Goal: Task Accomplishment & Management: Complete application form

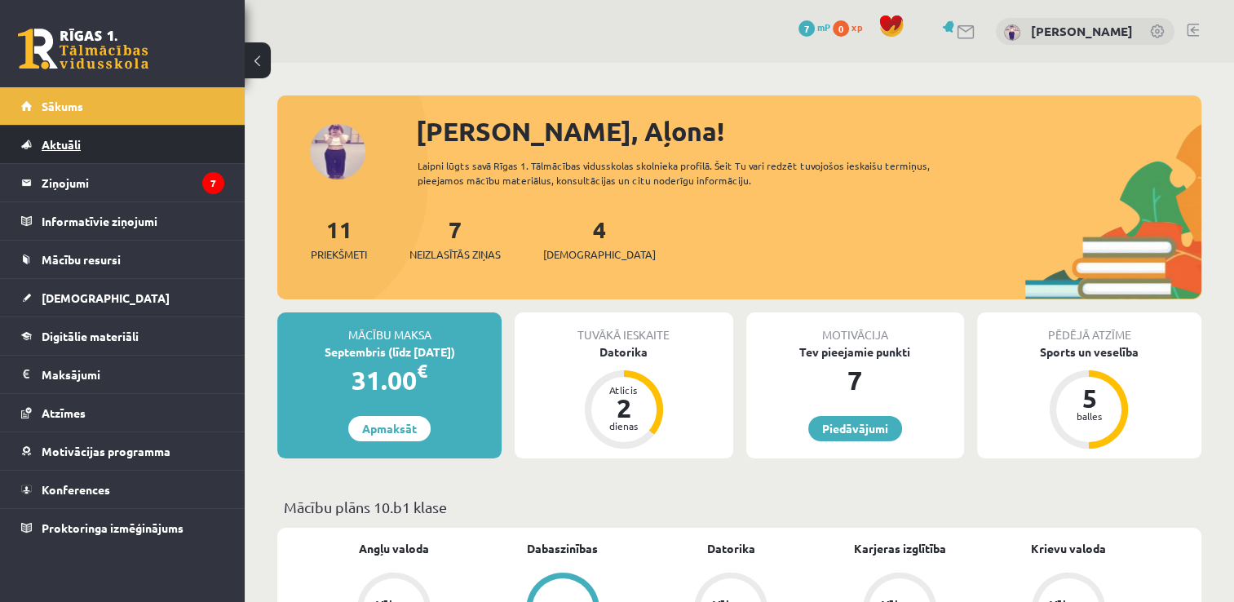
click at [193, 162] on link "Aktuāli" at bounding box center [122, 145] width 203 height 38
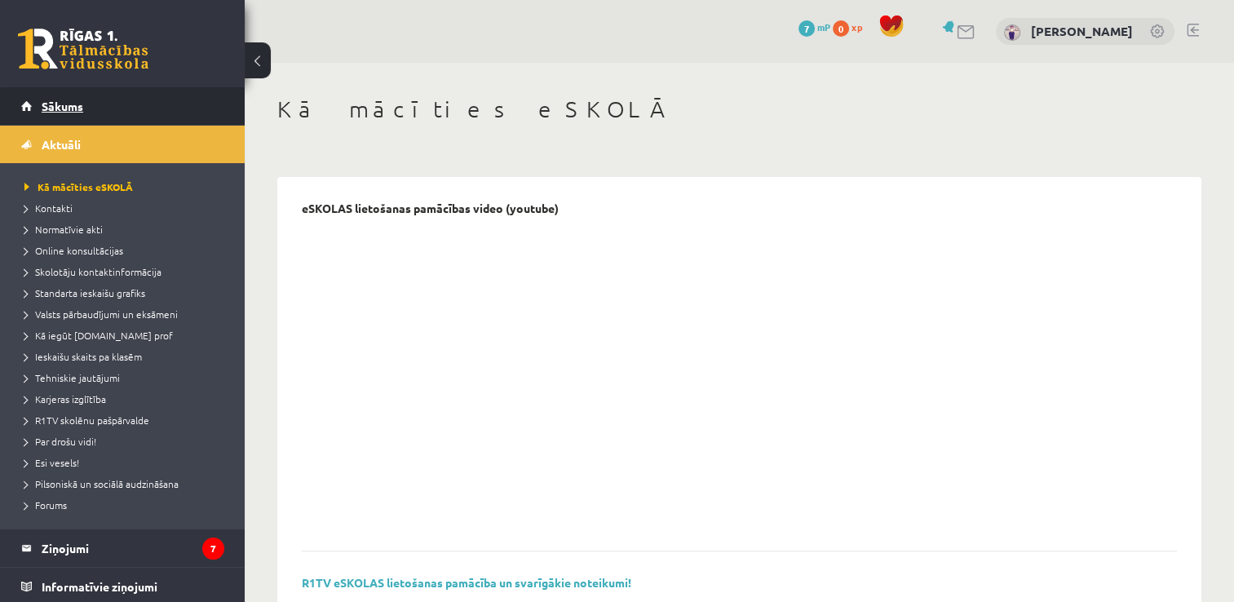
click at [167, 117] on link "Sākums" at bounding box center [122, 106] width 203 height 38
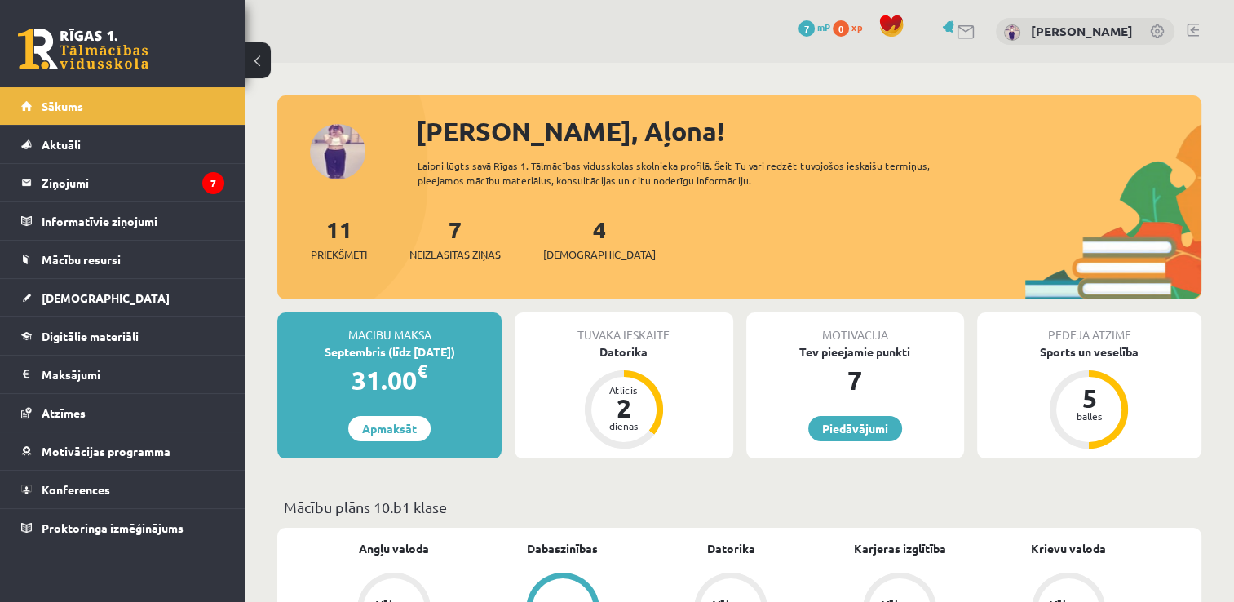
click at [157, 187] on legend "Ziņojumi 7" at bounding box center [133, 183] width 183 height 38
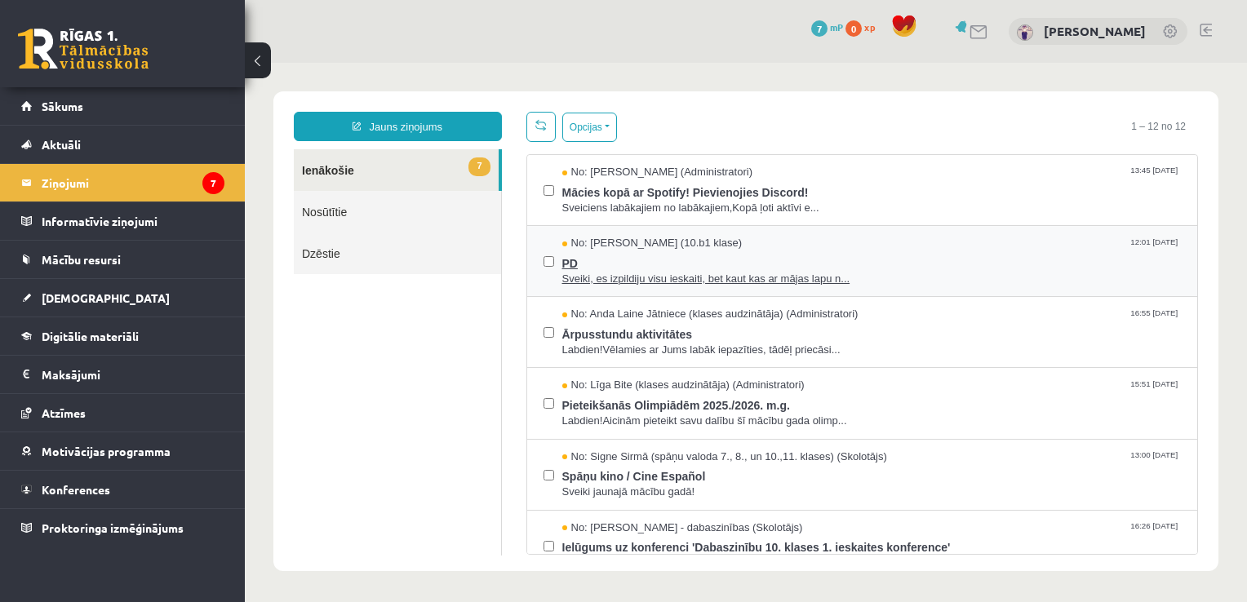
click at [823, 251] on span "PD" at bounding box center [871, 261] width 619 height 20
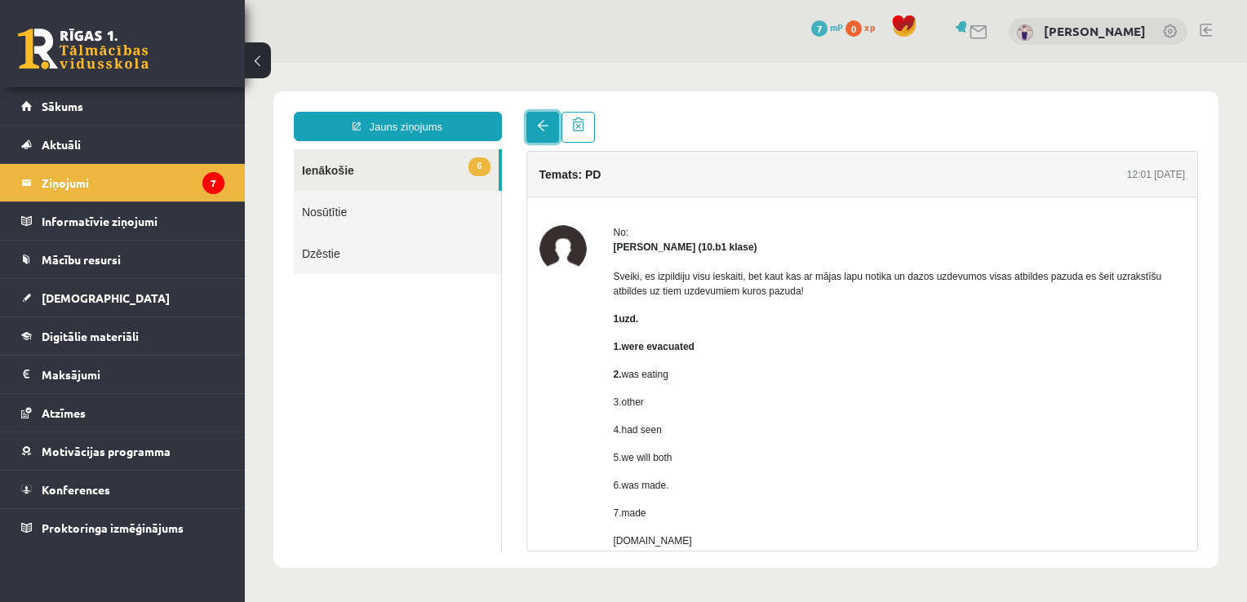
click at [531, 133] on link at bounding box center [542, 127] width 33 height 31
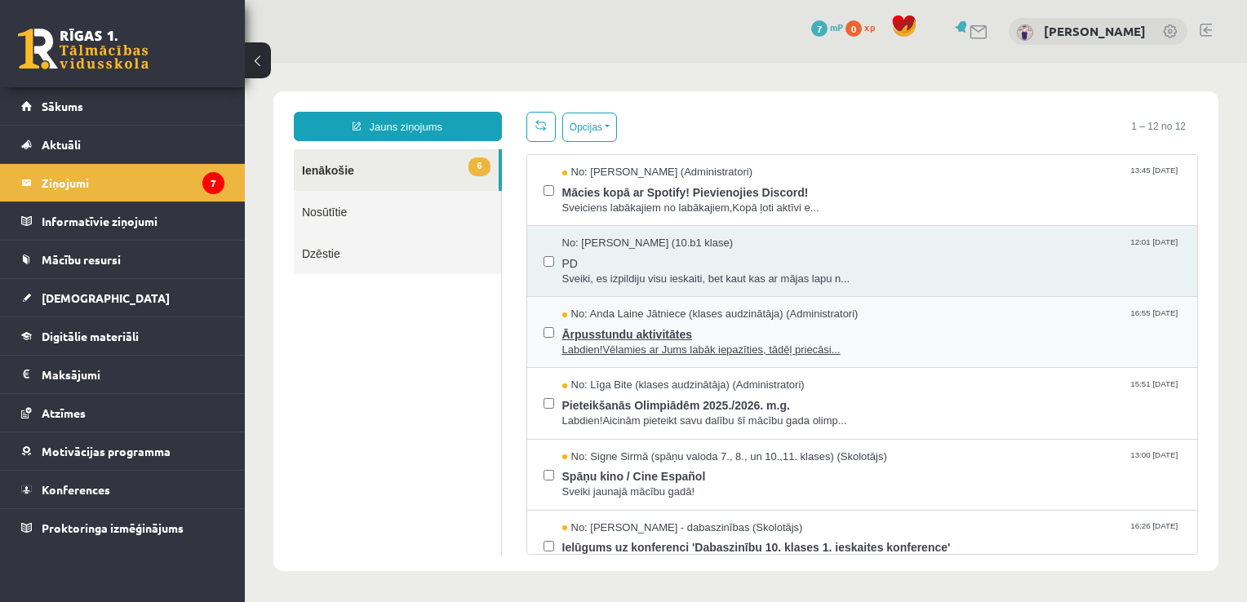
click at [873, 324] on span "Ārpusstundu aktivitātes" at bounding box center [871, 332] width 619 height 20
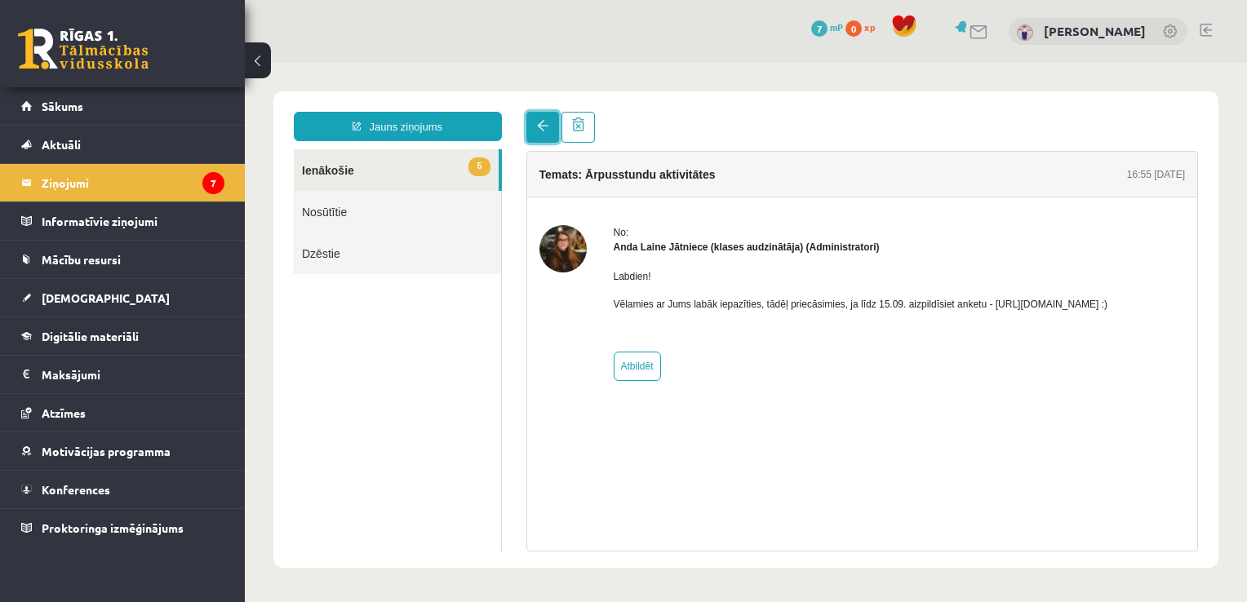
click at [544, 116] on link at bounding box center [542, 127] width 33 height 31
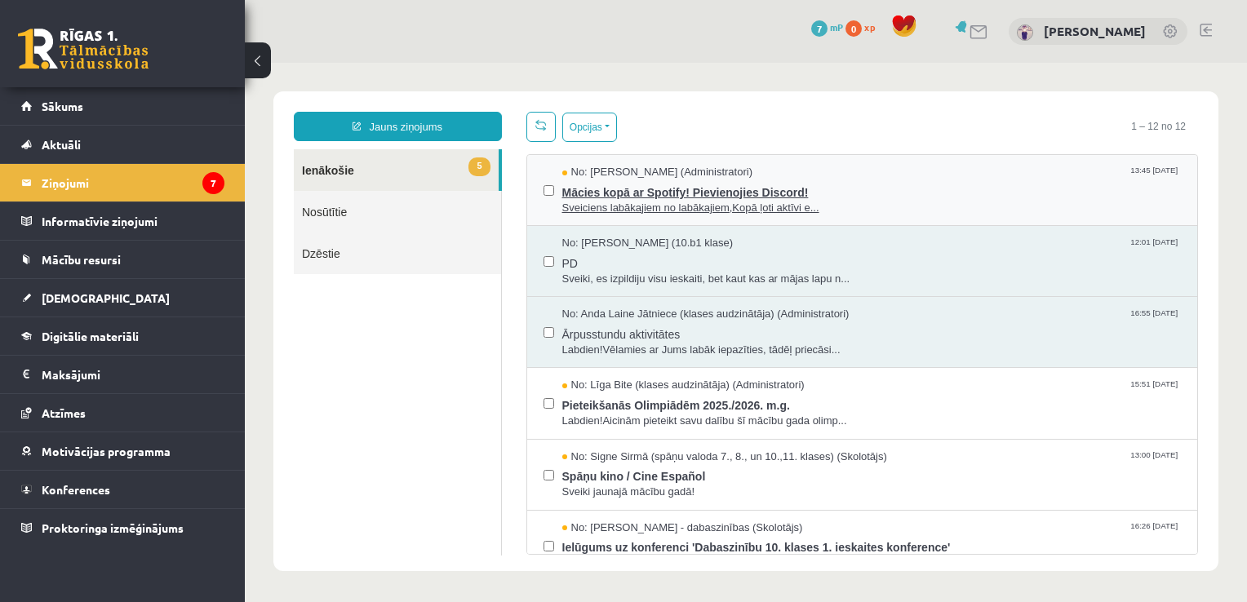
click at [826, 180] on span "Mācies kopā ar Spotify! Pievienojies Discord!" at bounding box center [871, 190] width 619 height 20
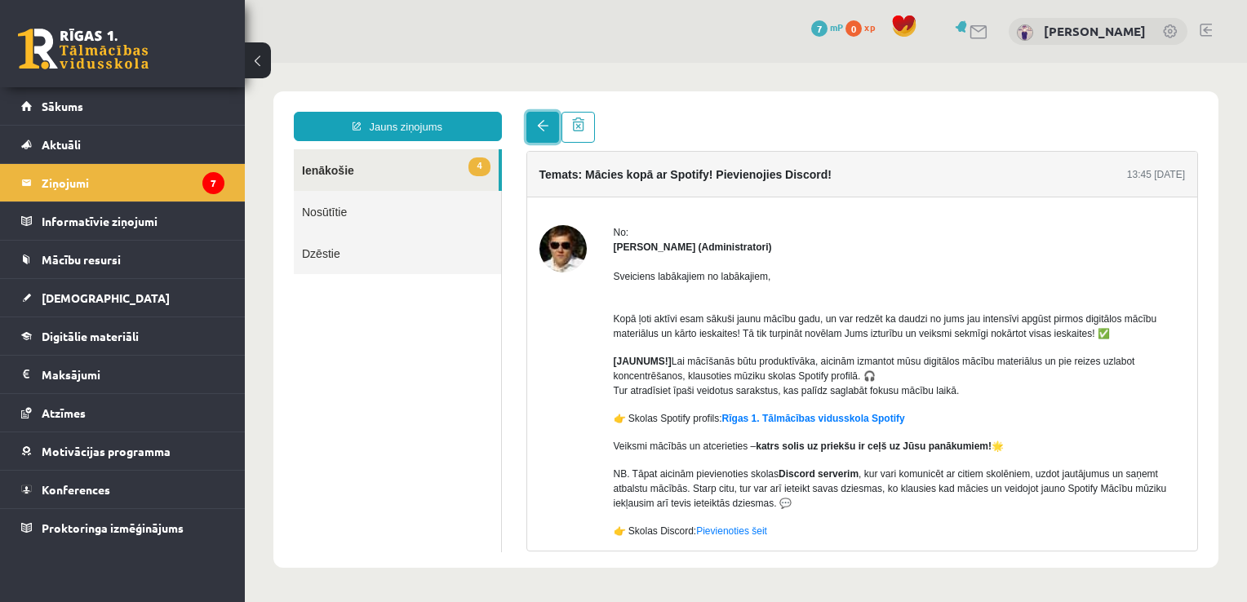
click at [547, 122] on span at bounding box center [542, 125] width 11 height 11
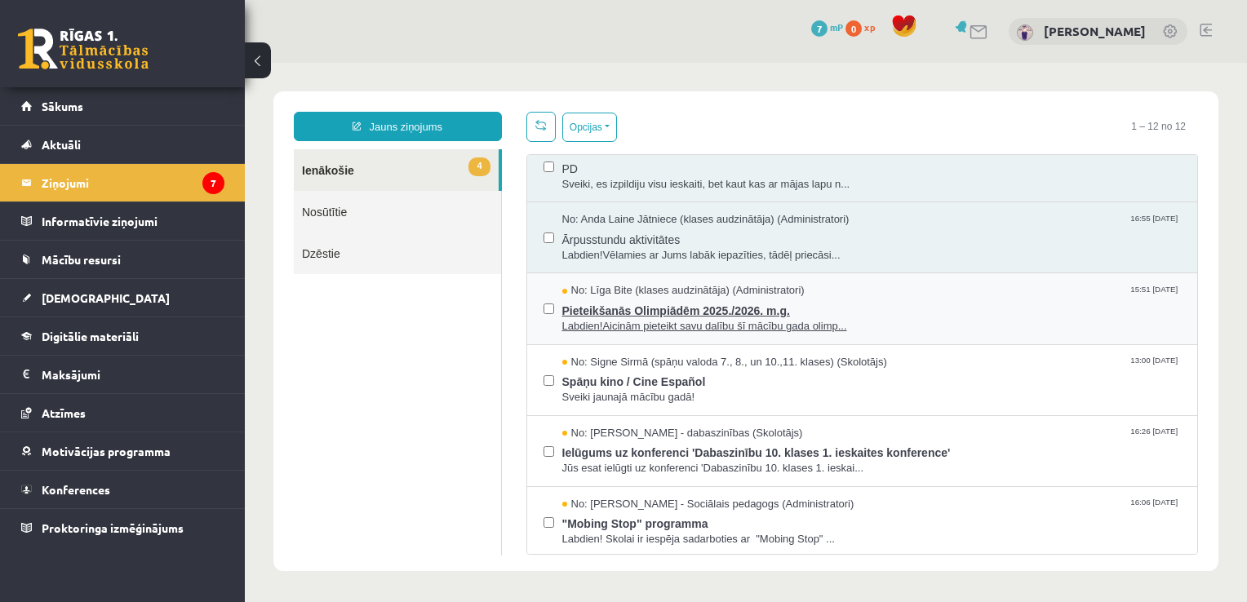
scroll to position [95, 0]
click at [835, 314] on span "Pieteikšanās Olimpiādēm 2025./2026. m.g." at bounding box center [871, 309] width 619 height 20
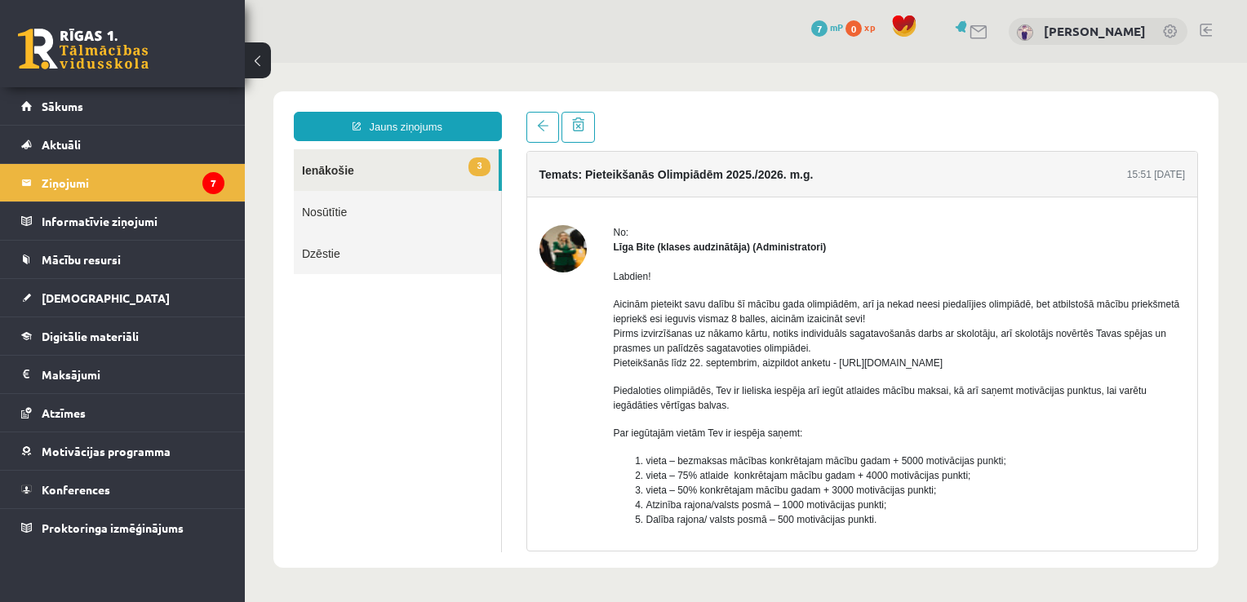
scroll to position [0, 0]
click at [542, 131] on span at bounding box center [542, 125] width 11 height 11
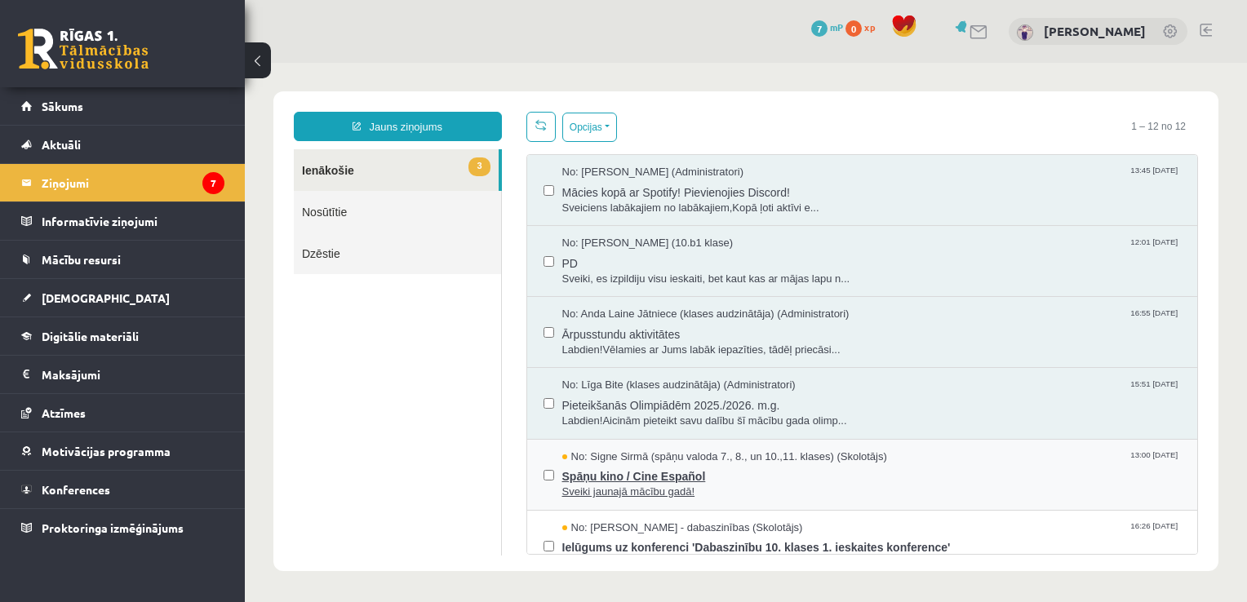
click at [773, 485] on span "Sveiki jaunajā mācību gadā!" at bounding box center [871, 493] width 619 height 16
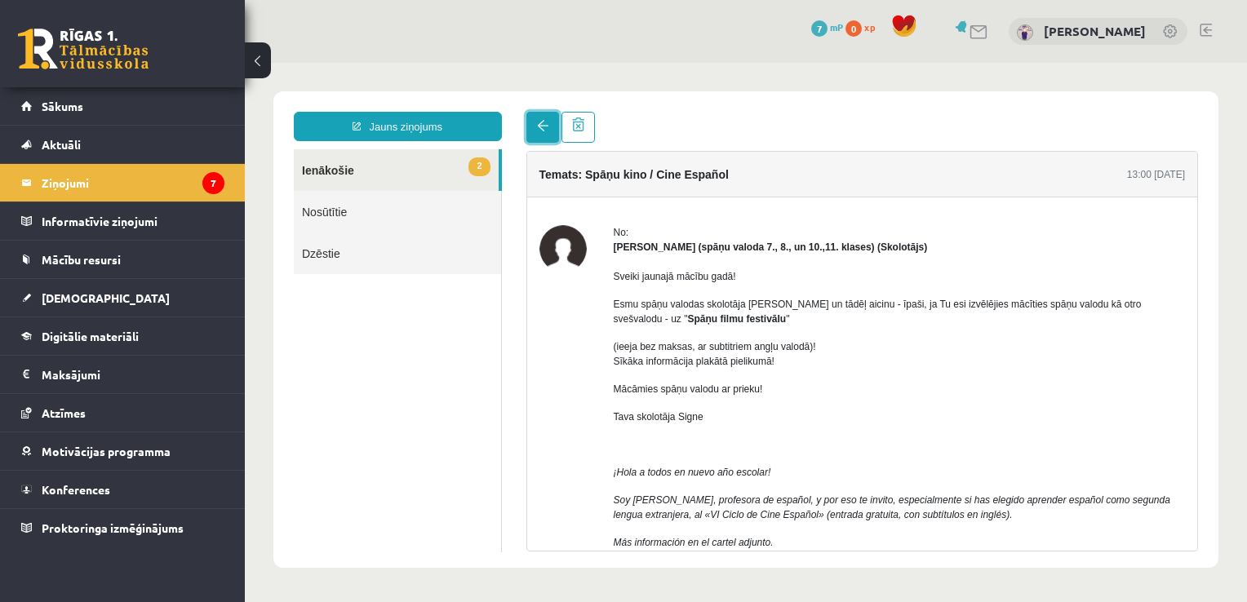
click at [553, 119] on link at bounding box center [542, 127] width 33 height 31
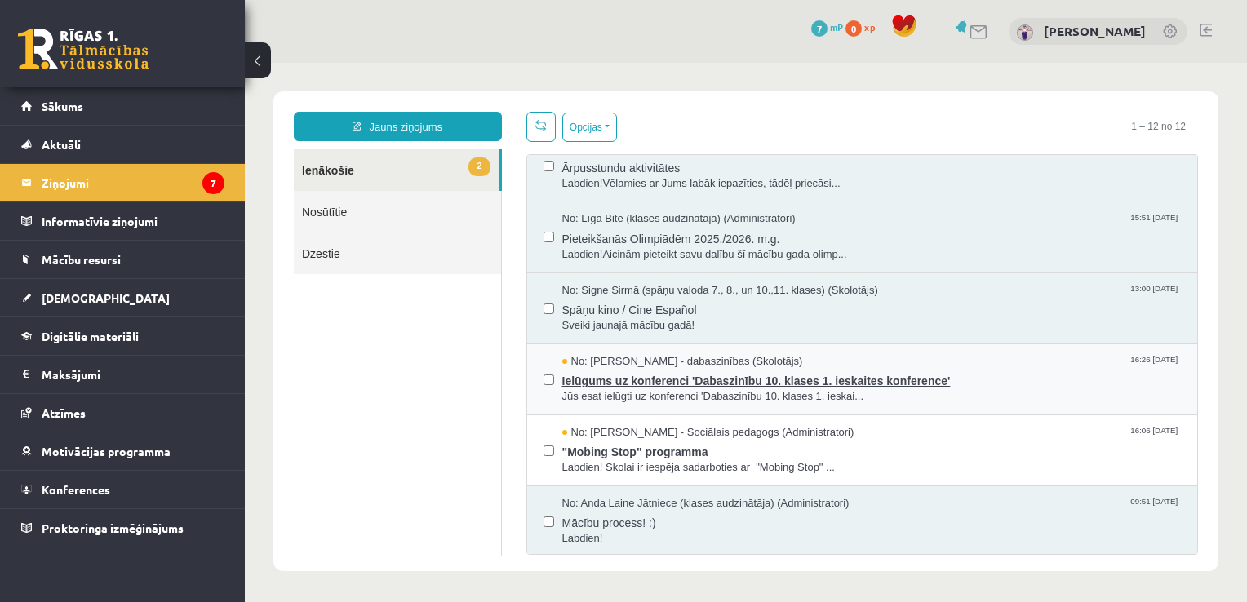
click at [1030, 370] on span "Ielūgums uz konferenci 'Dabaszinību 10. klases 1. ieskaites konference'" at bounding box center [871, 379] width 619 height 20
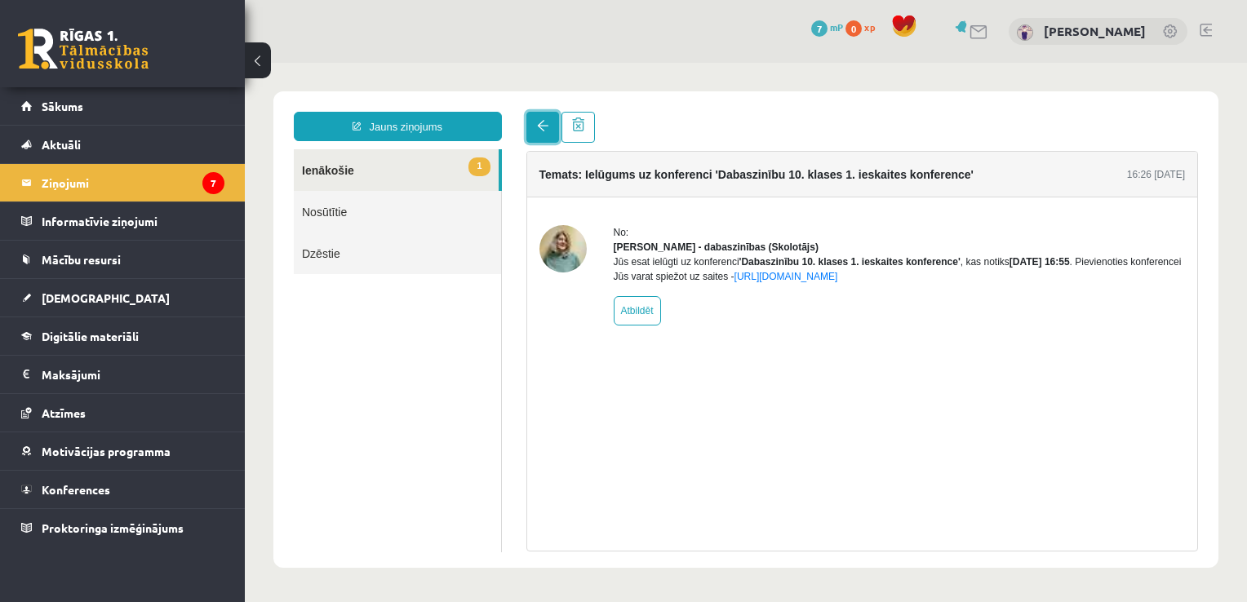
click at [541, 123] on span at bounding box center [542, 125] width 11 height 11
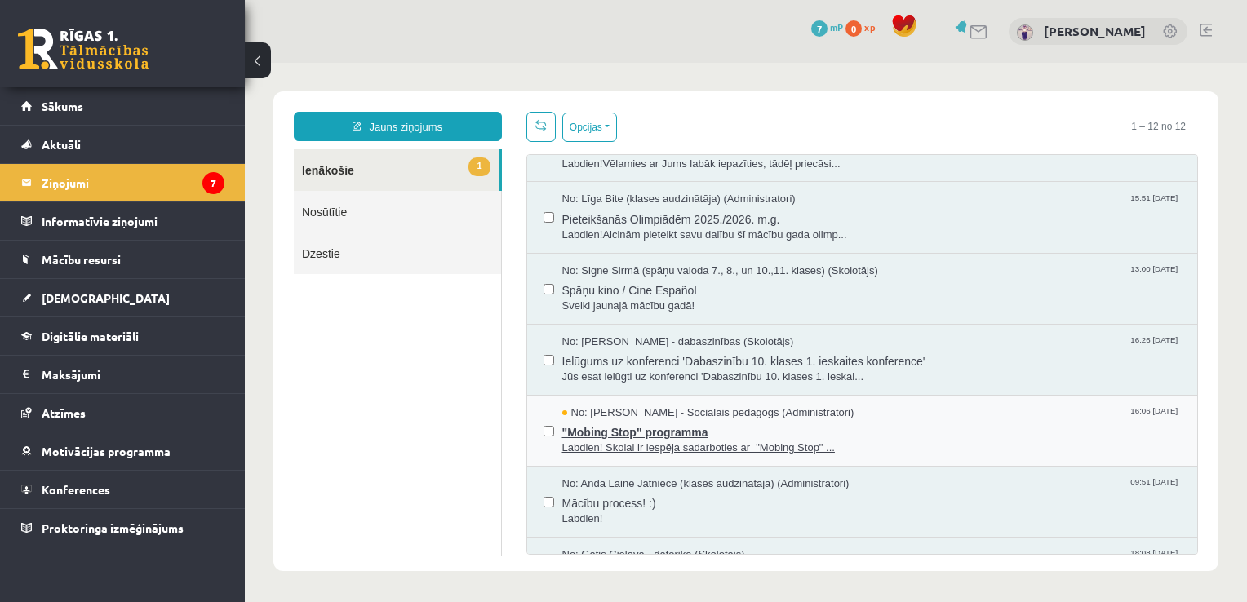
click at [842, 422] on span ""Mobing Stop" programma" at bounding box center [871, 430] width 619 height 20
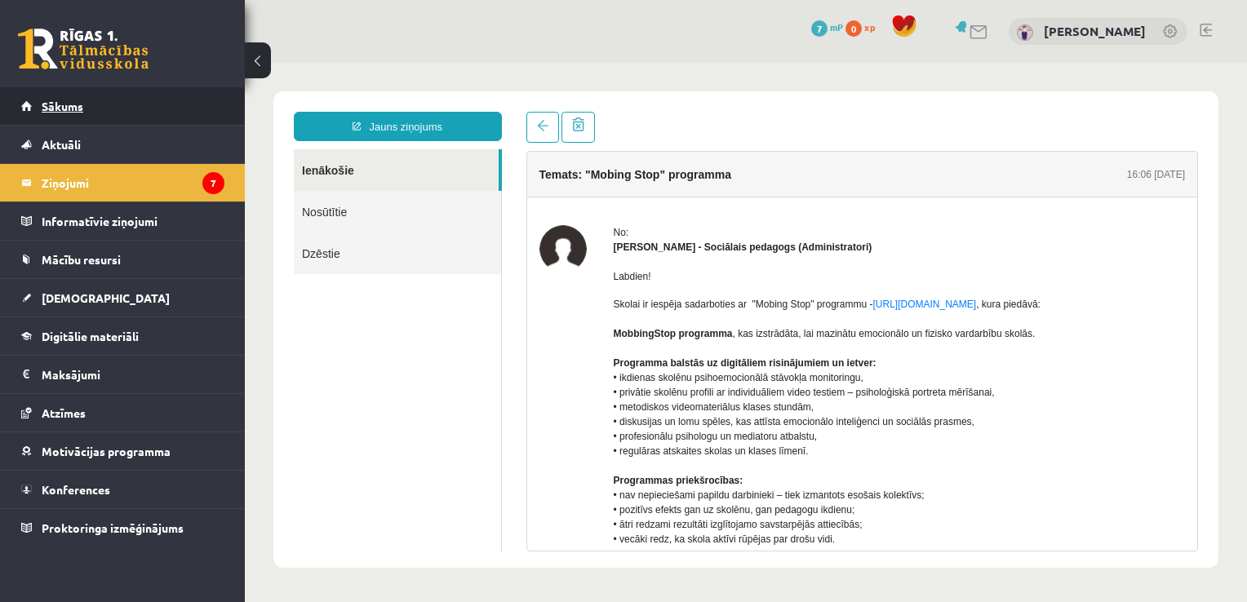
click at [166, 90] on link "Sākums" at bounding box center [122, 106] width 203 height 38
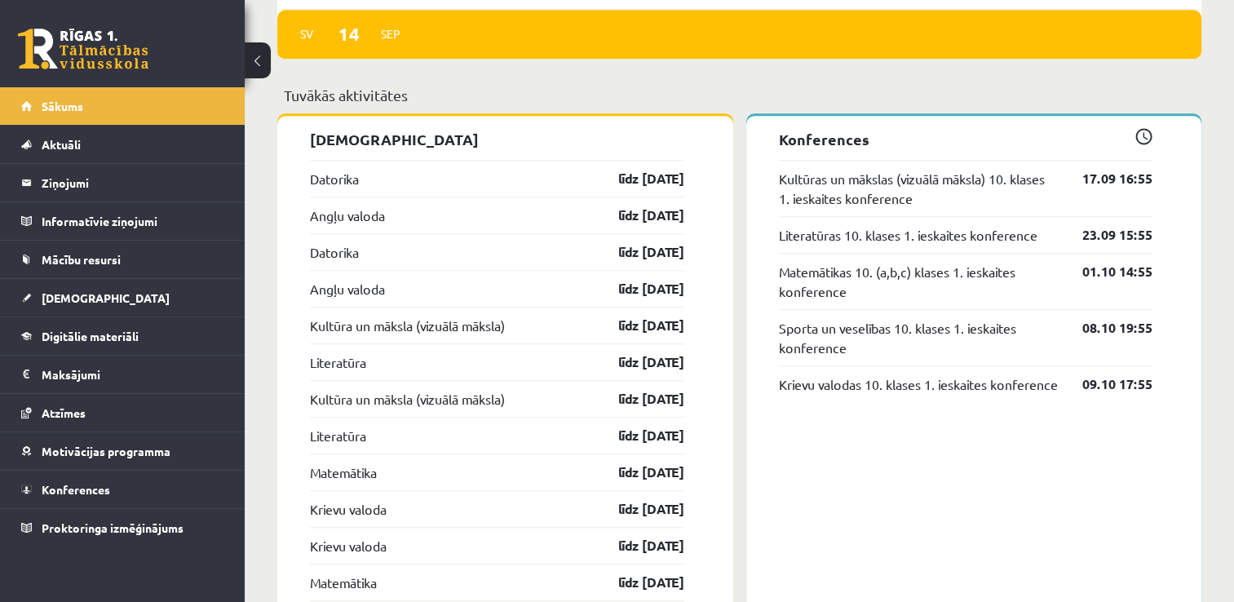
scroll to position [1405, 0]
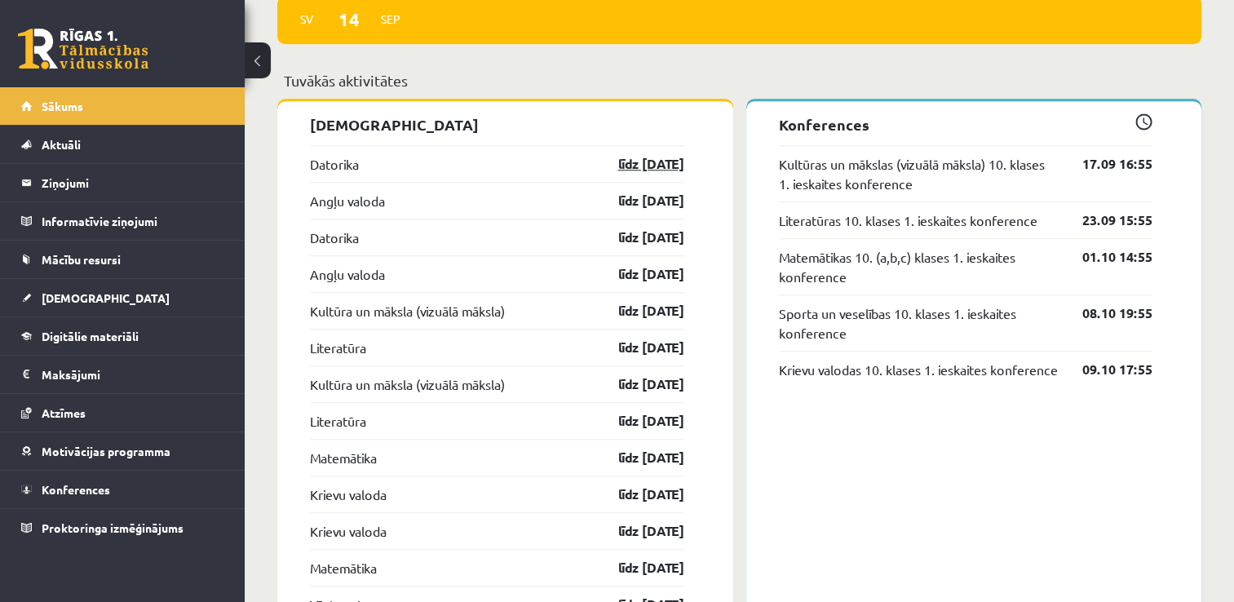
click at [643, 162] on link "līdz 15.09.25" at bounding box center [637, 164] width 95 height 20
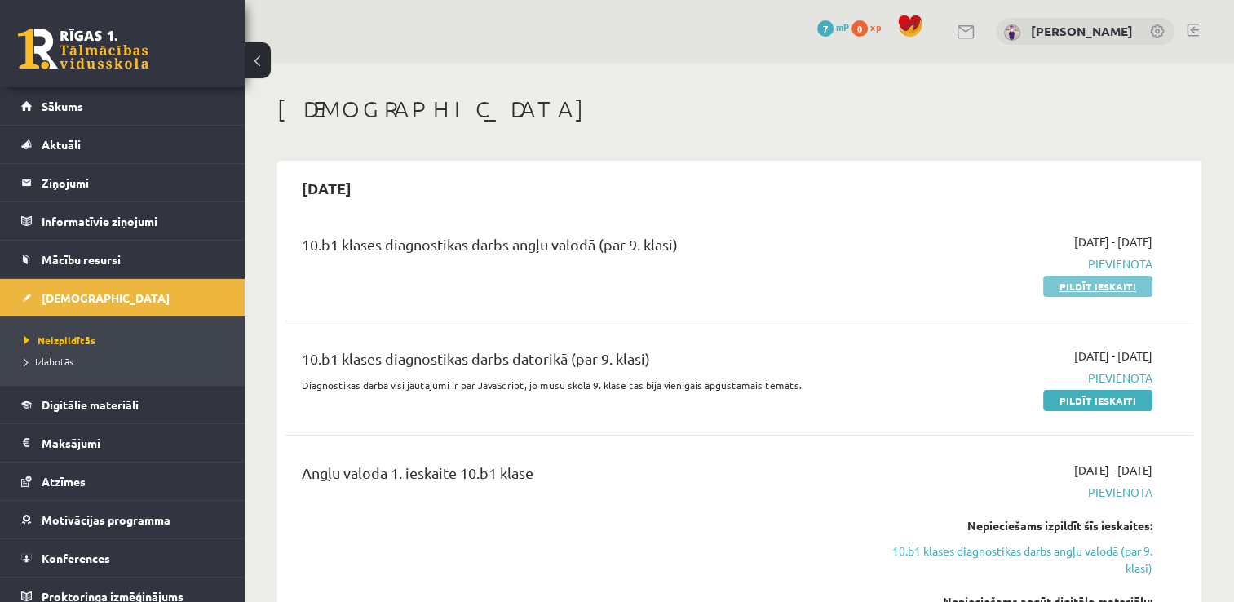
click at [1118, 286] on link "Pildīt ieskaiti" at bounding box center [1097, 286] width 109 height 21
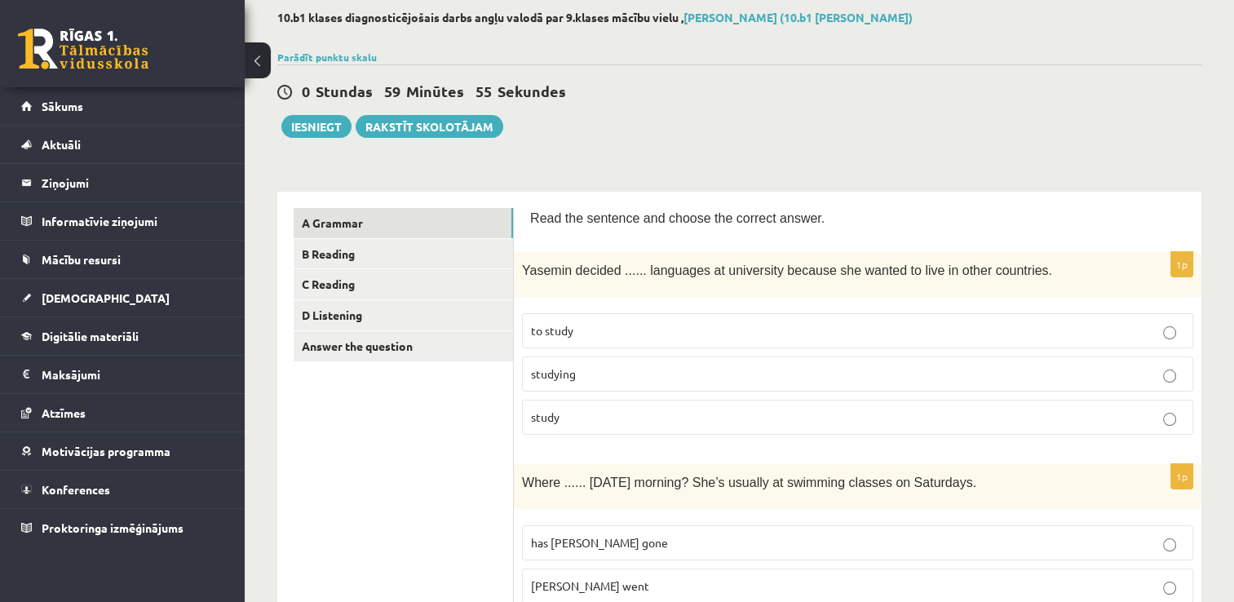
scroll to position [86, 0]
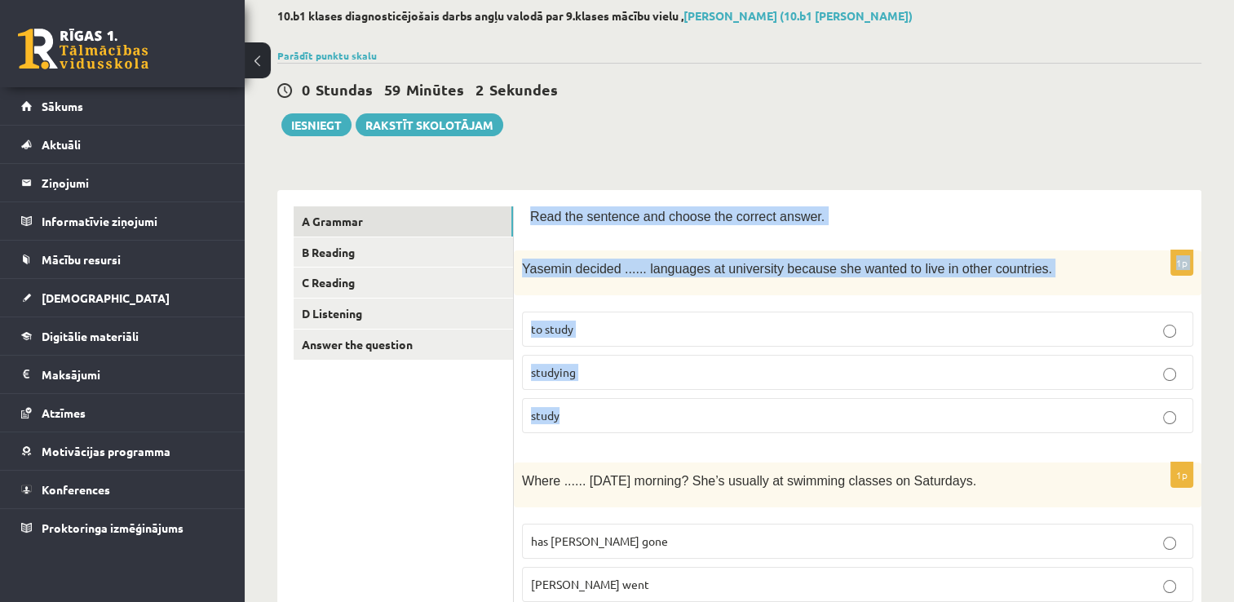
drag, startPoint x: 532, startPoint y: 214, endPoint x: 644, endPoint y: 418, distance: 232.6
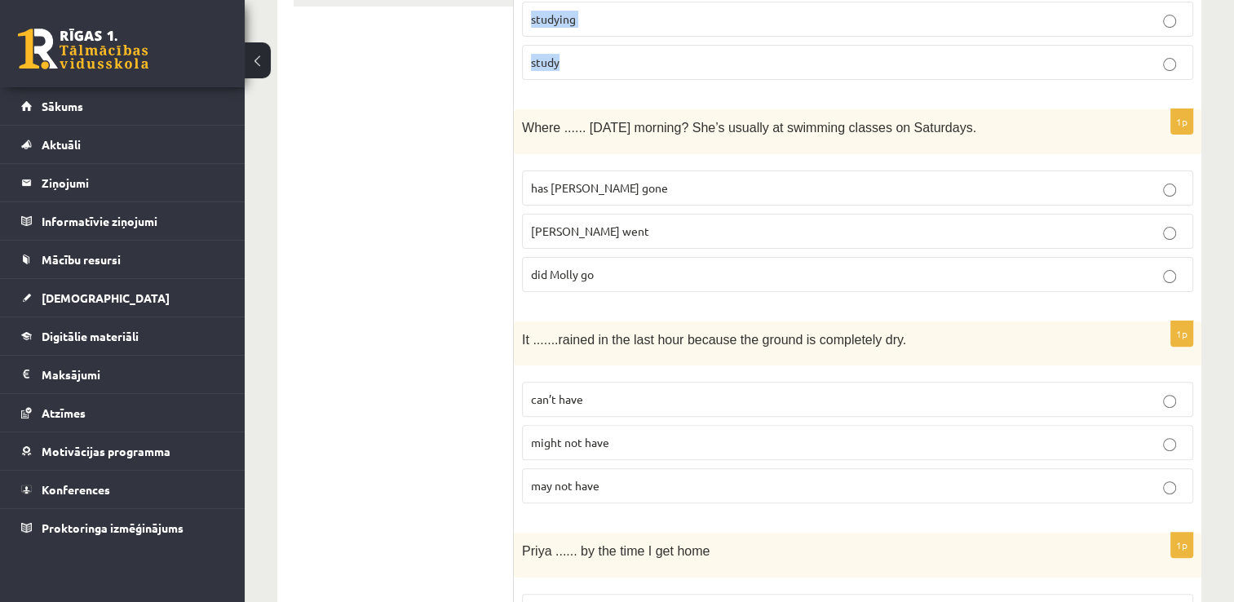
scroll to position [441, 0]
copy form "Read the sentence and choose the correct answer. 1p Yasemin decided ...... lang…"
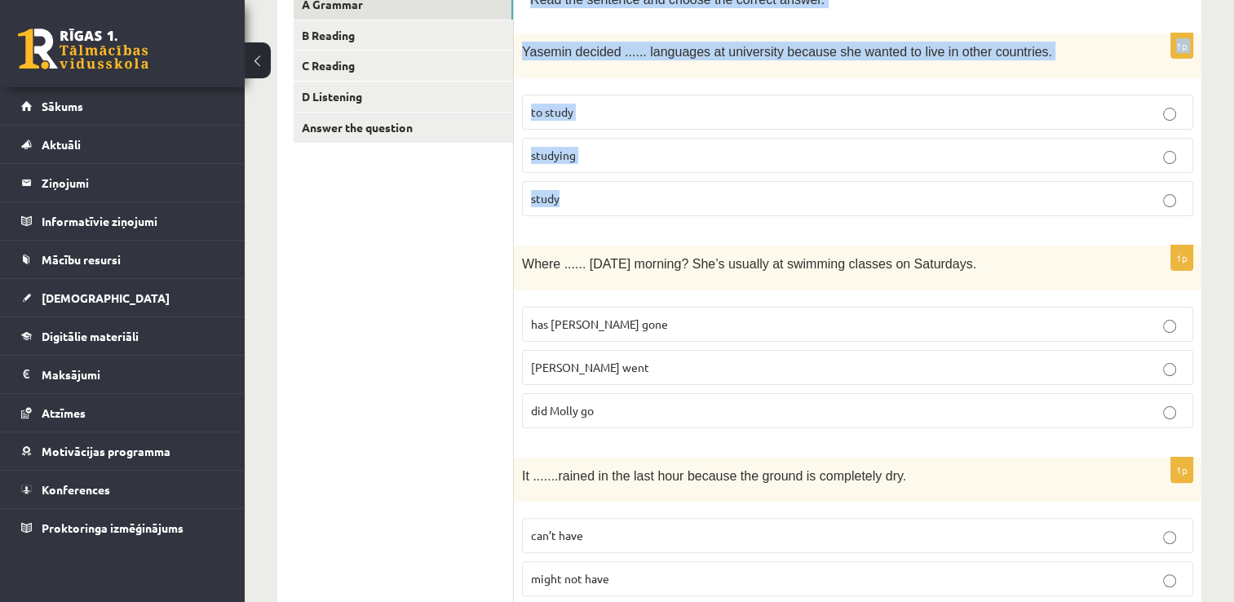
scroll to position [303, 0]
click at [778, 109] on p "to study" at bounding box center [857, 112] width 653 height 17
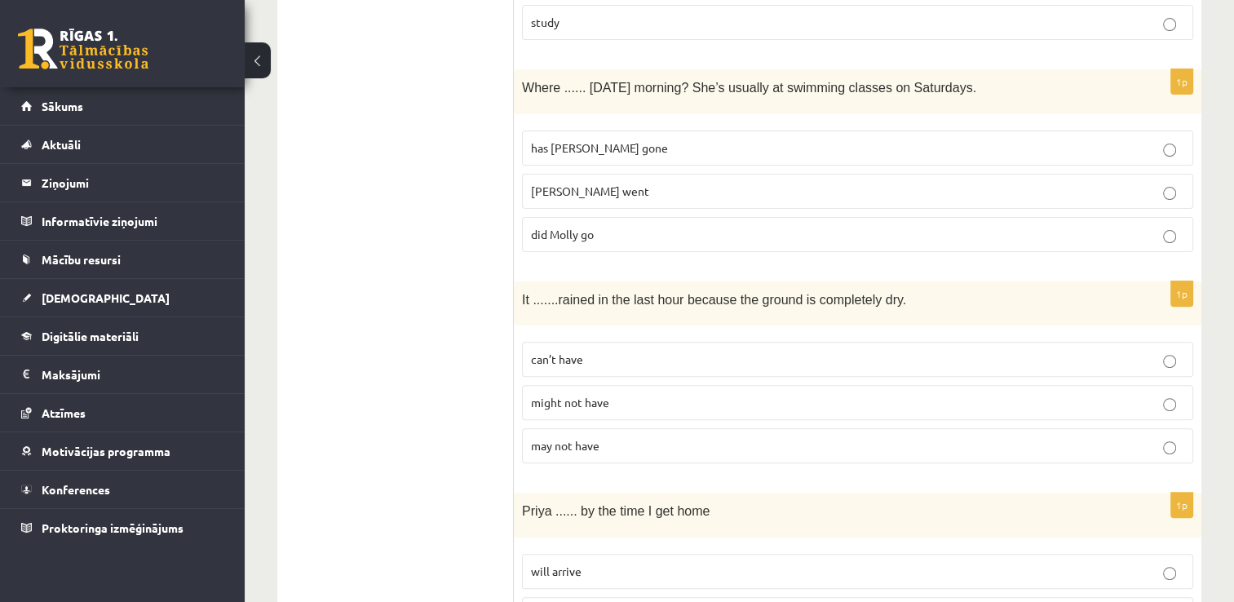
scroll to position [489, 0]
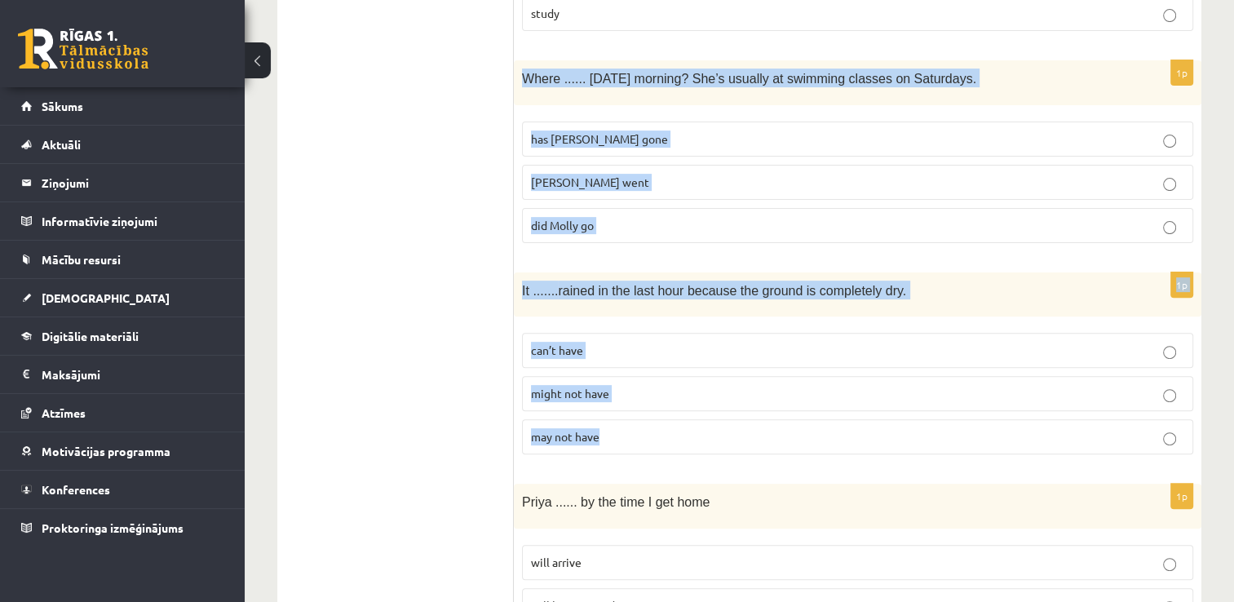
drag, startPoint x: 524, startPoint y: 73, endPoint x: 653, endPoint y: 426, distance: 375.3
copy form "Where ...... yesterday morning? She’s usually at swimming classes on Saturdays.…"
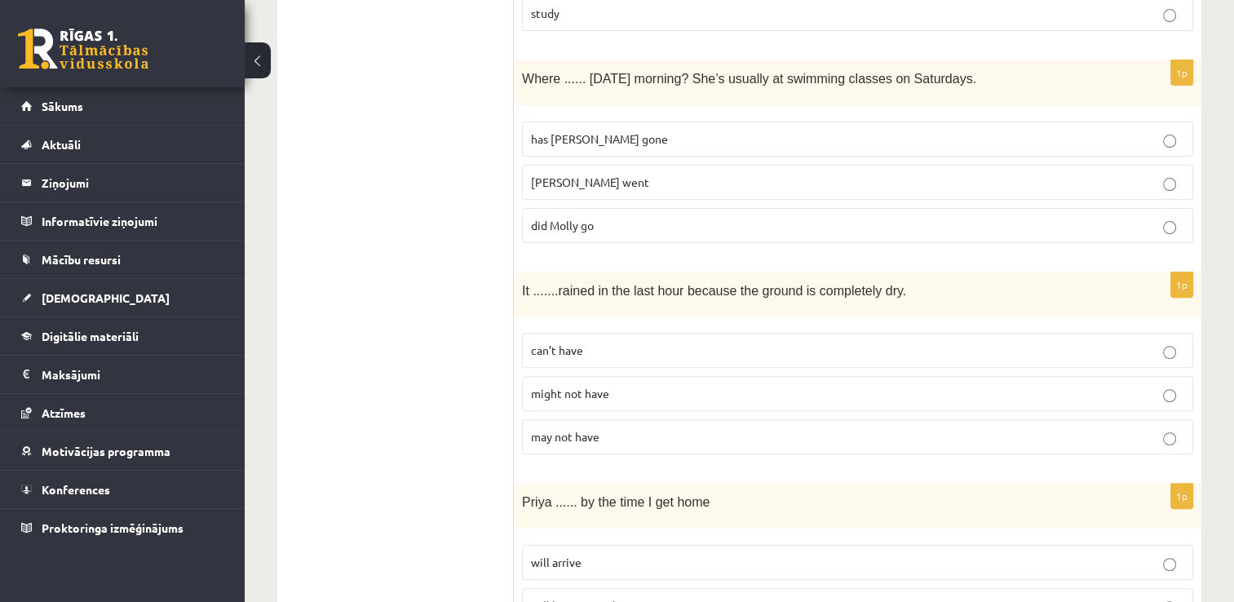
click at [689, 230] on p "did Molly go" at bounding box center [857, 225] width 653 height 17
click at [622, 343] on p "can’t have" at bounding box center [857, 350] width 653 height 17
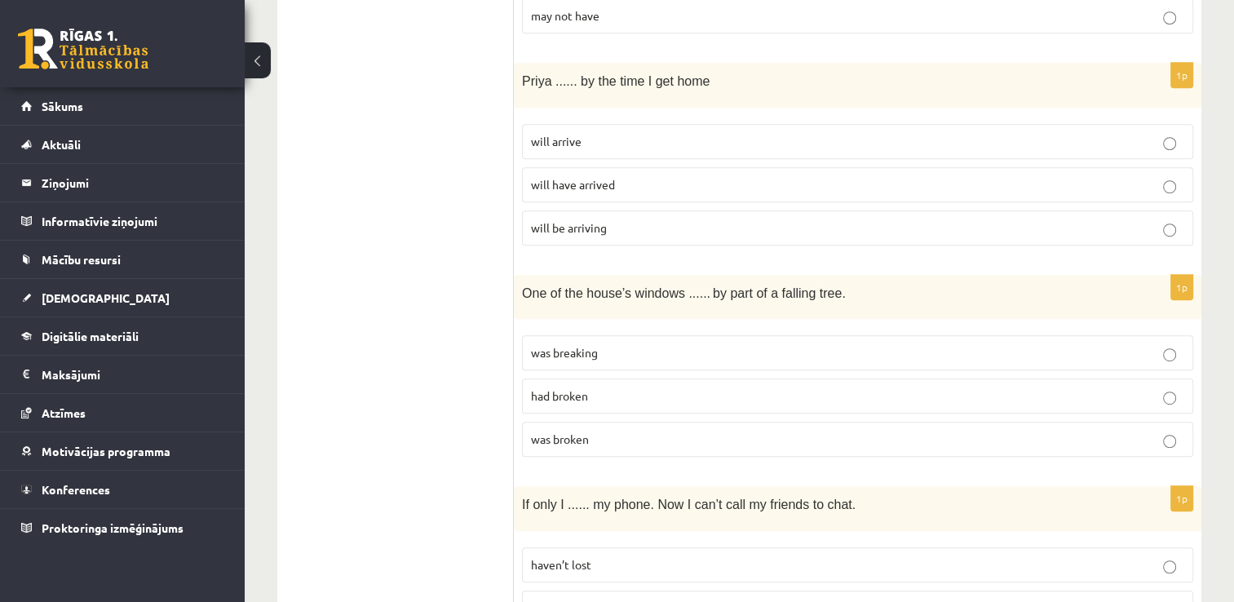
scroll to position [910, 0]
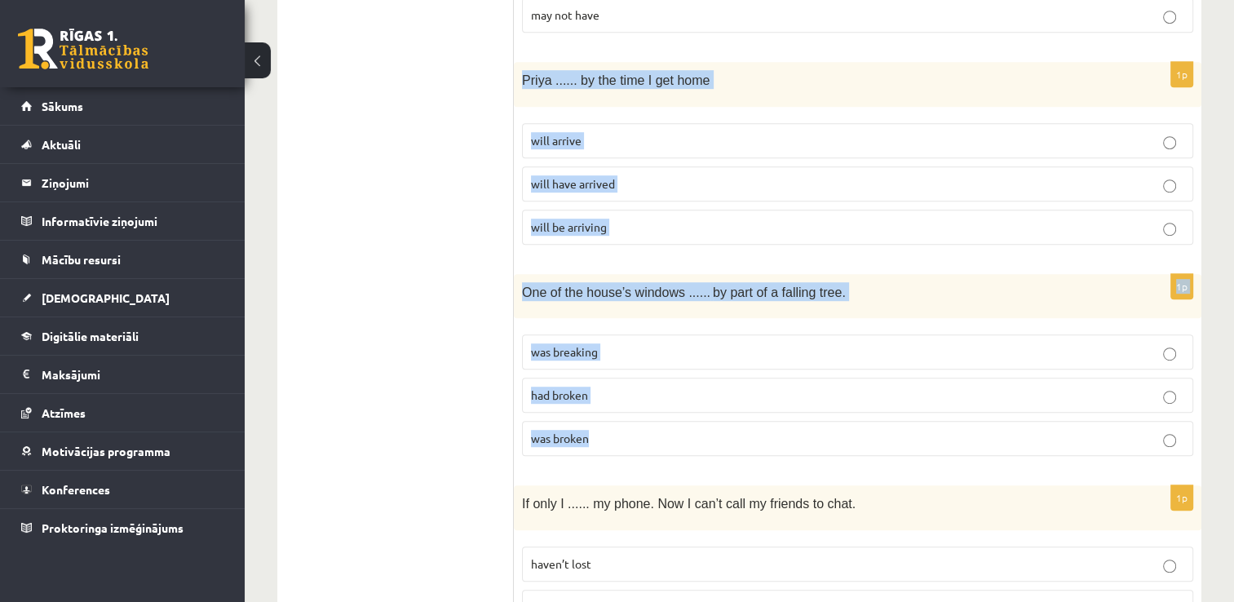
drag, startPoint x: 522, startPoint y: 73, endPoint x: 618, endPoint y: 432, distance: 372.2
copy form "Priya ...... by the time I get home will arrive will have arrived will be arriv…"
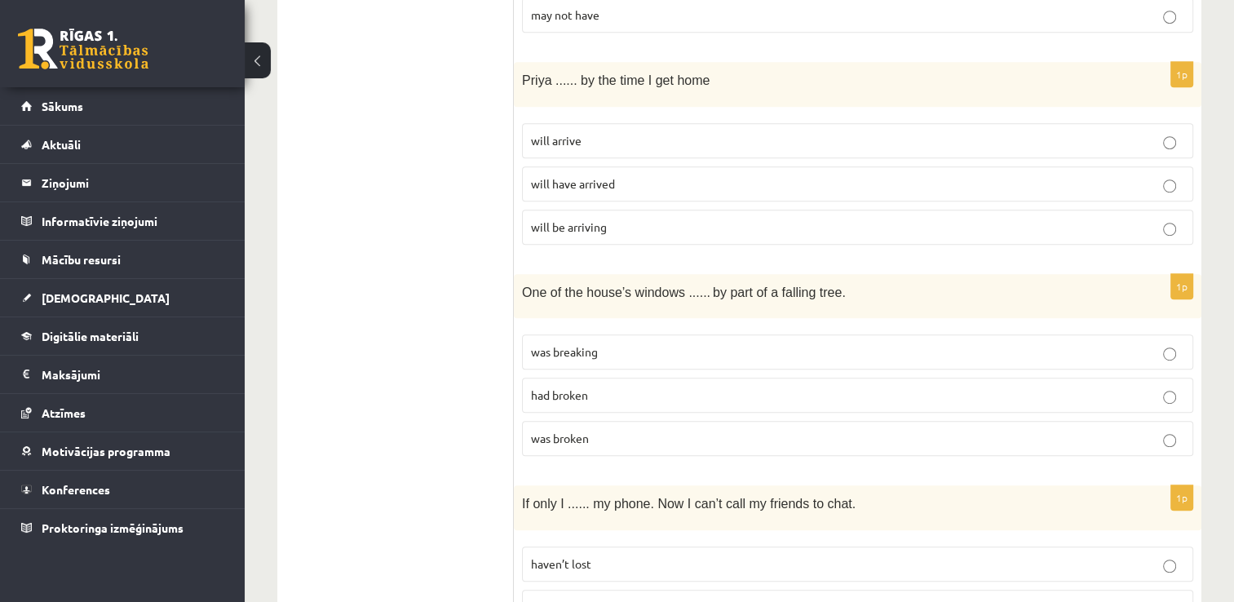
click at [803, 166] on label "will have arrived" at bounding box center [857, 183] width 671 height 35
click at [656, 378] on label "had broken" at bounding box center [857, 395] width 671 height 35
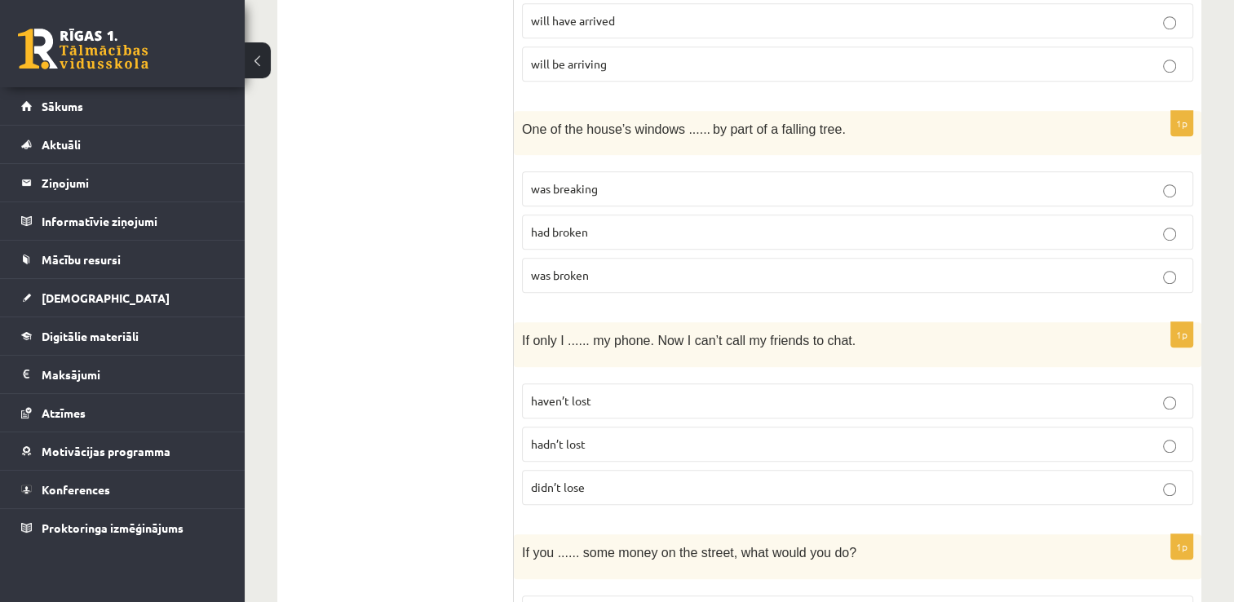
scroll to position [1074, 0]
click at [644, 268] on p "was broken" at bounding box center [857, 274] width 653 height 17
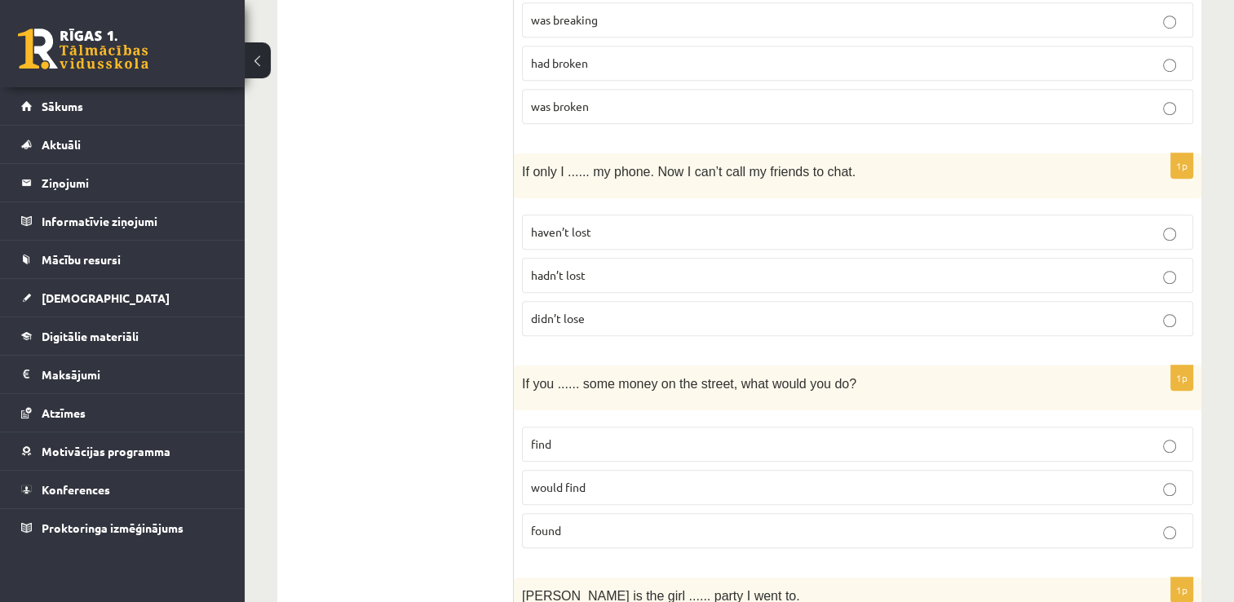
scroll to position [1260, 0]
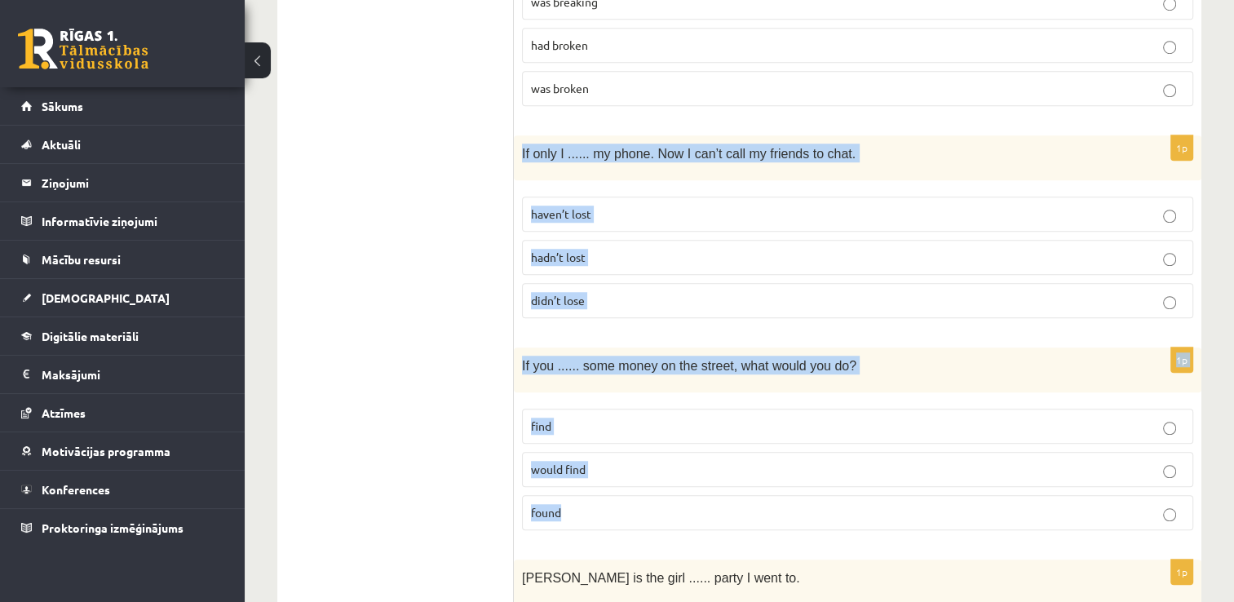
drag, startPoint x: 522, startPoint y: 145, endPoint x: 597, endPoint y: 509, distance: 371.5
copy form "If only I ...... my phone. Now I can’t call my friends to chat. haven’t lost ha…"
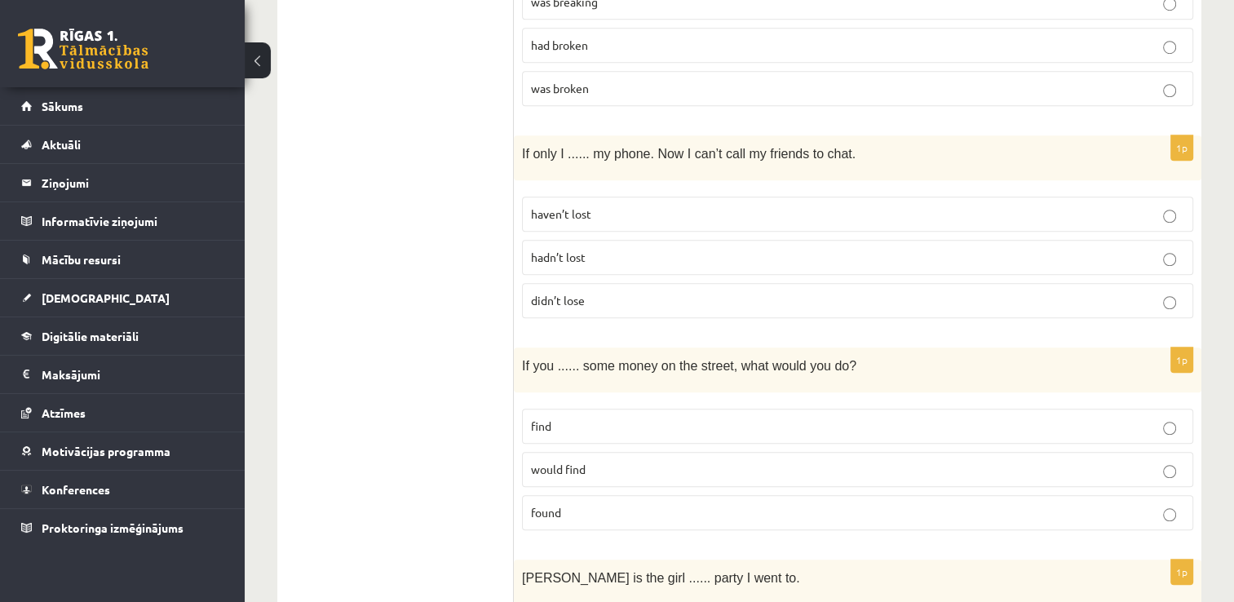
click at [646, 240] on label "hadn’t lost" at bounding box center [857, 257] width 671 height 35
click at [568, 472] on label "would find" at bounding box center [857, 469] width 671 height 35
click at [610, 504] on p "found" at bounding box center [857, 512] width 653 height 17
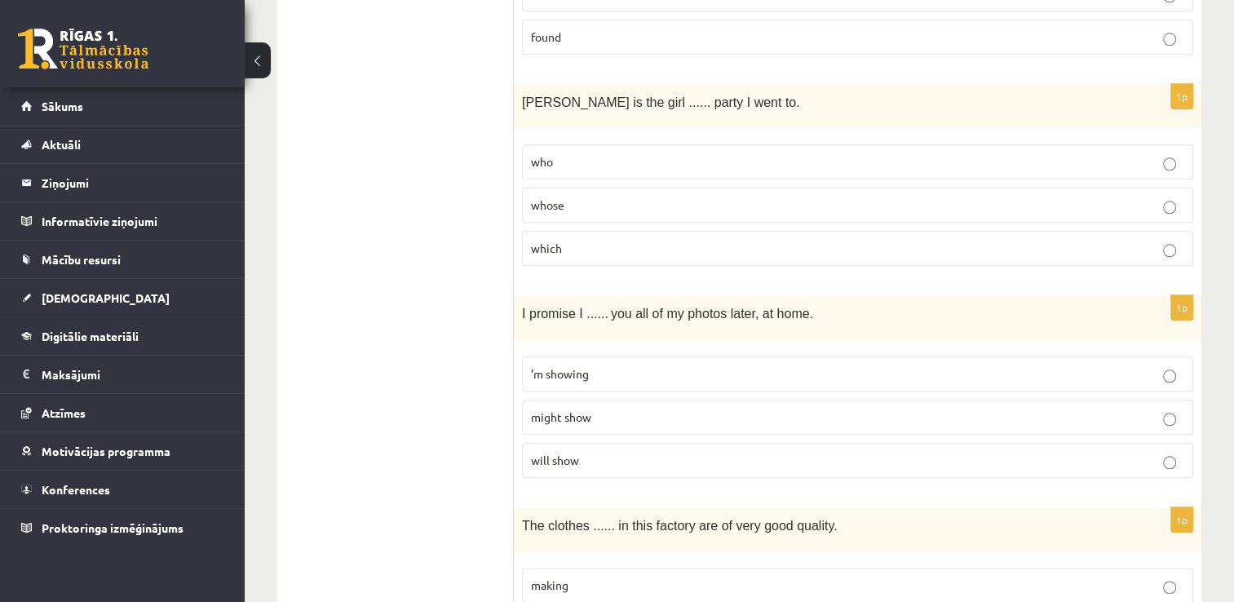
scroll to position [1737, 0]
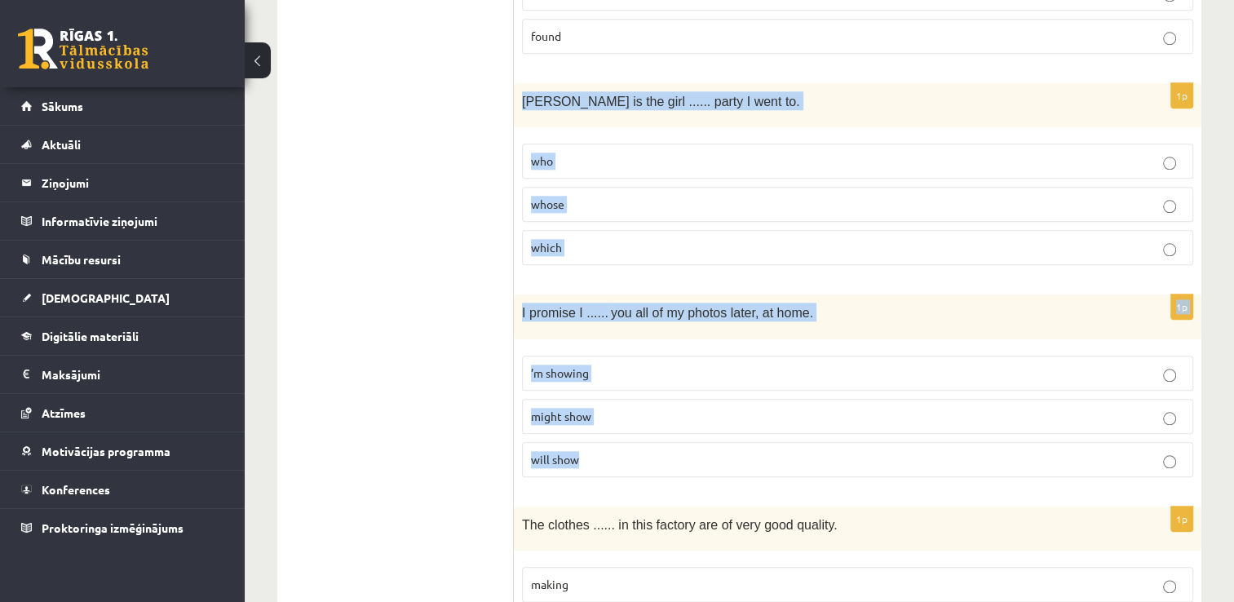
drag, startPoint x: 522, startPoint y: 89, endPoint x: 618, endPoint y: 445, distance: 368.3
copy form "Jenny is the girl ...... party I went to. who whose which 1p I promise I ......…"
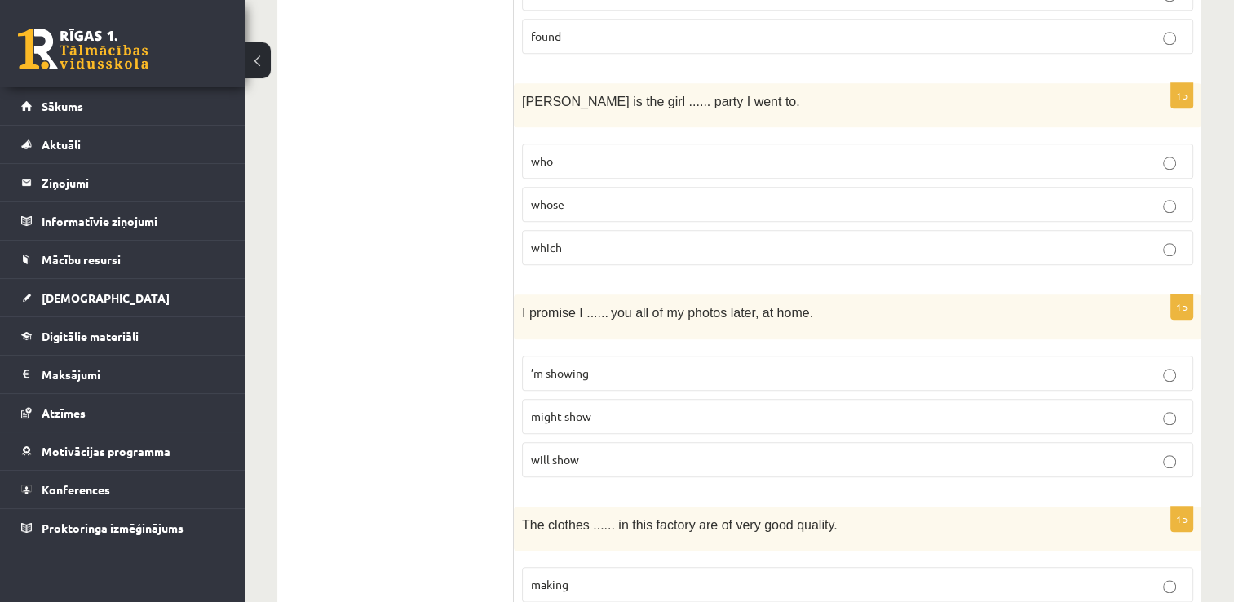
drag, startPoint x: 431, startPoint y: 479, endPoint x: 463, endPoint y: 438, distance: 52.2
click at [607, 454] on p "will show" at bounding box center [857, 459] width 653 height 17
click at [633, 187] on label "whose" at bounding box center [857, 204] width 671 height 35
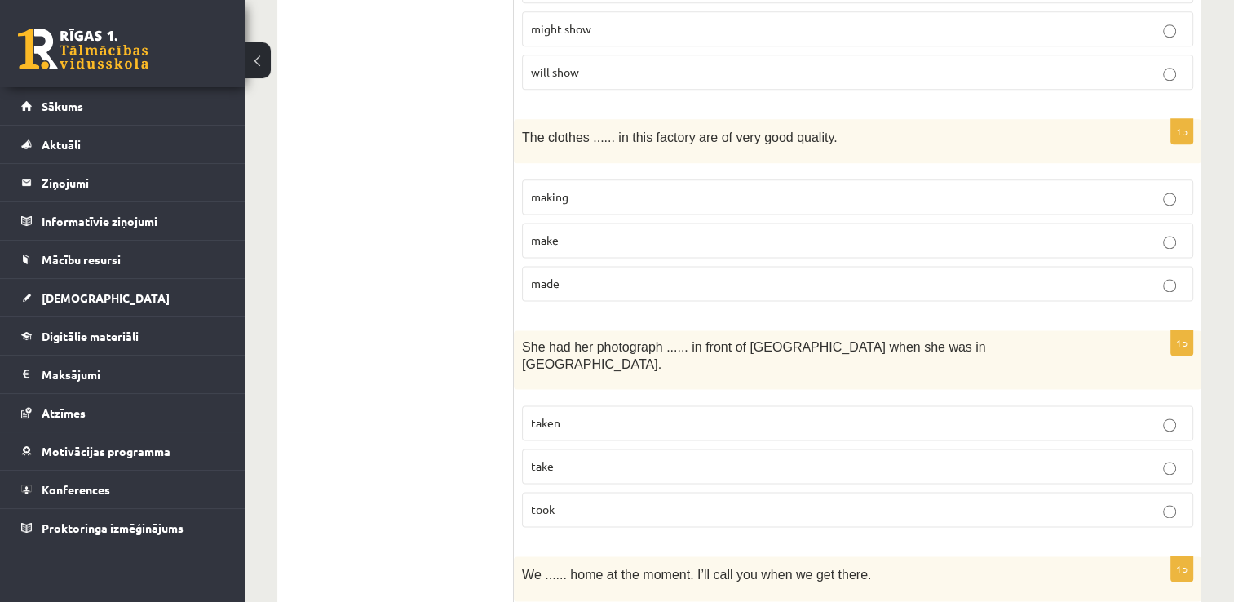
scroll to position [2124, 0]
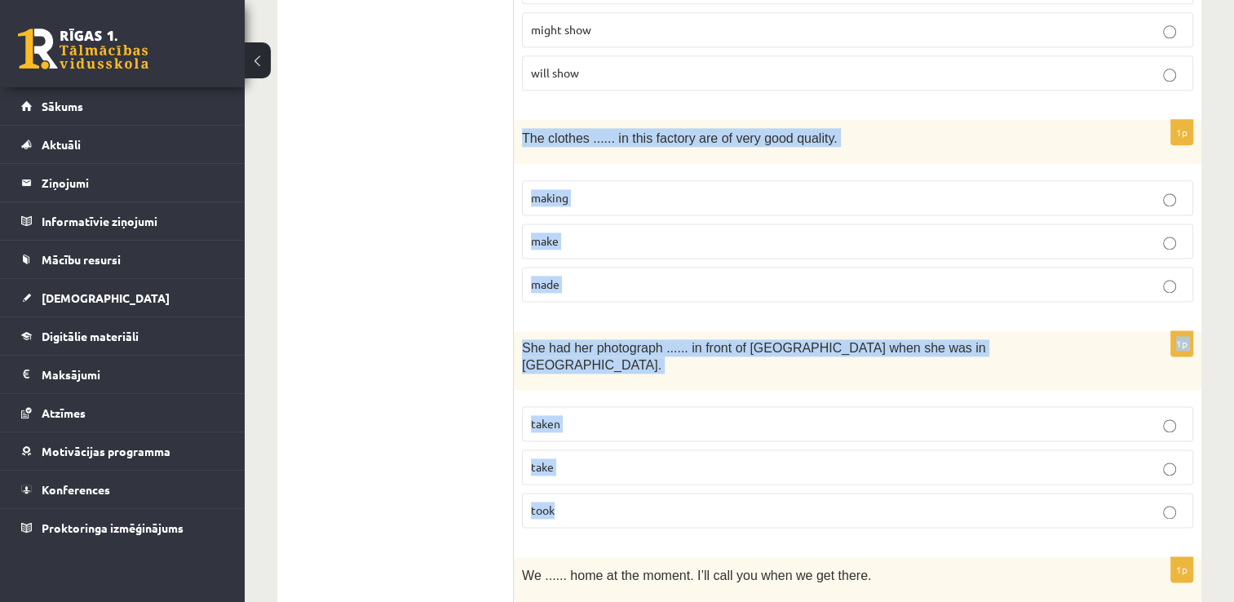
drag, startPoint x: 523, startPoint y: 122, endPoint x: 581, endPoint y: 487, distance: 369.2
click at [581, 487] on form "Read the sentence and choose the correct answer. 1p Yasemin decided ...... lang…" at bounding box center [857, 306] width 655 height 4274
copy form "The clothes ...... in this factory are of very good quality. making make made 1…"
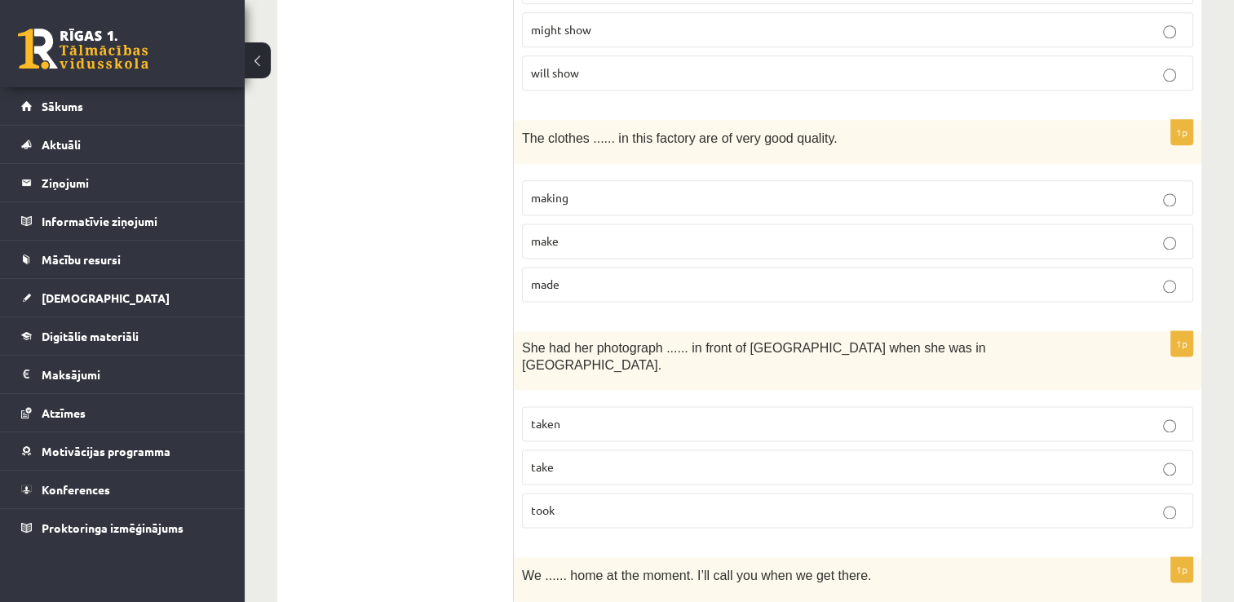
click at [385, 296] on ul "A Grammar B Reading C Reading D Listening Answer the question" at bounding box center [404, 306] width 220 height 4274
click at [606, 267] on label "made" at bounding box center [857, 284] width 671 height 35
click at [608, 406] on label "taken" at bounding box center [857, 423] width 671 height 35
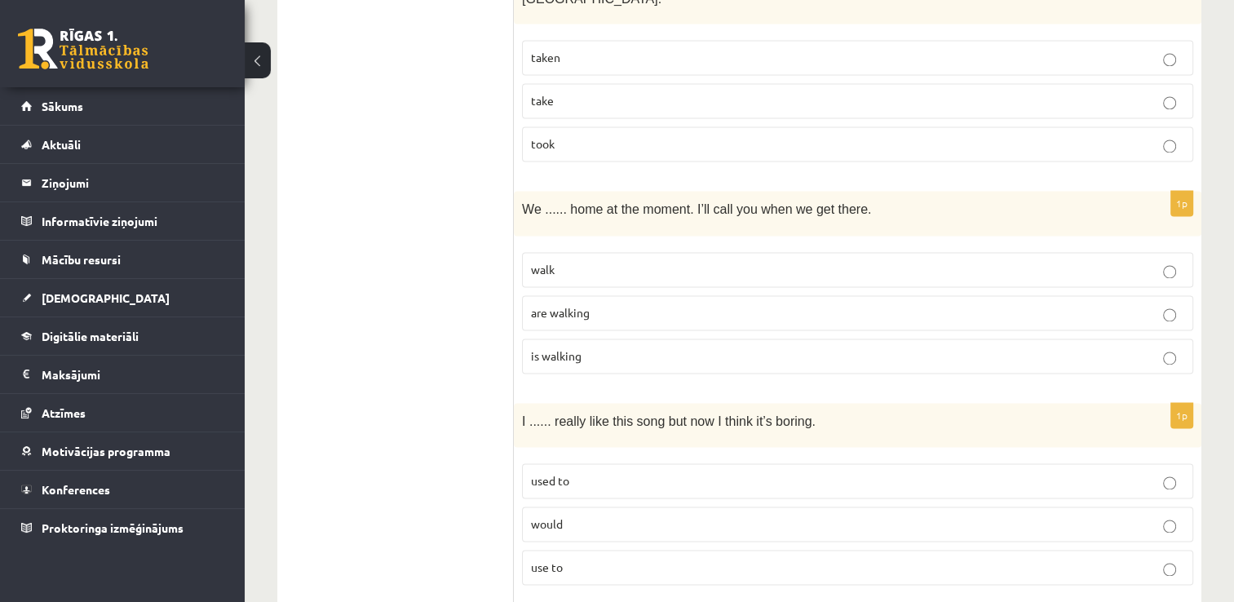
scroll to position [2492, 0]
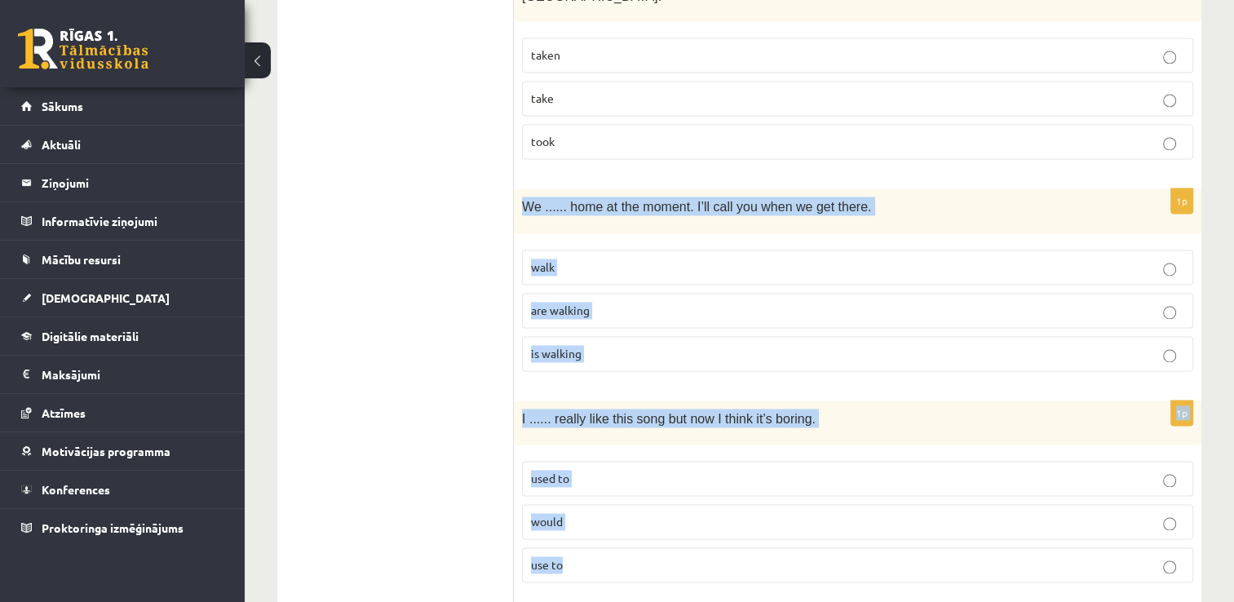
drag, startPoint x: 525, startPoint y: 175, endPoint x: 578, endPoint y: 530, distance: 359.8
copy form "We ...... home at the moment. I’ll call you when we get there. walk are walking…"
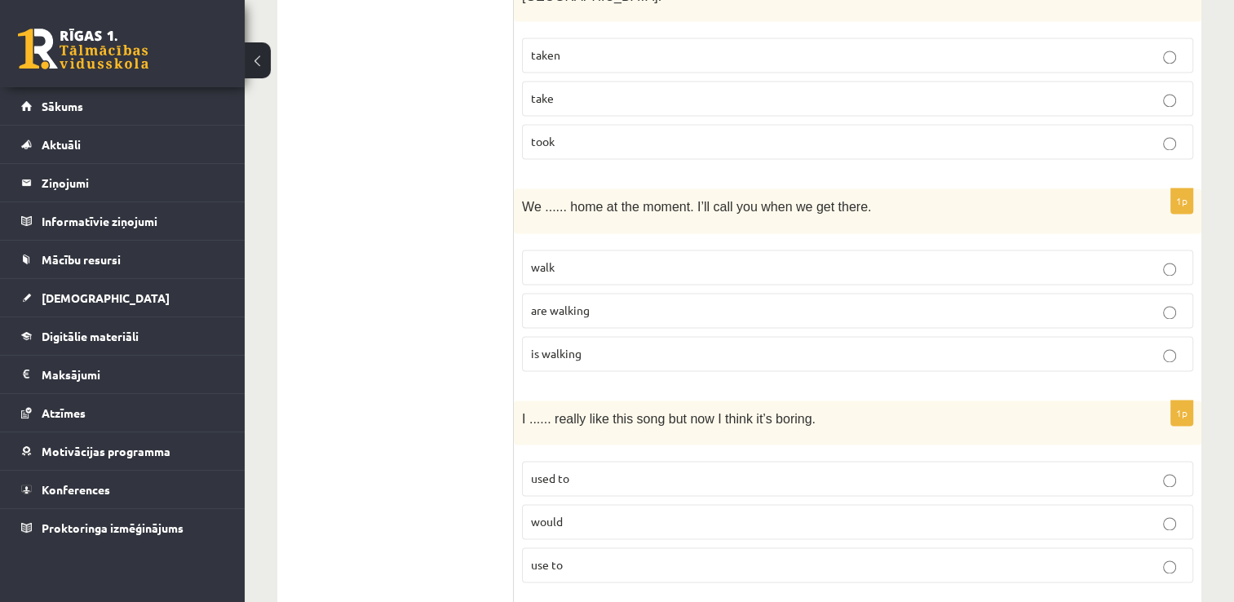
click at [640, 302] on p "are walking" at bounding box center [857, 310] width 653 height 17
click at [609, 470] on p "used to" at bounding box center [857, 478] width 653 height 17
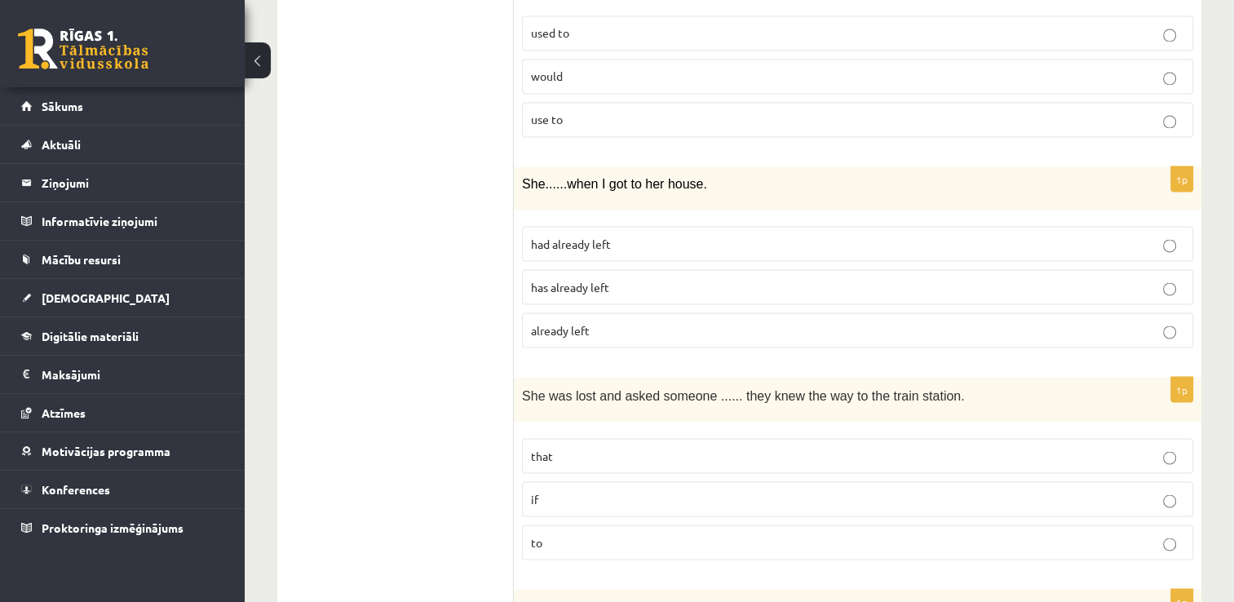
scroll to position [2939, 0]
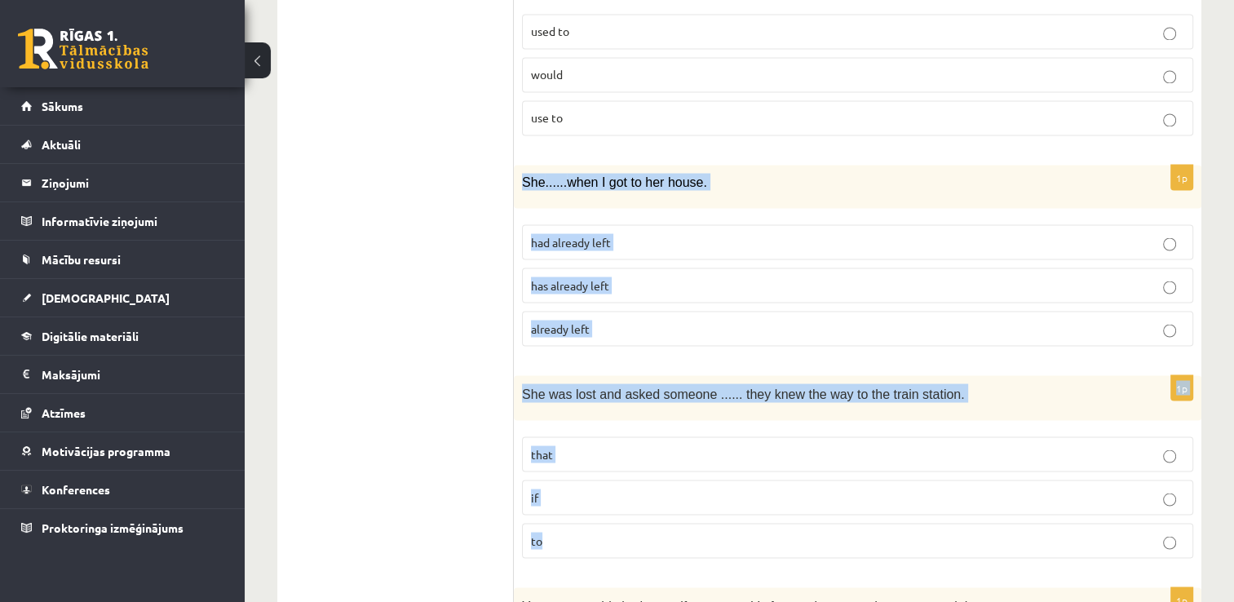
drag, startPoint x: 522, startPoint y: 148, endPoint x: 569, endPoint y: 503, distance: 357.2
copy form "She ...... when I got to her house. had already left has already left already l…"
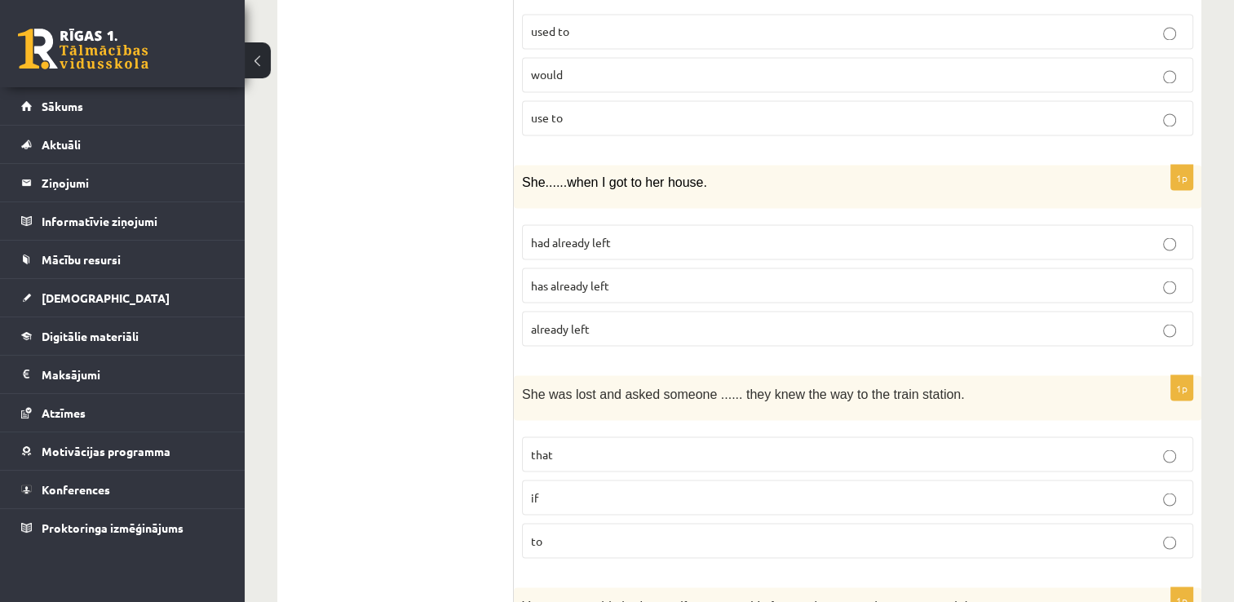
click at [635, 224] on label "had already left" at bounding box center [857, 241] width 671 height 35
click at [578, 532] on p "to" at bounding box center [857, 540] width 653 height 17
click at [583, 489] on p "if" at bounding box center [857, 497] width 653 height 17
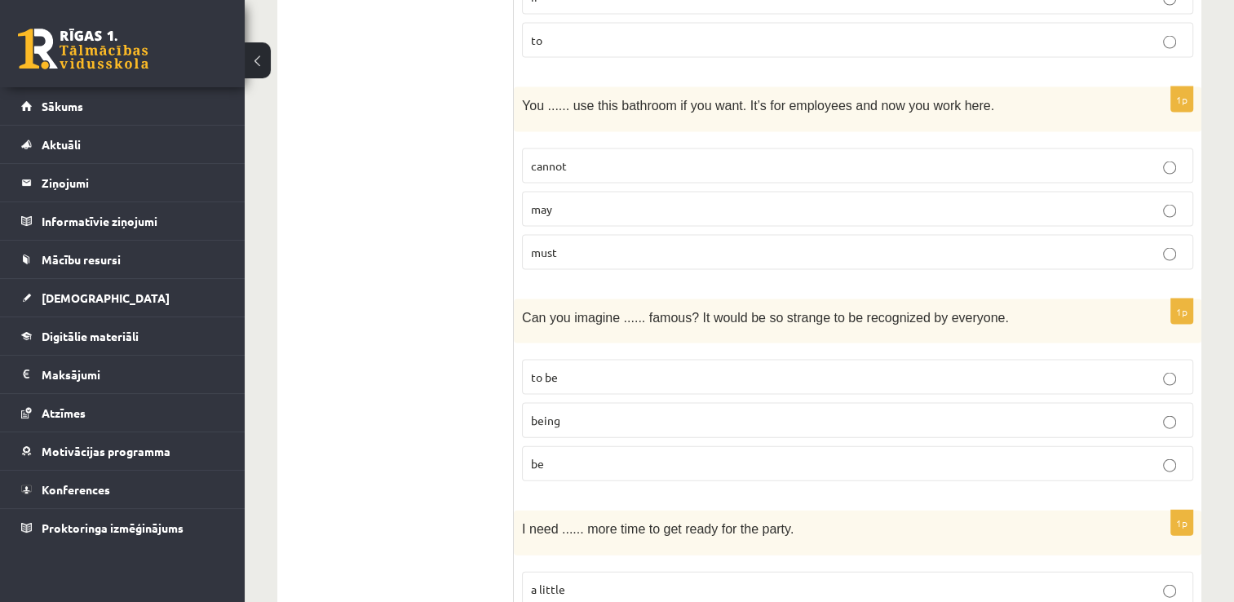
scroll to position [3437, 0]
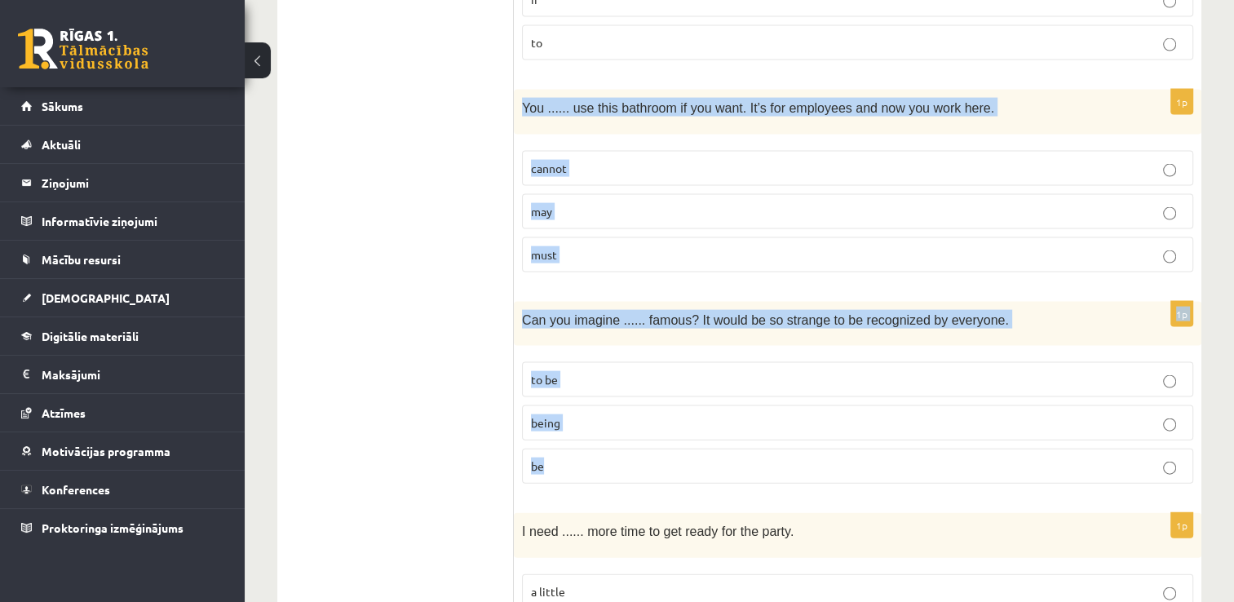
drag, startPoint x: 525, startPoint y: 70, endPoint x: 584, endPoint y: 426, distance: 360.7
copy form "You ...... use this bathroom if you want. It’s for employees and now you work h…"
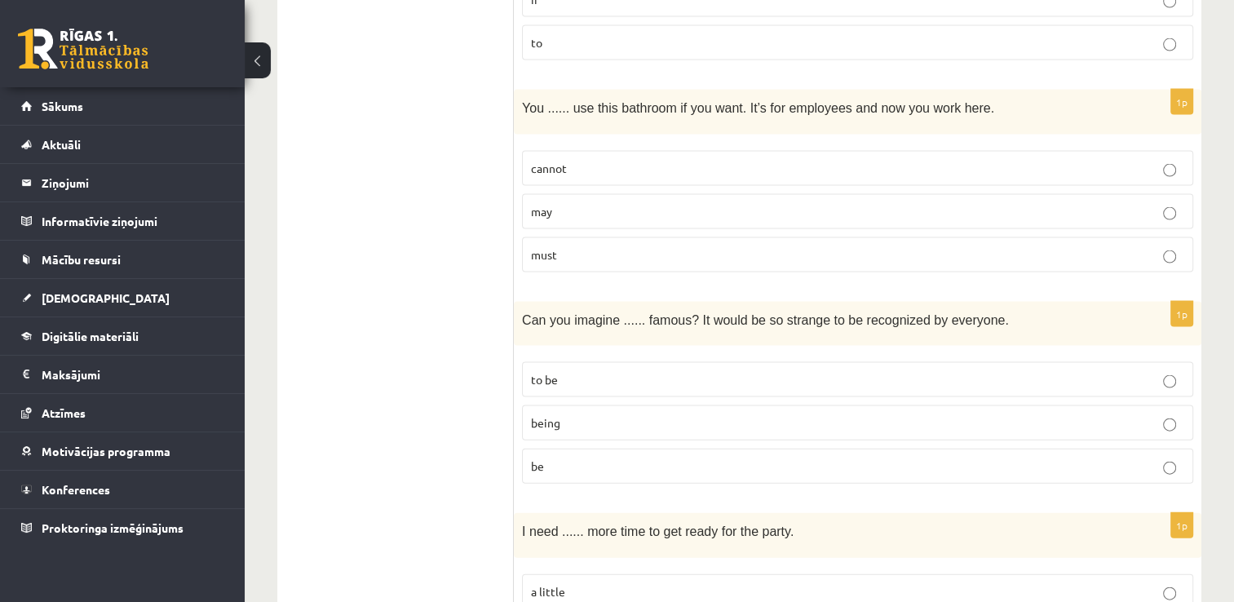
click at [630, 203] on p "may" at bounding box center [857, 211] width 653 height 17
click at [599, 414] on p "being" at bounding box center [857, 422] width 653 height 17
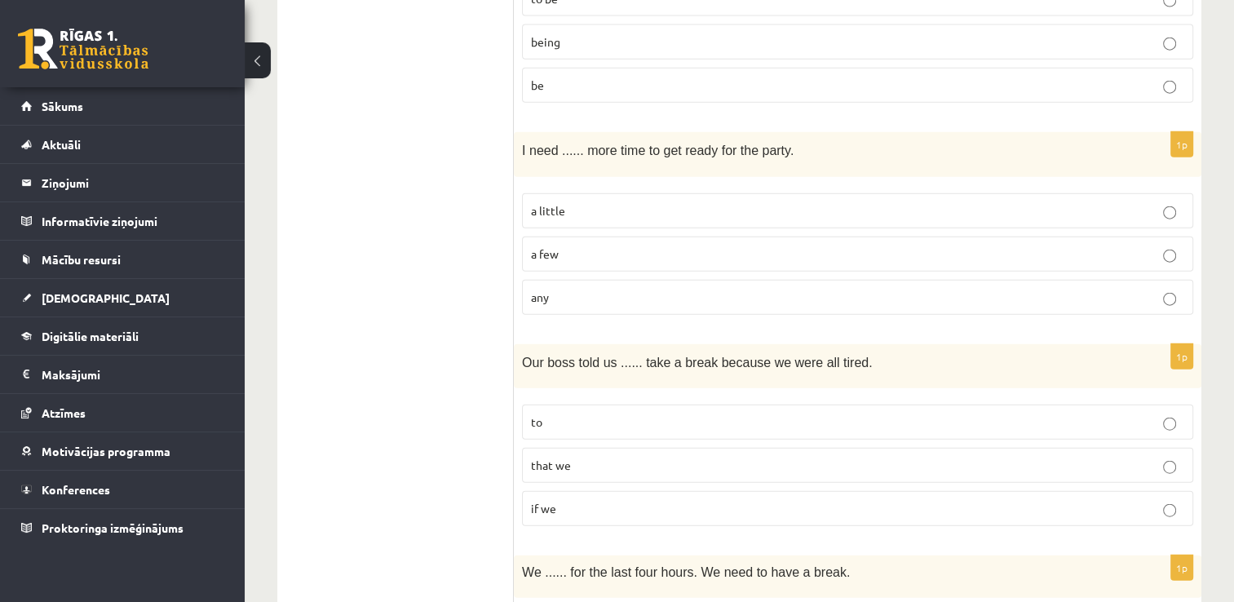
scroll to position [3819, 0]
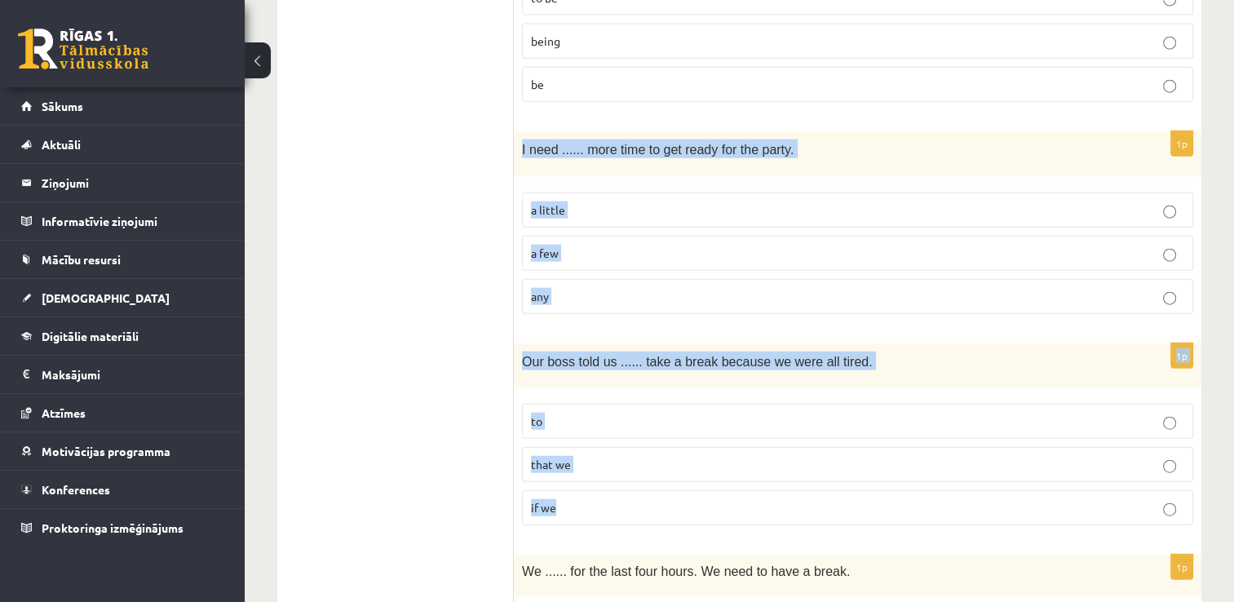
drag, startPoint x: 522, startPoint y: 109, endPoint x: 591, endPoint y: 485, distance: 381.6
copy form "I need ...... more time to get ready for the party. a little a few any 1p Our b…"
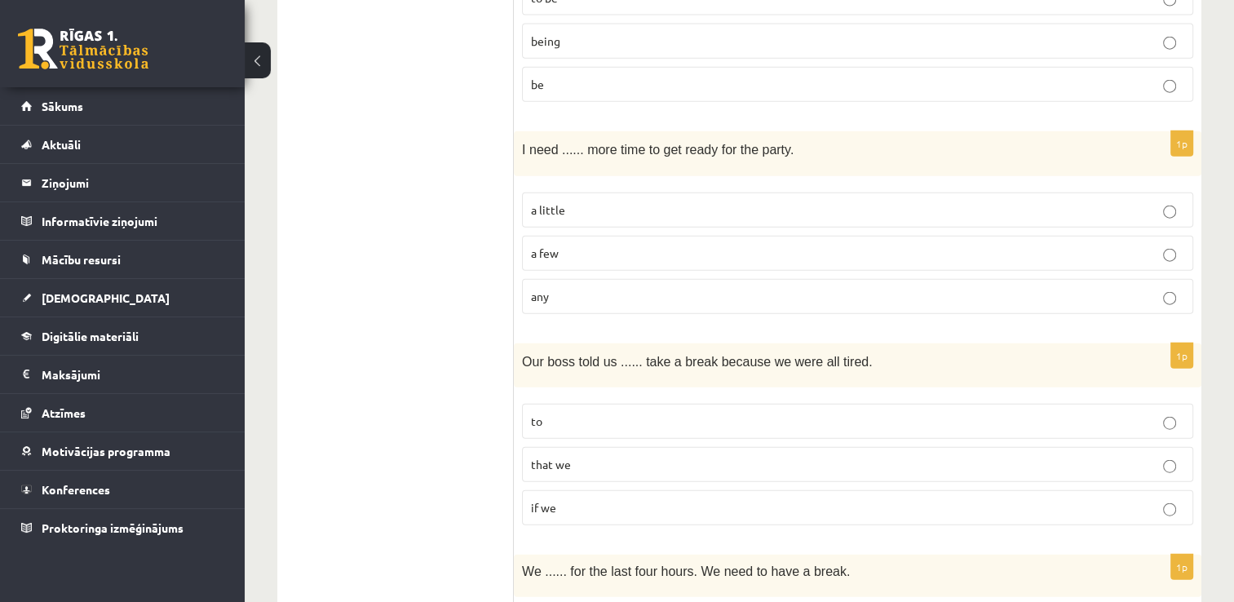
click at [650, 202] on p "a little" at bounding box center [857, 210] width 653 height 17
click at [569, 413] on p "to" at bounding box center [857, 421] width 653 height 17
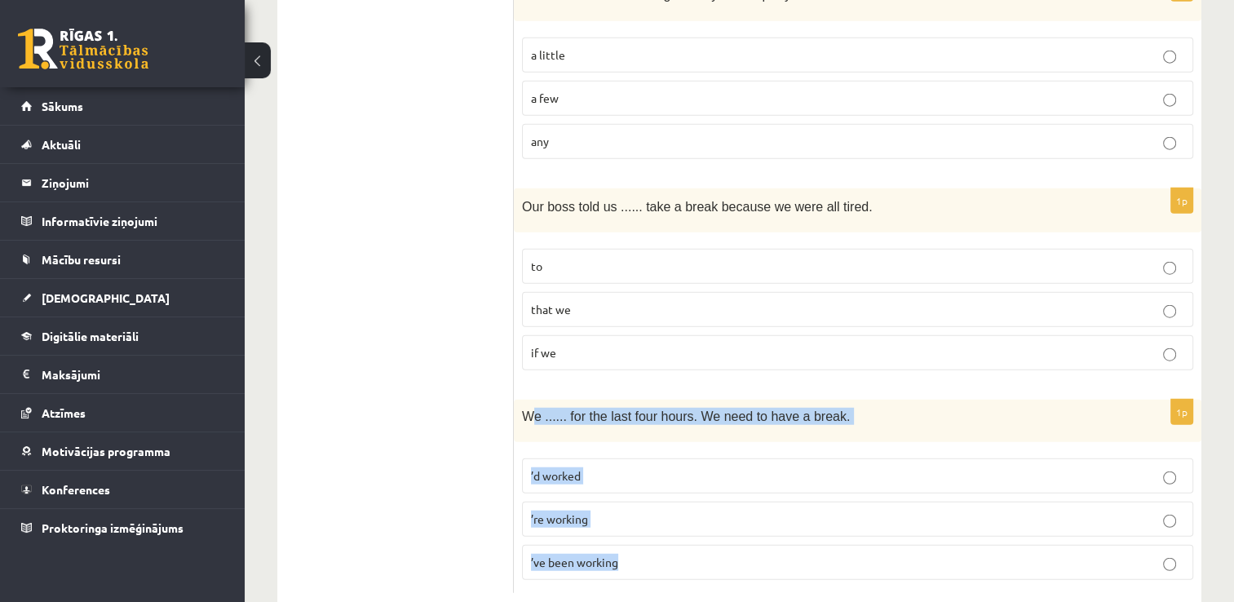
drag, startPoint x: 528, startPoint y: 377, endPoint x: 643, endPoint y: 517, distance: 181.4
click at [643, 517] on div "1p We ...... for the last four hours. We need to have a break. ’d worked ’re wo…" at bounding box center [858, 496] width 688 height 193
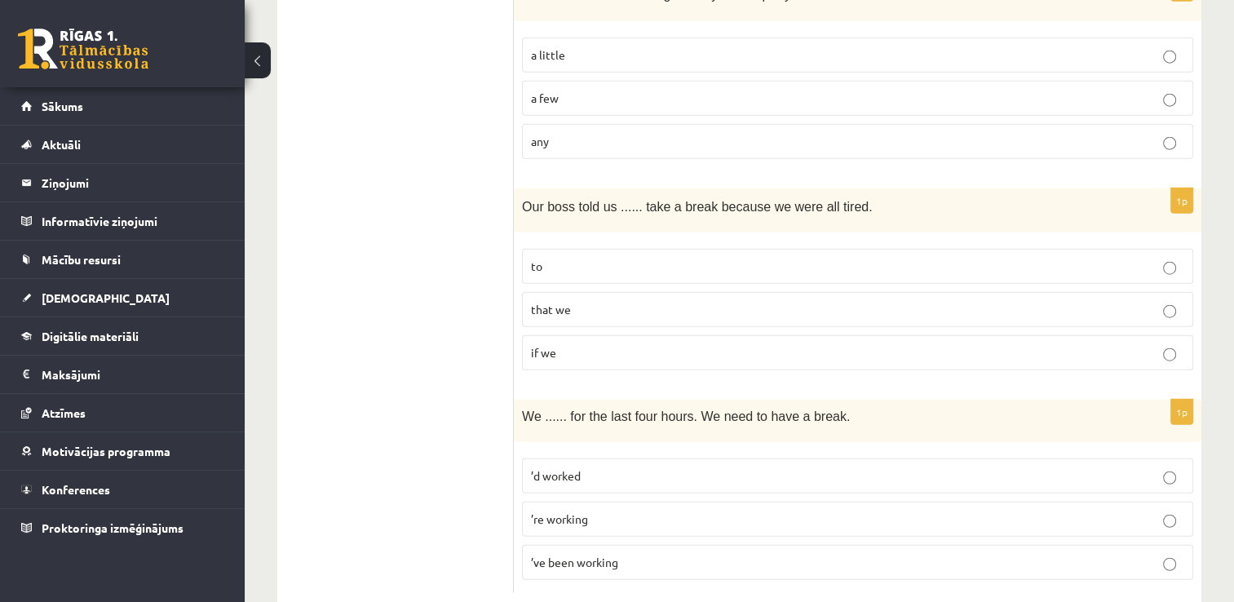
drag, startPoint x: 643, startPoint y: 517, endPoint x: 518, endPoint y: 399, distance: 172.0
click at [518, 400] on div "We ...... for the last four hours. We need to have a break." at bounding box center [858, 421] width 688 height 42
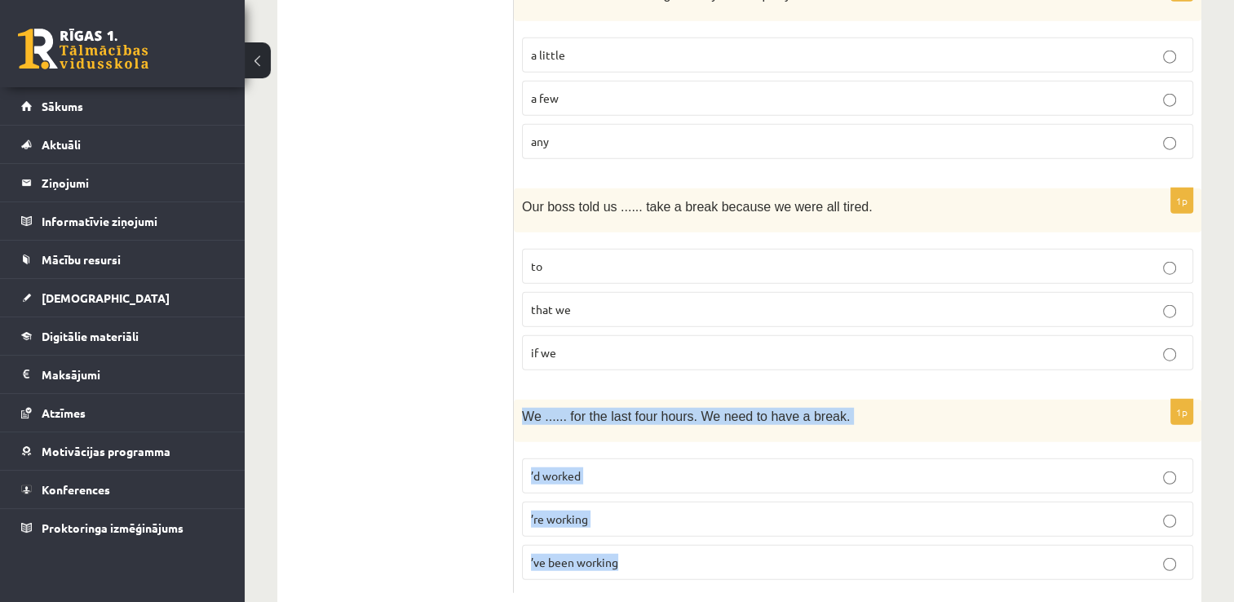
drag, startPoint x: 523, startPoint y: 378, endPoint x: 644, endPoint y: 522, distance: 188.2
click at [644, 522] on div "1p We ...... for the last four hours. We need to have a break. ’d worked ’re wo…" at bounding box center [858, 496] width 688 height 193
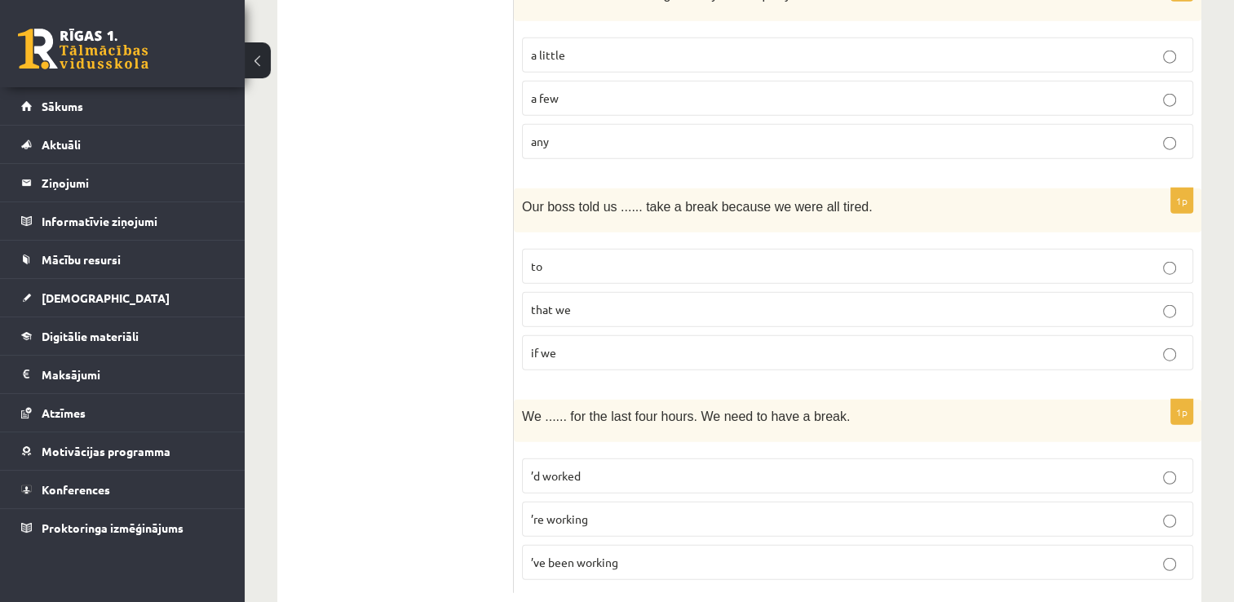
click at [595, 555] on span "’ve been working" at bounding box center [574, 562] width 87 height 15
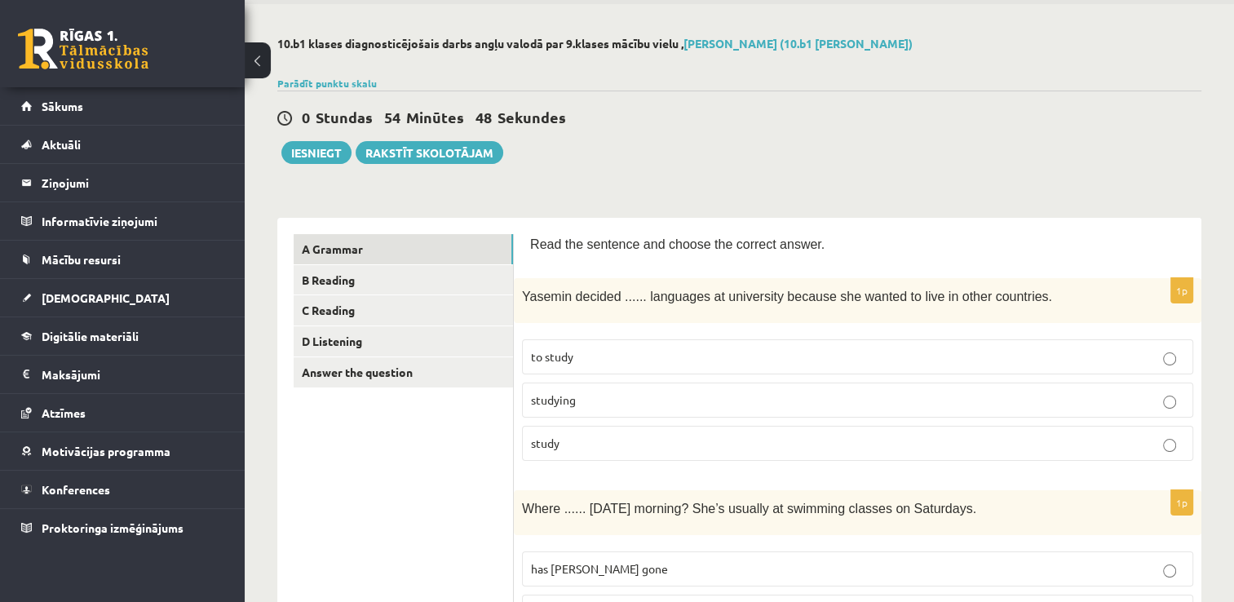
scroll to position [58, 0]
click at [454, 279] on link "B Reading" at bounding box center [403, 281] width 219 height 30
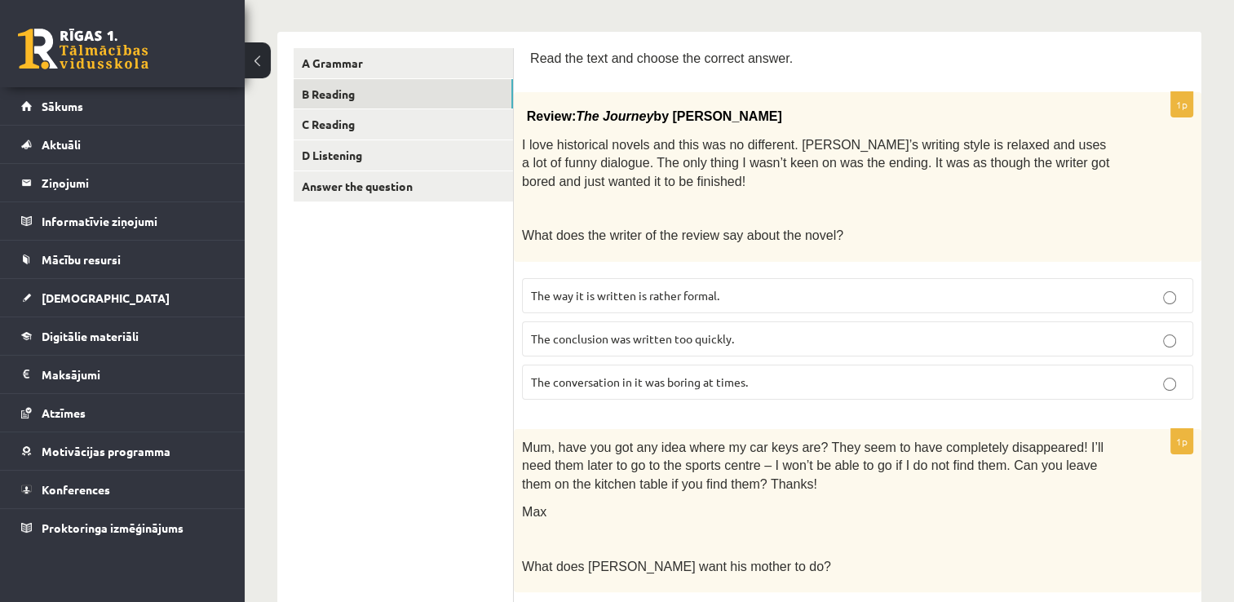
scroll to position [244, 0]
click at [529, 116] on span "Review:" at bounding box center [551, 117] width 49 height 14
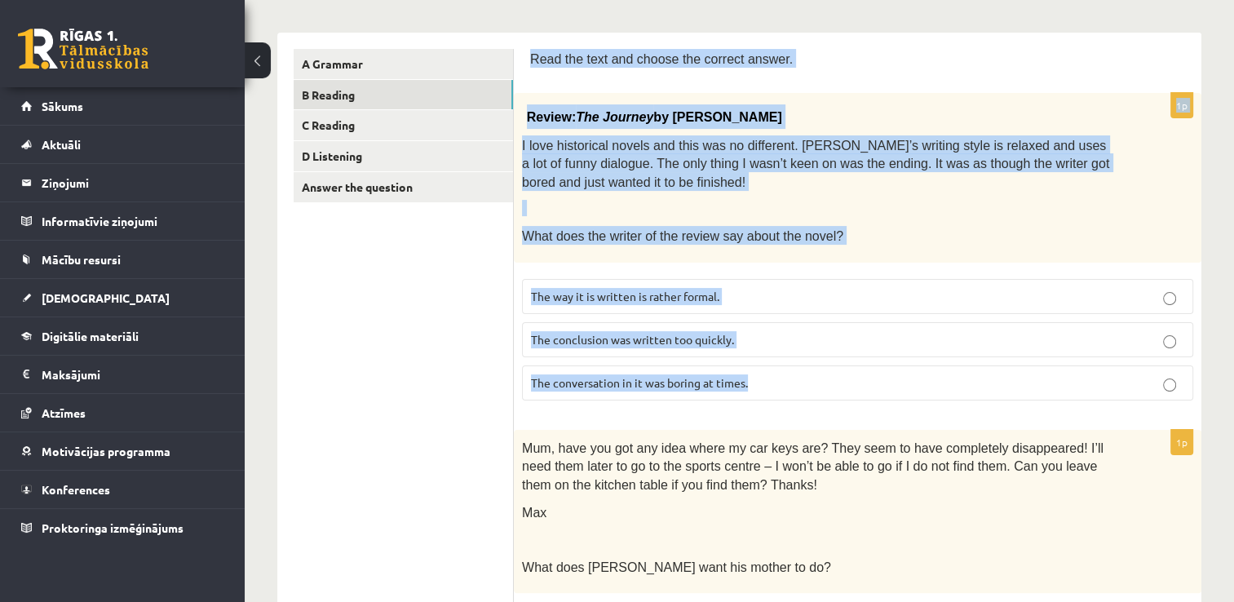
drag, startPoint x: 531, startPoint y: 55, endPoint x: 795, endPoint y: 370, distance: 411.1
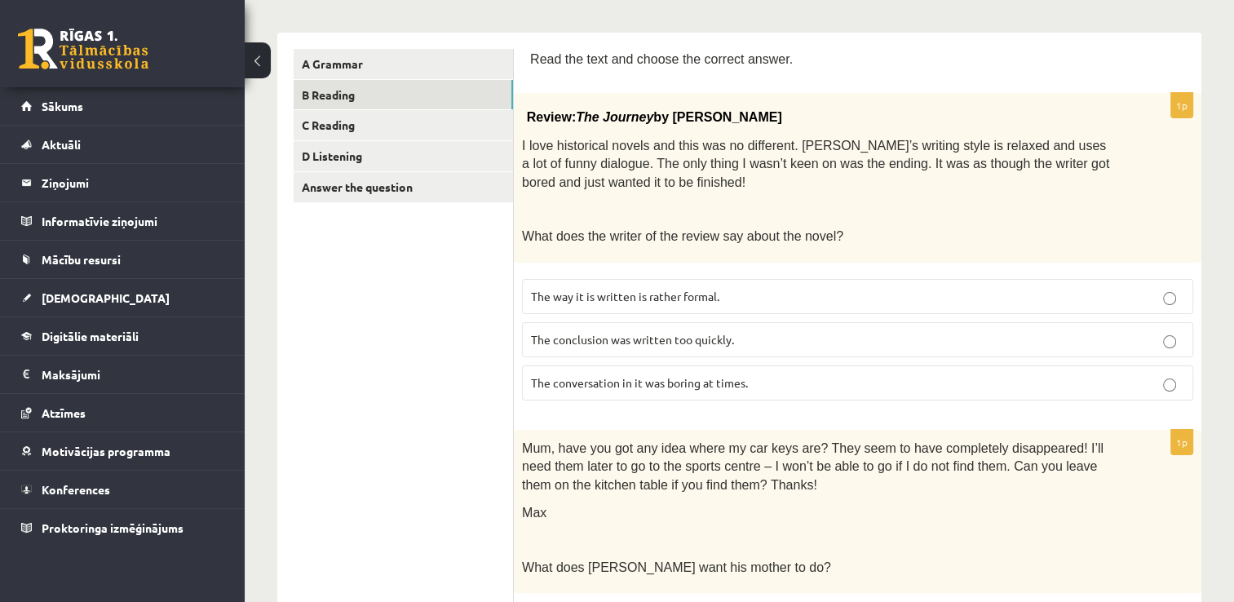
click at [767, 334] on p "The conclusion was written too quickly." at bounding box center [857, 339] width 653 height 17
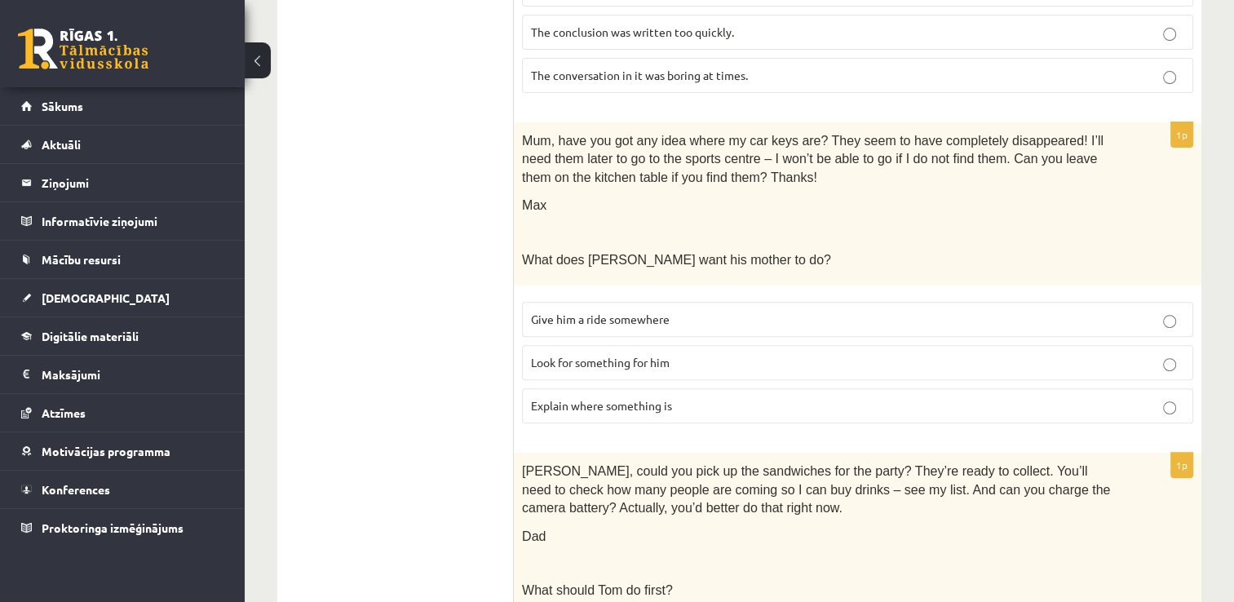
scroll to position [553, 0]
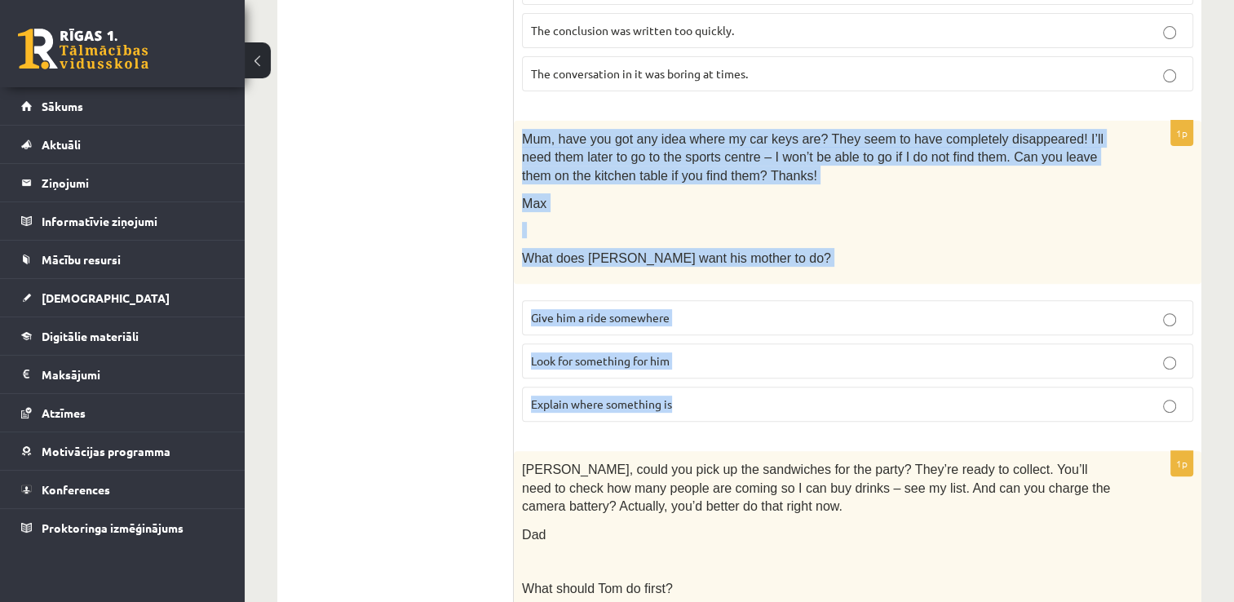
drag, startPoint x: 522, startPoint y: 135, endPoint x: 688, endPoint y: 388, distance: 302.3
click at [688, 388] on div "1p Mum, have you got any idea where my car keys are? They seem to have complete…" at bounding box center [858, 278] width 688 height 315
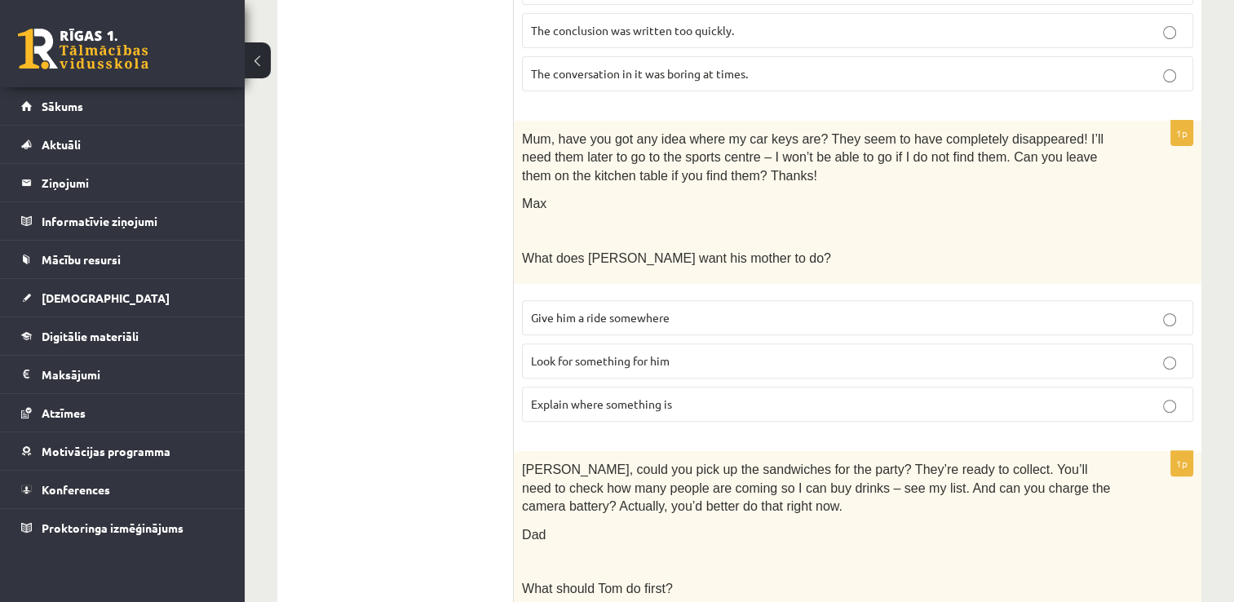
click at [624, 360] on span "Look for something for him" at bounding box center [600, 360] width 139 height 15
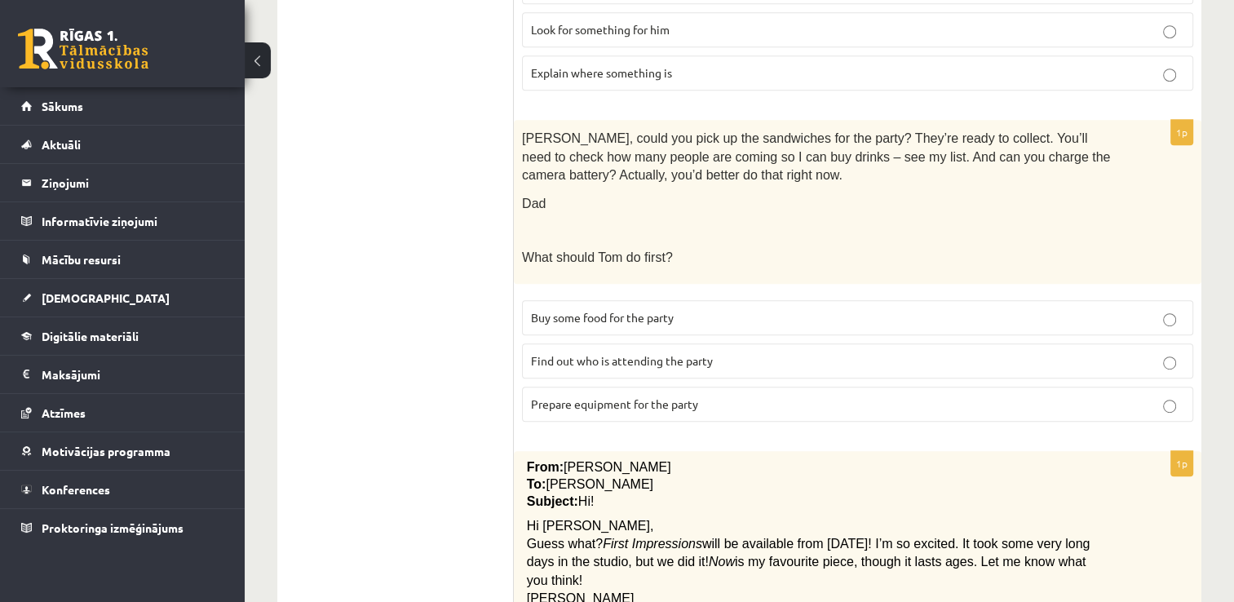
scroll to position [887, 0]
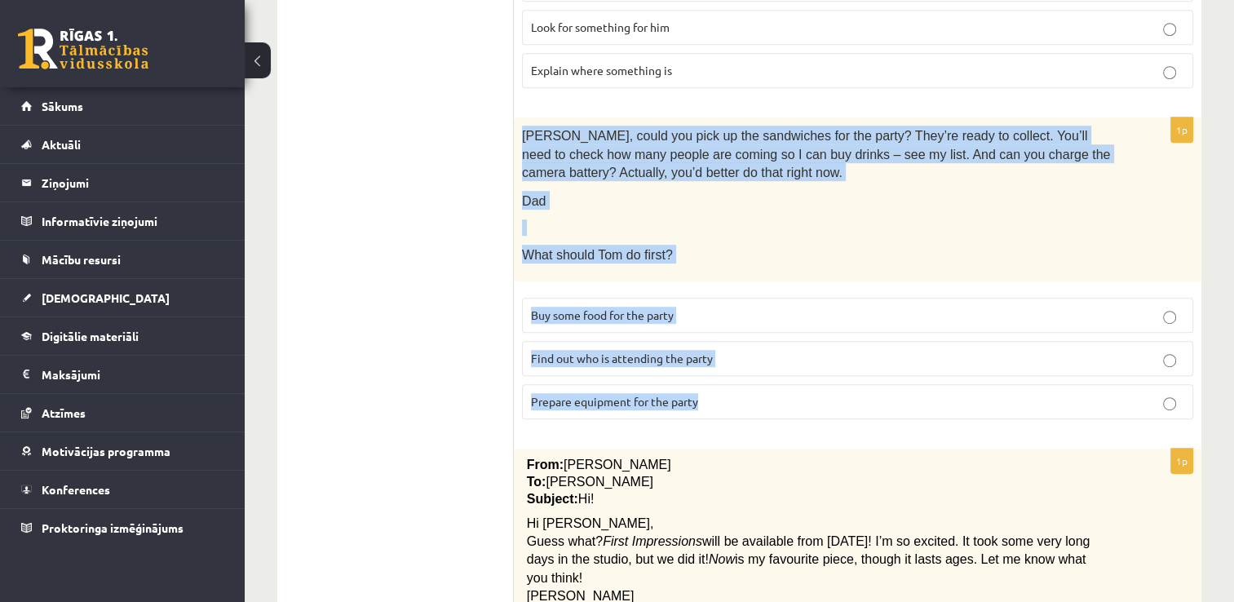
drag, startPoint x: 524, startPoint y: 129, endPoint x: 714, endPoint y: 393, distance: 325.6
click at [714, 393] on div "1p Tom, could you pick up the sandwiches for the party? They’re ready to collec…" at bounding box center [858, 274] width 688 height 315
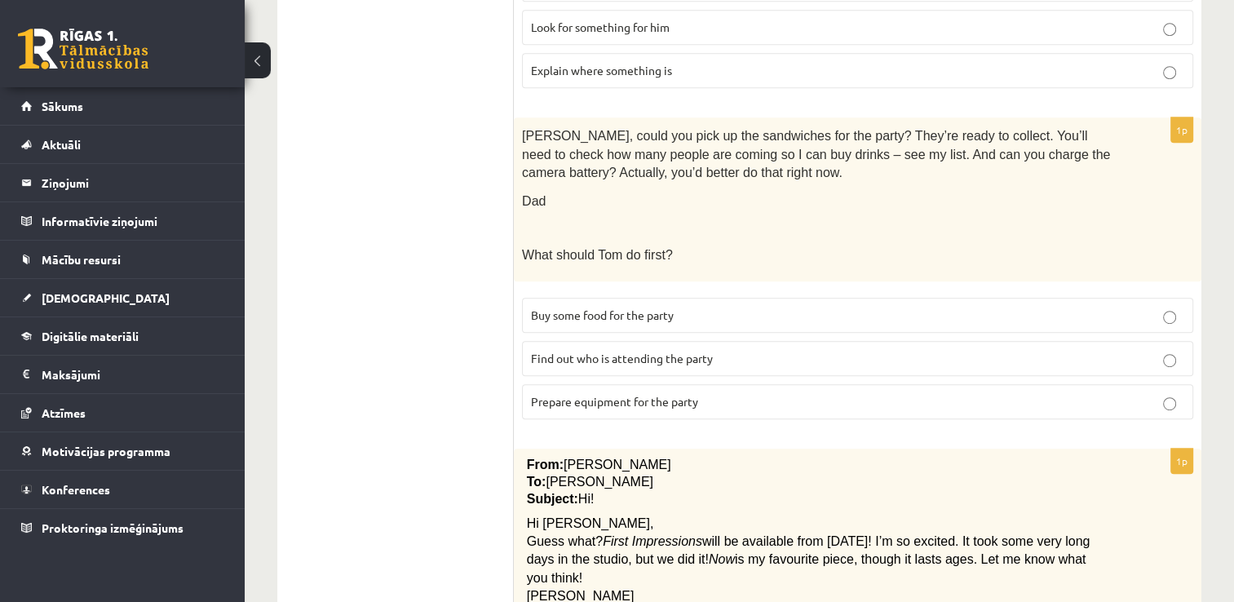
click at [426, 372] on ul "A Grammar B Reading C Reading D Listening Answer the question" at bounding box center [404, 437] width 220 height 2063
click at [697, 394] on span "Prepare equipment for the party" at bounding box center [614, 401] width 167 height 15
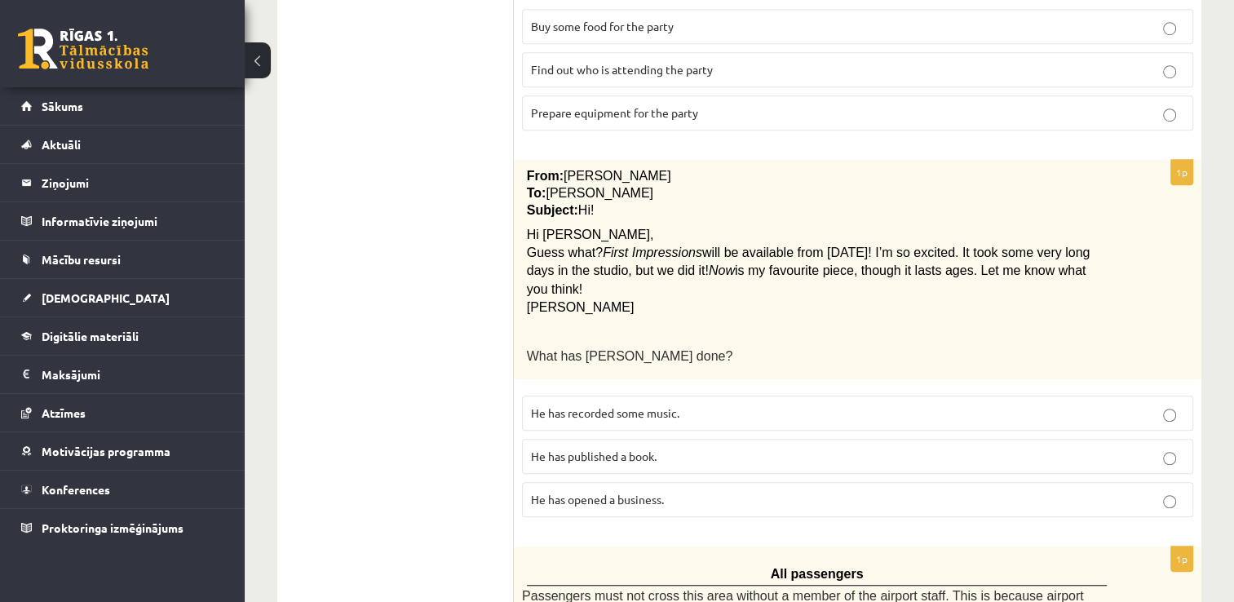
scroll to position [1177, 0]
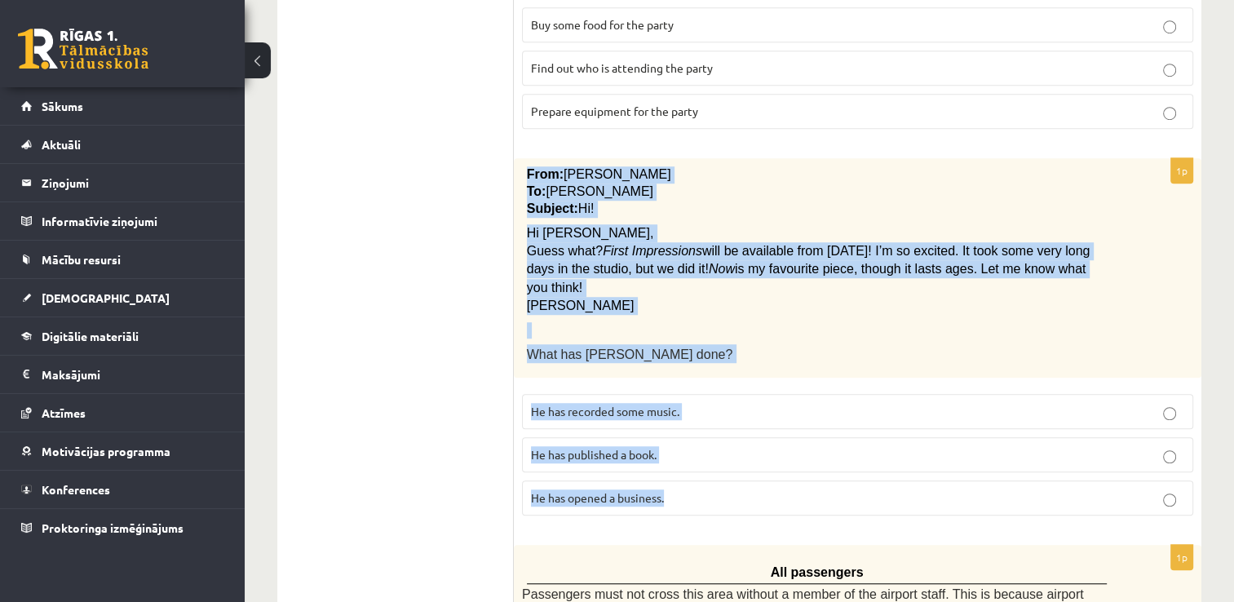
drag, startPoint x: 529, startPoint y: 166, endPoint x: 689, endPoint y: 468, distance: 341.6
click at [689, 468] on div "1p From: Pete To: Cathy Subject: Hi! Hi Cathy, Guess what? First Impressions wi…" at bounding box center [858, 343] width 688 height 370
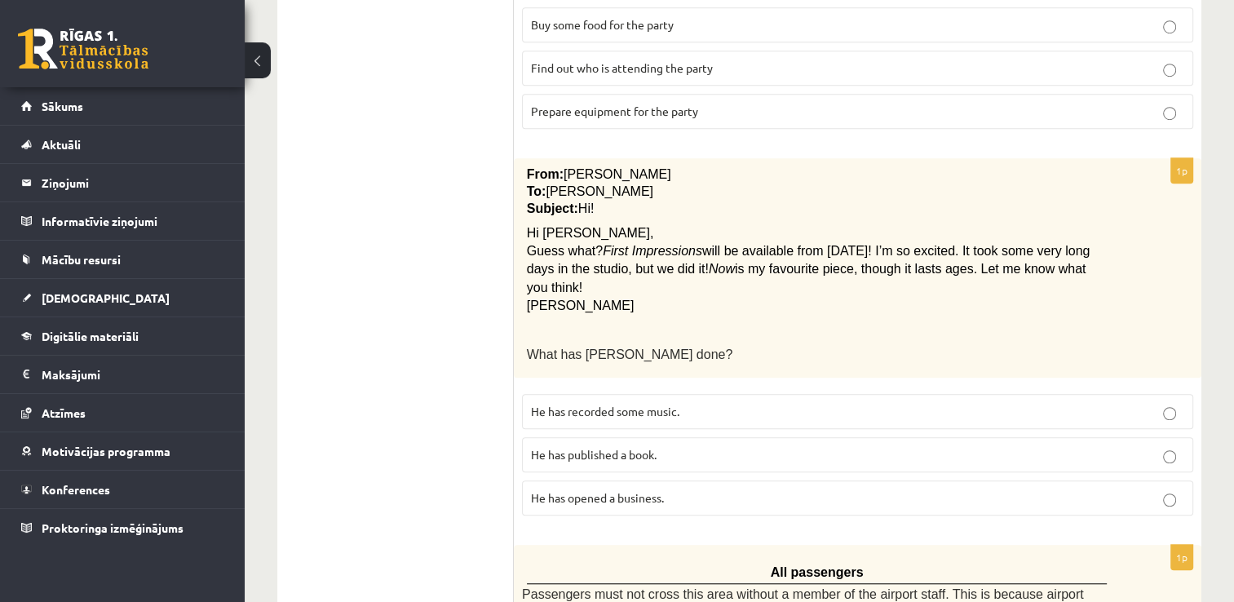
click at [496, 299] on ul "A Grammar B Reading C Reading D Listening Answer the question" at bounding box center [404, 147] width 220 height 2063
click at [709, 394] on label "He has recorded some music." at bounding box center [857, 411] width 671 height 35
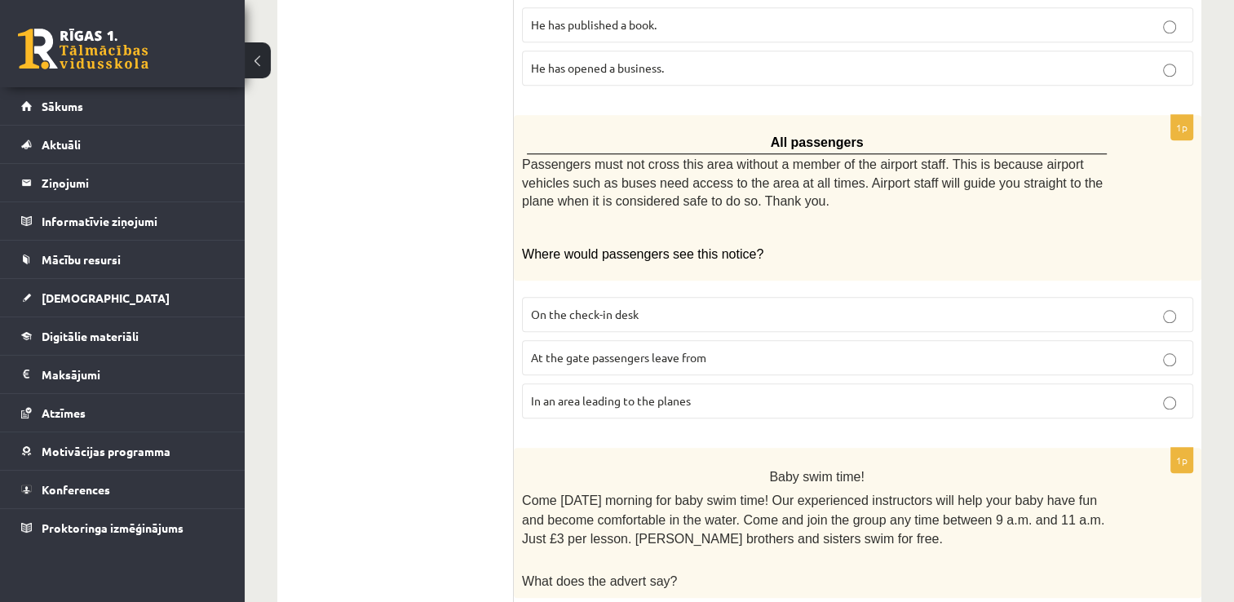
scroll to position [1609, 0]
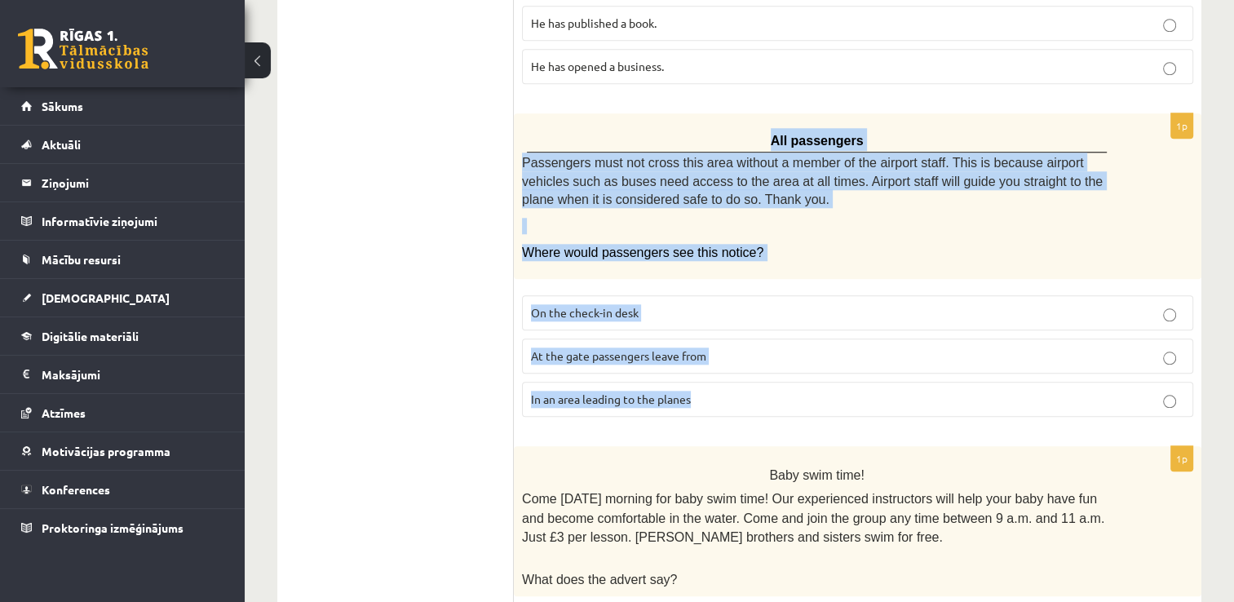
drag, startPoint x: 777, startPoint y: 113, endPoint x: 835, endPoint y: 367, distance: 260.4
click at [835, 367] on div "1p All passengers Passengers must not cross this area without a member of the a…" at bounding box center [858, 271] width 688 height 317
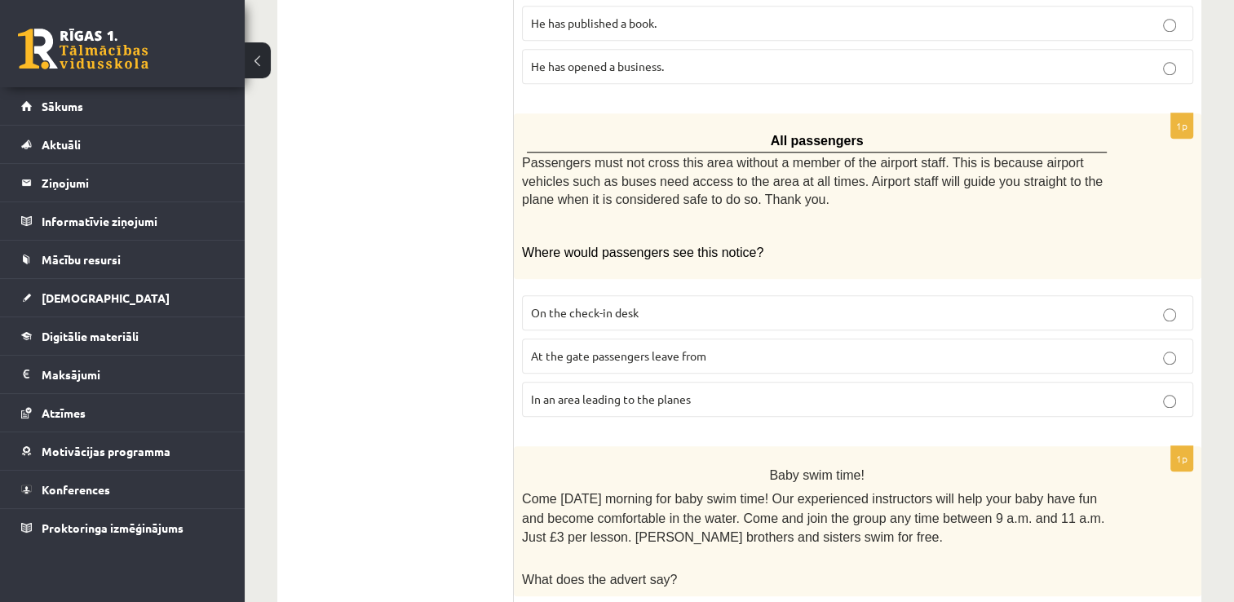
click at [656, 392] on span "In an area leading to the planes" at bounding box center [611, 399] width 160 height 15
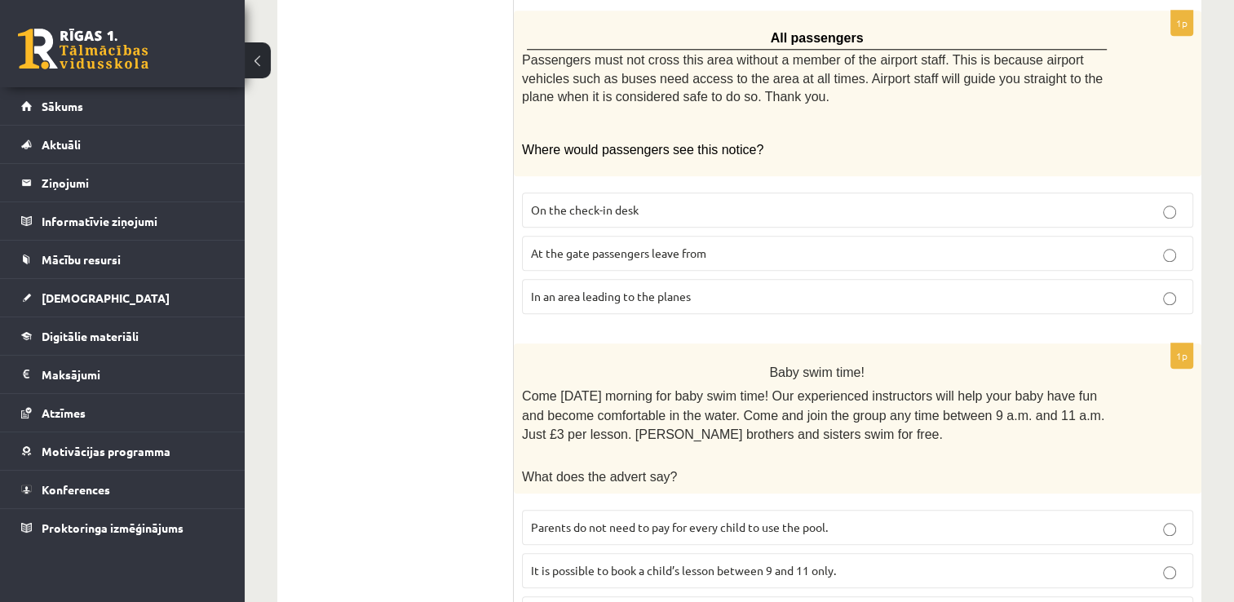
scroll to position [1768, 0]
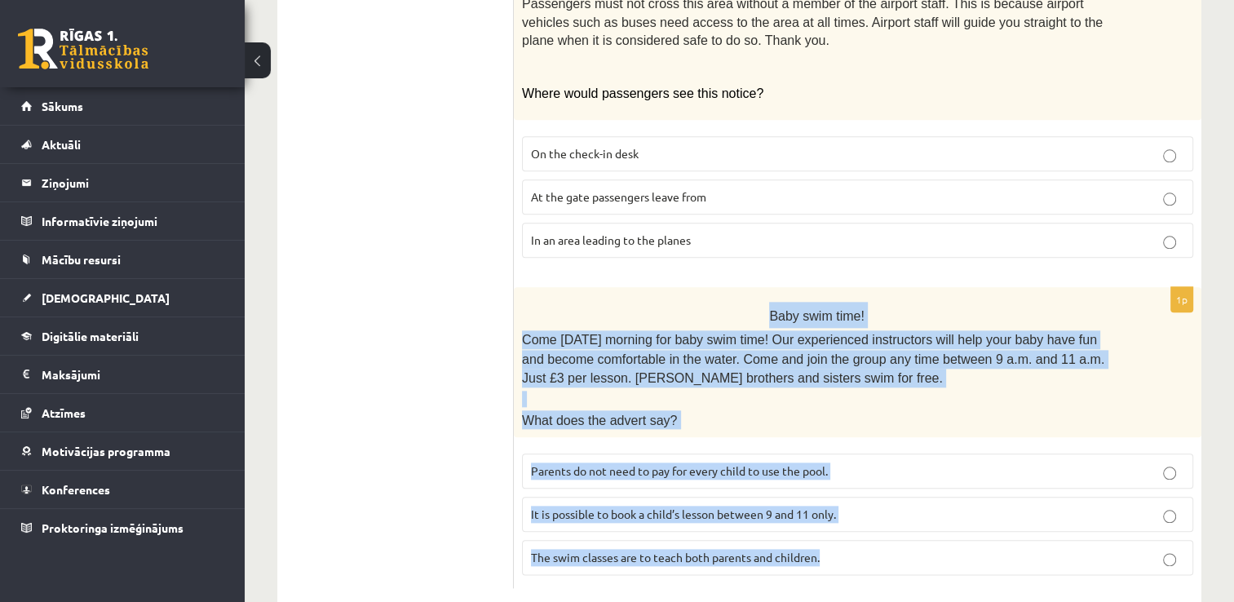
drag, startPoint x: 773, startPoint y: 284, endPoint x: 873, endPoint y: 521, distance: 257.7
click at [873, 521] on div "1p Baby swim time! Come on Sunday morning for baby swim time! Our experienced i…" at bounding box center [858, 437] width 688 height 301
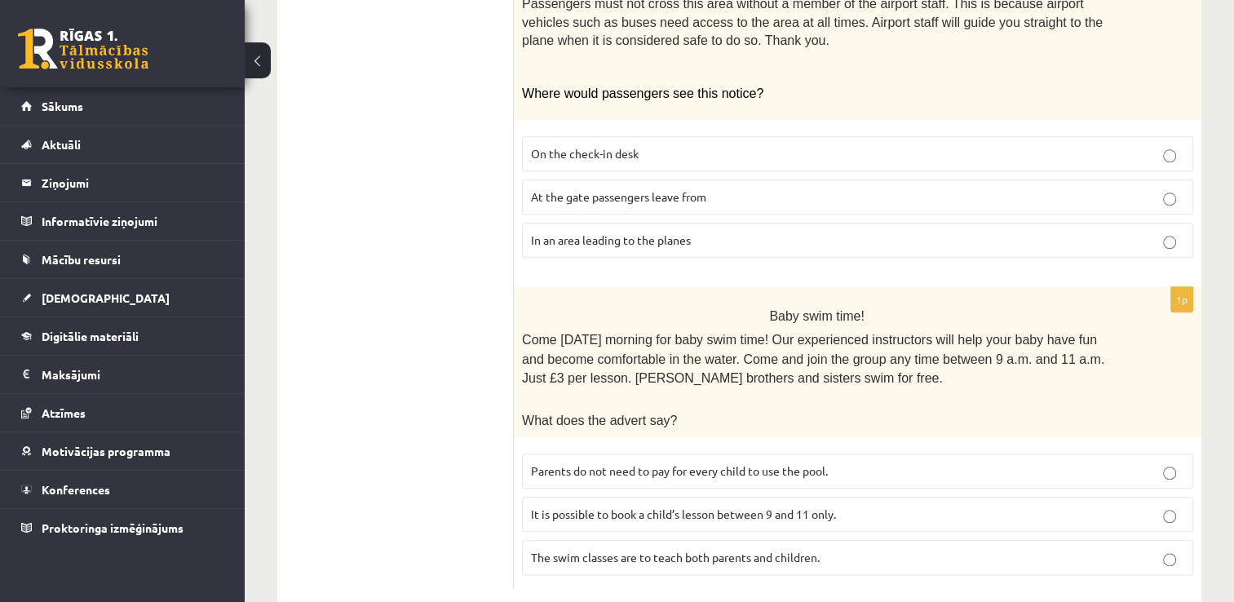
click at [708, 463] on p "Parents do not need to pay for every child to use the pool." at bounding box center [857, 471] width 653 height 17
click at [646, 507] on span "It is possible to book a child’s lesson between 9 and 11 only." at bounding box center [683, 514] width 305 height 15
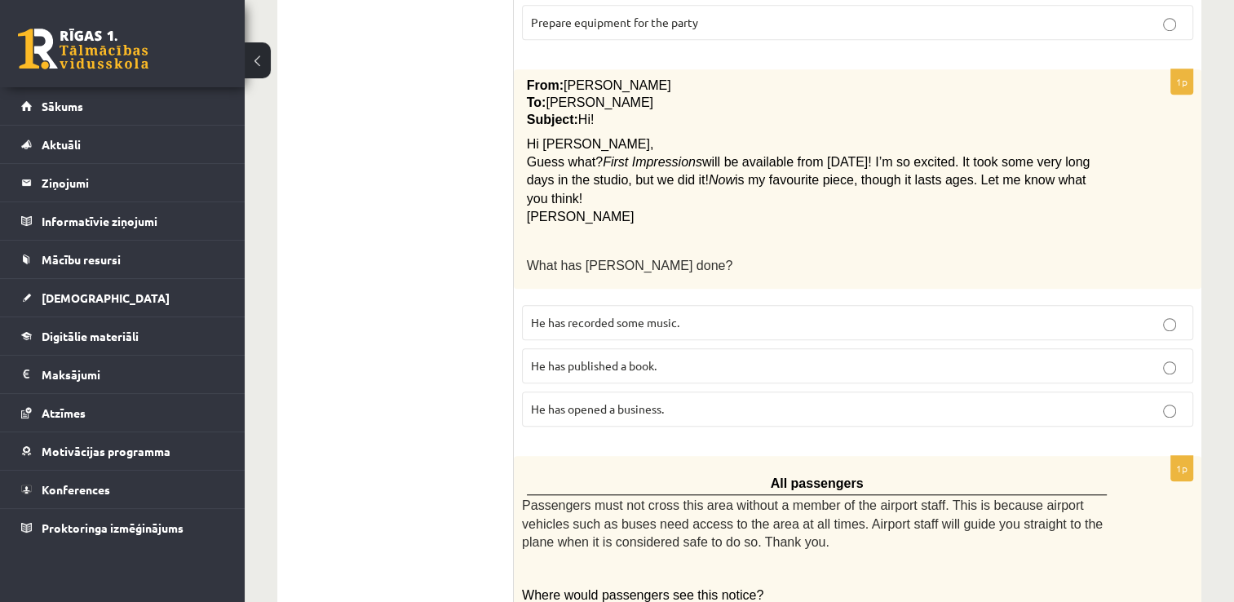
scroll to position [1262, 0]
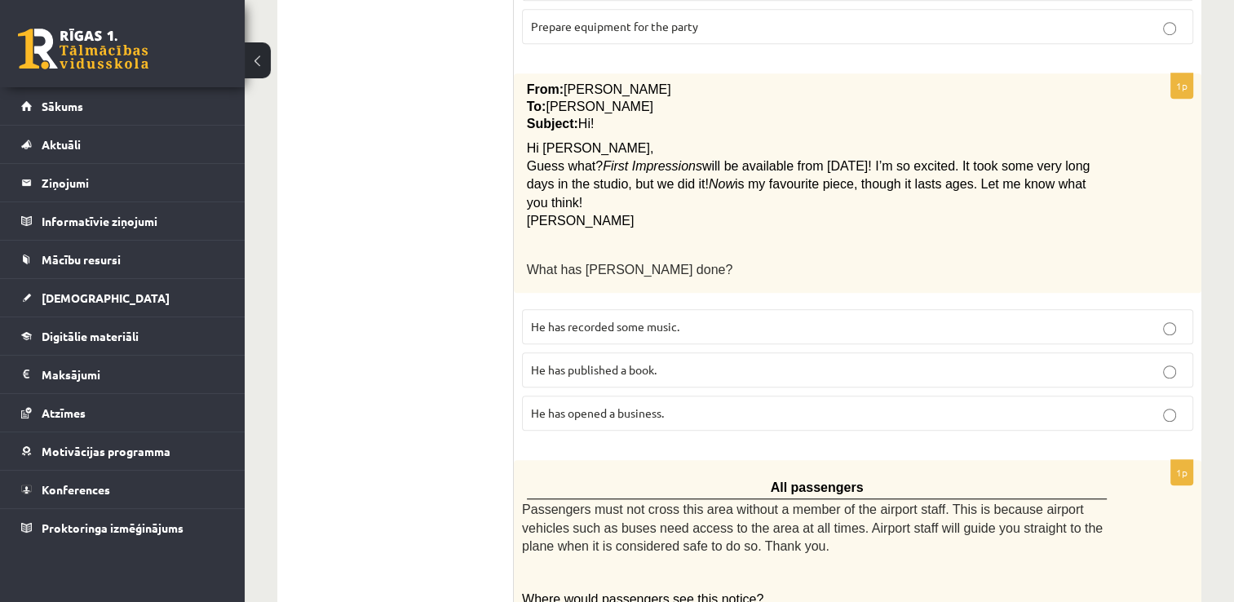
click at [820, 103] on p "To: Cathy" at bounding box center [817, 107] width 581 height 17
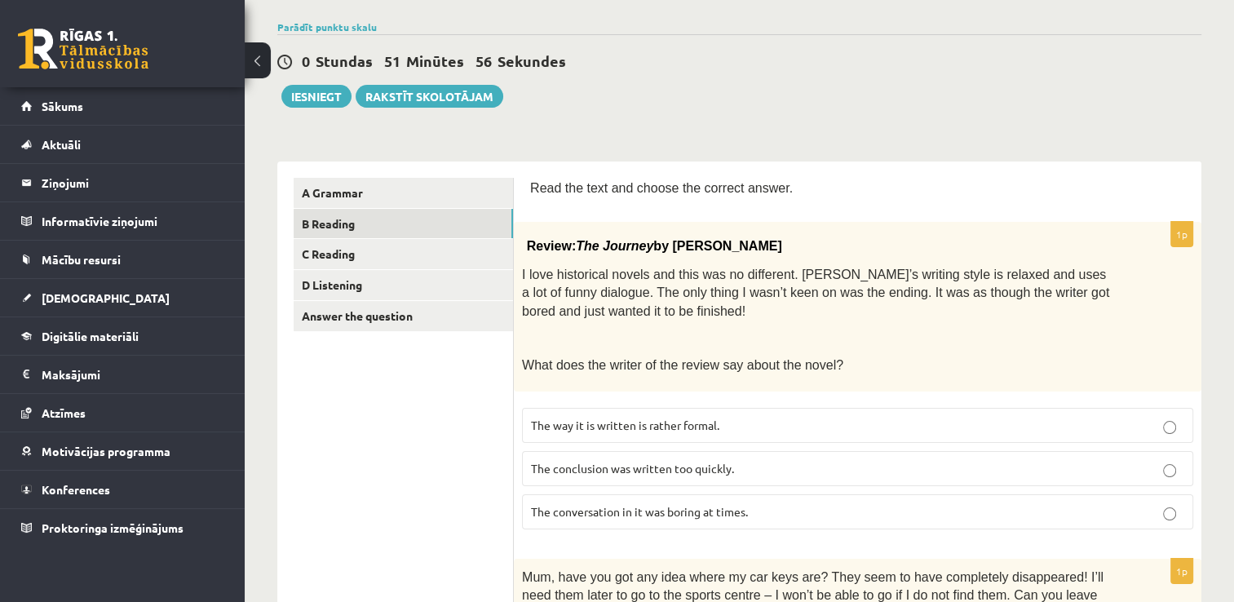
scroll to position [0, 0]
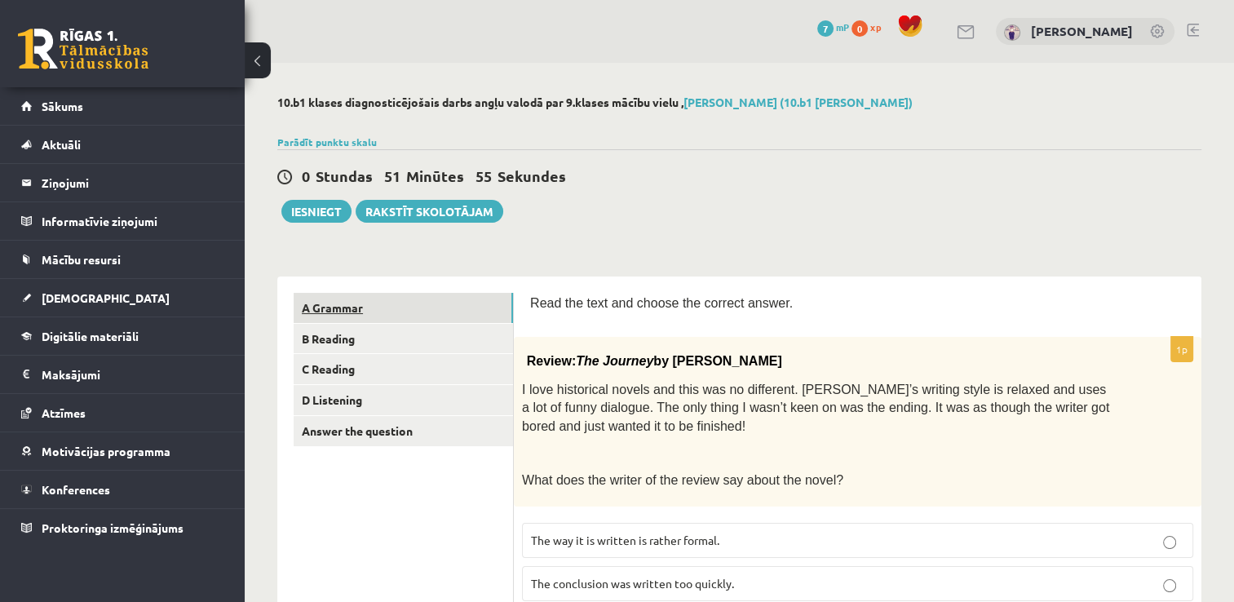
click at [401, 308] on link "A Grammar" at bounding box center [403, 308] width 219 height 30
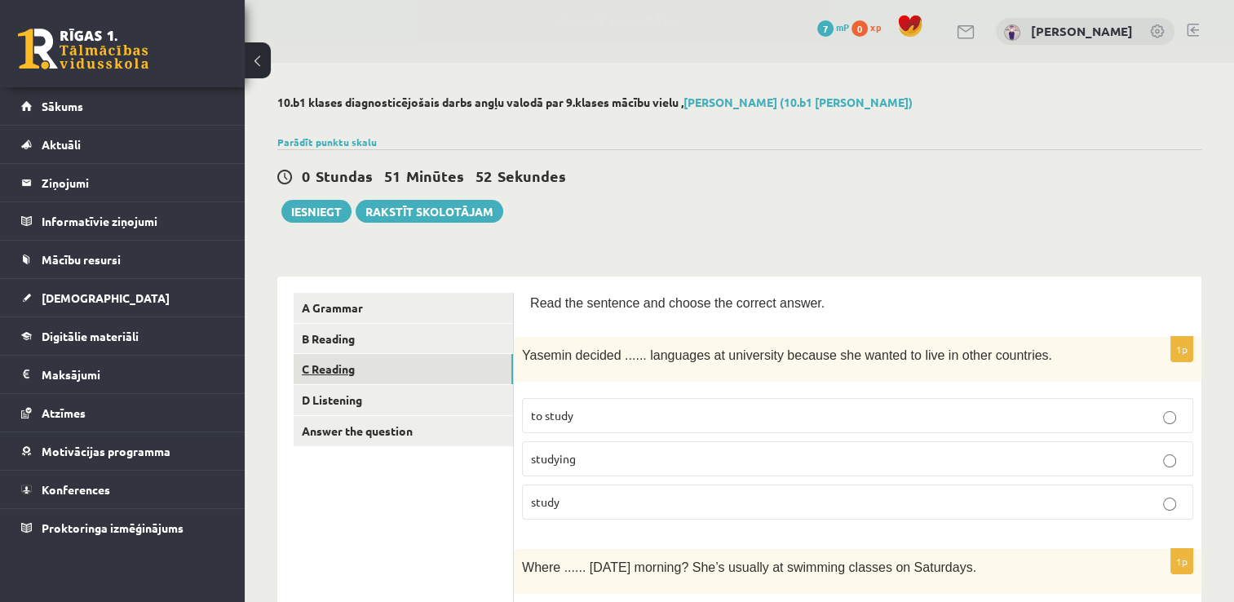
click at [379, 365] on link "C Reading" at bounding box center [403, 369] width 219 height 30
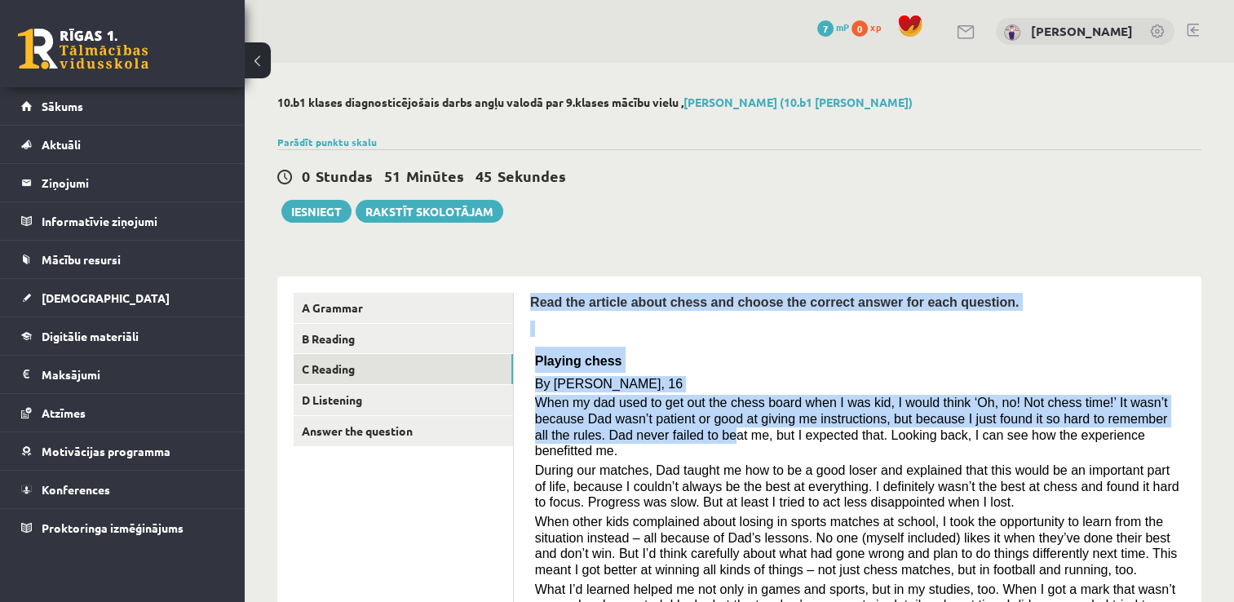
drag, startPoint x: 532, startPoint y: 298, endPoint x: 625, endPoint y: 439, distance: 169.0
click at [625, 439] on div "Read the article about chess and choose the correct answer for each question. P…" at bounding box center [857, 529] width 655 height 472
drag, startPoint x: 625, startPoint y: 439, endPoint x: 561, endPoint y: 316, distance: 138.7
click at [561, 316] on div "Read the article about chess and choose the correct answer for each question. P…" at bounding box center [857, 529] width 655 height 472
click at [538, 309] on span "Read the article about chess and choose the correct answer for each question." at bounding box center [774, 302] width 489 height 14
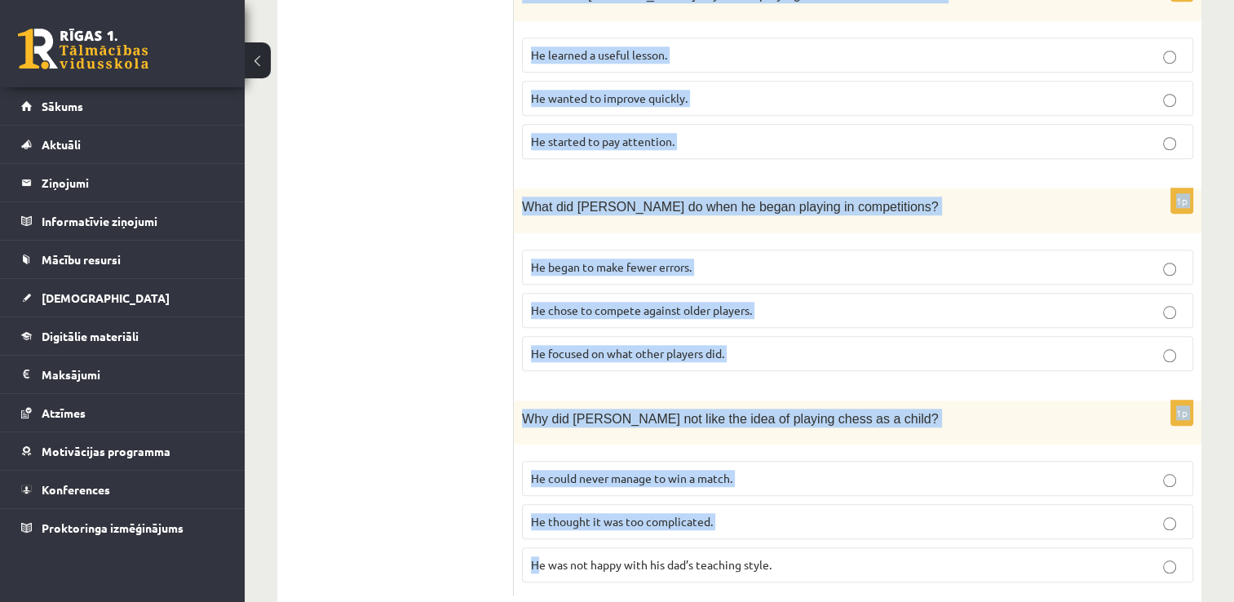
scroll to position [1455, 0]
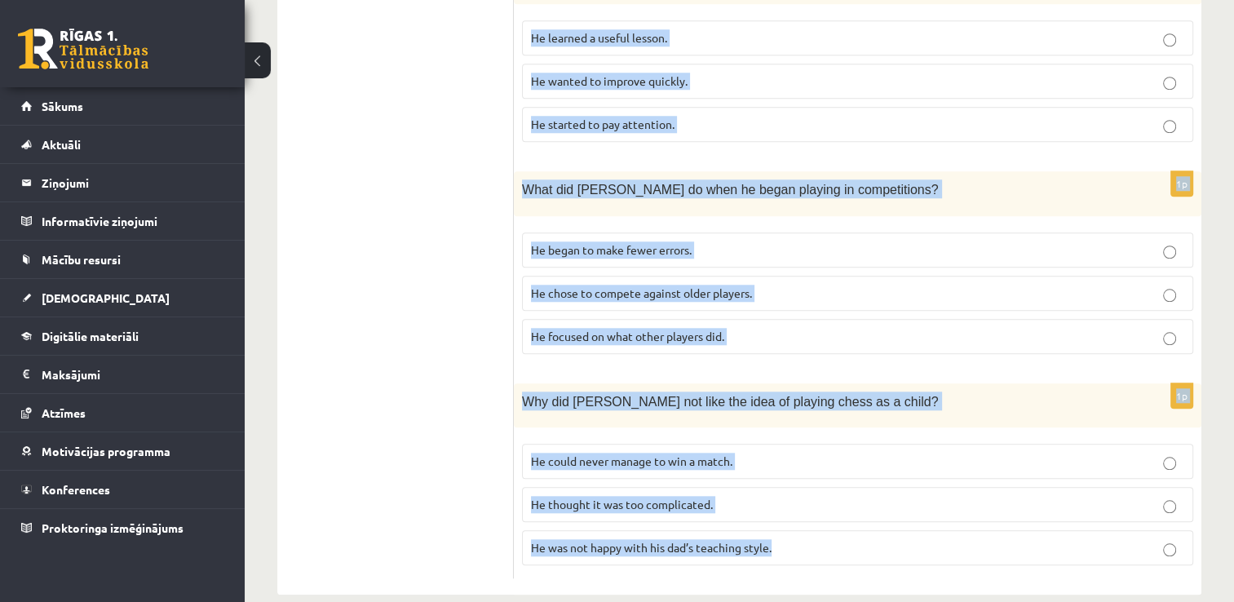
drag, startPoint x: 530, startPoint y: 303, endPoint x: 832, endPoint y: 508, distance: 365.2
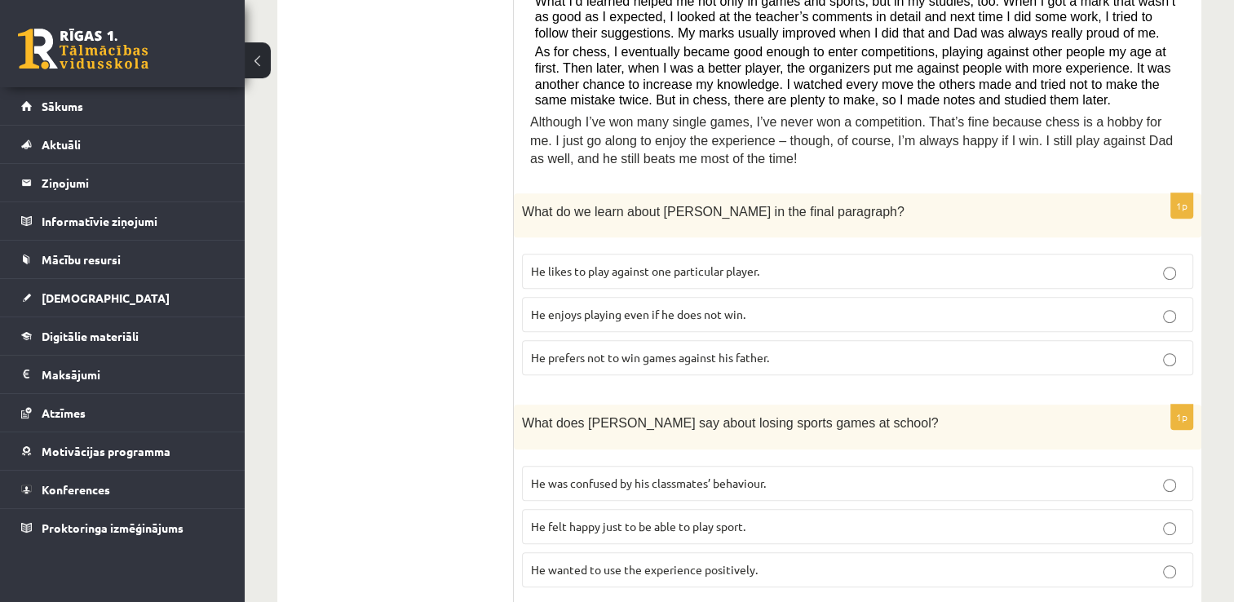
scroll to position [589, 0]
click at [649, 306] on span "He enjoys playing even if he does not win." at bounding box center [638, 313] width 215 height 15
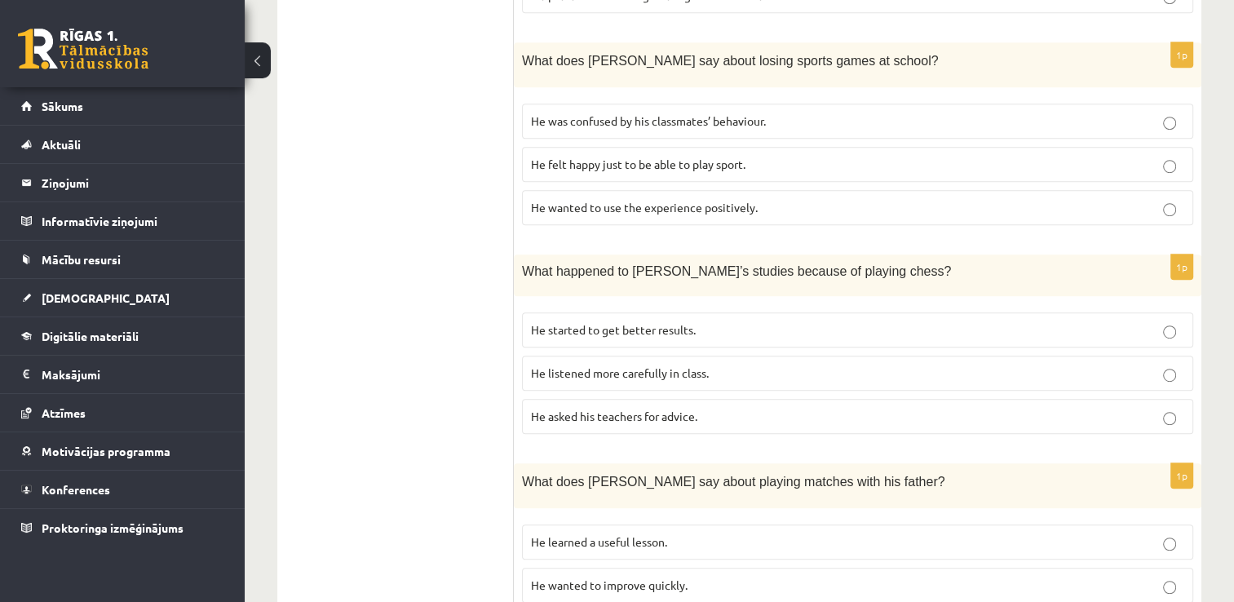
scroll to position [951, 0]
click at [591, 199] on span "He wanted to use the experience positively." at bounding box center [644, 206] width 227 height 15
click at [590, 312] on label "He started to get better results." at bounding box center [857, 329] width 671 height 35
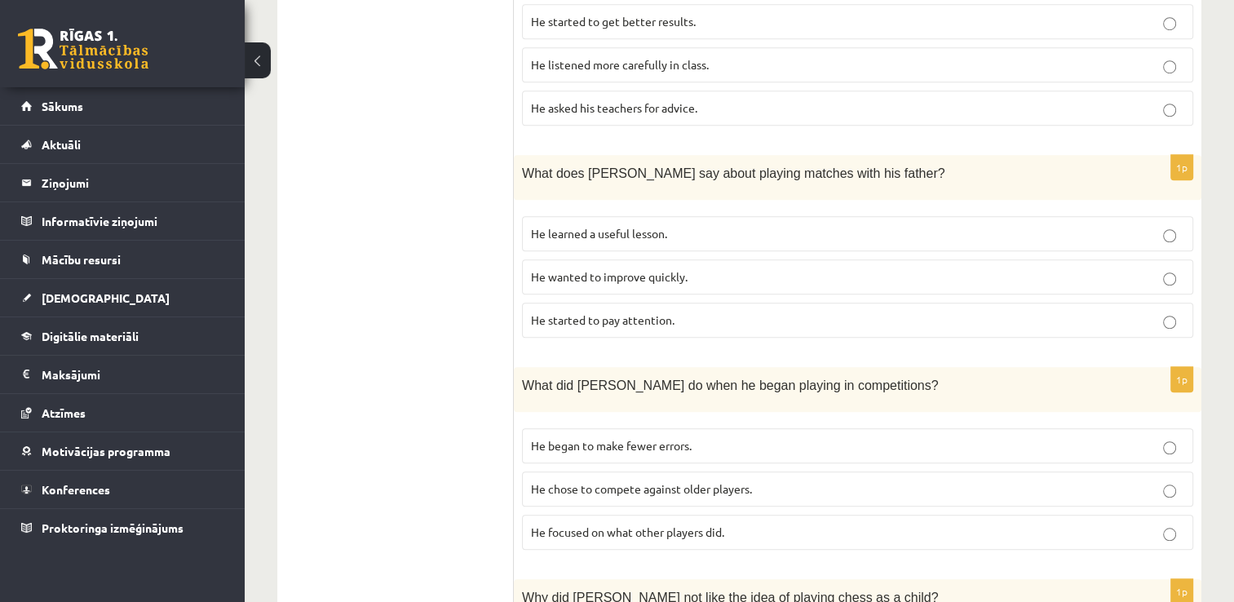
scroll to position [1269, 0]
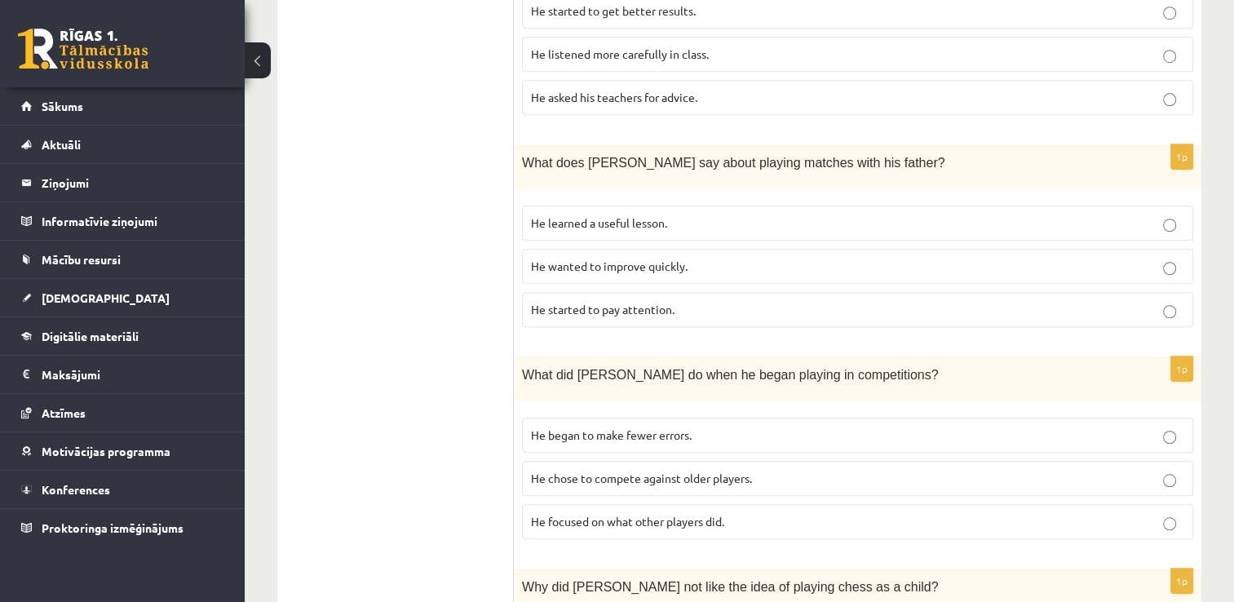
click at [645, 215] on span "He learned a useful lesson." at bounding box center [599, 222] width 136 height 15
click at [556, 514] on span "He focused on what other players did." at bounding box center [627, 521] width 193 height 15
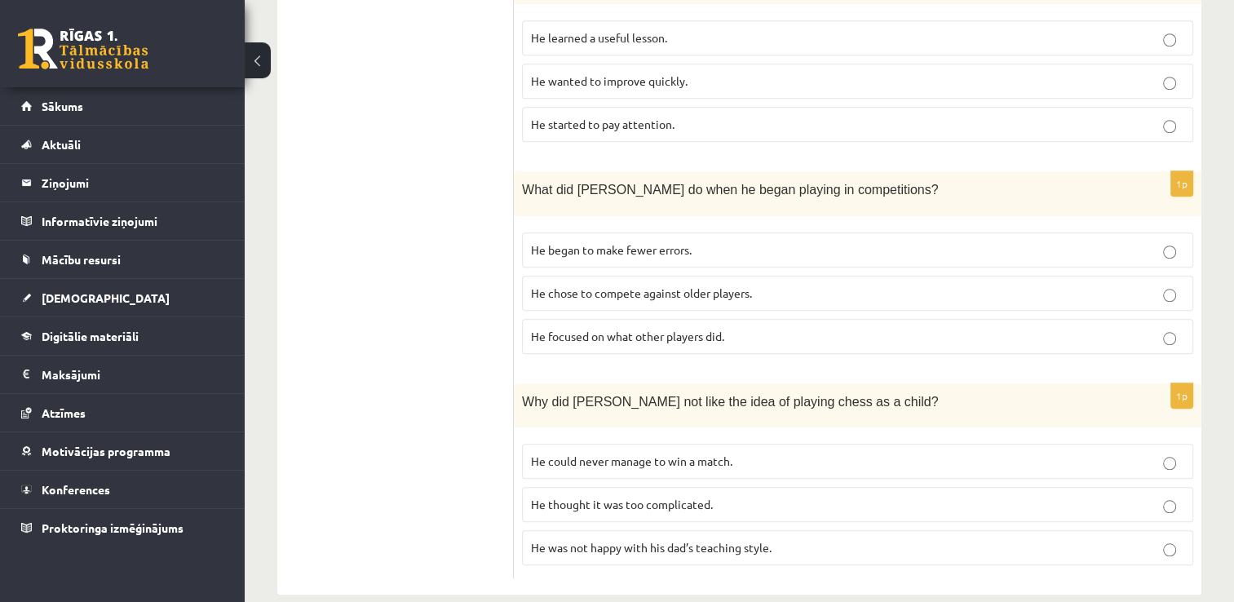
click at [548, 497] on span "He thought it was too complicated." at bounding box center [622, 504] width 182 height 15
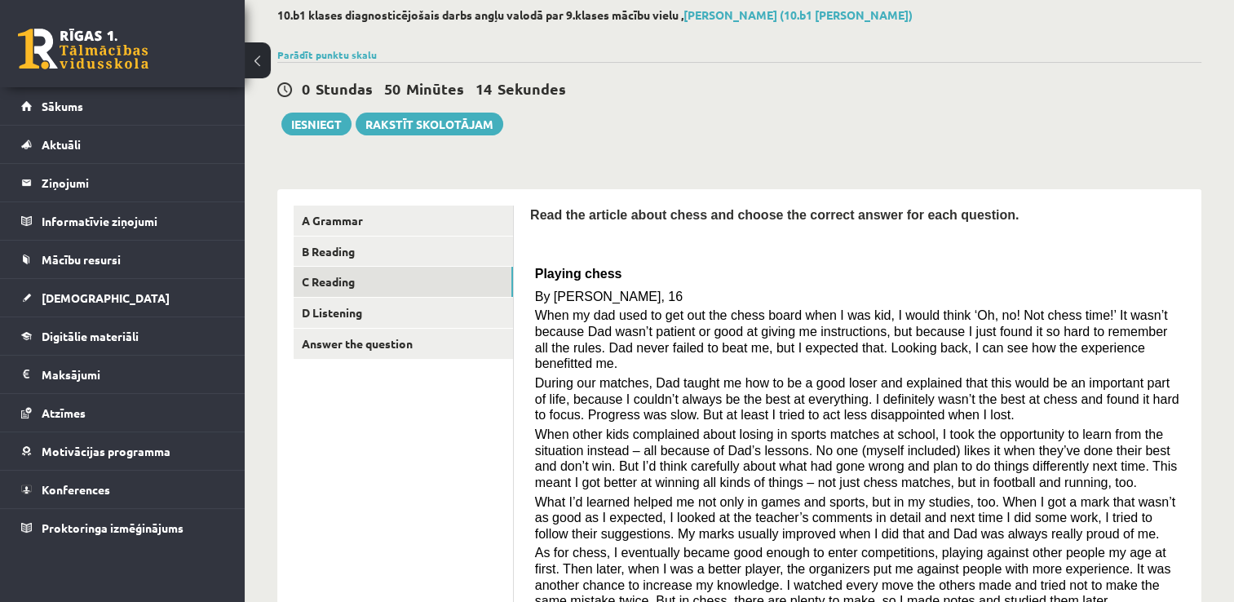
scroll to position [0, 0]
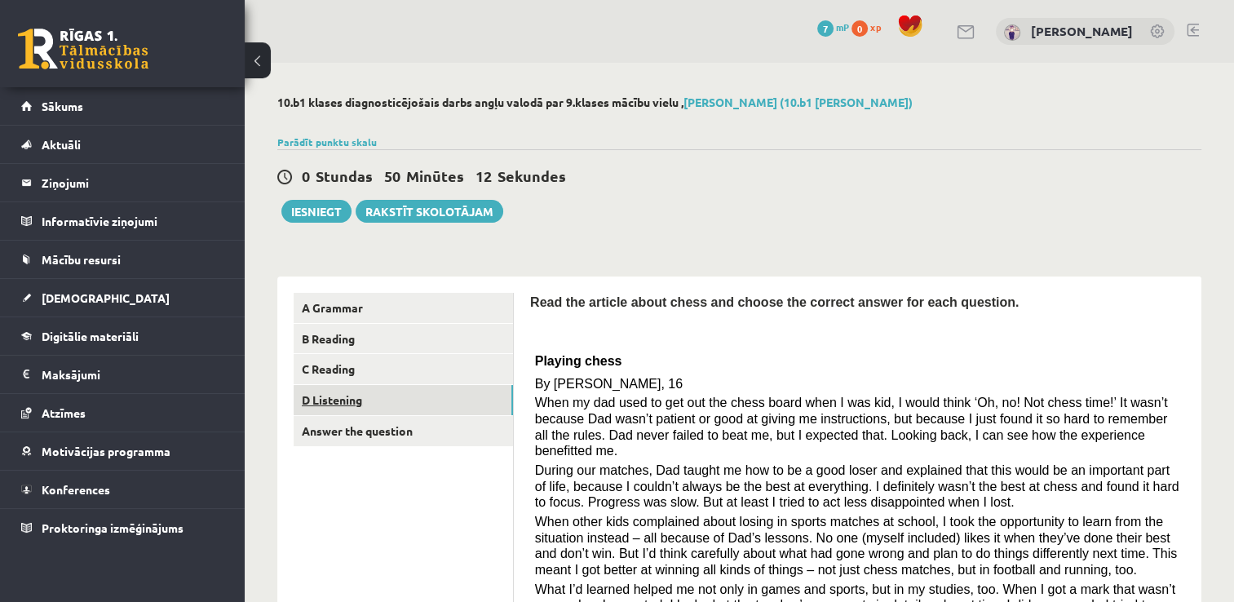
click at [394, 406] on link "D Listening" at bounding box center [403, 400] width 219 height 30
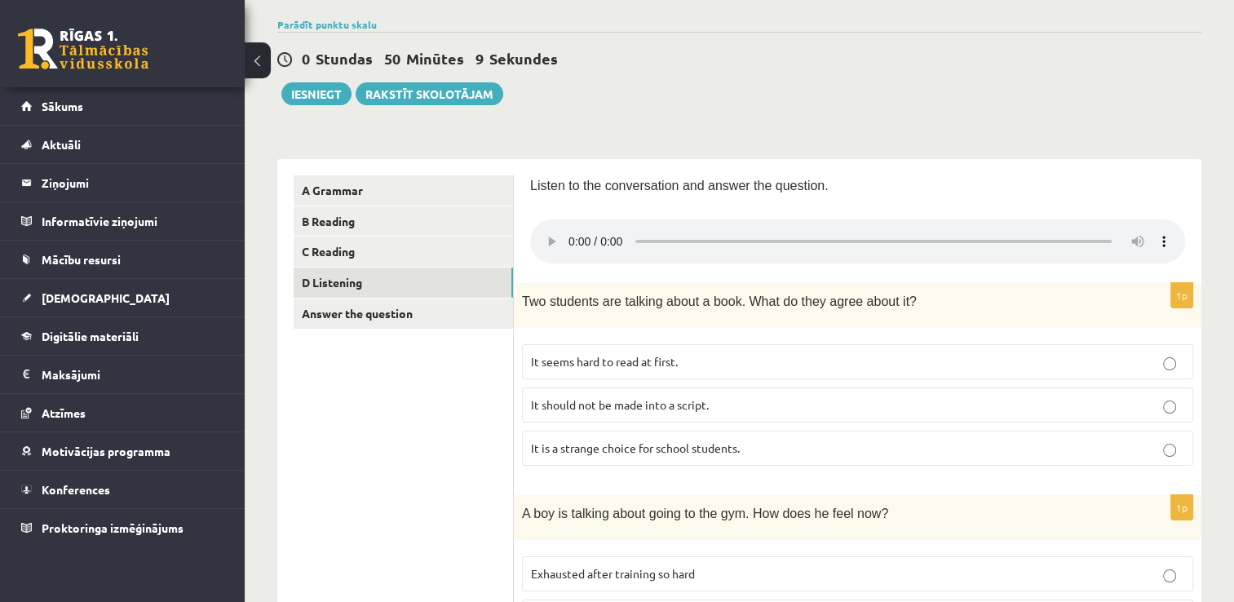
scroll to position [117, 0]
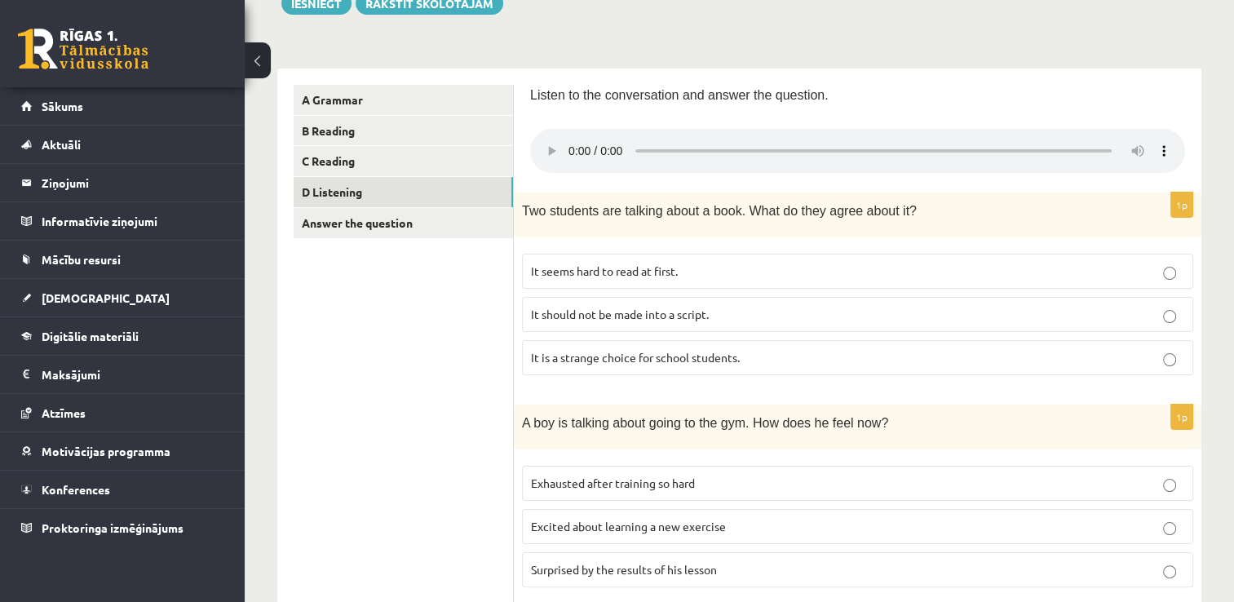
scroll to position [209, 0]
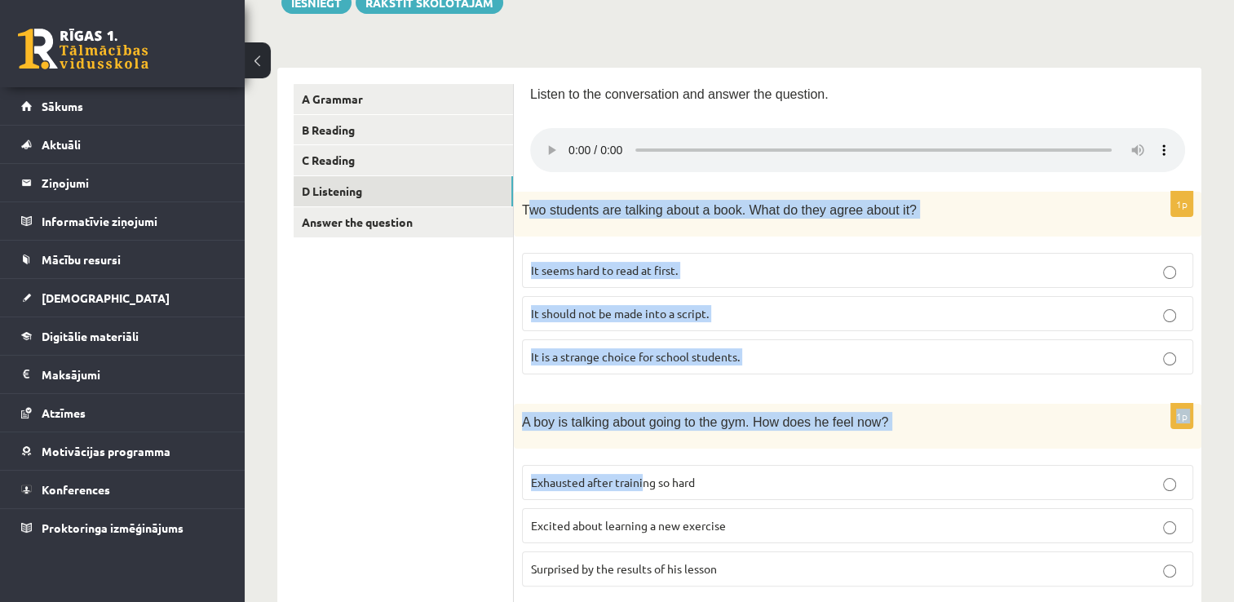
drag, startPoint x: 529, startPoint y: 208, endPoint x: 643, endPoint y: 468, distance: 284.2
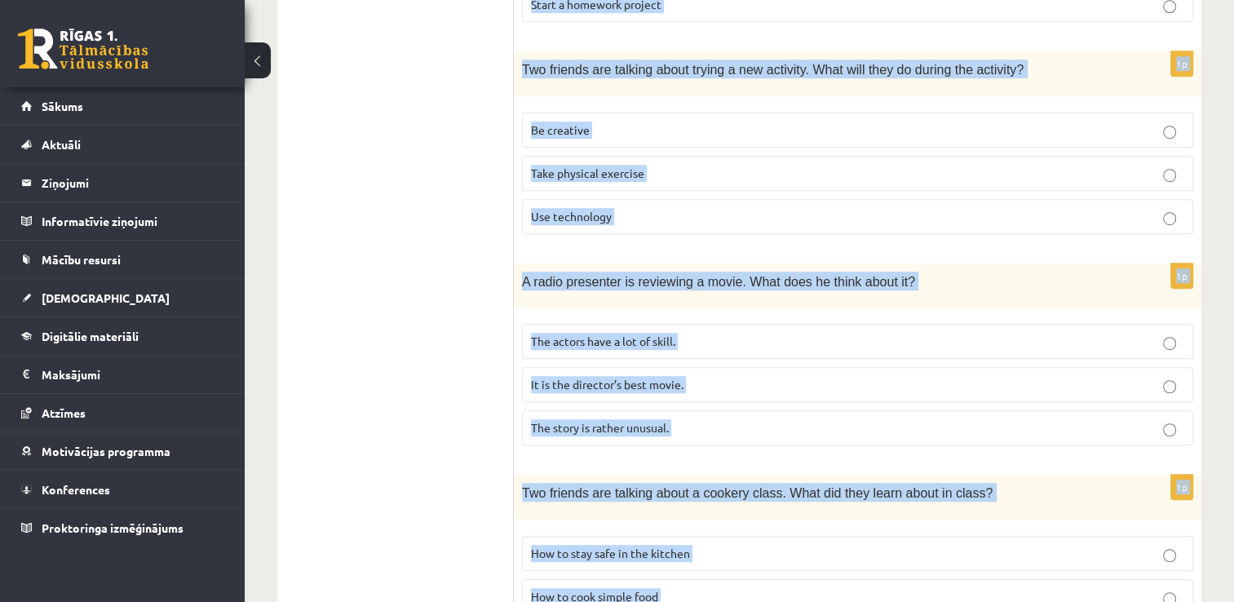
scroll to position [1096, 0]
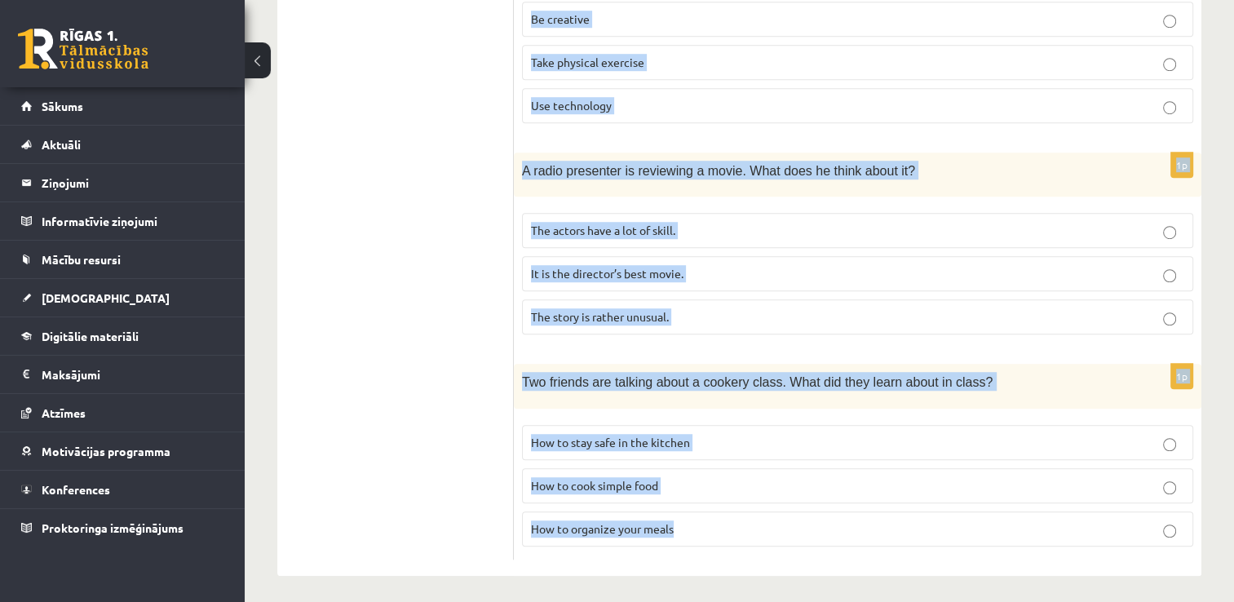
drag, startPoint x: 522, startPoint y: 209, endPoint x: 716, endPoint y: 533, distance: 377.6
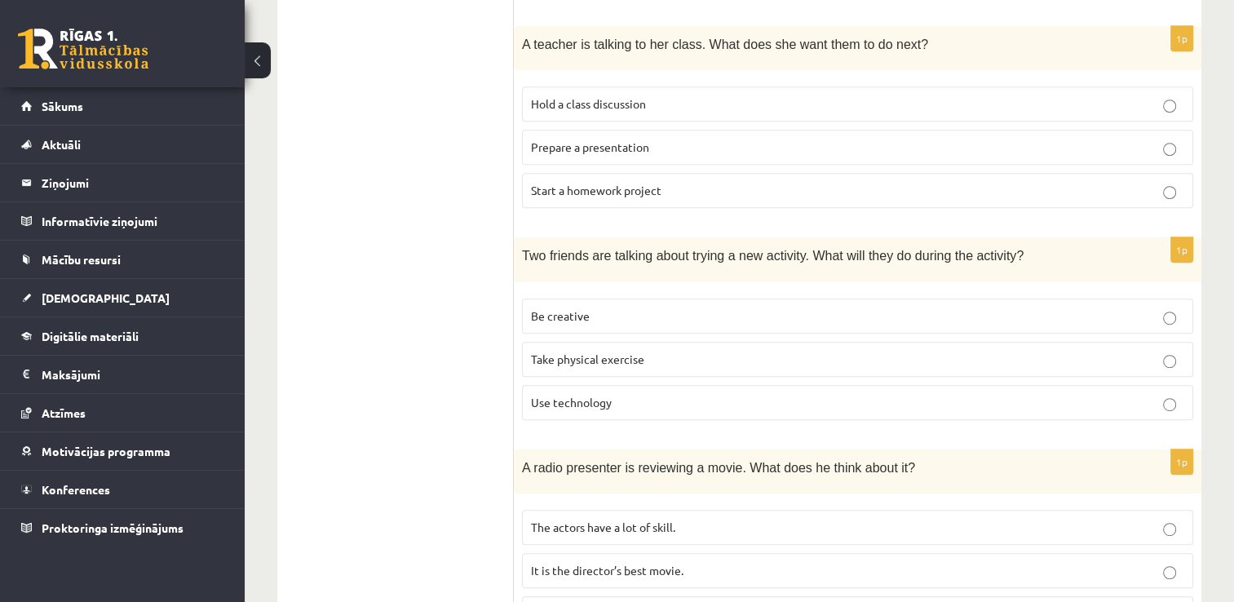
scroll to position [800, 0]
click at [658, 394] on p "Use technology" at bounding box center [857, 401] width 653 height 17
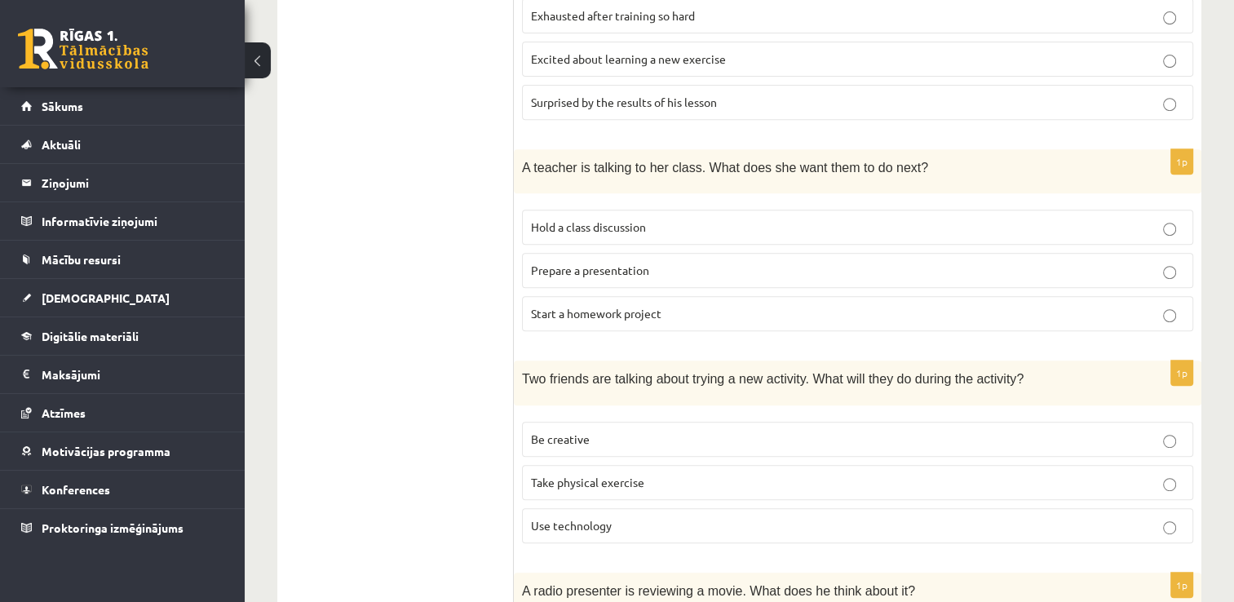
scroll to position [600, 0]
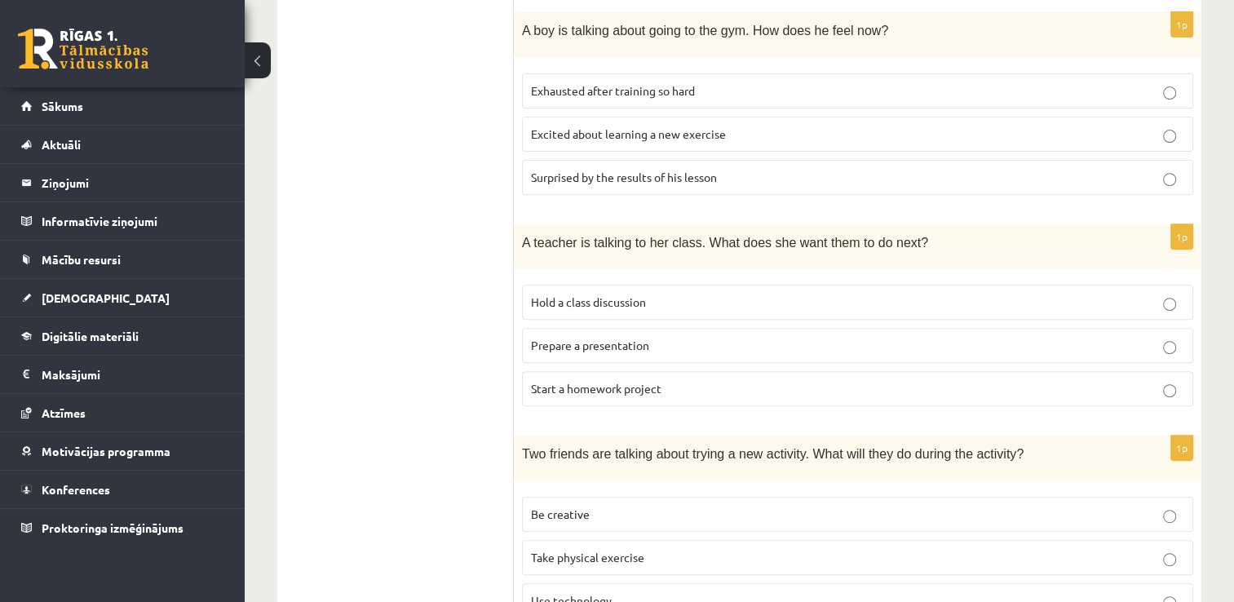
click at [658, 291] on label "Hold a class discussion" at bounding box center [857, 302] width 671 height 35
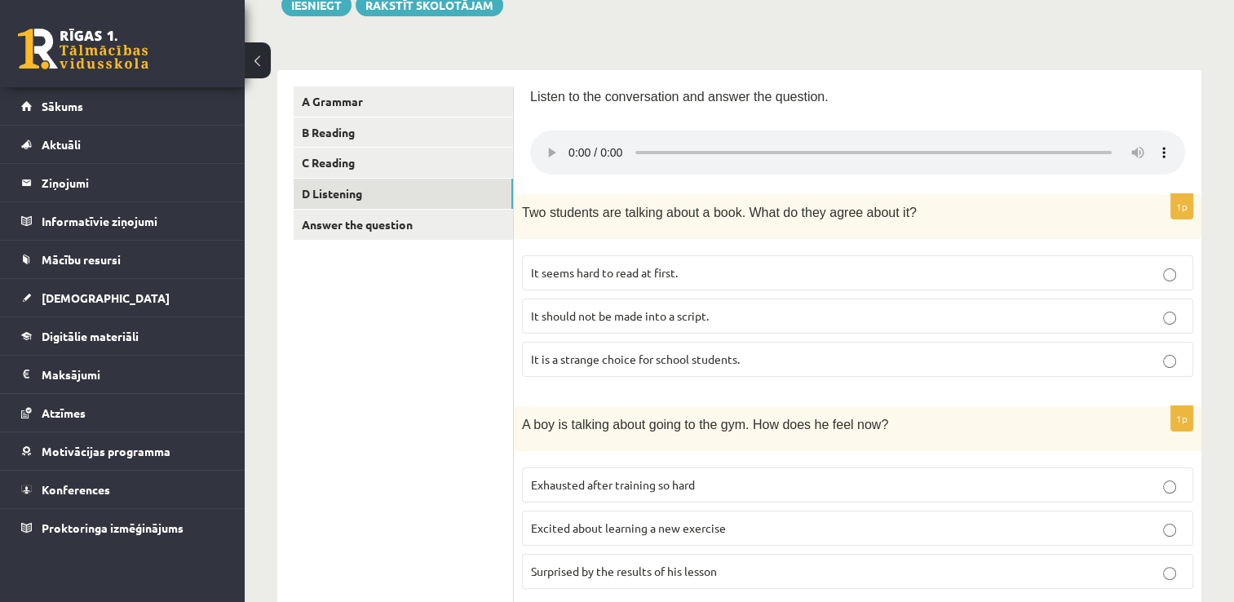
scroll to position [205, 0]
click at [649, 534] on span "Excited about learning a new exercise" at bounding box center [628, 529] width 195 height 15
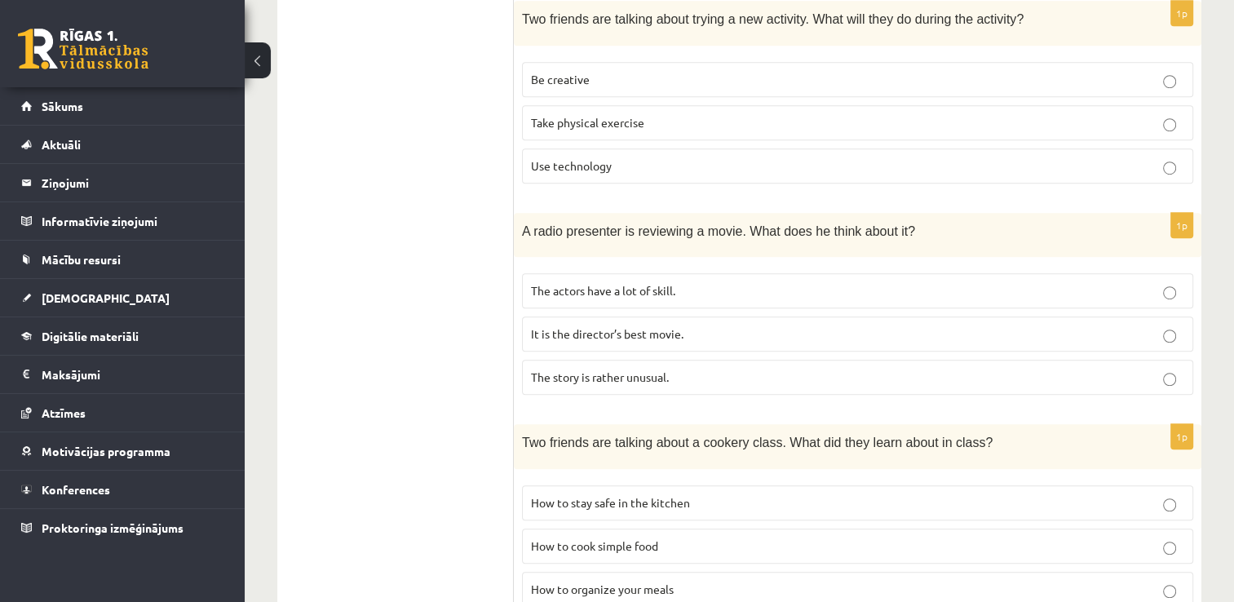
scroll to position [1036, 0]
click at [701, 325] on p "It is the director’s best movie." at bounding box center [857, 333] width 653 height 17
click at [659, 369] on span "The story is rather unusual." at bounding box center [600, 376] width 138 height 15
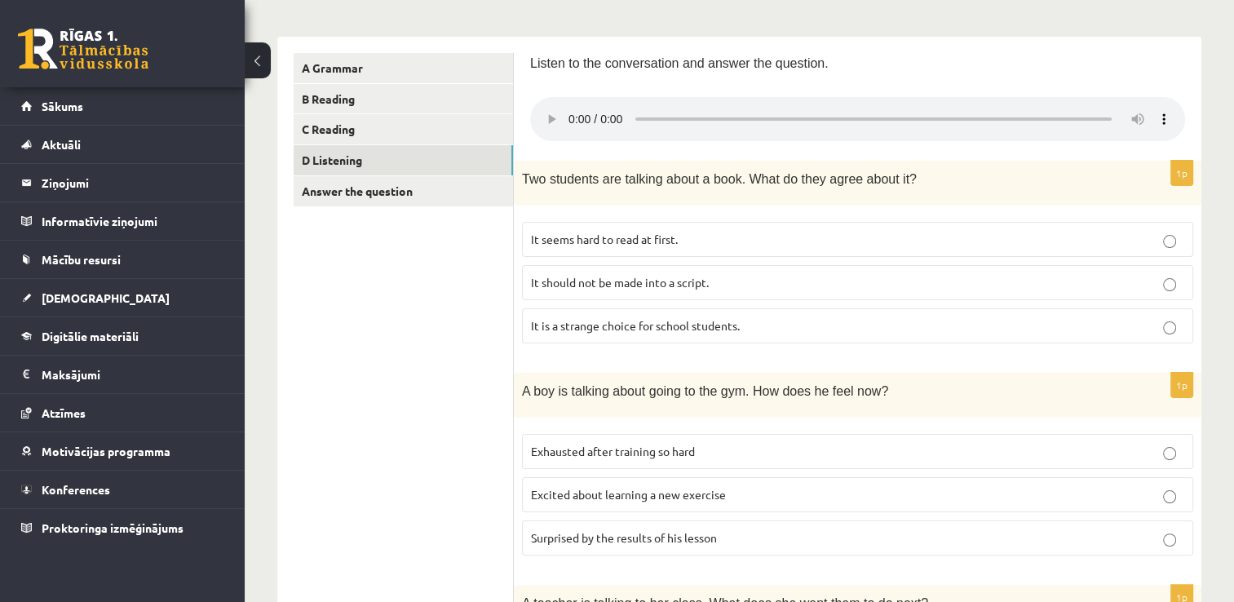
scroll to position [245, 0]
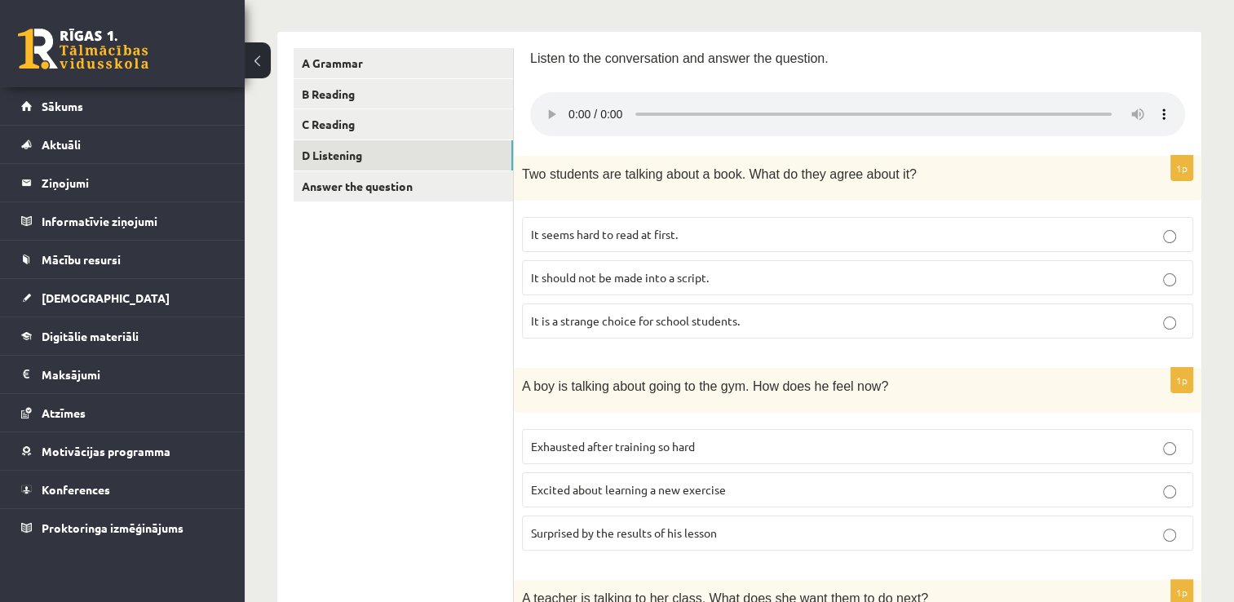
click at [729, 278] on p "It should not be made into a script." at bounding box center [857, 277] width 653 height 17
click at [617, 312] on p "It is a strange choice for school students." at bounding box center [857, 320] width 653 height 17
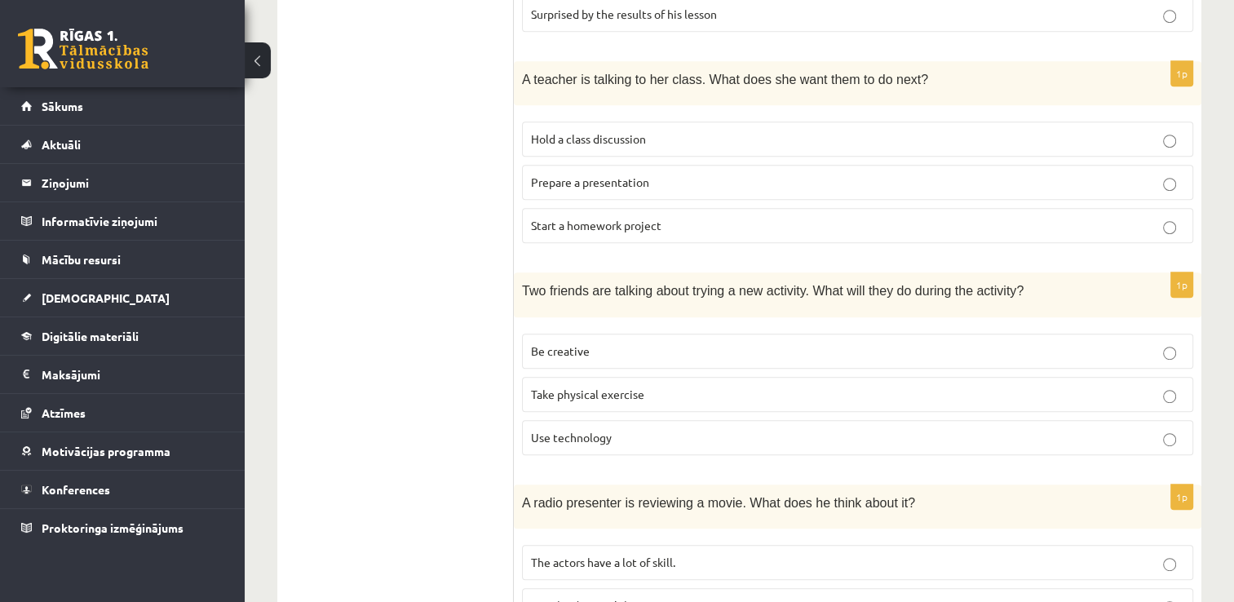
scroll to position [1096, 0]
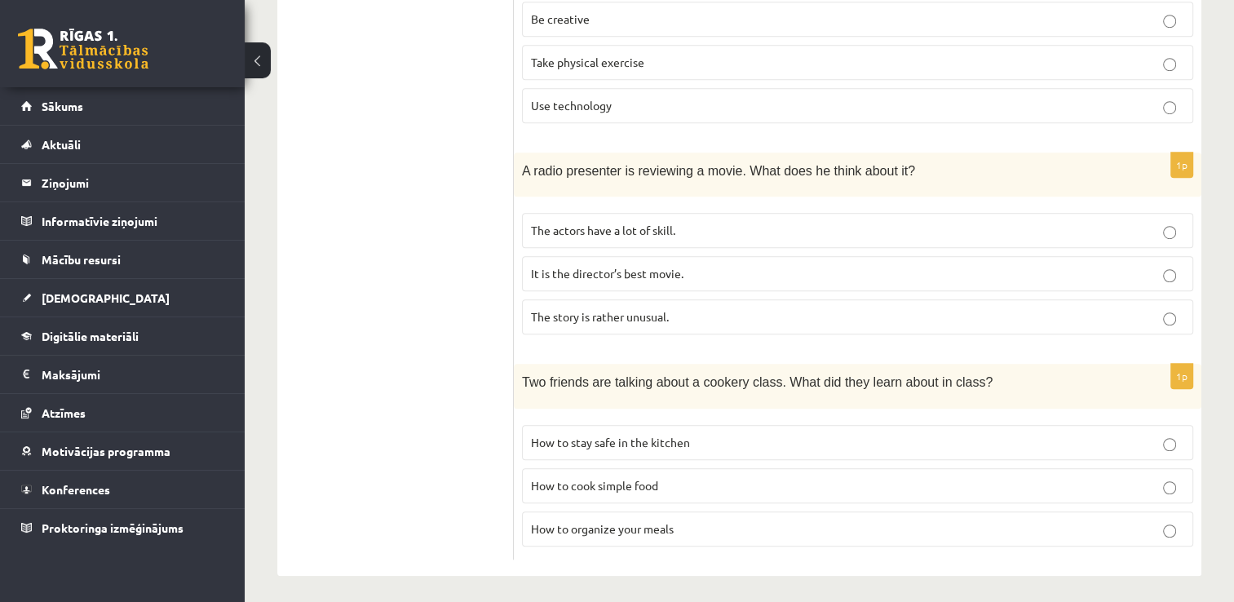
click at [630, 481] on span "How to cook simple food" at bounding box center [594, 485] width 127 height 15
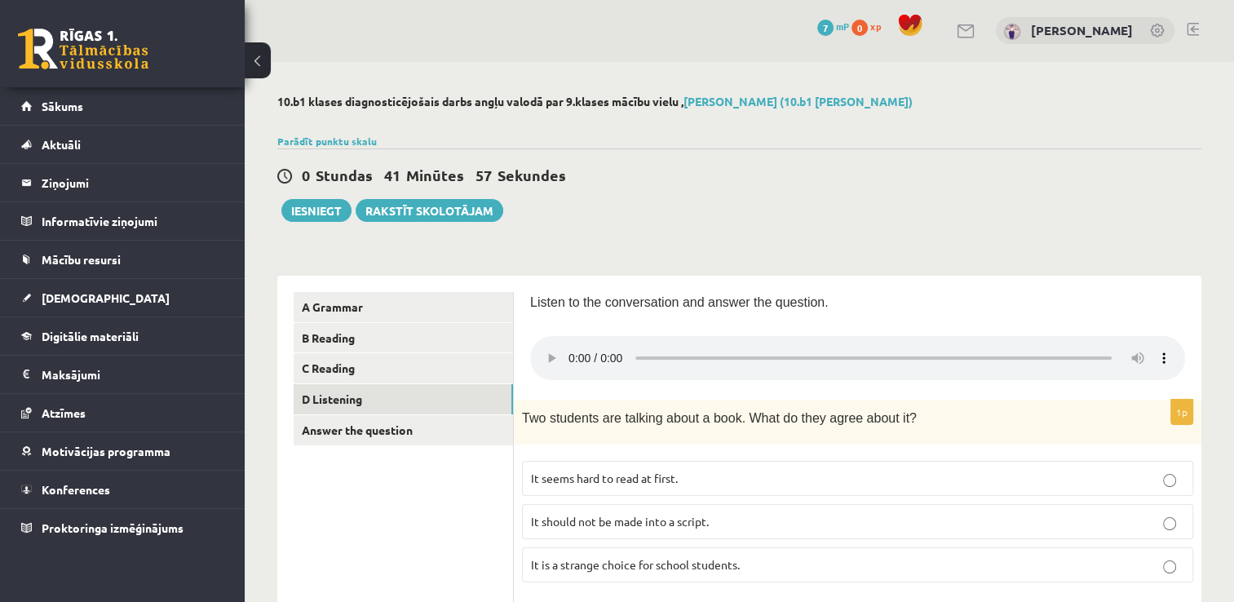
scroll to position [0, 0]
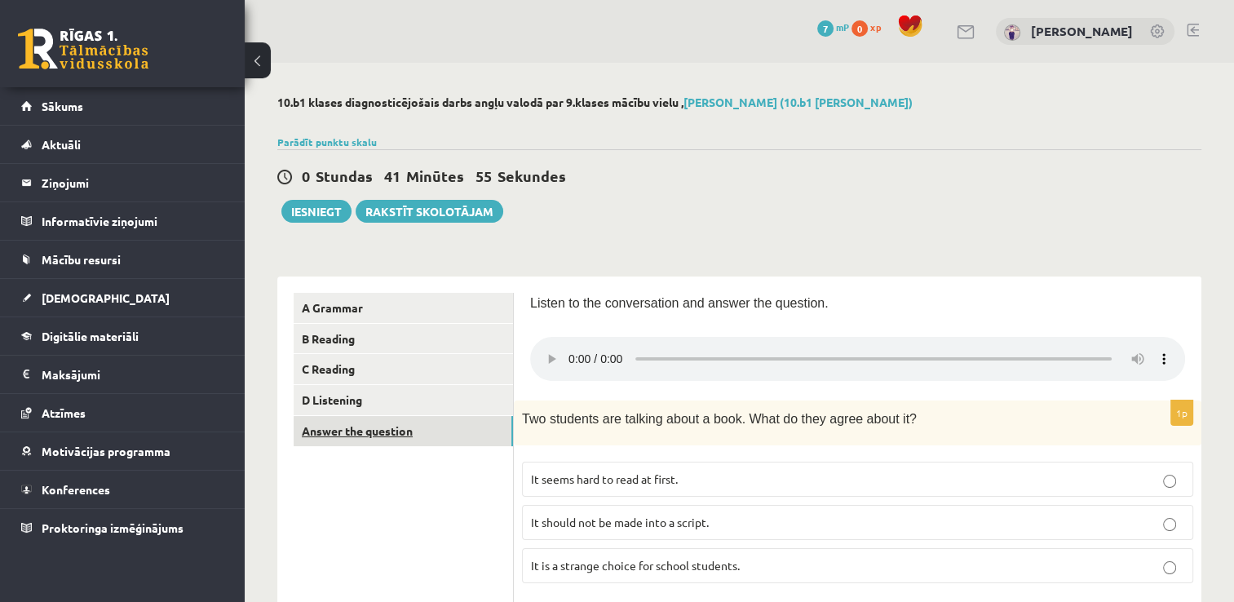
click at [445, 420] on link "Answer the question" at bounding box center [403, 431] width 219 height 30
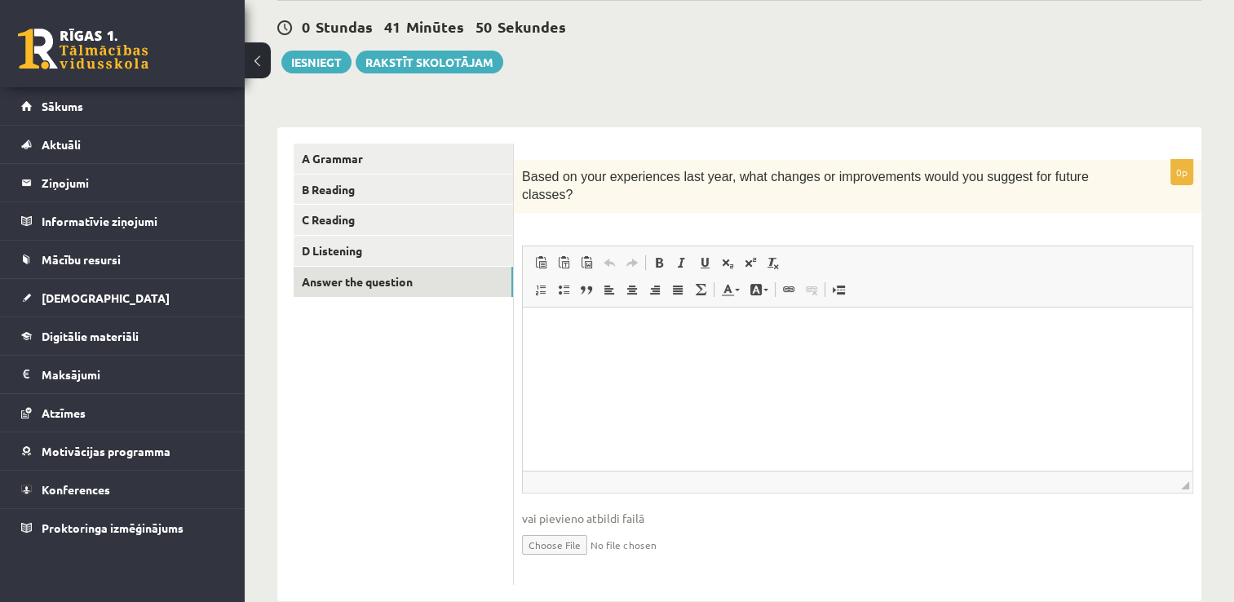
scroll to position [162, 0]
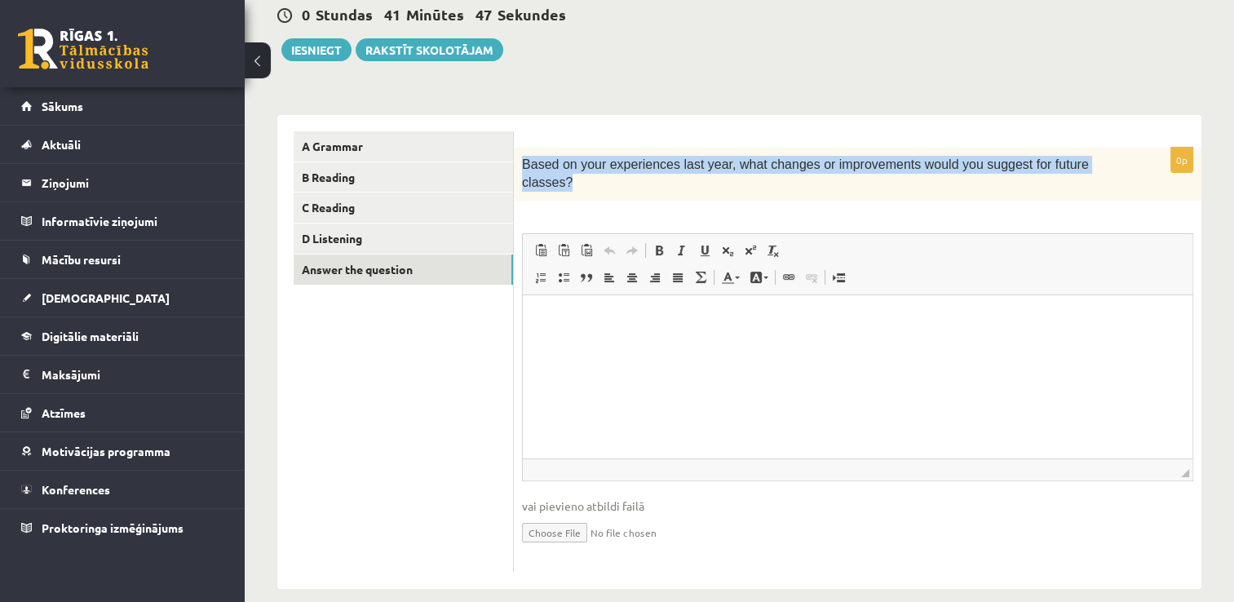
drag, startPoint x: 525, startPoint y: 162, endPoint x: 1095, endPoint y: 139, distance: 570.8
click at [1095, 139] on form "0p Based on your experiences last year, what changes or improvements would you …" at bounding box center [857, 351] width 655 height 441
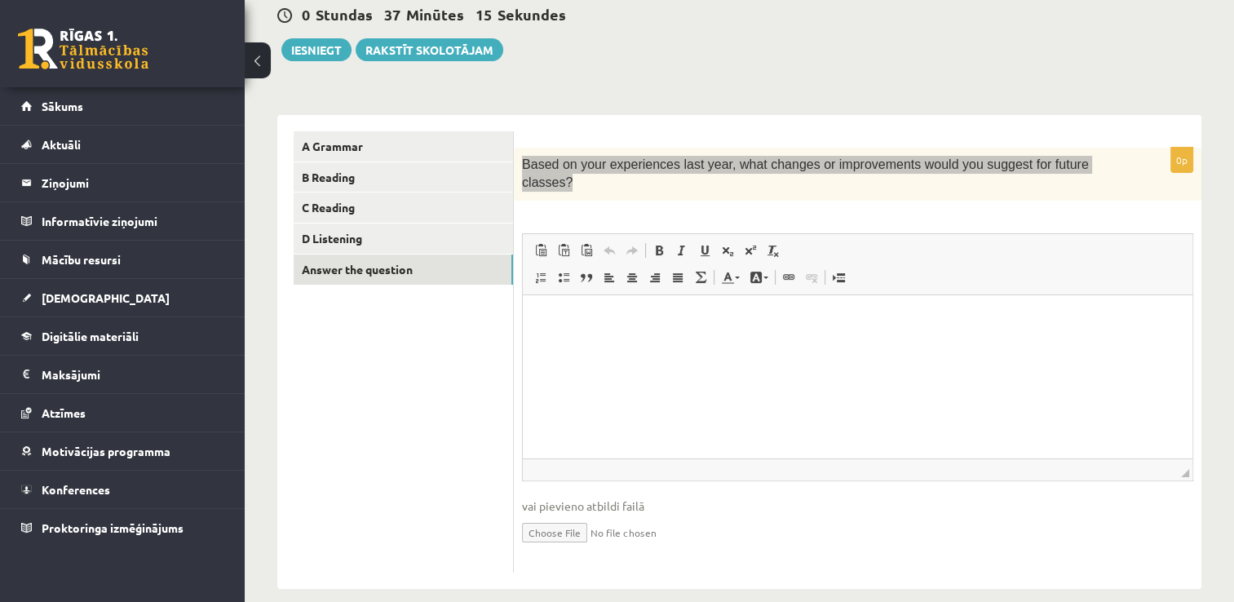
click at [670, 344] on html at bounding box center [858, 320] width 670 height 50
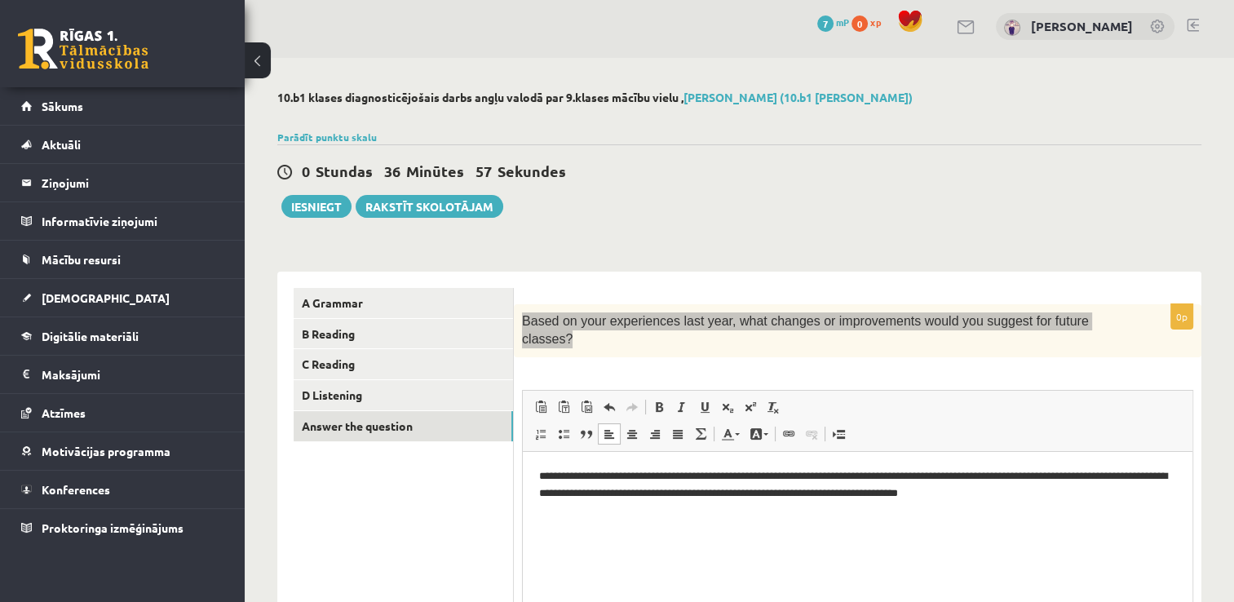
scroll to position [0, 0]
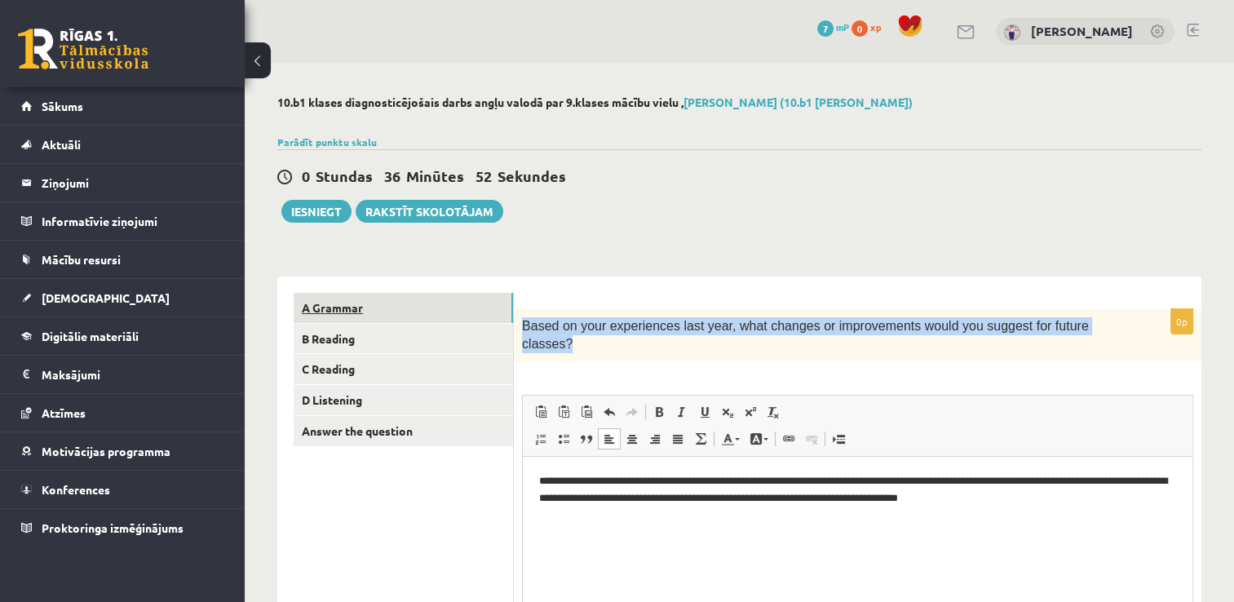
click at [375, 305] on link "A Grammar" at bounding box center [403, 308] width 219 height 30
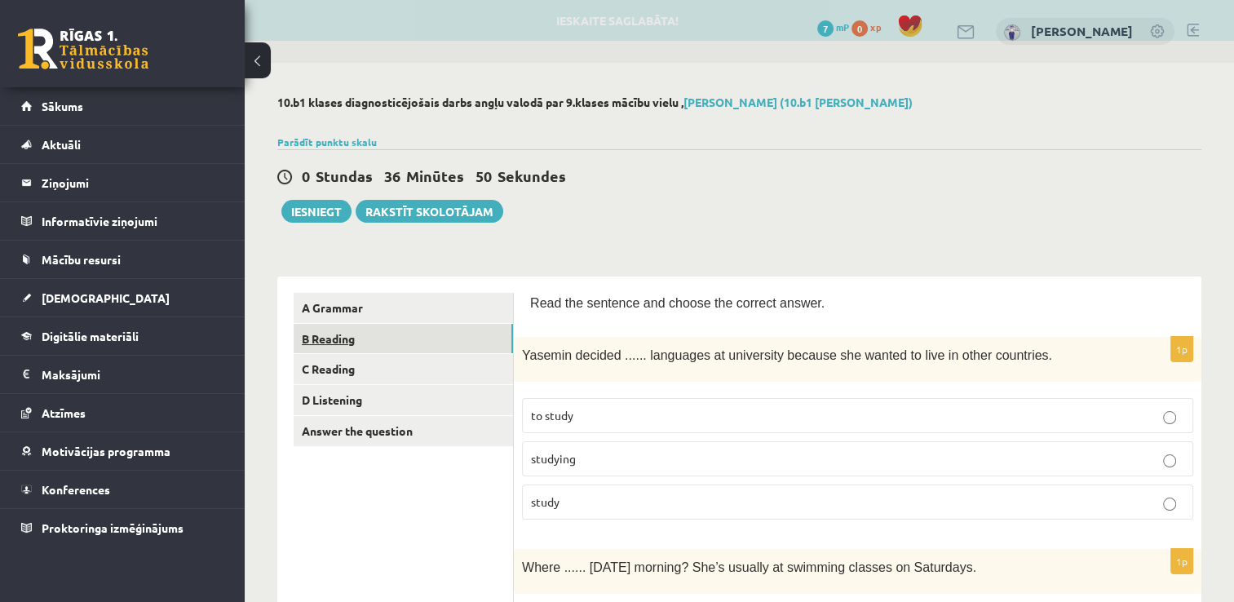
click at [379, 348] on link "B Reading" at bounding box center [403, 339] width 219 height 30
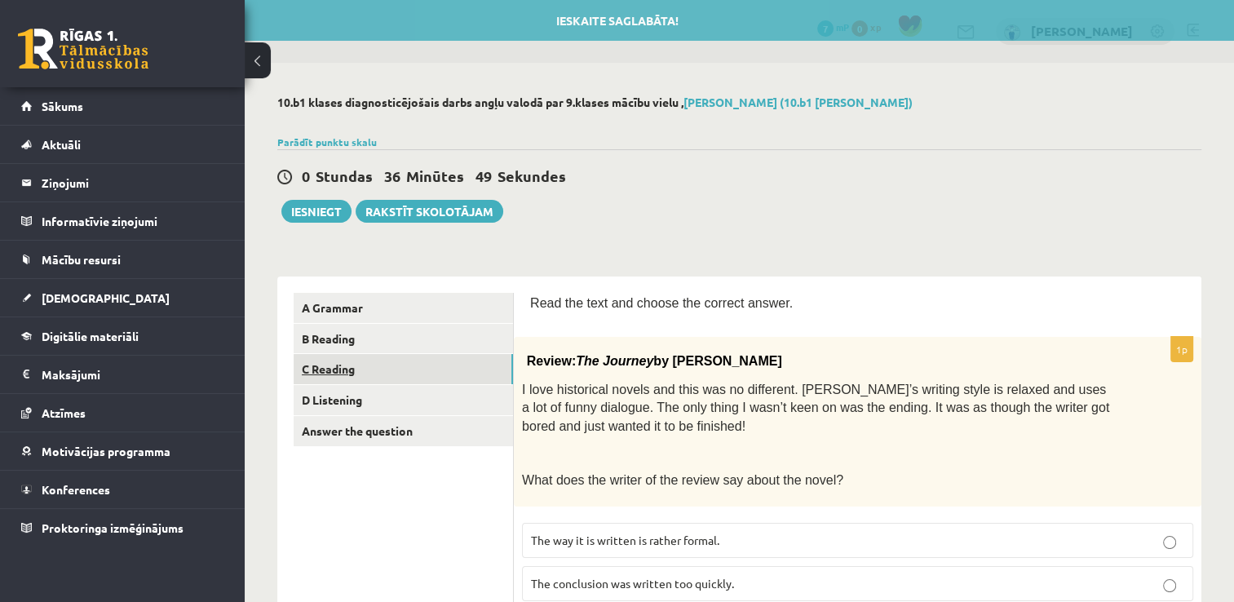
click at [377, 377] on link "C Reading" at bounding box center [403, 369] width 219 height 30
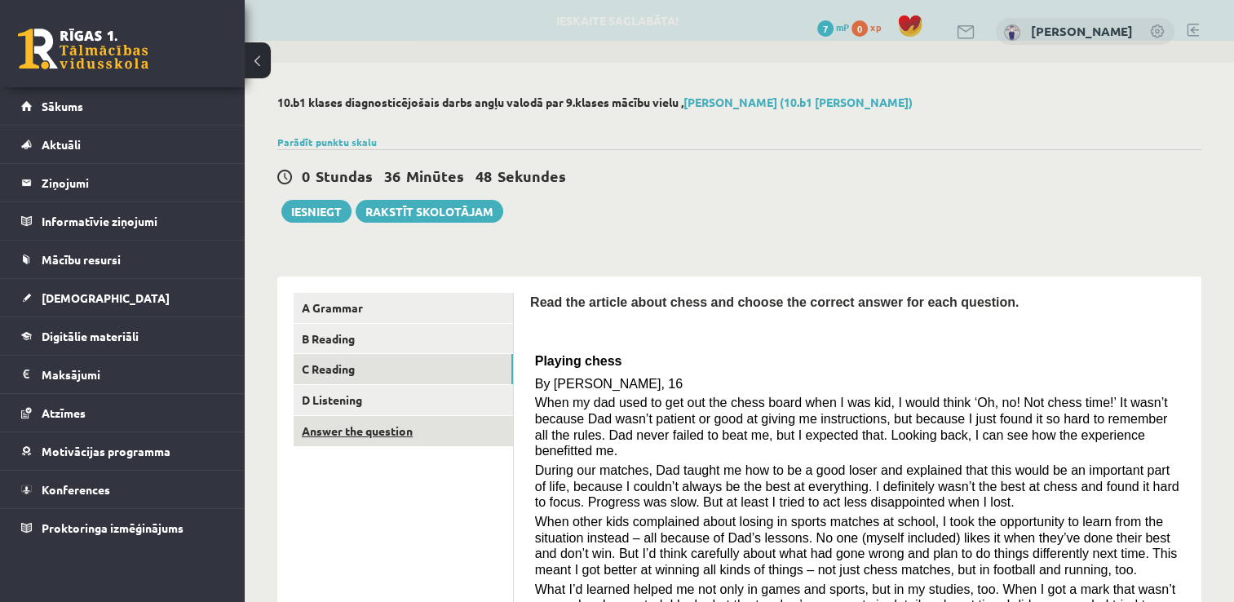
click at [377, 424] on link "Answer the question" at bounding box center [403, 431] width 219 height 30
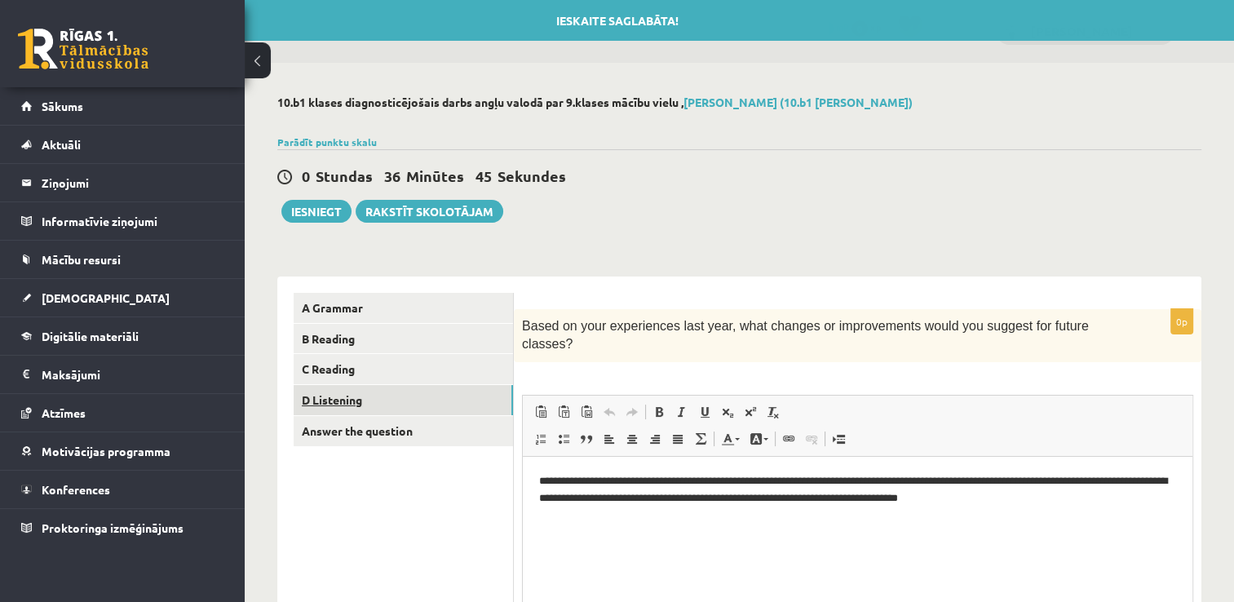
click at [381, 388] on link "D Listening" at bounding box center [403, 400] width 219 height 30
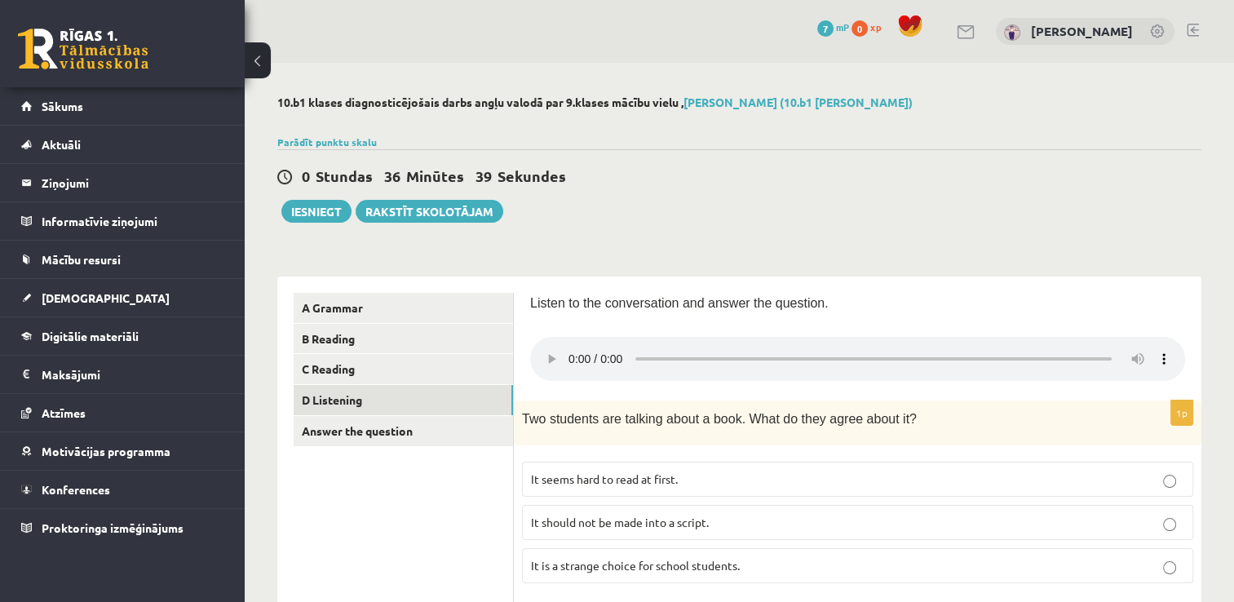
click at [680, 162] on div "0 Stundas 36 Minūtes 39 Sekundes Ieskaite saglabāta! Iesniegt Rakstīt skolotājam" at bounding box center [739, 185] width 924 height 73
click at [339, 208] on button "Iesniegt" at bounding box center [316, 211] width 70 height 23
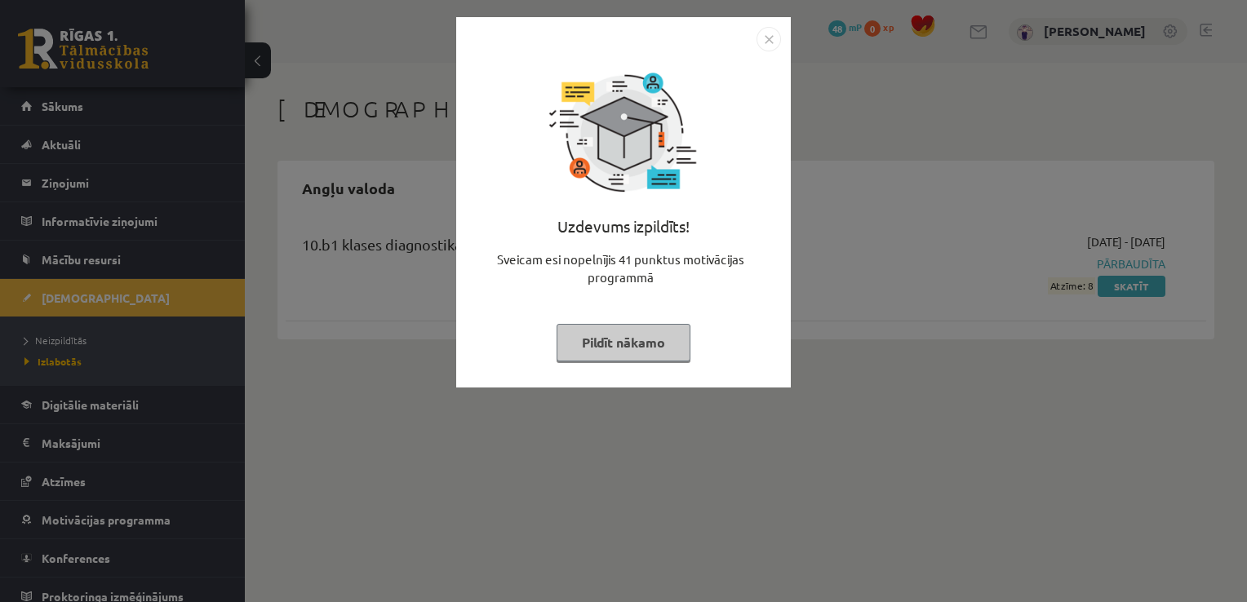
click at [770, 43] on img "Close" at bounding box center [768, 39] width 24 height 24
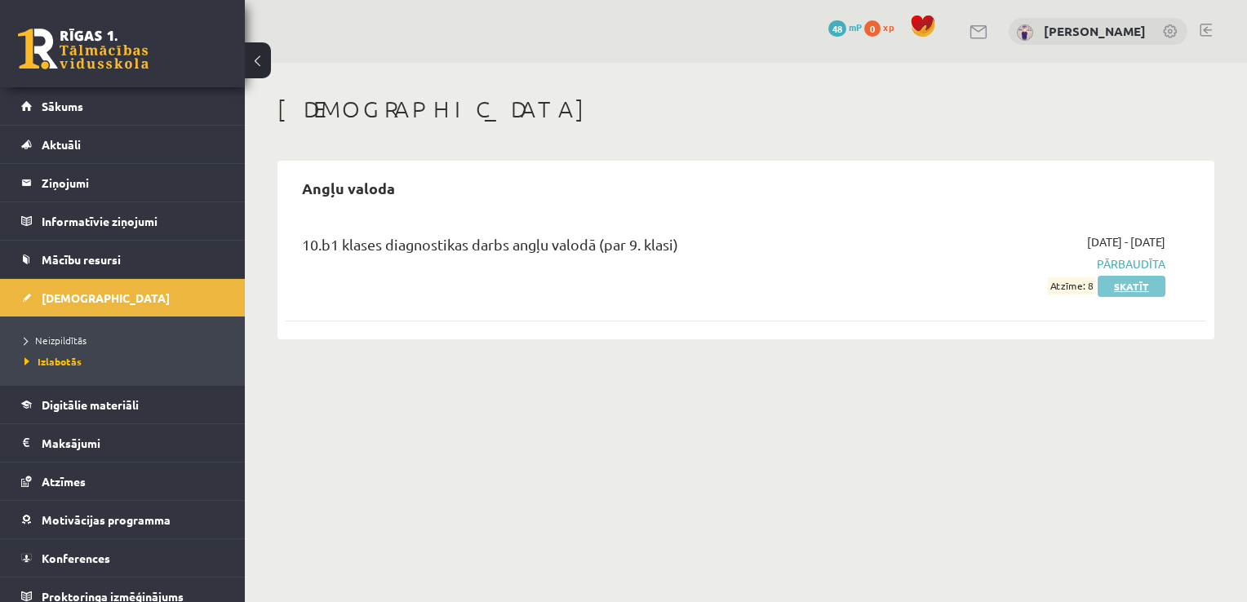
click at [1129, 288] on link "Skatīt" at bounding box center [1131, 286] width 68 height 21
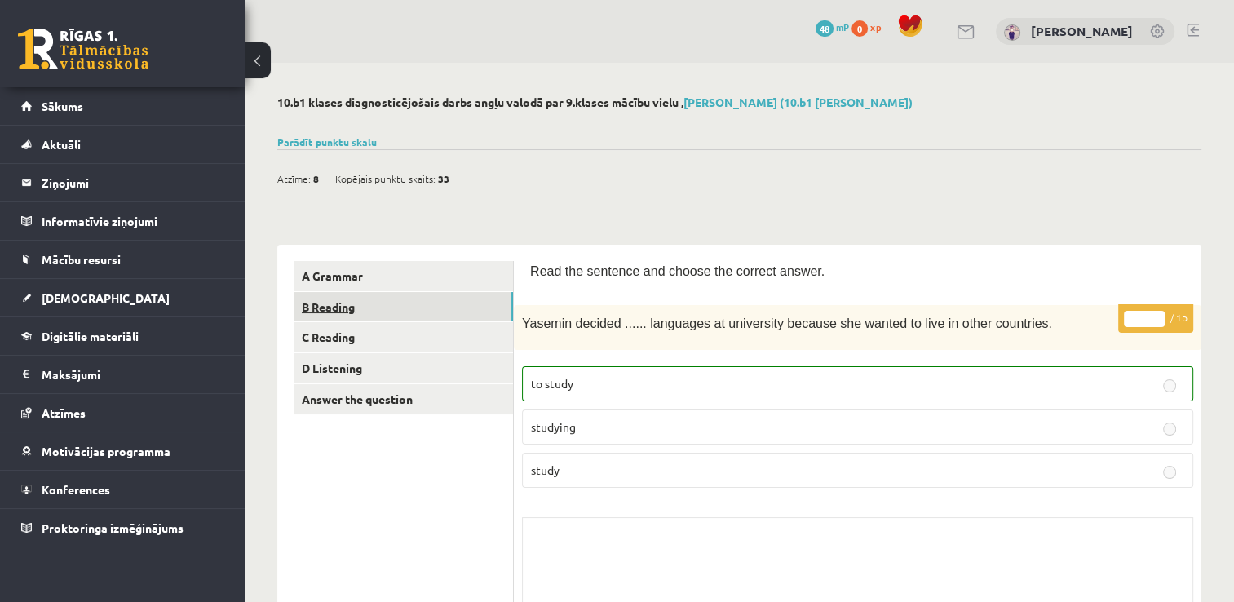
click at [441, 312] on link "B Reading" at bounding box center [403, 307] width 219 height 30
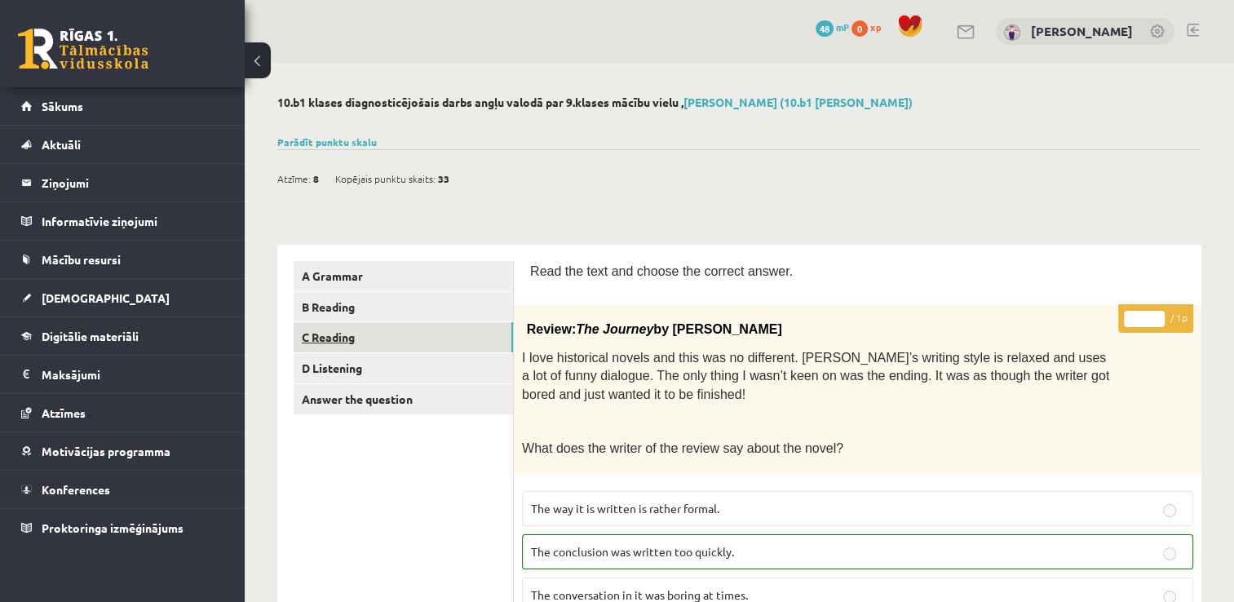
click at [437, 339] on link "C Reading" at bounding box center [403, 337] width 219 height 30
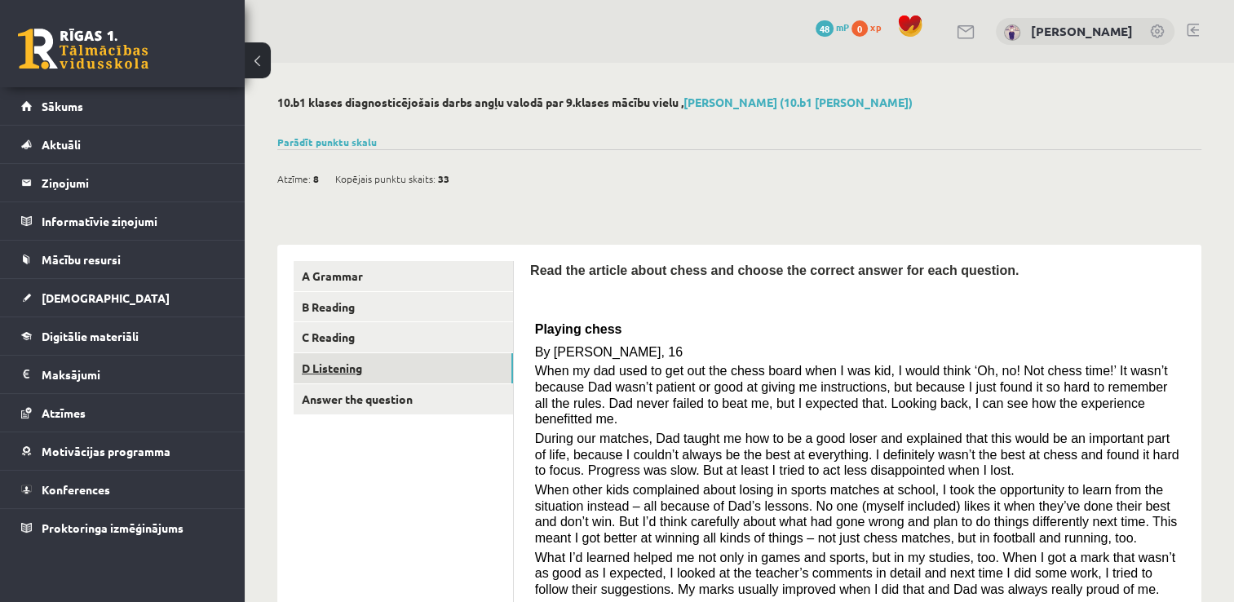
click at [432, 362] on link "D Listening" at bounding box center [403, 368] width 219 height 30
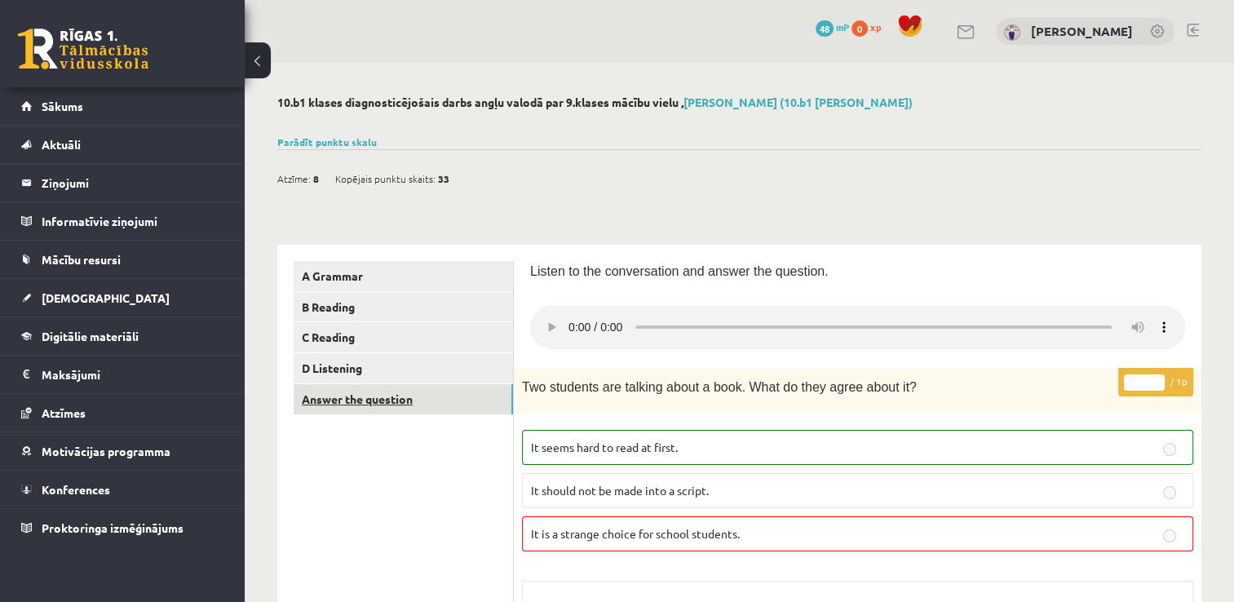
click at [476, 388] on link "Answer the question" at bounding box center [403, 399] width 219 height 30
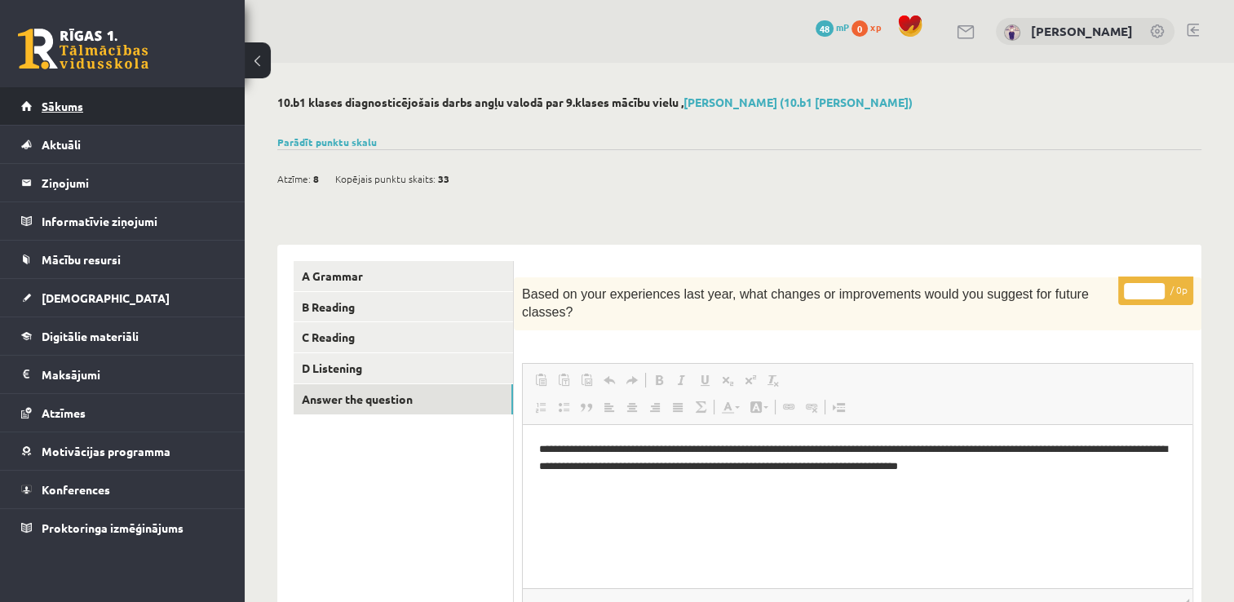
click at [129, 104] on link "Sākums" at bounding box center [122, 106] width 203 height 38
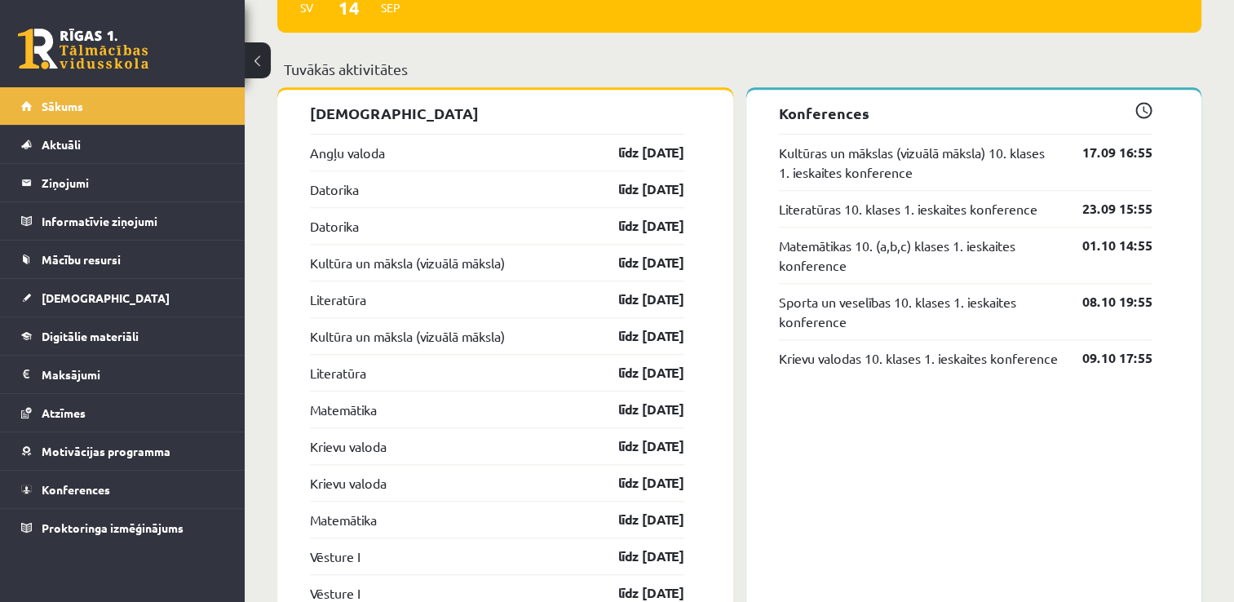
scroll to position [1415, 0]
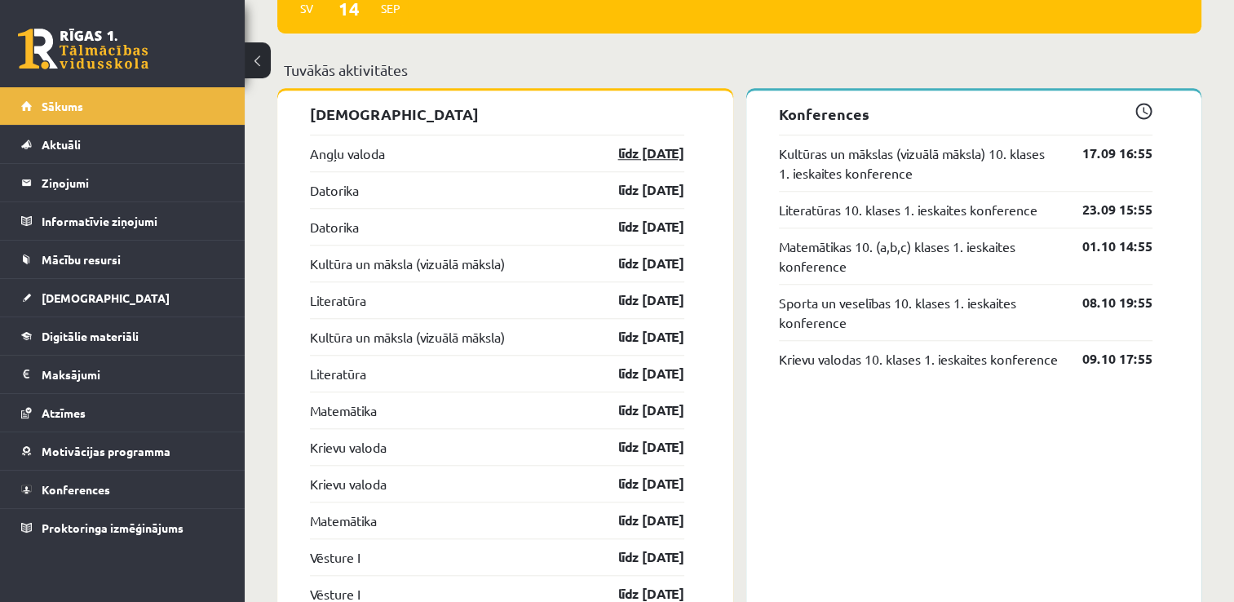
click at [672, 155] on link "līdz [DATE]" at bounding box center [637, 154] width 95 height 20
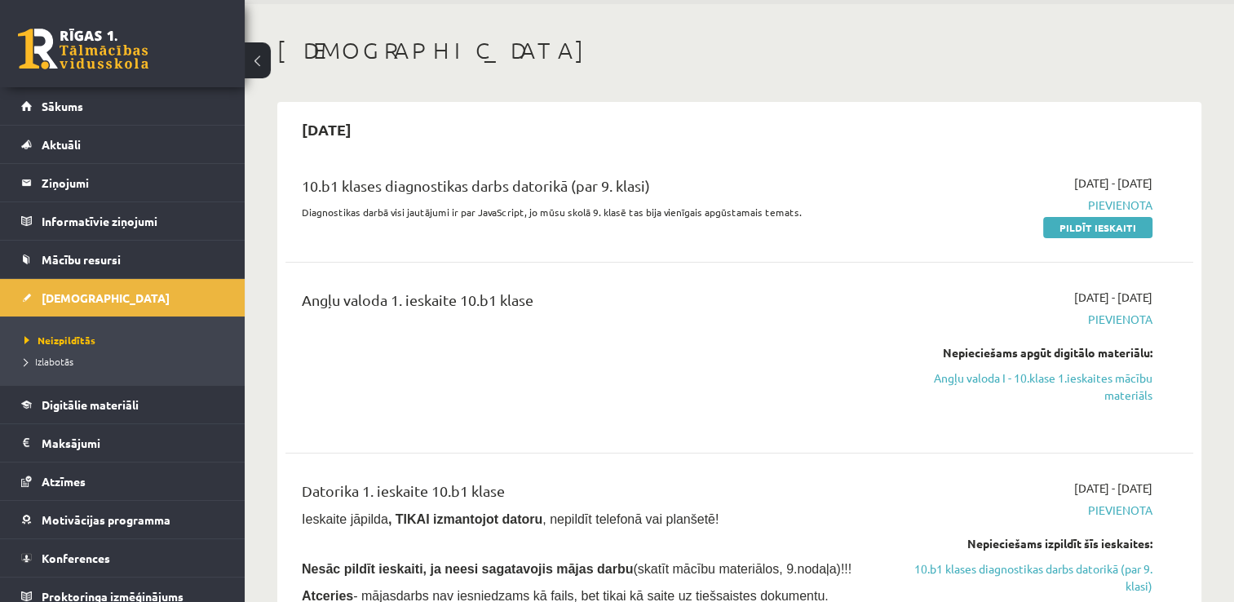
scroll to position [59, 0]
drag, startPoint x: 939, startPoint y: 350, endPoint x: 1163, endPoint y: 357, distance: 223.6
click at [1163, 357] on div "[DATE] - [DATE] [GEOGRAPHIC_DATA] Nepieciešams apgūt digitālo materiālu: Angļu …" at bounding box center [1019, 358] width 292 height 138
copy div "Nepieciešams apgūt digitālo materiālu:"
click at [538, 344] on div "Angļu valoda 1. ieskaite 10.b1 klase" at bounding box center [581, 358] width 583 height 138
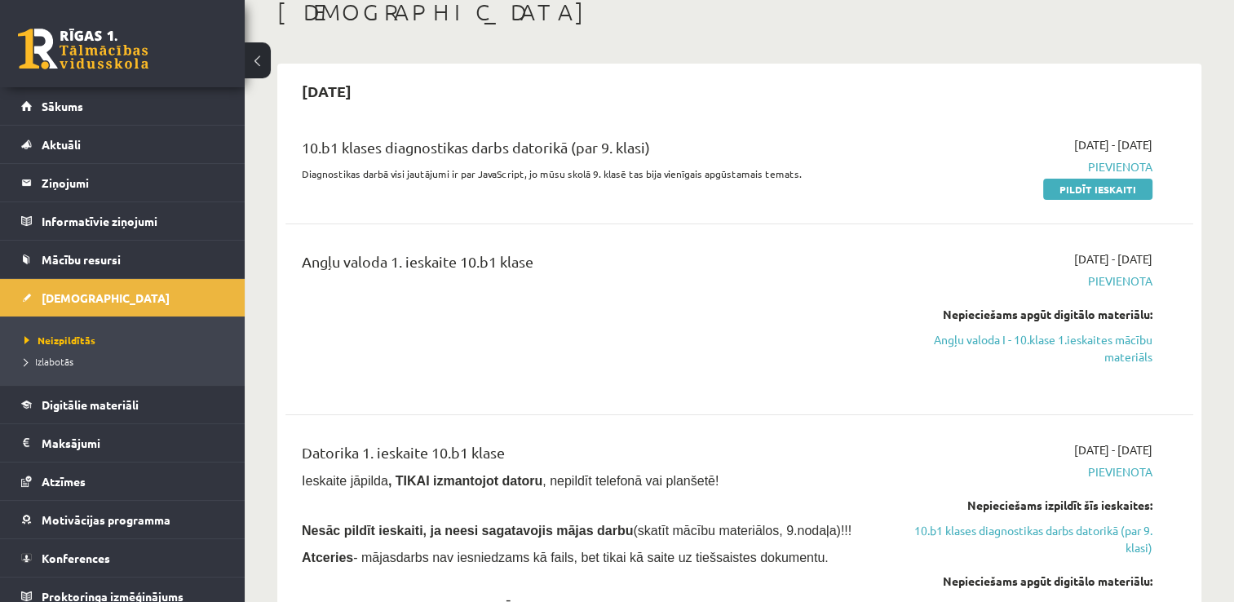
scroll to position [98, 0]
click at [1132, 281] on span "Pievienota" at bounding box center [1019, 280] width 268 height 17
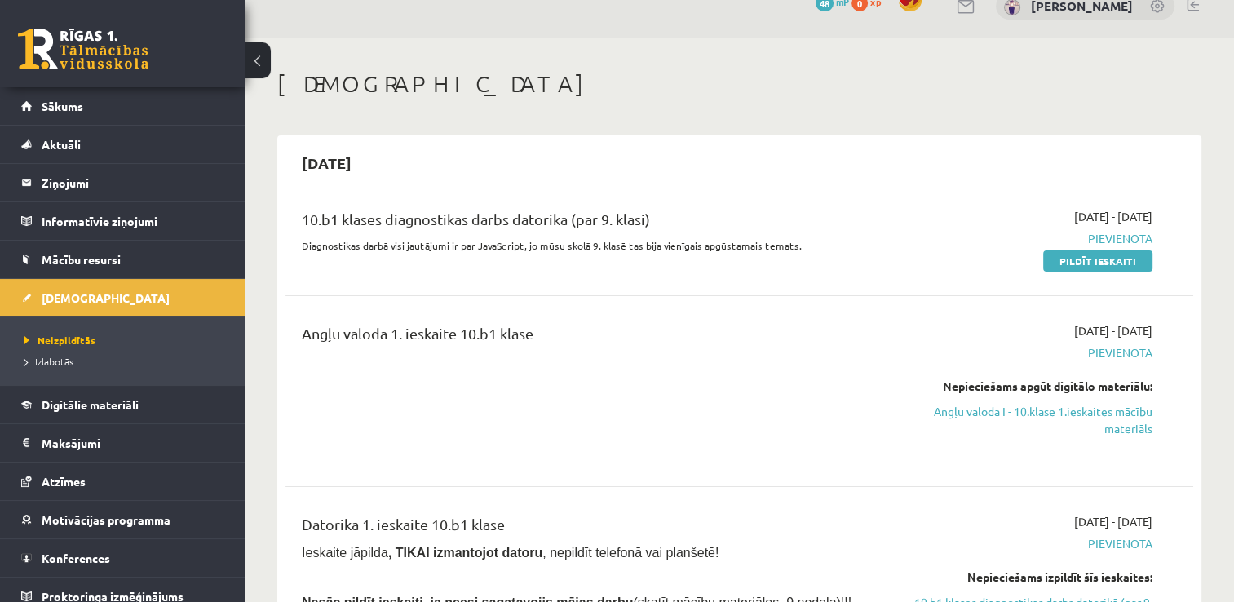
scroll to position [61, 0]
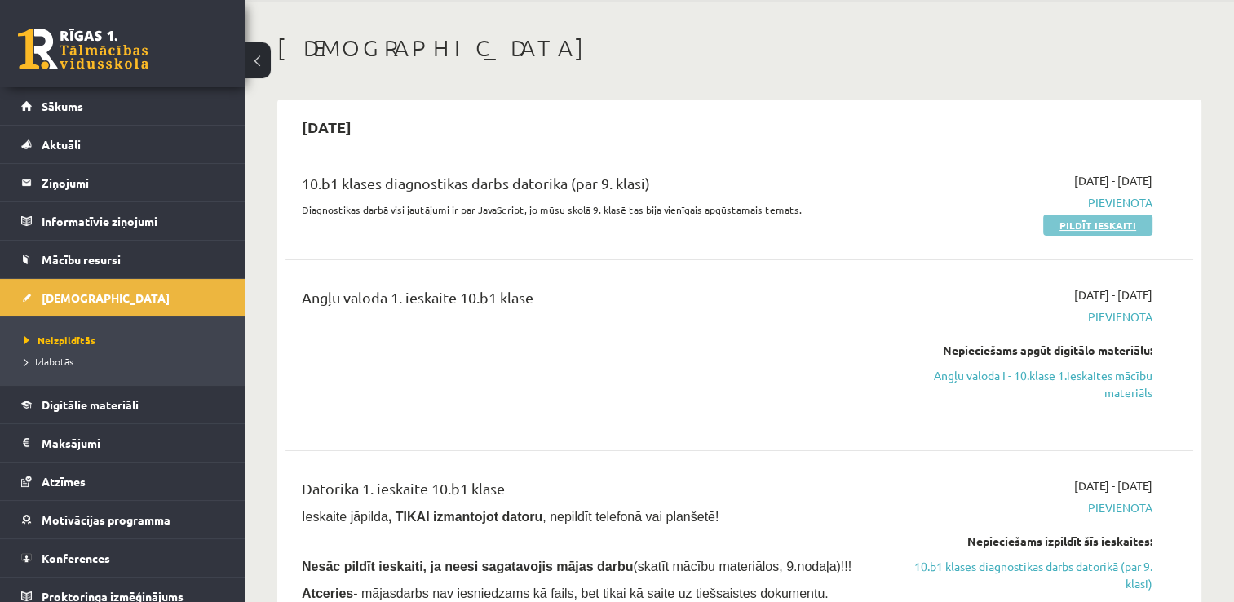
click at [1066, 220] on link "Pildīt ieskaiti" at bounding box center [1097, 225] width 109 height 21
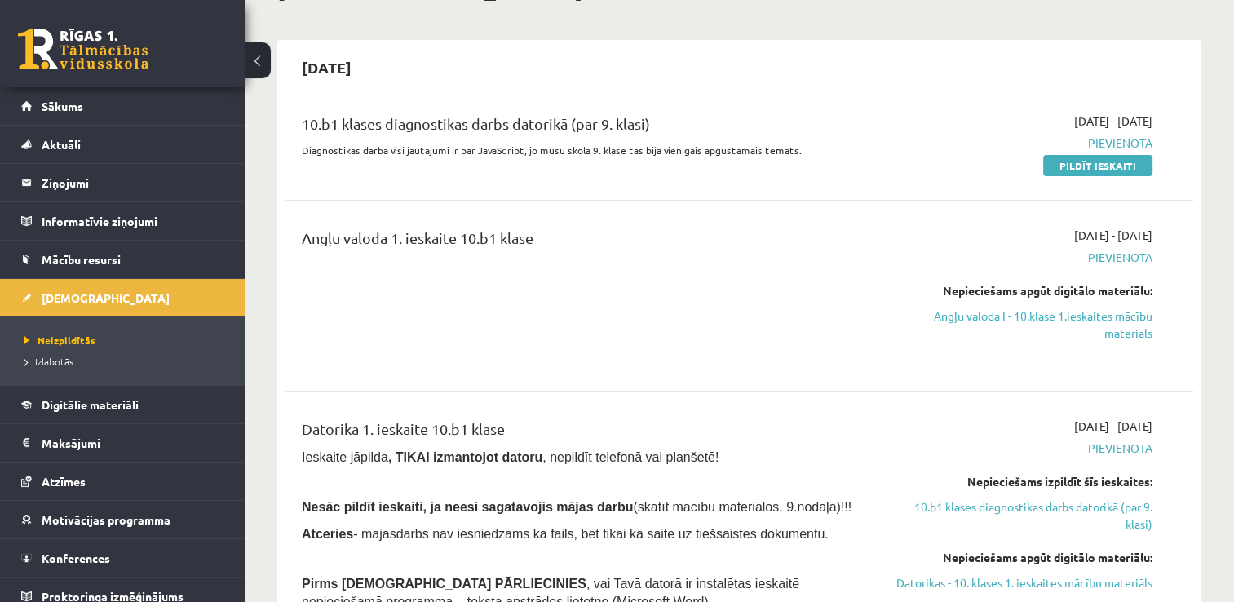
scroll to position [123, 0]
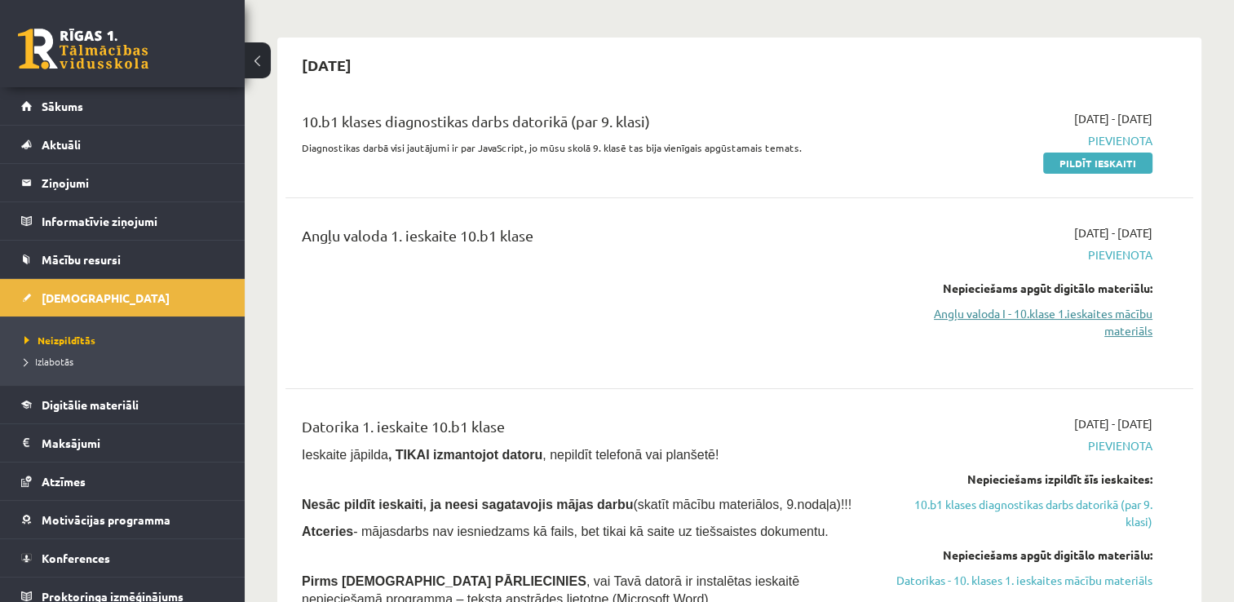
click at [1091, 315] on link "Angļu valoda I - 10.klase 1.ieskaites mācību materiāls" at bounding box center [1019, 322] width 268 height 34
click at [1099, 161] on link "Pildīt ieskaiti" at bounding box center [1097, 163] width 109 height 21
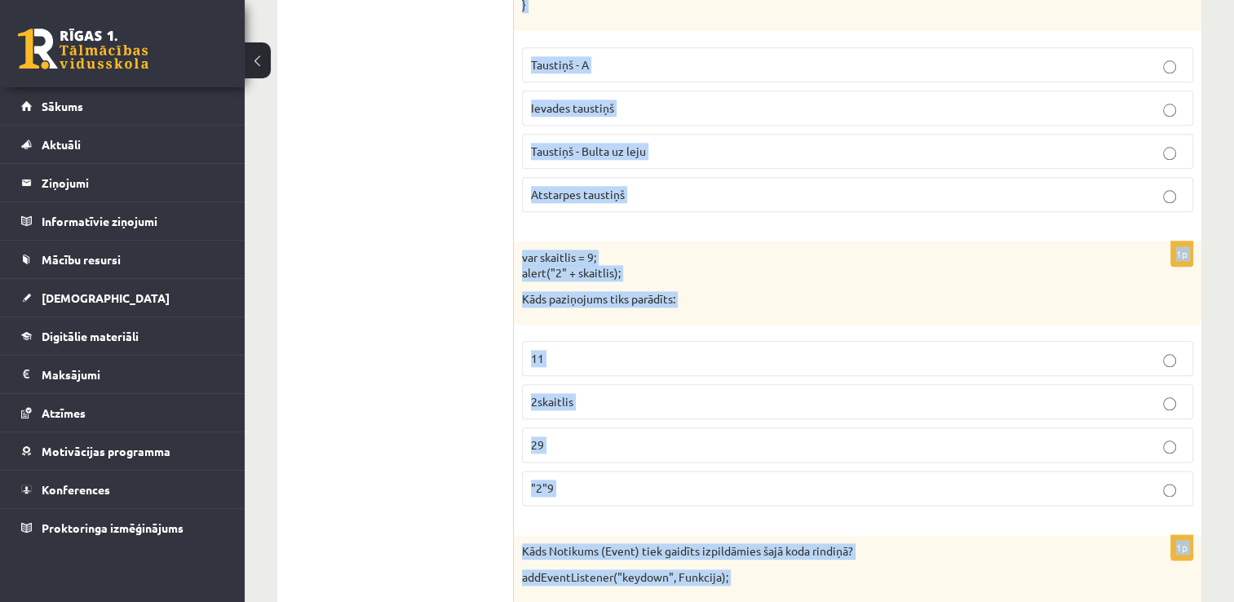
scroll to position [8227, 0]
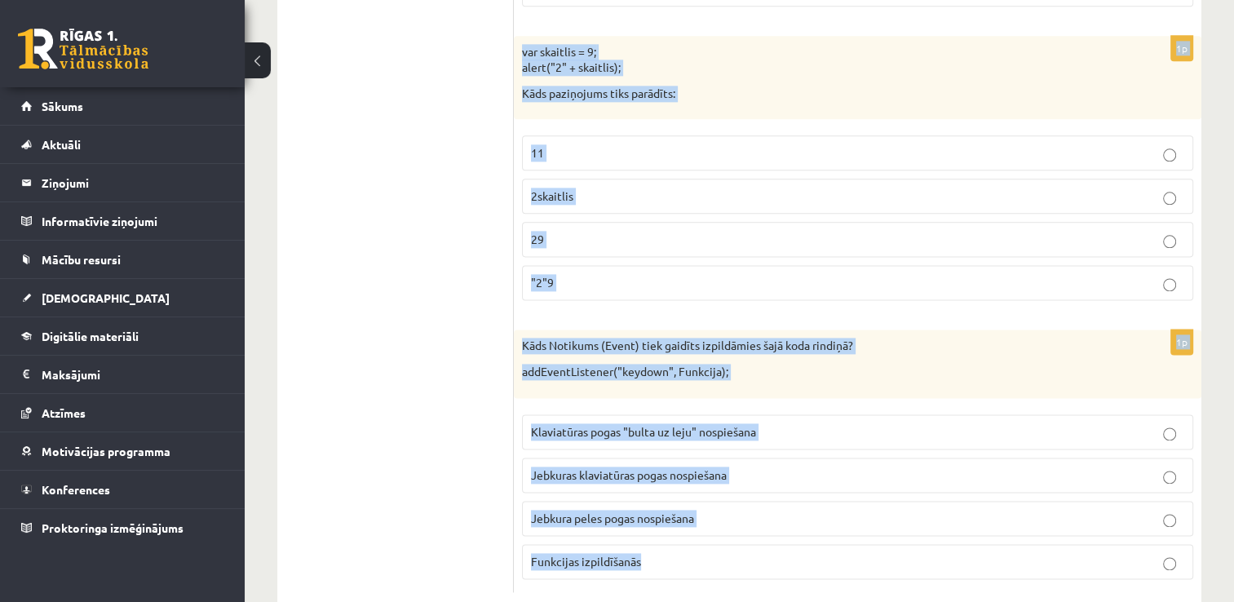
drag, startPoint x: 525, startPoint y: 188, endPoint x: 643, endPoint y: 521, distance: 353.7
copy form "Lor ipsumd sitame co adipisci? E = ["1", "2", "9", "1", "0"] 4 76 2 1 5s DOE="T…"
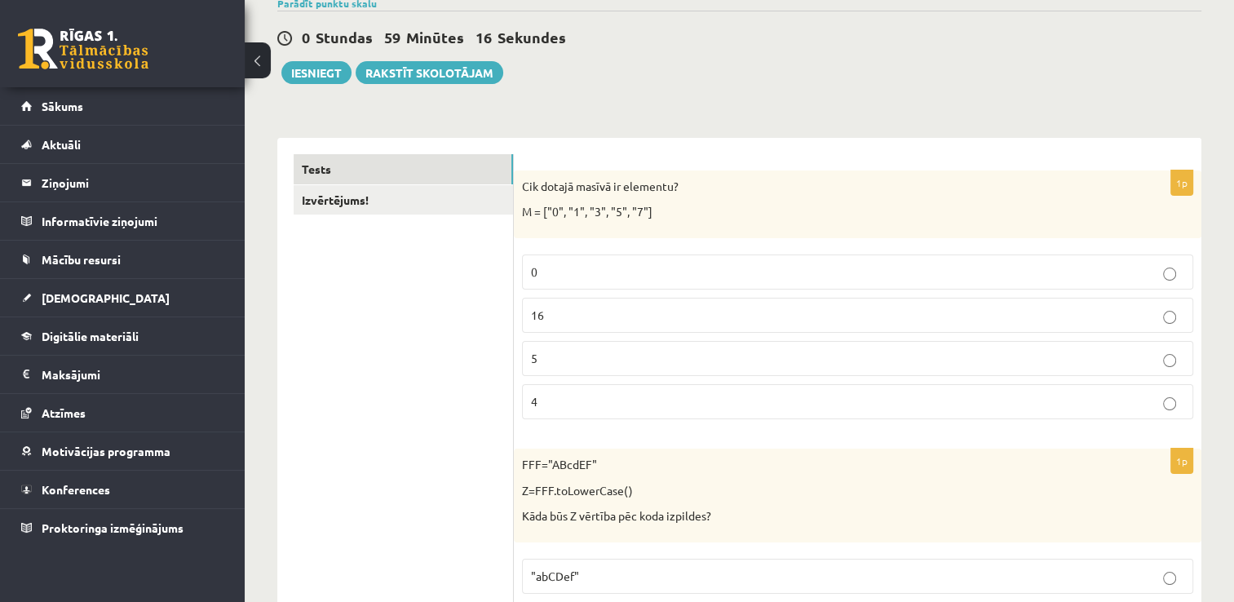
scroll to position [165, 0]
click at [587, 352] on p "5" at bounding box center [857, 356] width 653 height 17
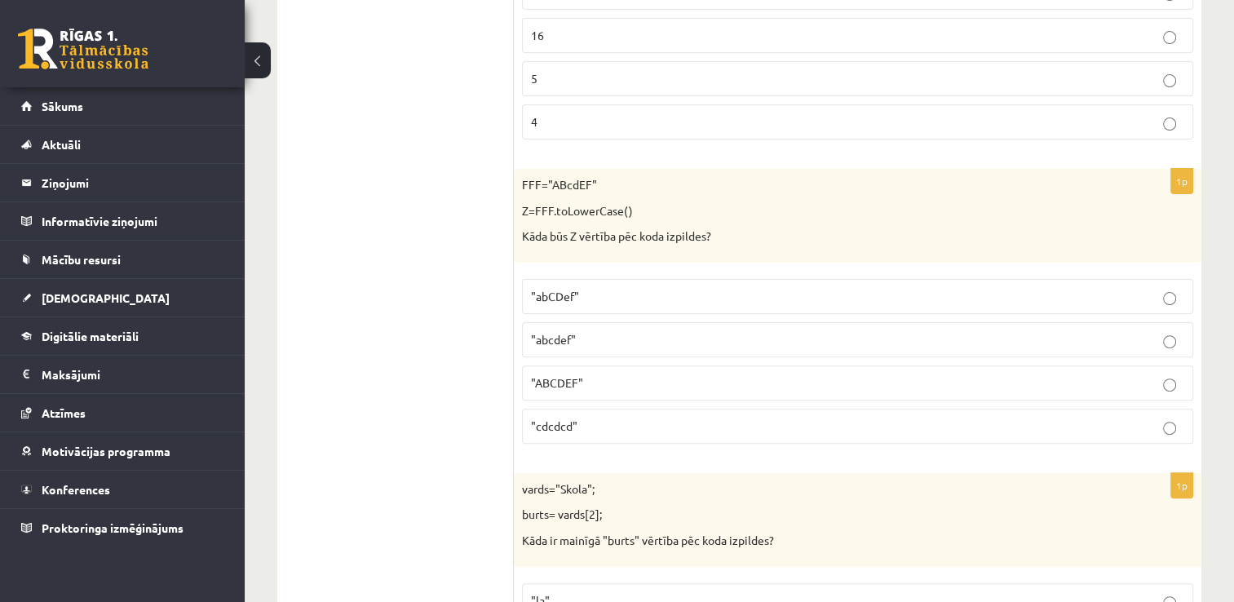
scroll to position [478, 0]
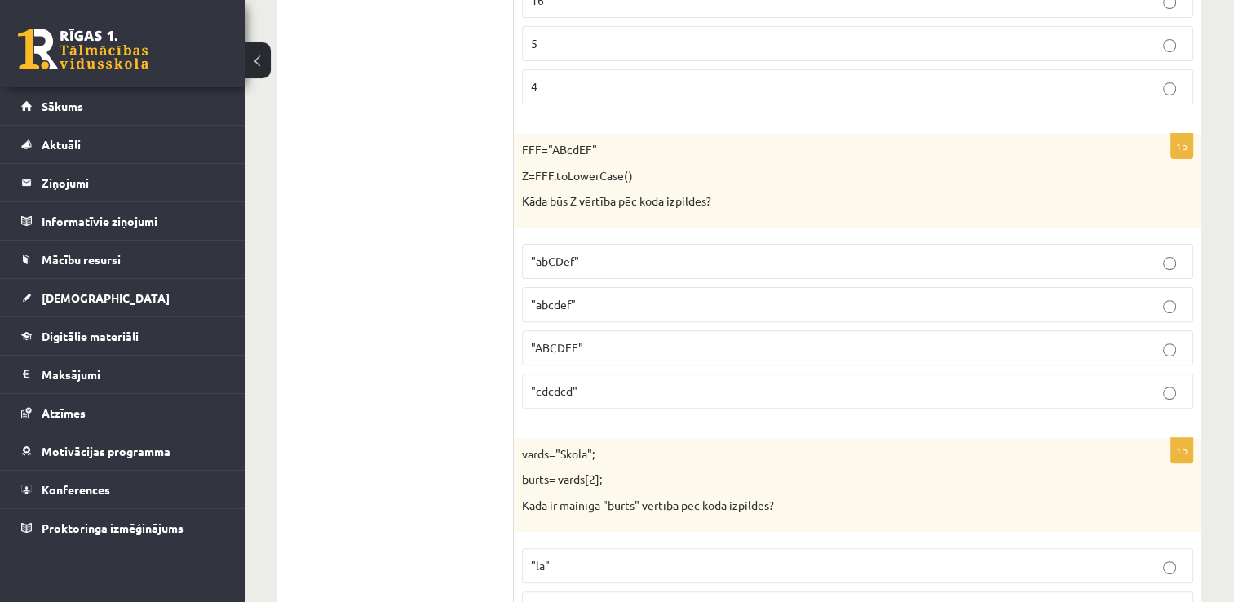
click at [593, 301] on p ""abcdef"" at bounding box center [857, 304] width 653 height 17
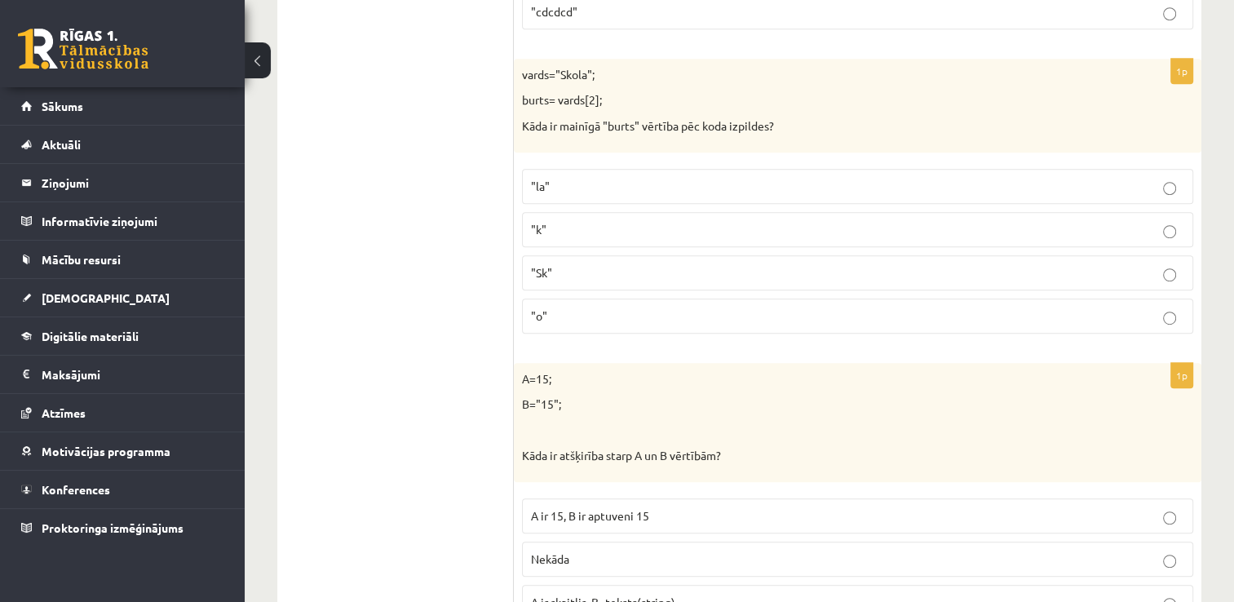
scroll to position [858, 0]
click at [562, 307] on p ""o"" at bounding box center [857, 315] width 653 height 17
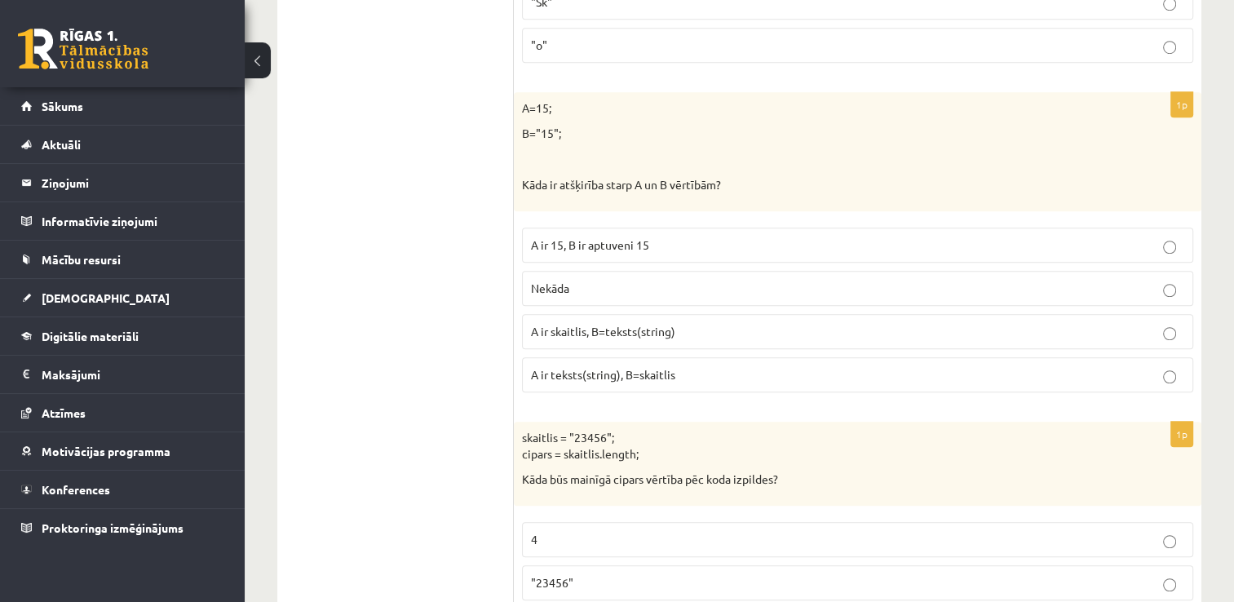
scroll to position [1129, 0]
click at [607, 323] on span "A ir skaitlis, B=teksts(string)" at bounding box center [603, 330] width 144 height 15
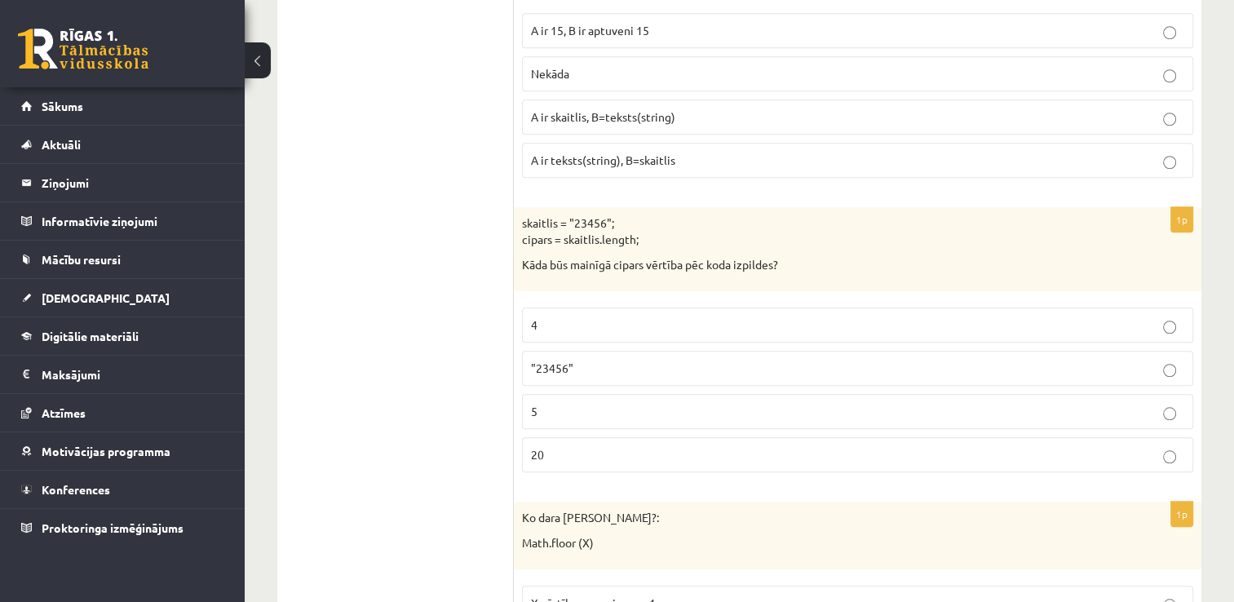
scroll to position [1344, 0]
click at [545, 404] on p "5" at bounding box center [857, 409] width 653 height 17
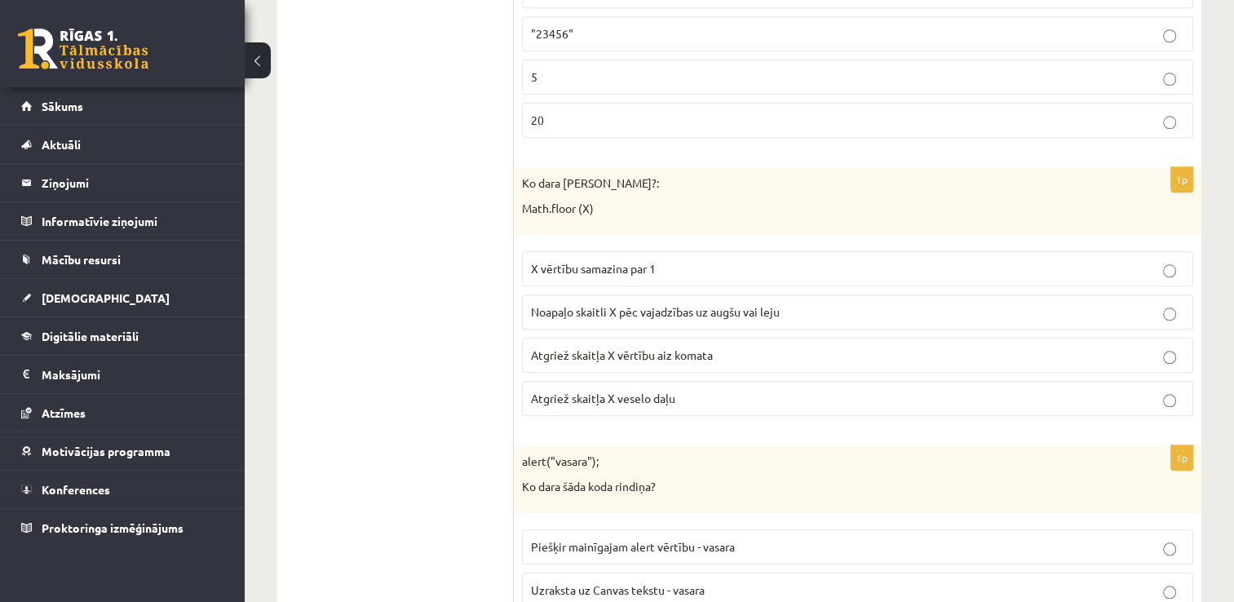
scroll to position [1680, 0]
click at [670, 388] on p "Atgriež skaitļa X veselo daļu" at bounding box center [857, 396] width 653 height 17
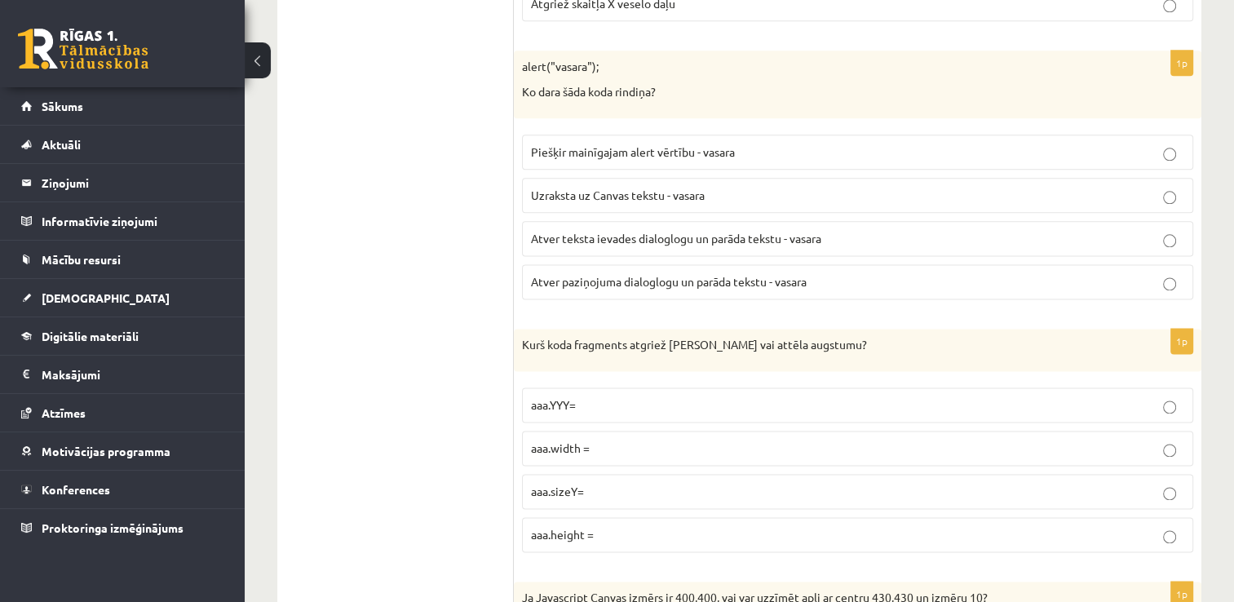
scroll to position [2075, 0]
click at [597, 276] on span "Atver paziņojuma dialoglogu un parāda tekstu - vasara" at bounding box center [669, 279] width 276 height 15
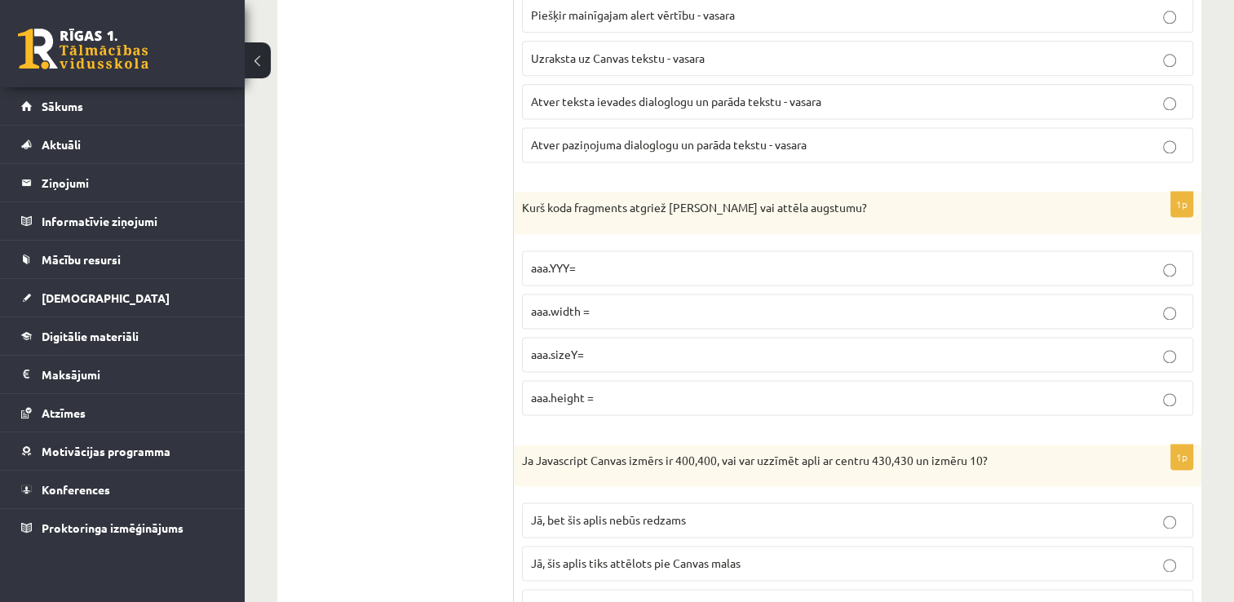
scroll to position [2213, 0]
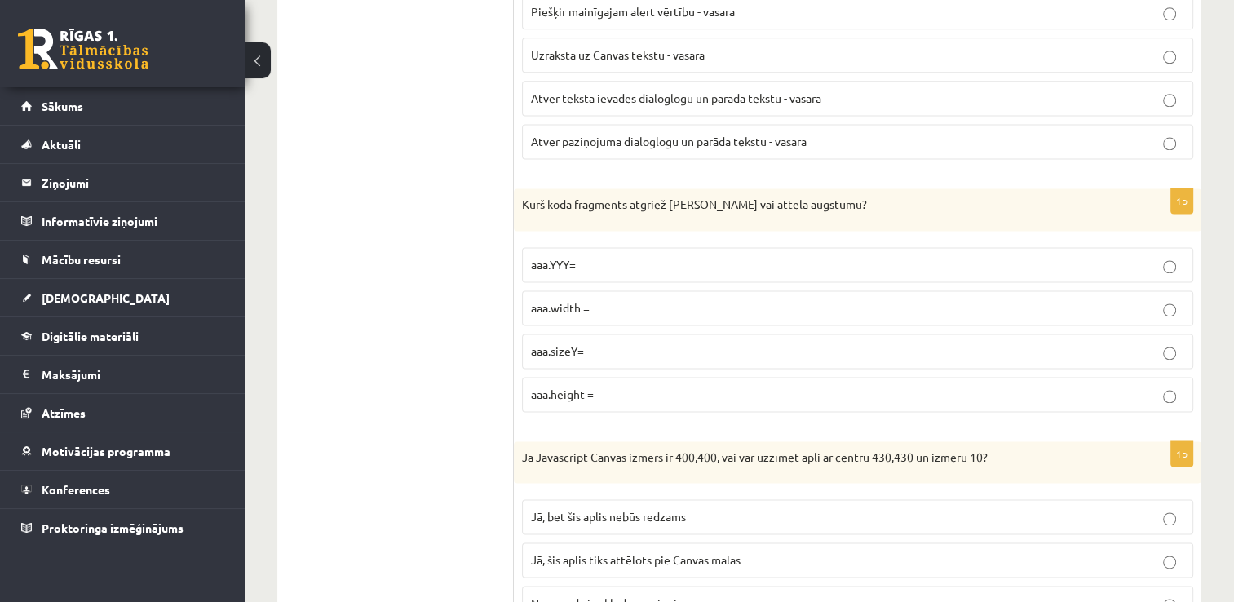
click at [607, 388] on p "aaa.height =" at bounding box center [857, 394] width 653 height 17
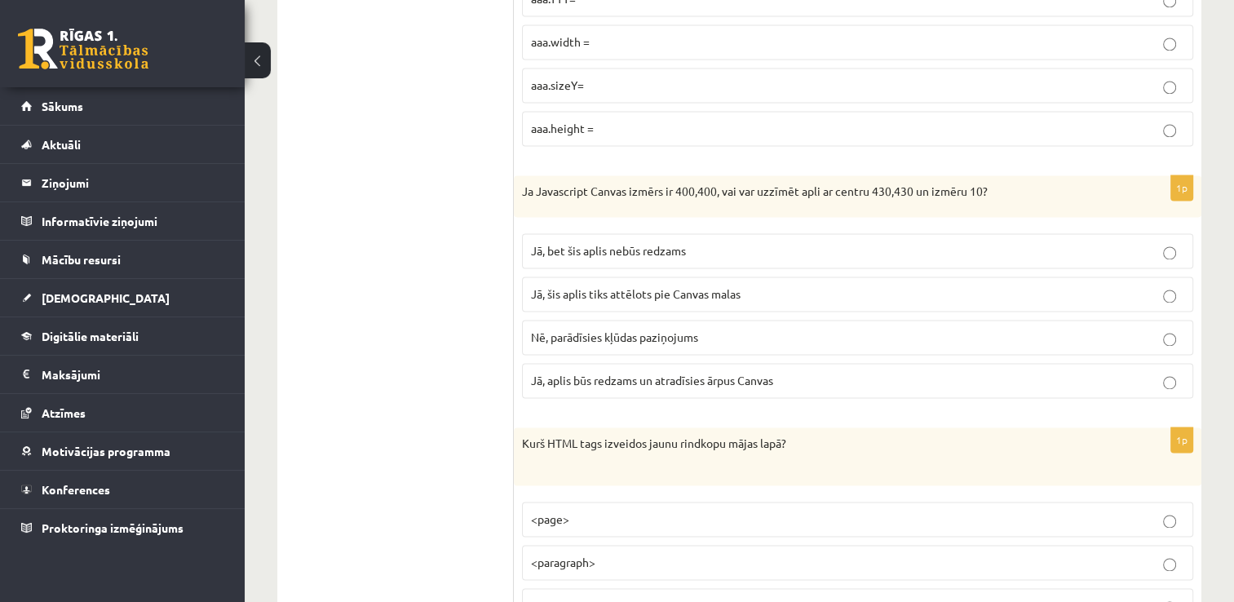
scroll to position [2495, 0]
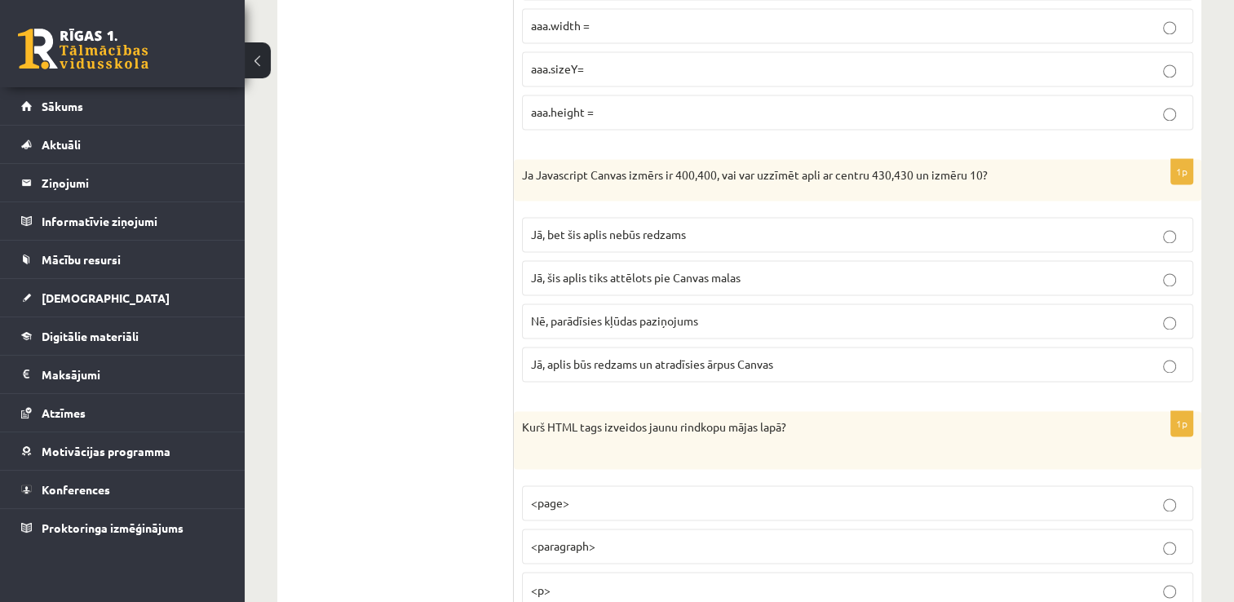
click at [698, 226] on p "Jā, bet šis aplis nebūs redzams" at bounding box center [857, 234] width 653 height 17
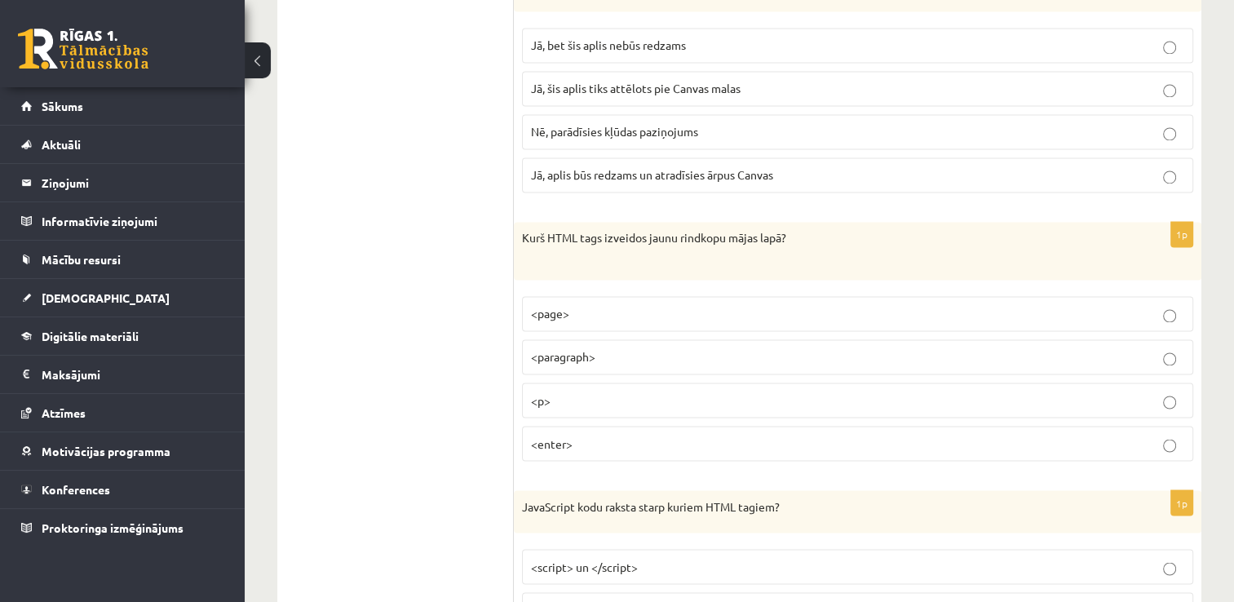
scroll to position [2685, 0]
click at [541, 392] on span "<p>" at bounding box center [541, 399] width 20 height 15
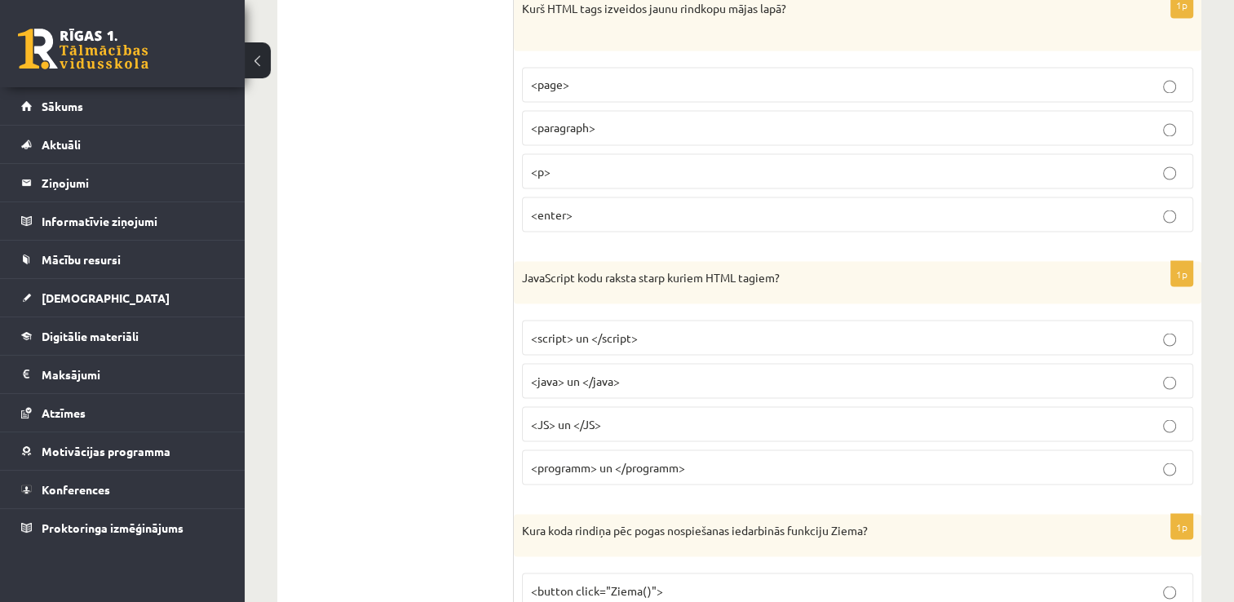
scroll to position [2930, 0]
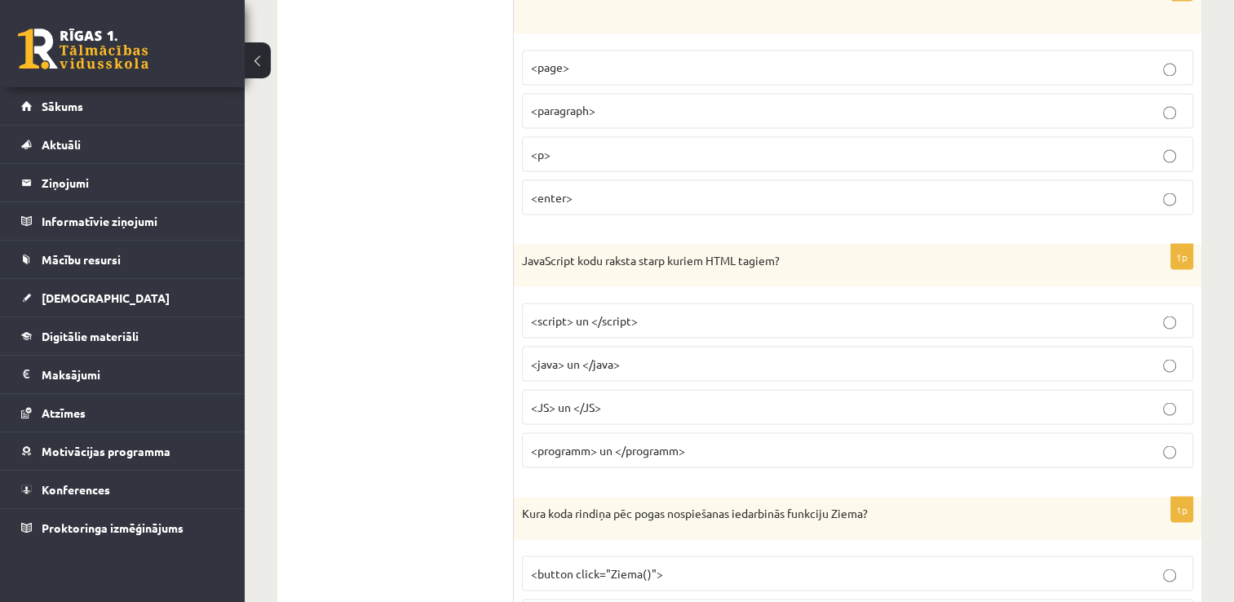
click at [579, 312] on span "<script> un </script>" at bounding box center [584, 319] width 107 height 15
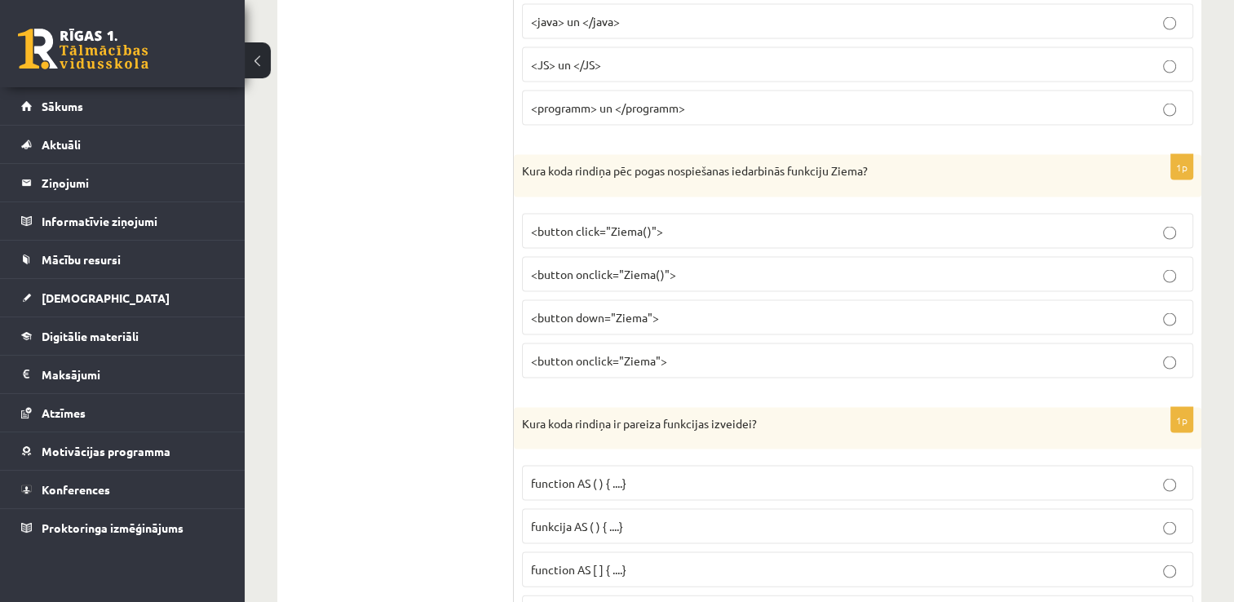
scroll to position [3285, 0]
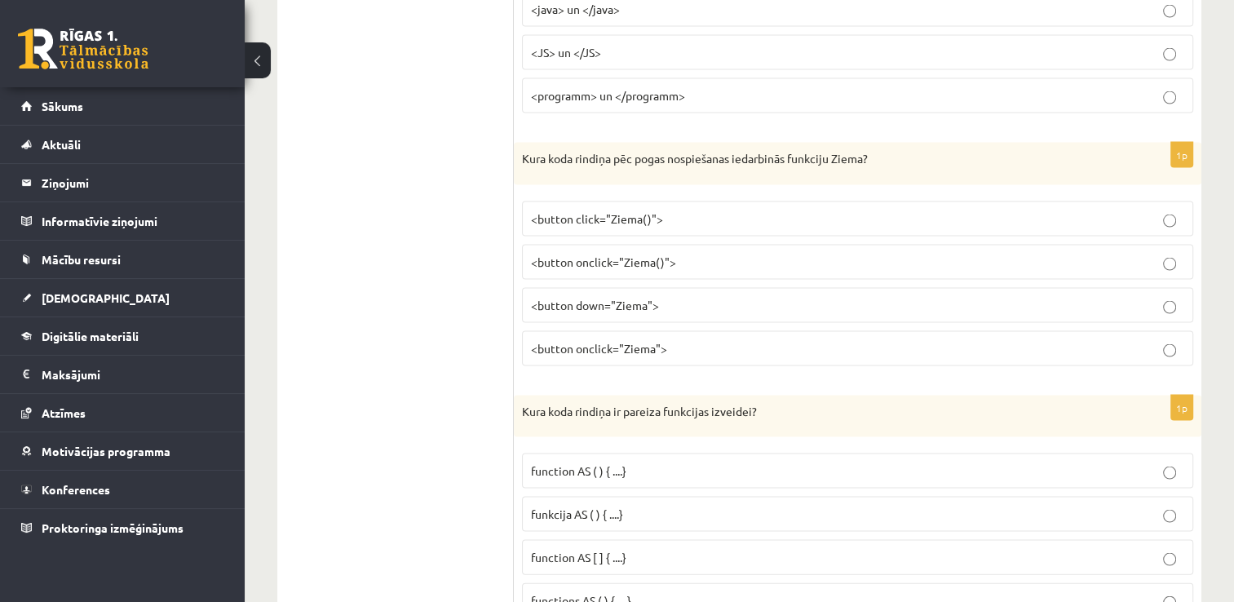
click at [603, 211] on span "<button click="Ziema()">" at bounding box center [597, 218] width 132 height 15
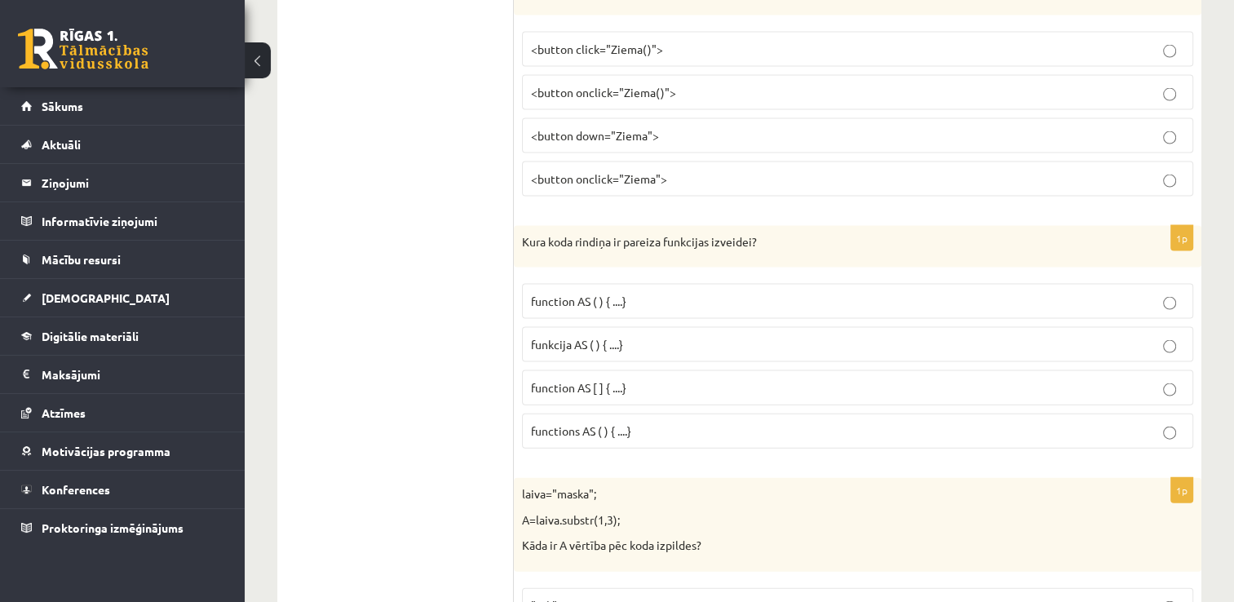
scroll to position [3464, 0]
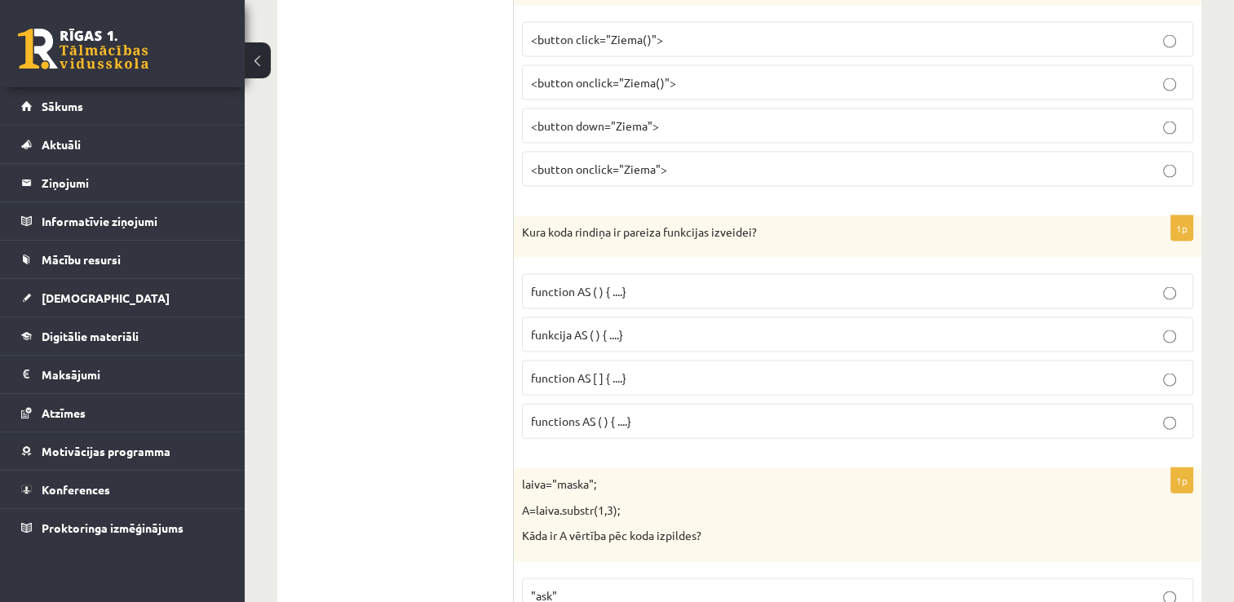
click at [649, 283] on p "function AS ( ) { ....}" at bounding box center [857, 291] width 653 height 17
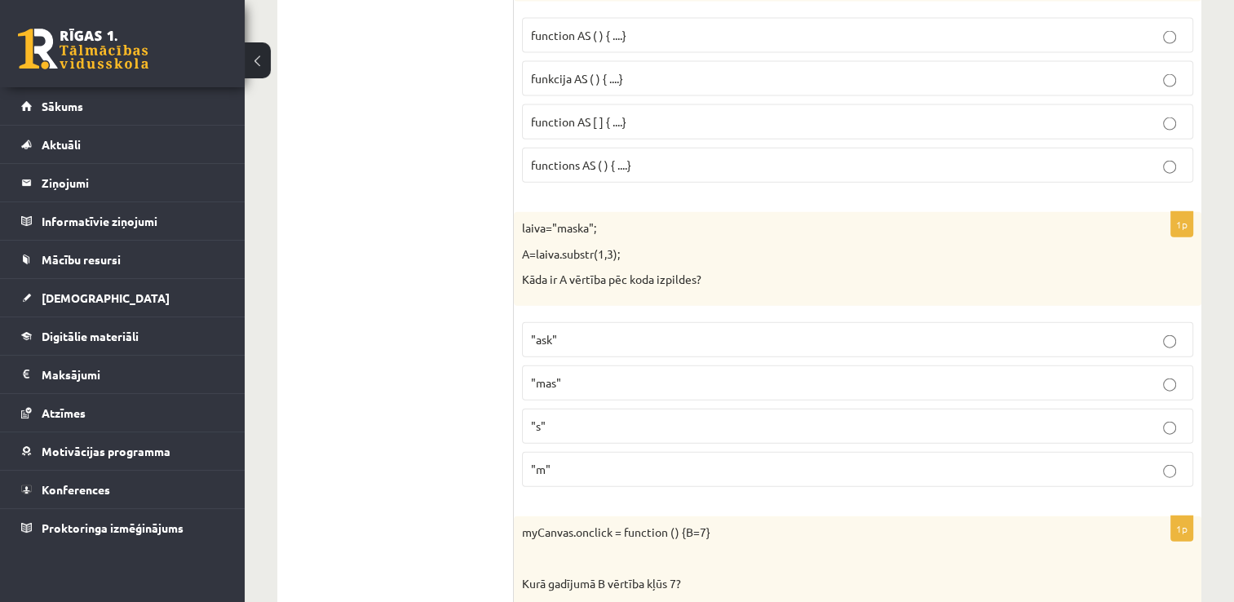
scroll to position [3725, 0]
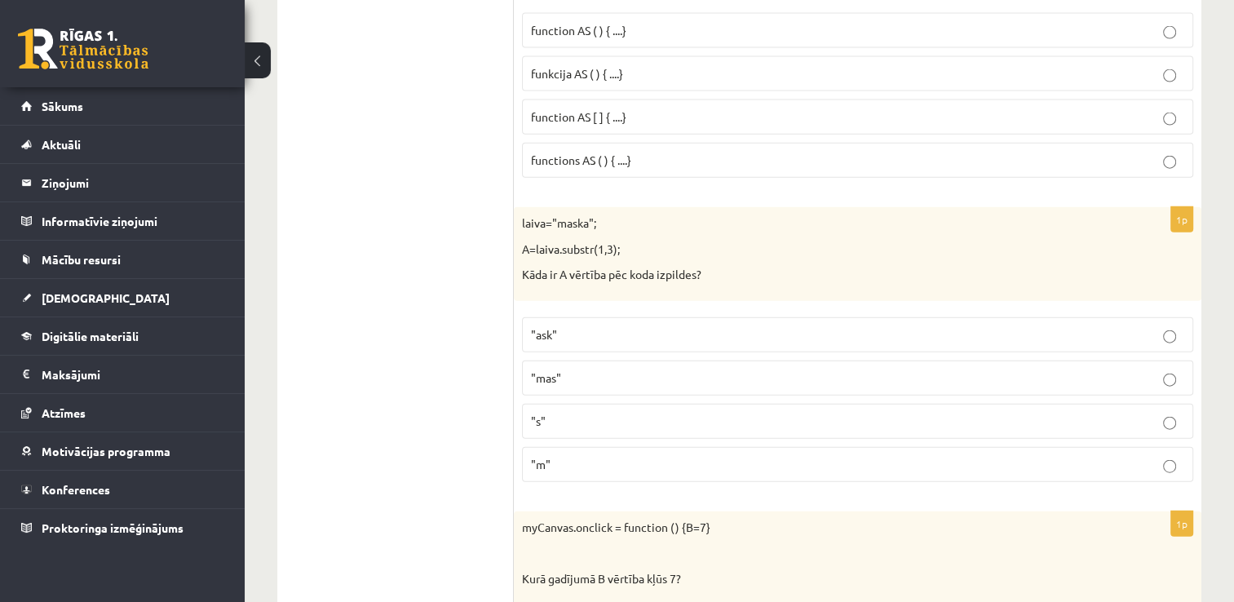
click at [600, 326] on p ""ask"" at bounding box center [857, 334] width 653 height 17
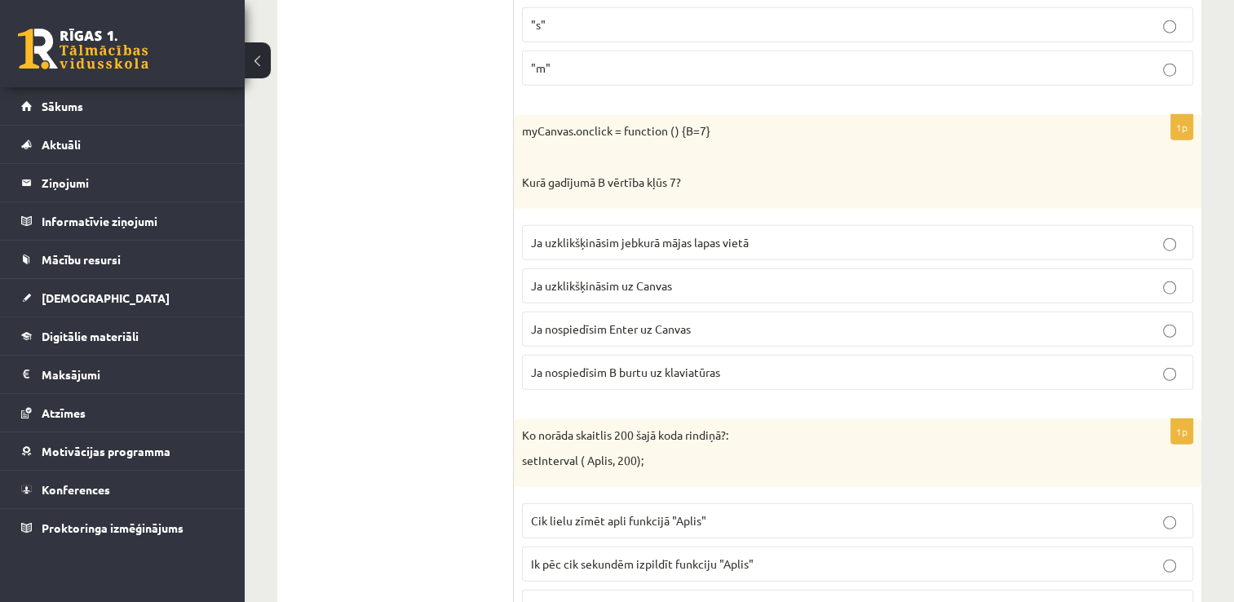
scroll to position [4121, 0]
click at [575, 279] on span "Ja uzklikšķināsim uz Canvas" at bounding box center [601, 286] width 141 height 15
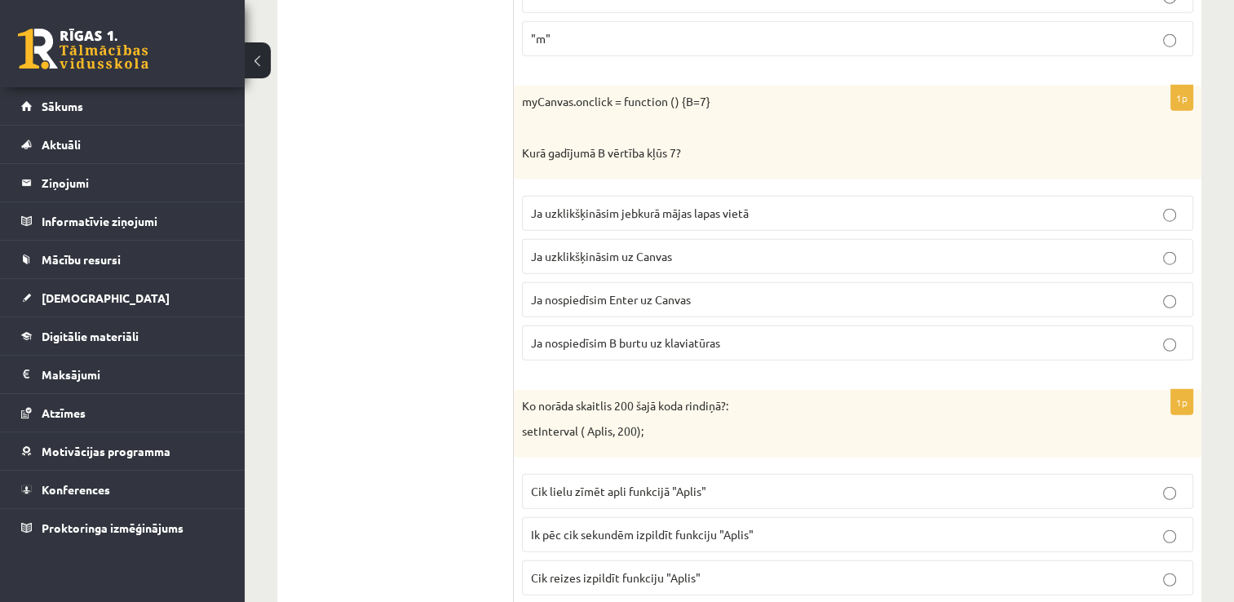
scroll to position [4146, 0]
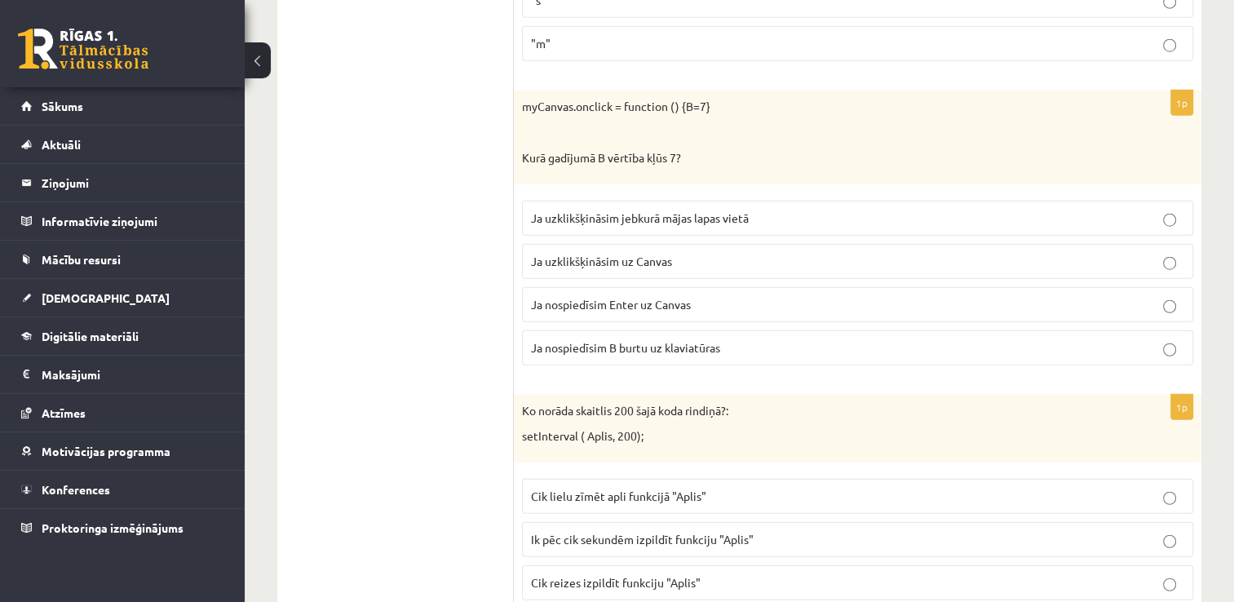
click at [734, 296] on p "Ja nospiedīsim Enter uz Canvas" at bounding box center [857, 304] width 653 height 17
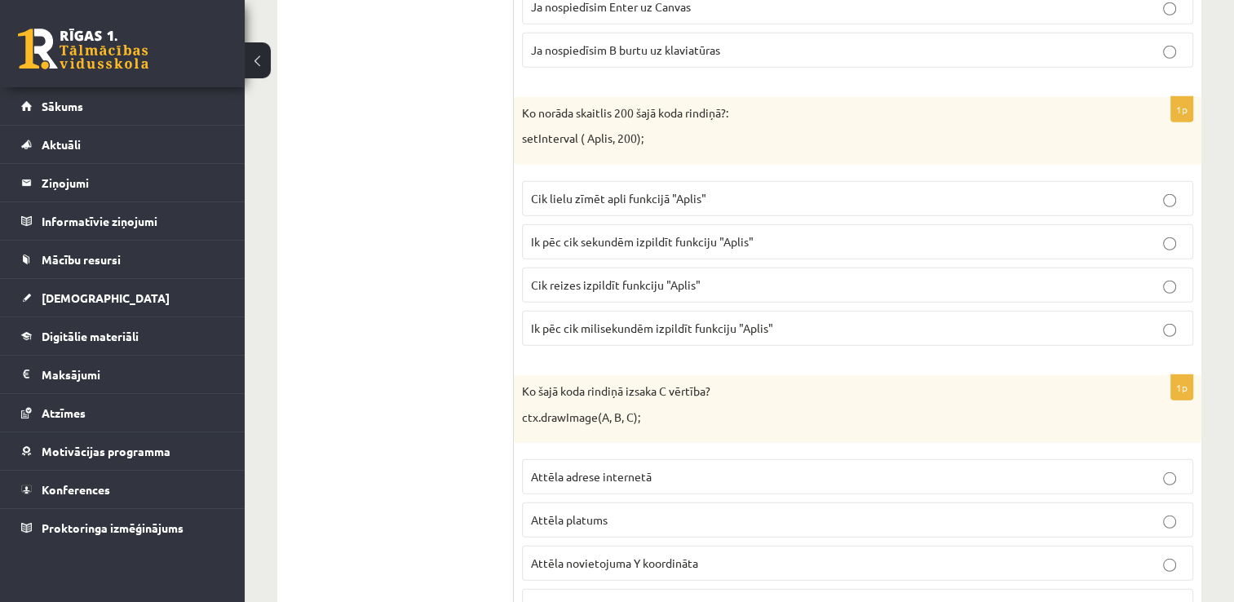
scroll to position [4445, 0]
click at [714, 233] on span "Ik pēc cik sekundēm izpildīt funkciju "Aplis"" at bounding box center [642, 240] width 223 height 15
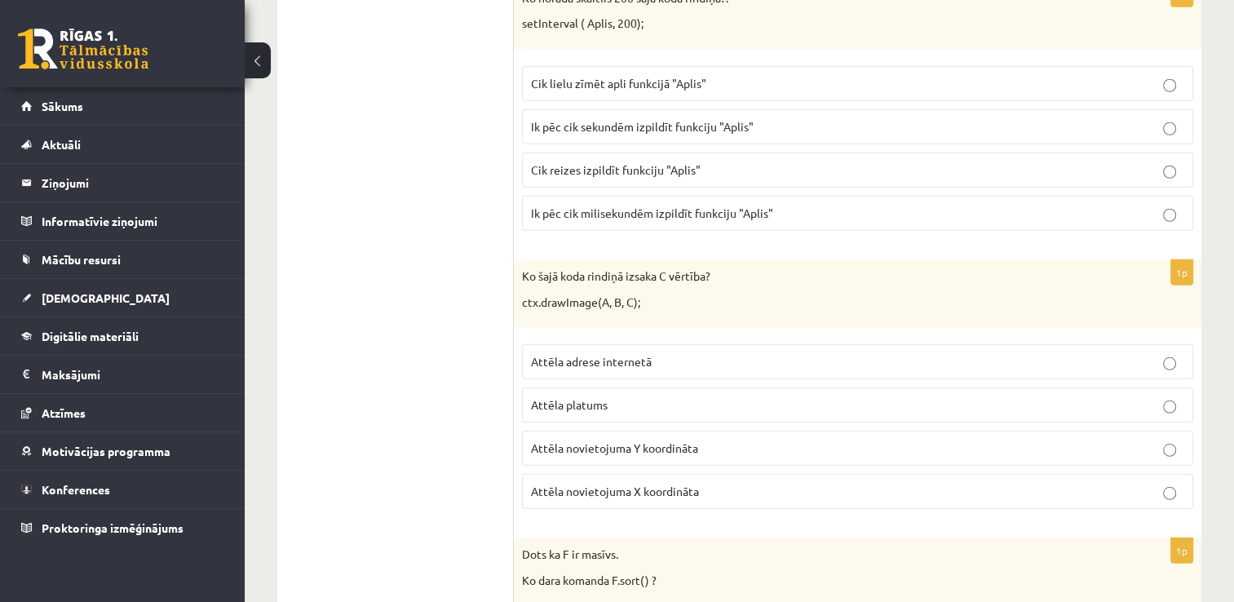
scroll to position [4569, 0]
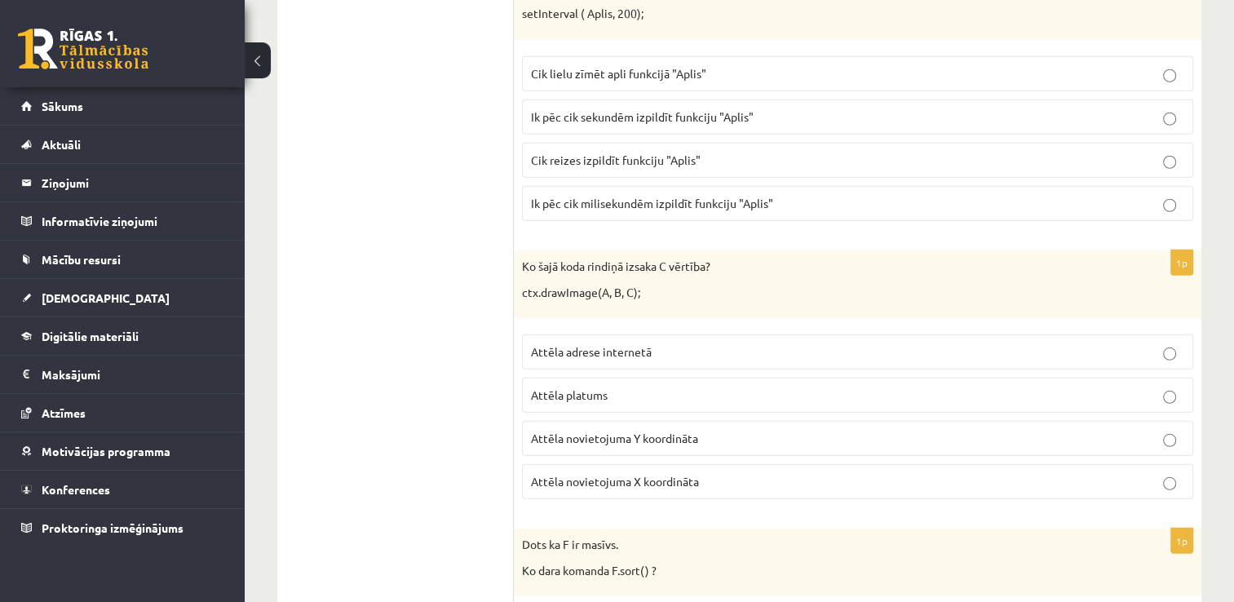
click at [597, 431] on span "Attēla novietojuma Y koordināta" at bounding box center [614, 438] width 167 height 15
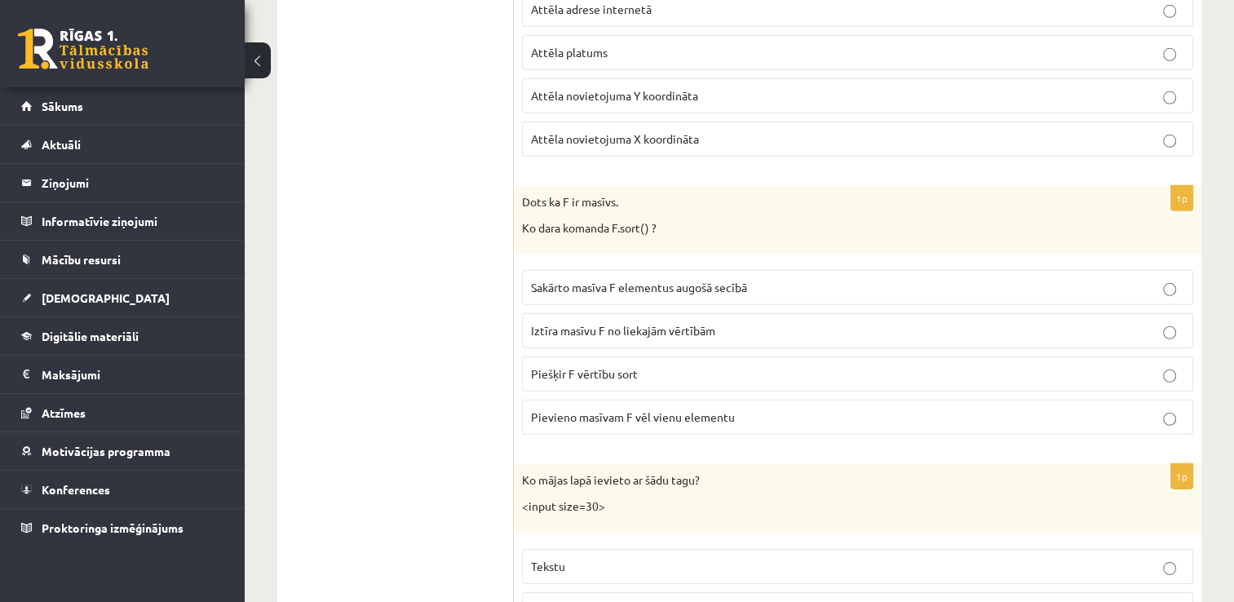
scroll to position [4911, 0]
click at [632, 279] on p "Sakārto masīva F elementus augošā secībā" at bounding box center [857, 287] width 653 height 17
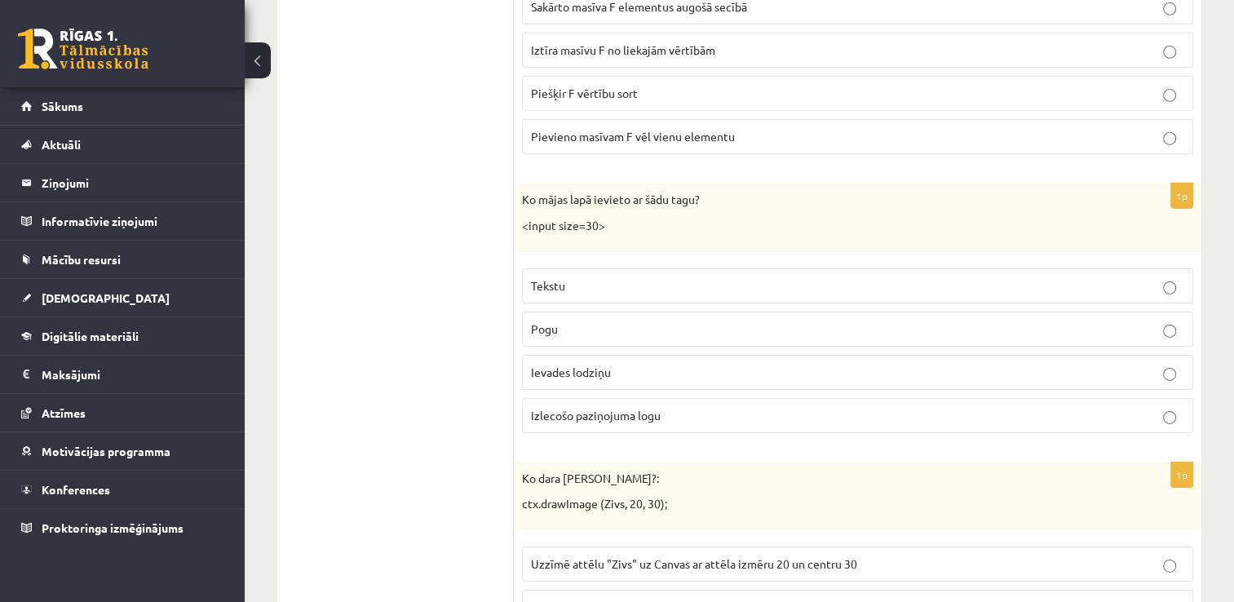
scroll to position [5195, 0]
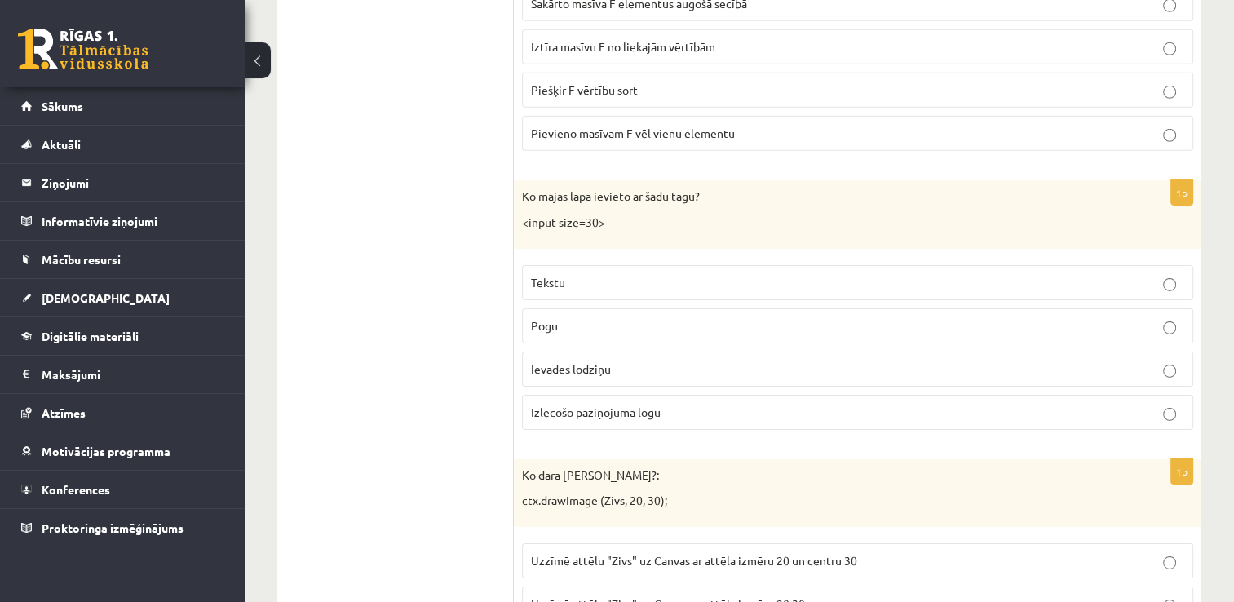
click at [558, 274] on p "Tekstu" at bounding box center [857, 282] width 653 height 17
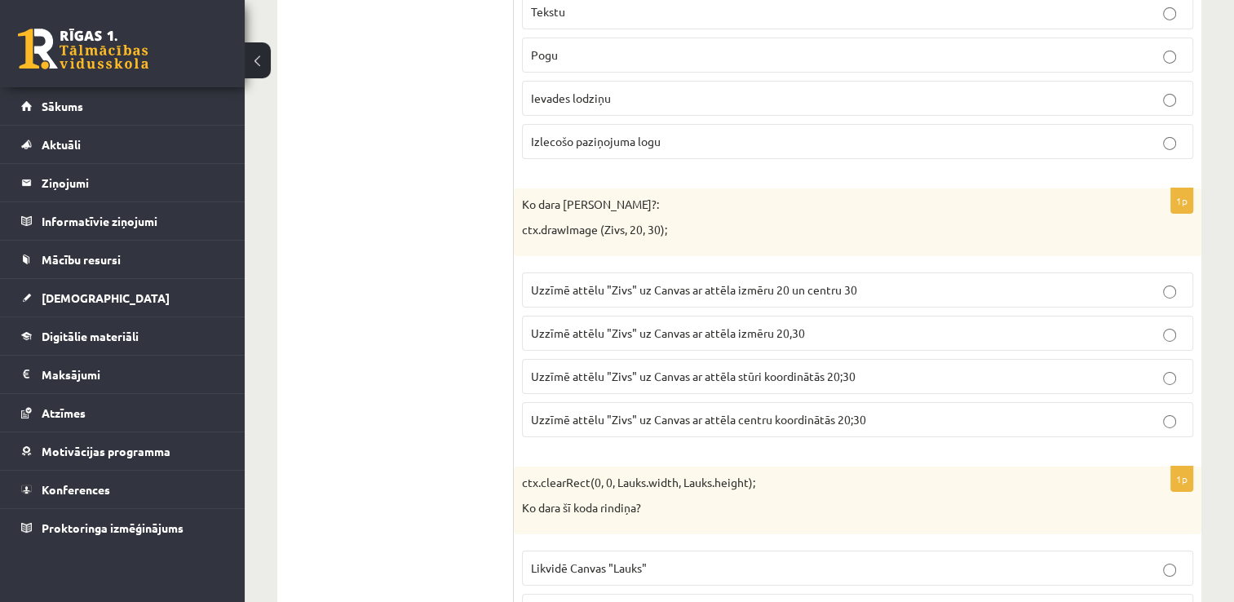
scroll to position [5468, 0]
click at [731, 357] on label "Uzzīmē attēlu "Zivs" uz Canvas ar attēla stūri koordinātās 20;30" at bounding box center [857, 374] width 671 height 35
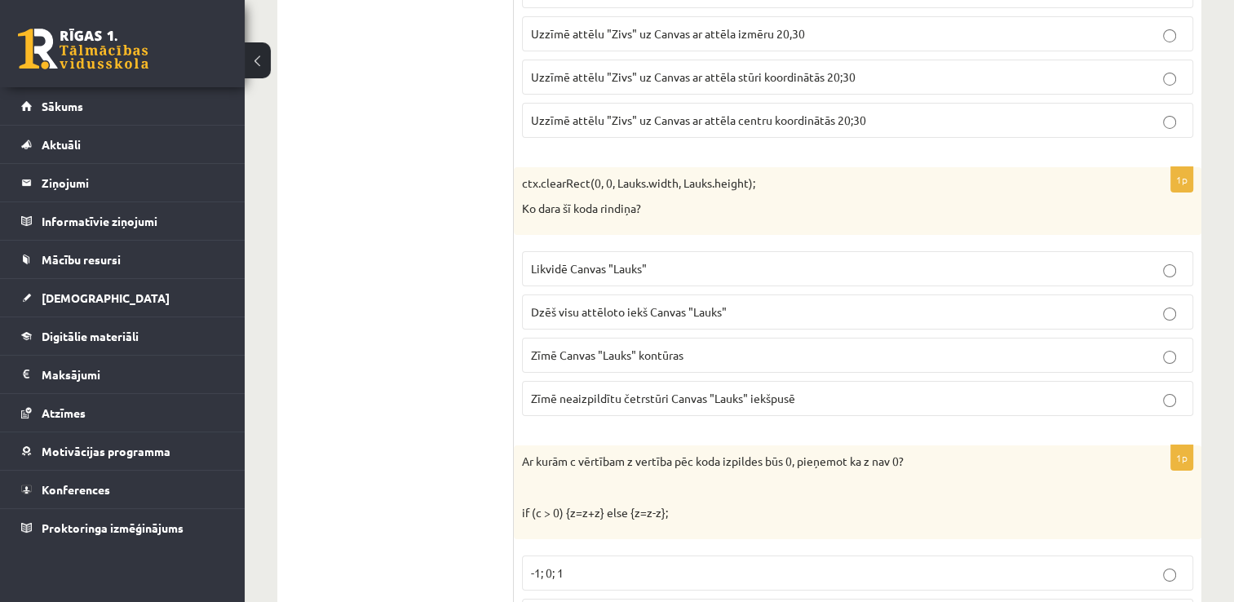
scroll to position [5765, 0]
click at [677, 305] on span "Dzēš visu attēloto iekš Canvas "Lauks"" at bounding box center [629, 312] width 196 height 15
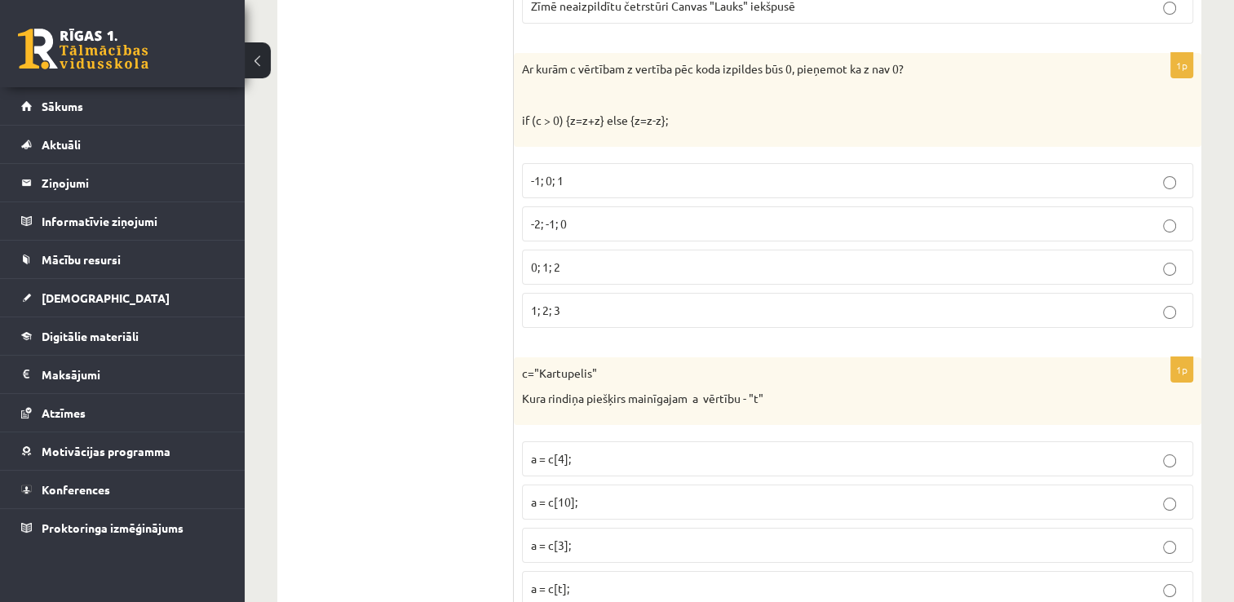
scroll to position [6159, 0]
click at [587, 171] on p "-1; 0; 1" at bounding box center [857, 179] width 653 height 17
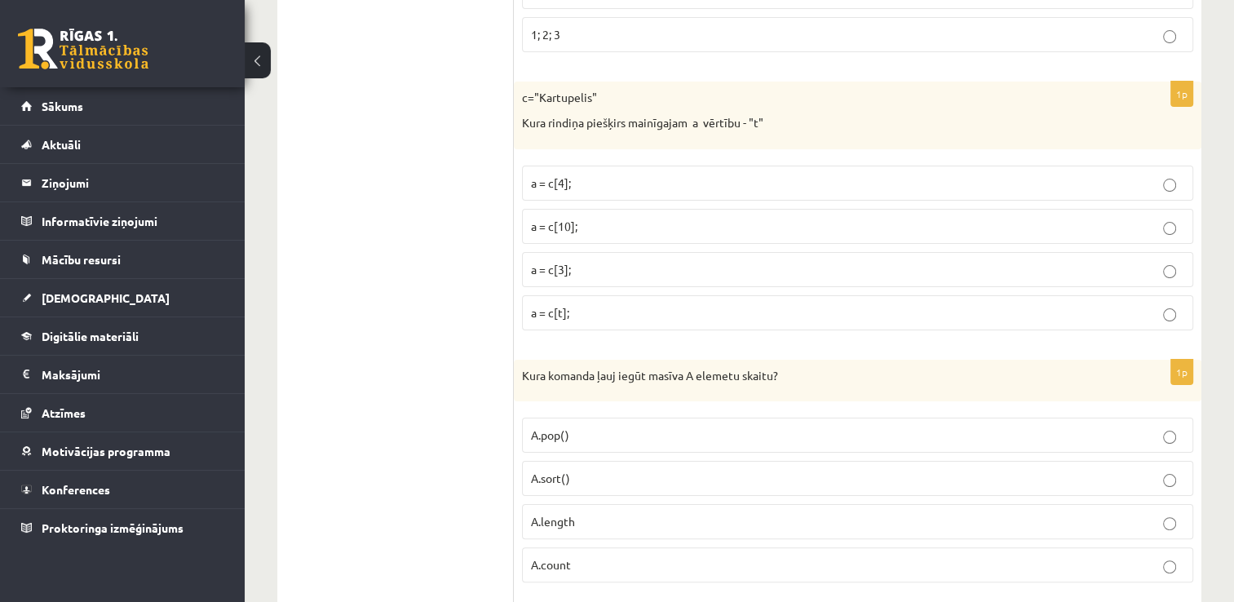
scroll to position [6431, 0]
click at [578, 168] on label "a = c[4];" at bounding box center [857, 185] width 671 height 35
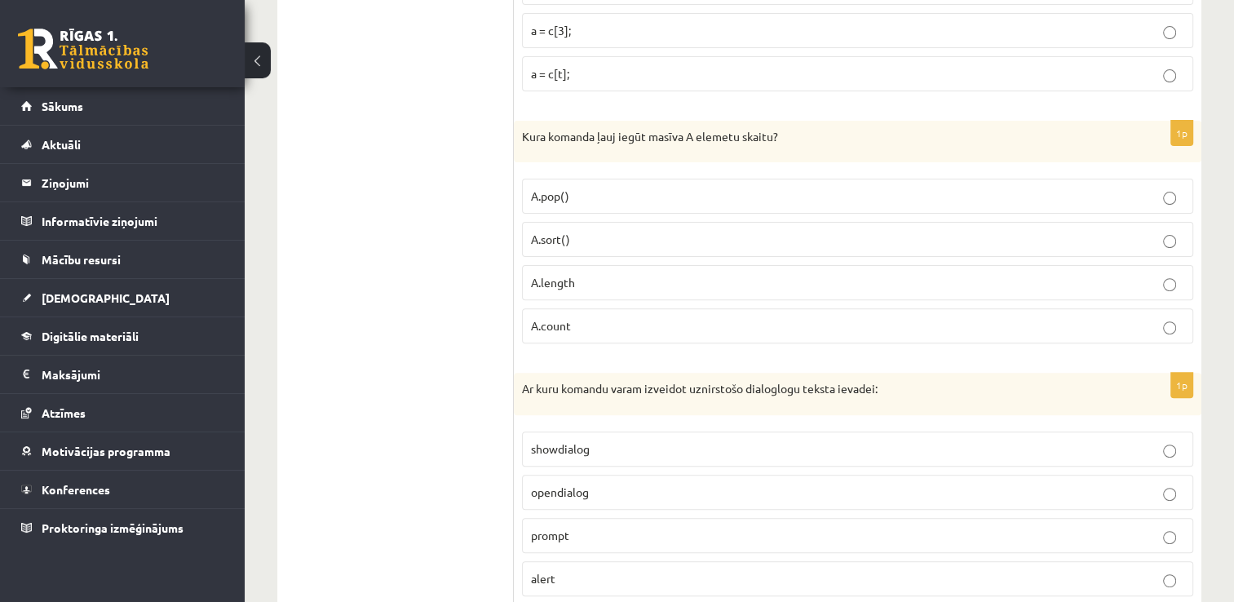
scroll to position [6682, 0]
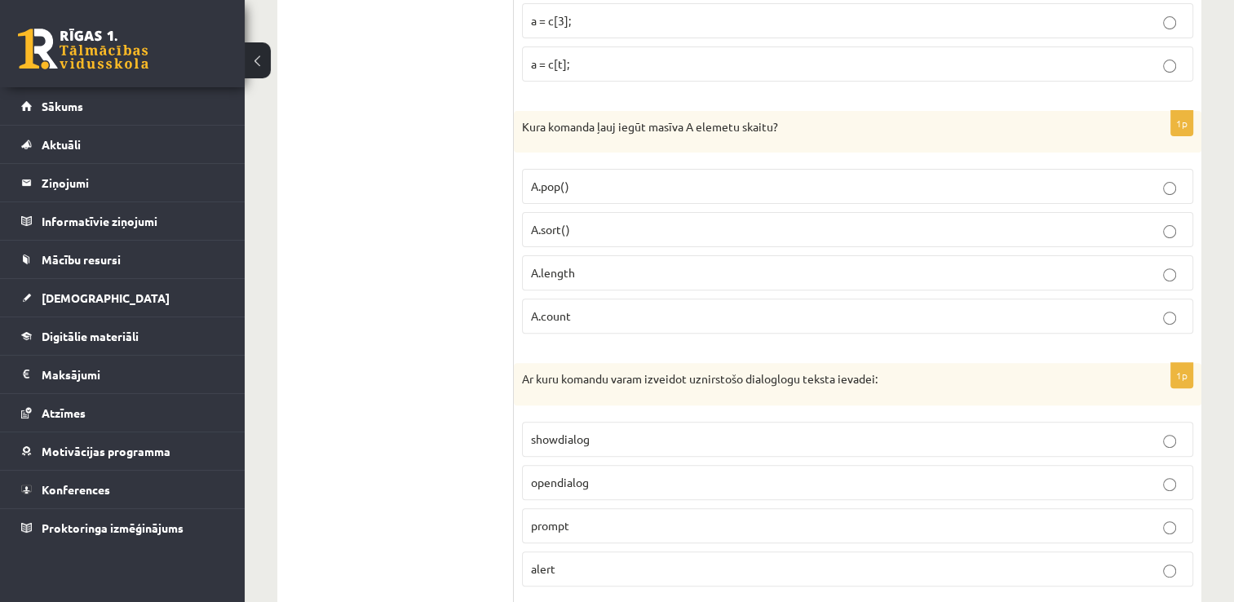
click at [583, 308] on p "A.count" at bounding box center [857, 316] width 653 height 17
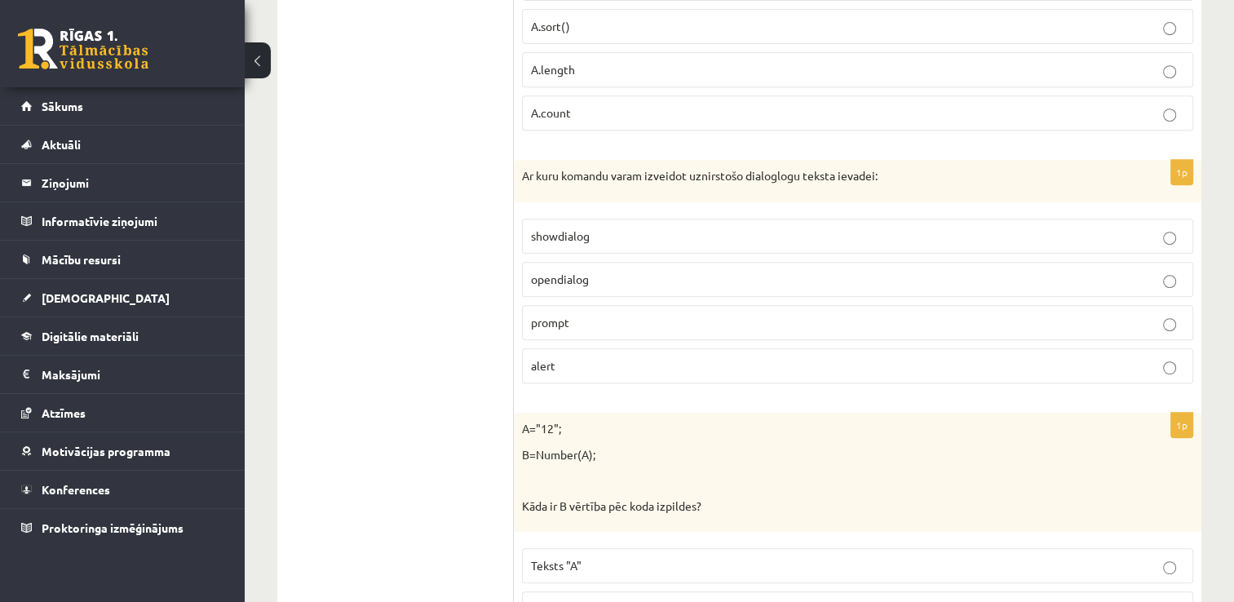
scroll to position [6887, 0]
click at [570, 303] on label "prompt" at bounding box center [857, 320] width 671 height 35
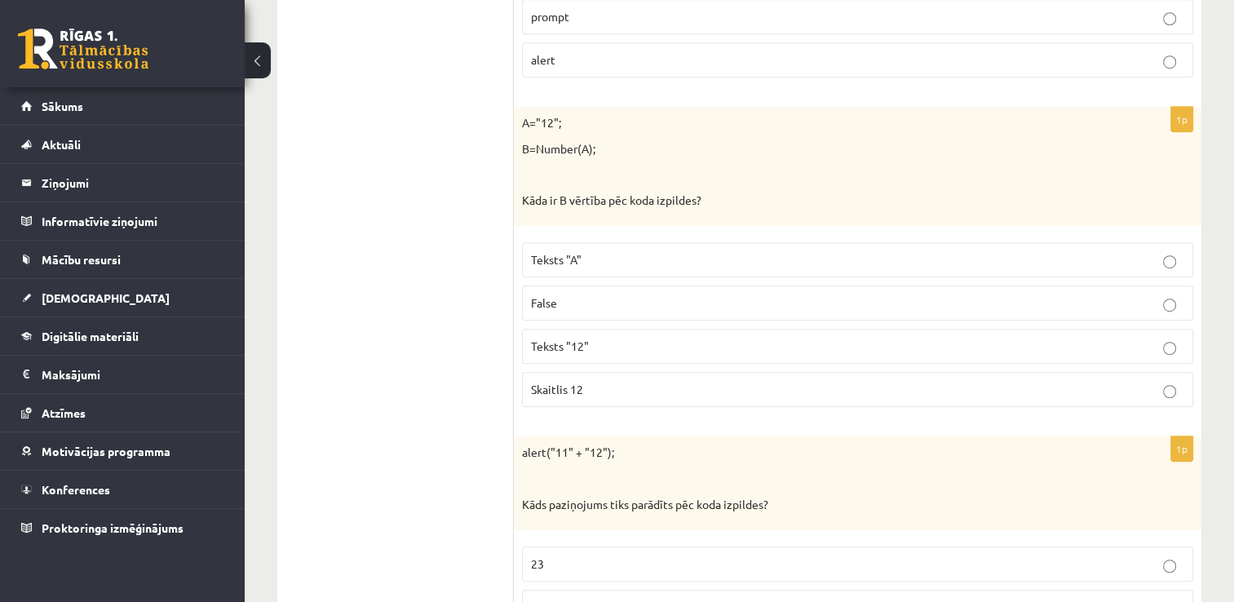
scroll to position [7195, 0]
click at [574, 379] on span "Skaitlis 12" at bounding box center [557, 386] width 52 height 15
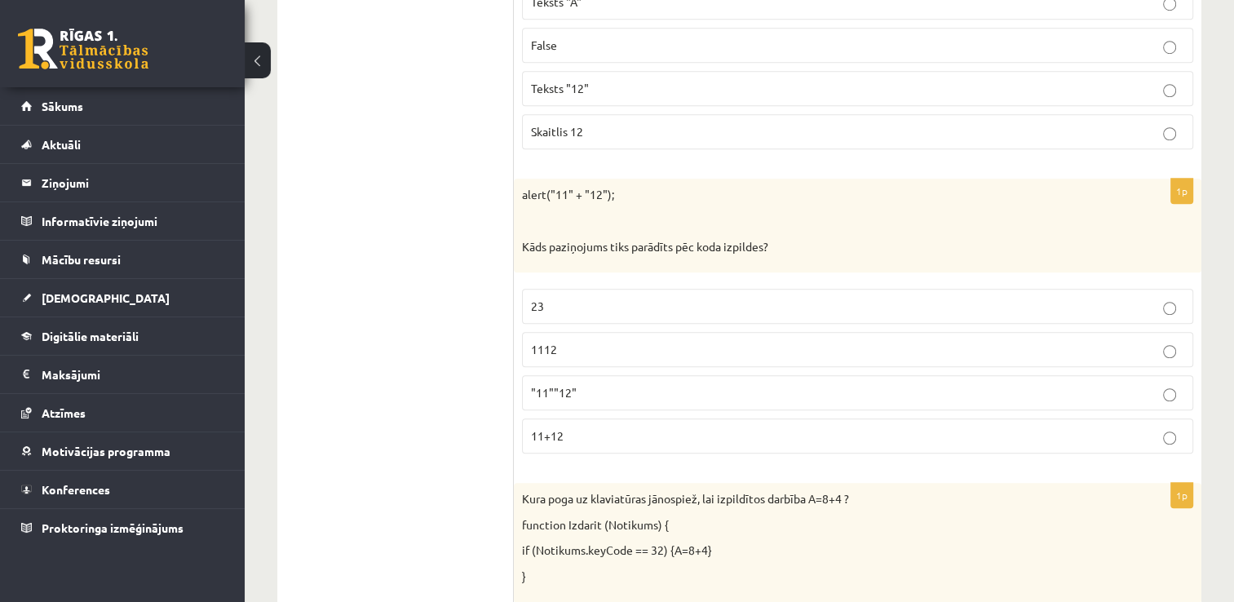
scroll to position [7450, 0]
click at [560, 340] on p "1112" at bounding box center [857, 348] width 653 height 17
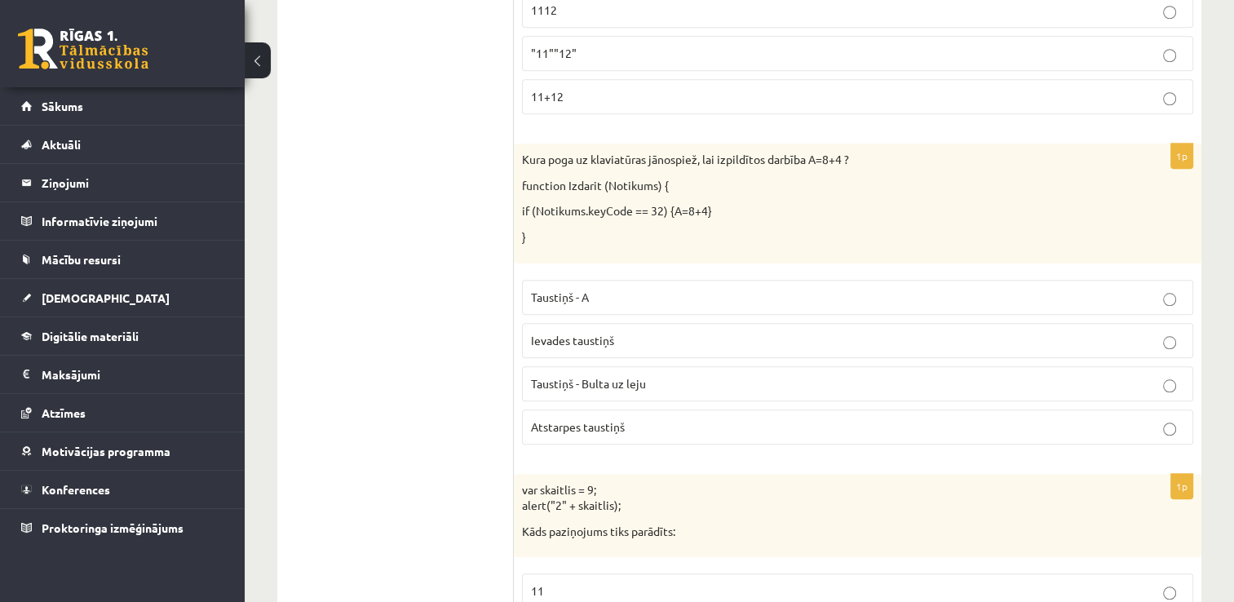
scroll to position [7790, 0]
click at [658, 409] on label "Atstarpes taustiņš" at bounding box center [857, 426] width 671 height 35
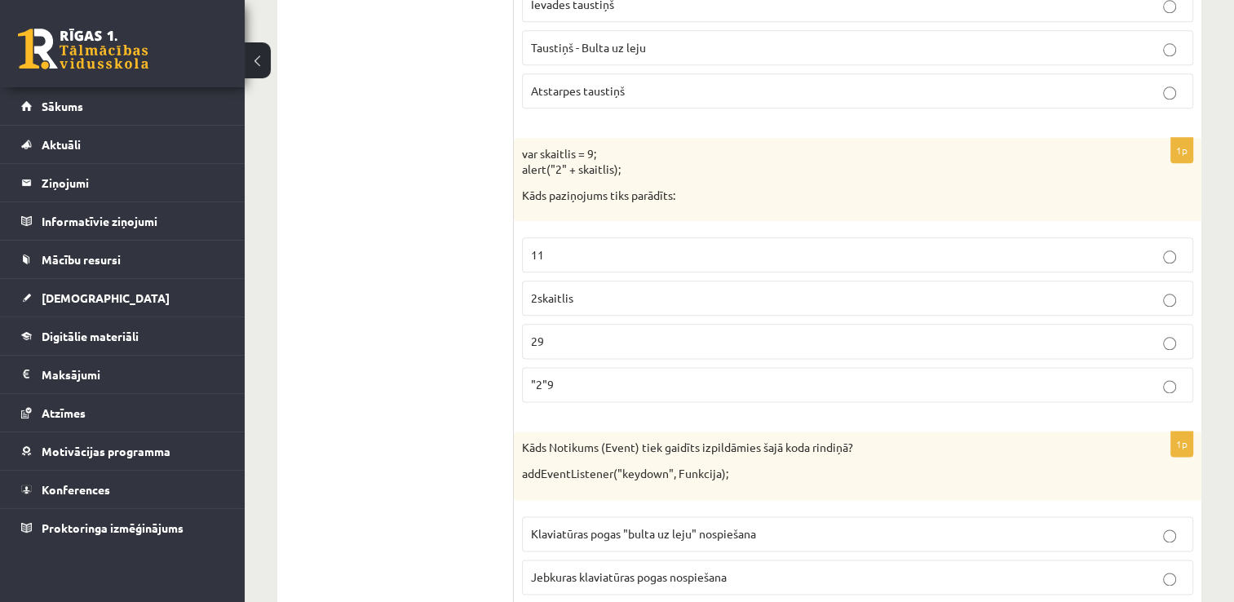
scroll to position [8126, 0]
click at [566, 323] on label "29" at bounding box center [857, 340] width 671 height 35
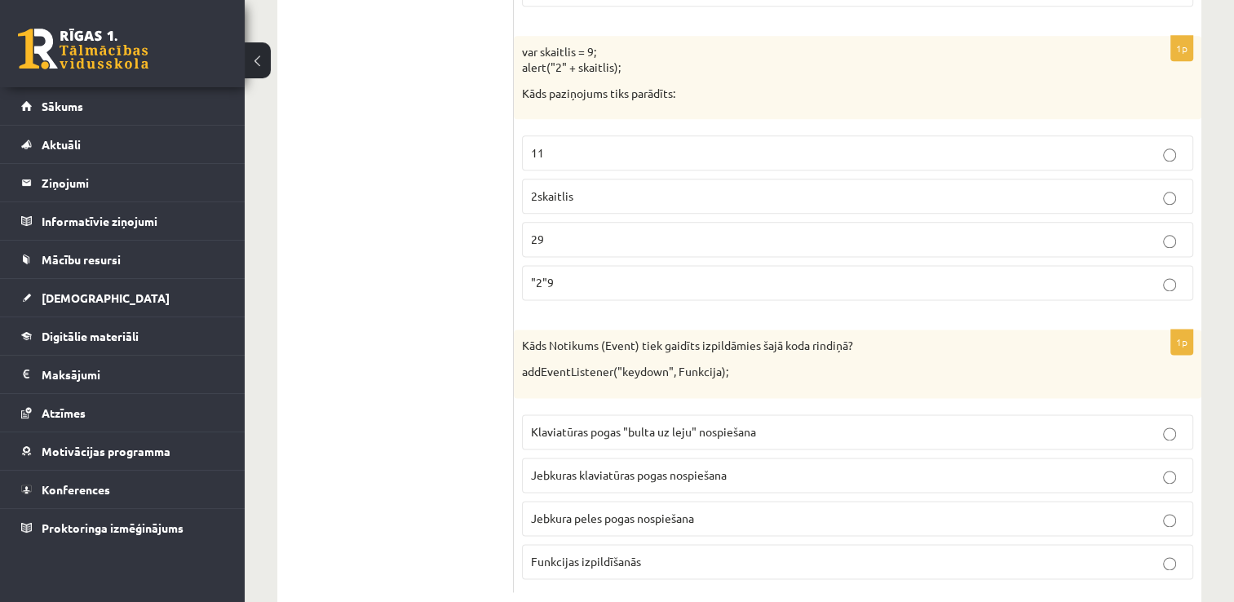
click at [699, 467] on span "Jebkuras klaviatūras pogas nospiešana" at bounding box center [629, 474] width 196 height 15
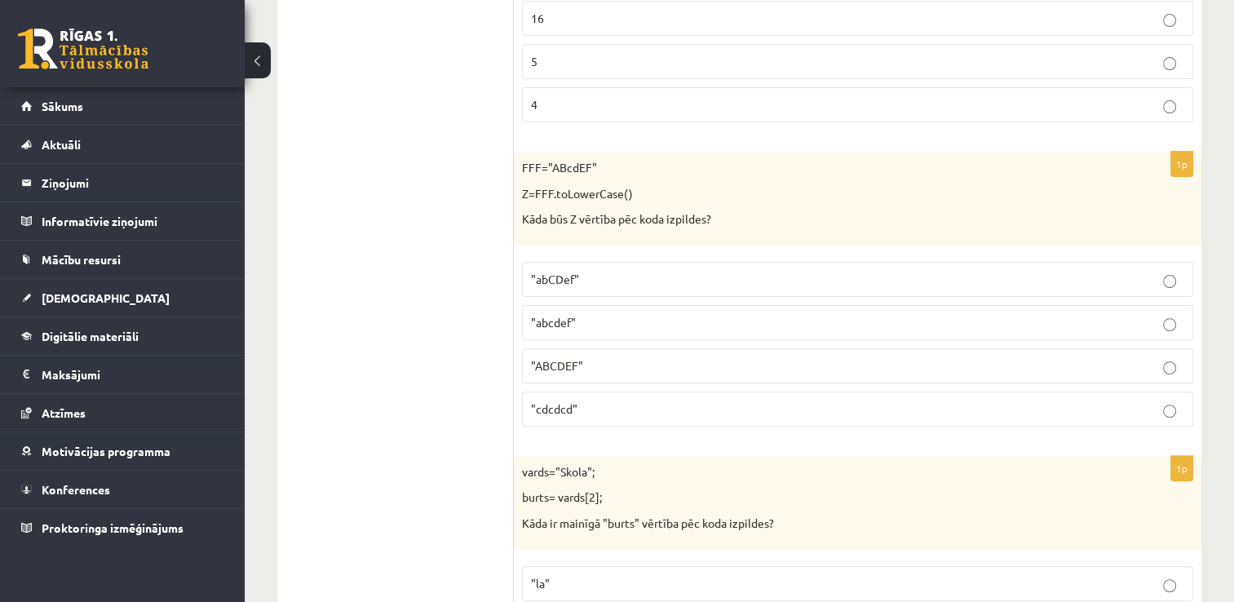
scroll to position [0, 0]
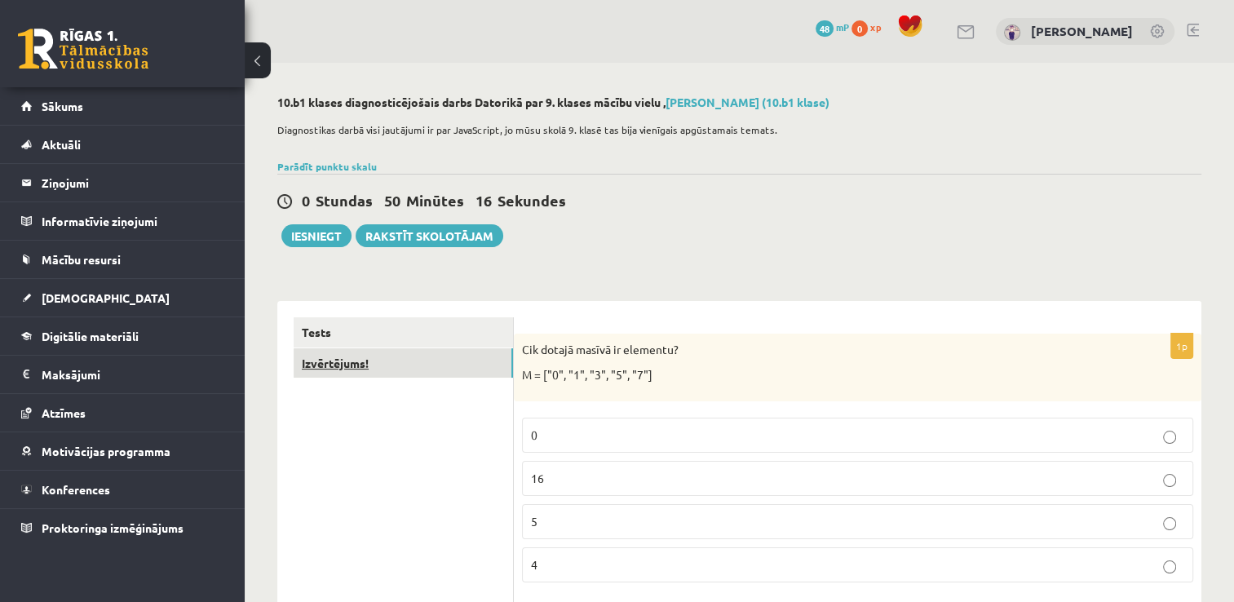
click at [427, 364] on link "Izvērtējums!" at bounding box center [403, 363] width 219 height 30
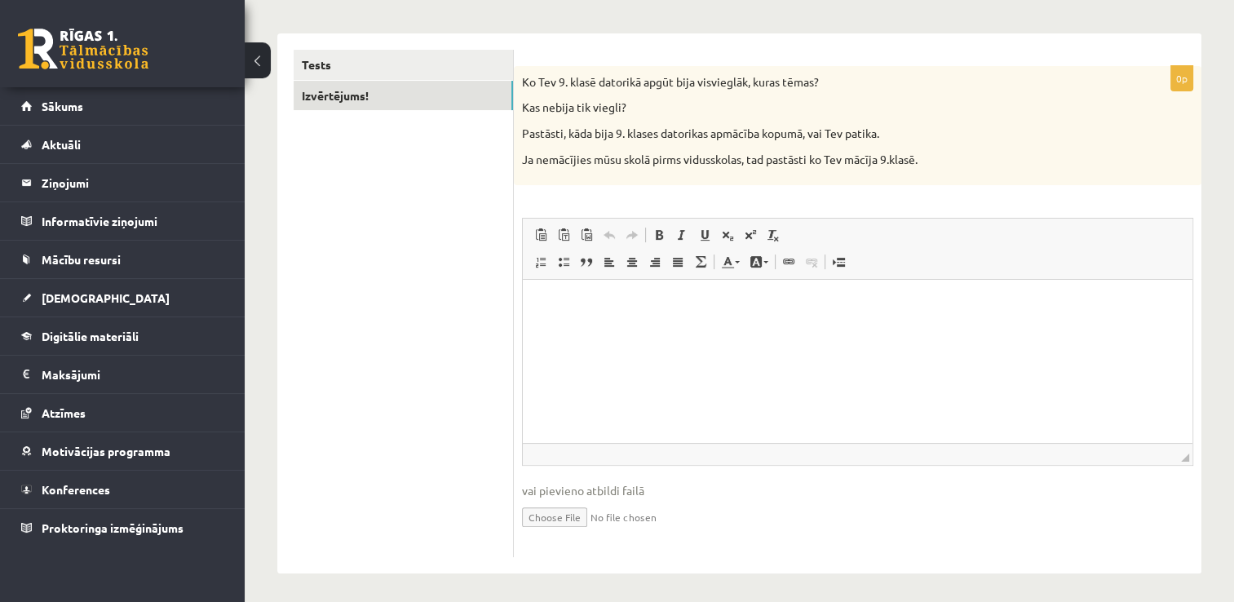
scroll to position [260, 0]
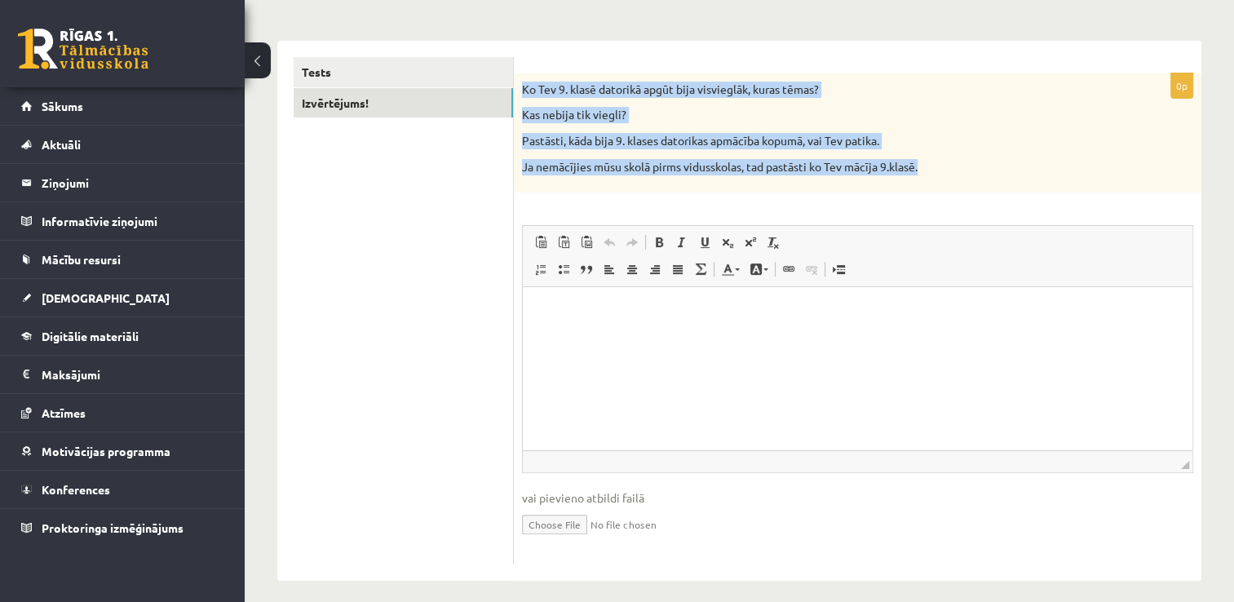
drag, startPoint x: 523, startPoint y: 87, endPoint x: 929, endPoint y: 162, distance: 413.0
click at [929, 162] on div "Ko Tev 9. klasē datorikā apgūt bija visvieglāk, kuras tēmas? Kas nebija tik vie…" at bounding box center [858, 132] width 688 height 119
copy div "Ko Tev 9. klasē datorikā apgūt bija visvieglāk, kuras tēmas? Kas nebija tik vie…"
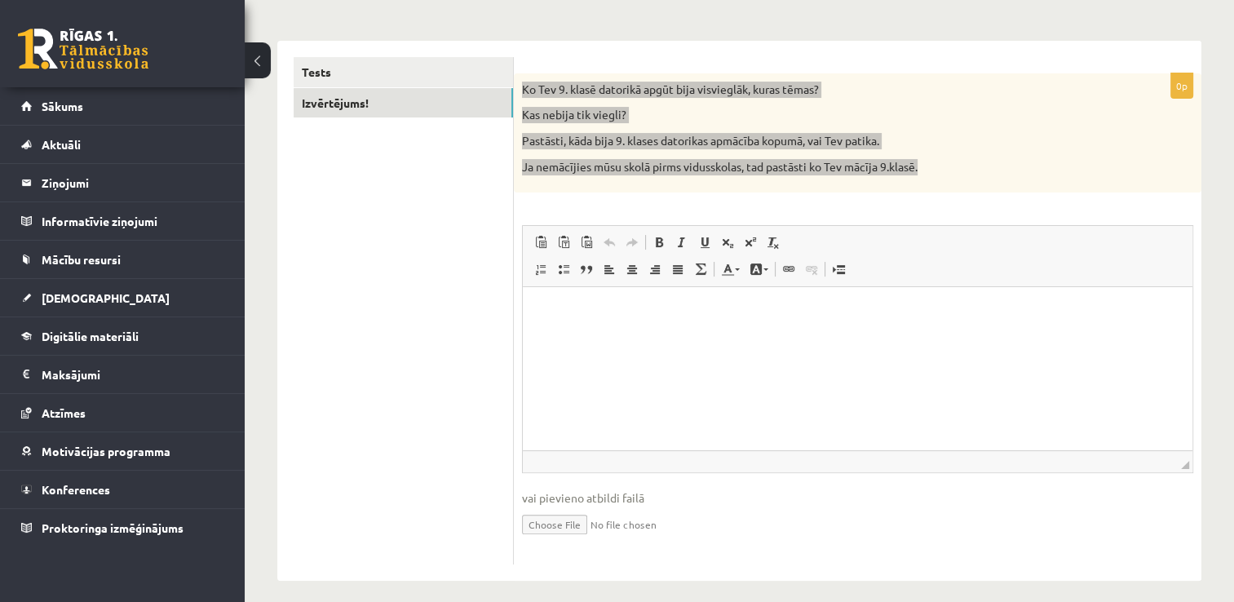
click at [622, 324] on html at bounding box center [858, 312] width 670 height 50
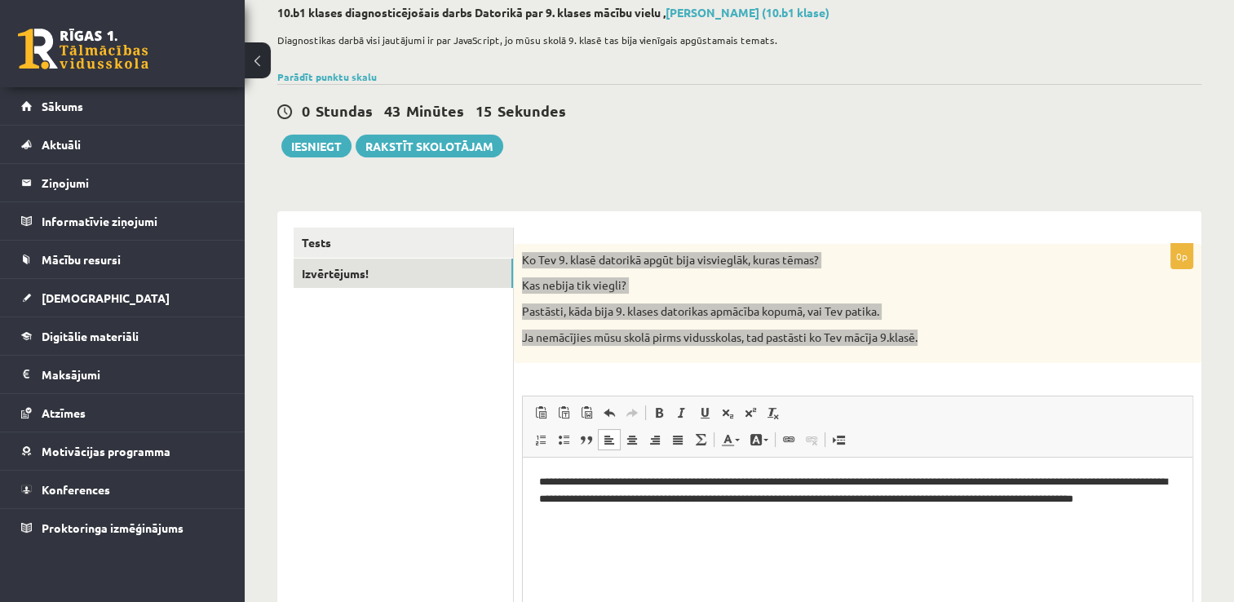
scroll to position [83, 0]
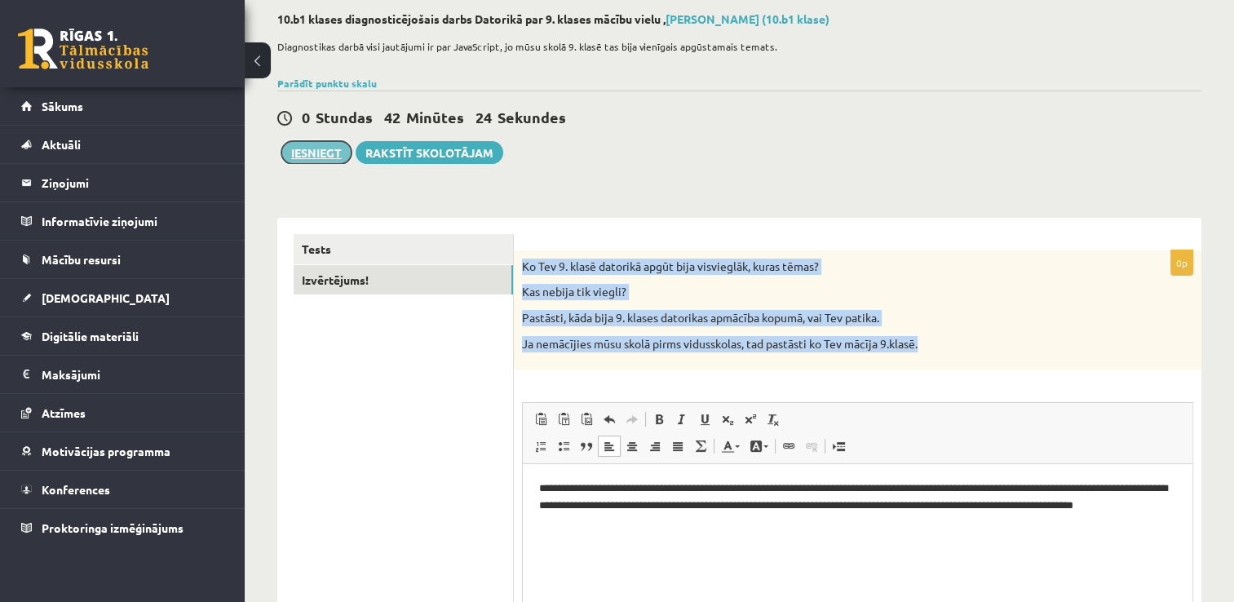
click at [312, 153] on button "Iesniegt" at bounding box center [316, 152] width 70 height 23
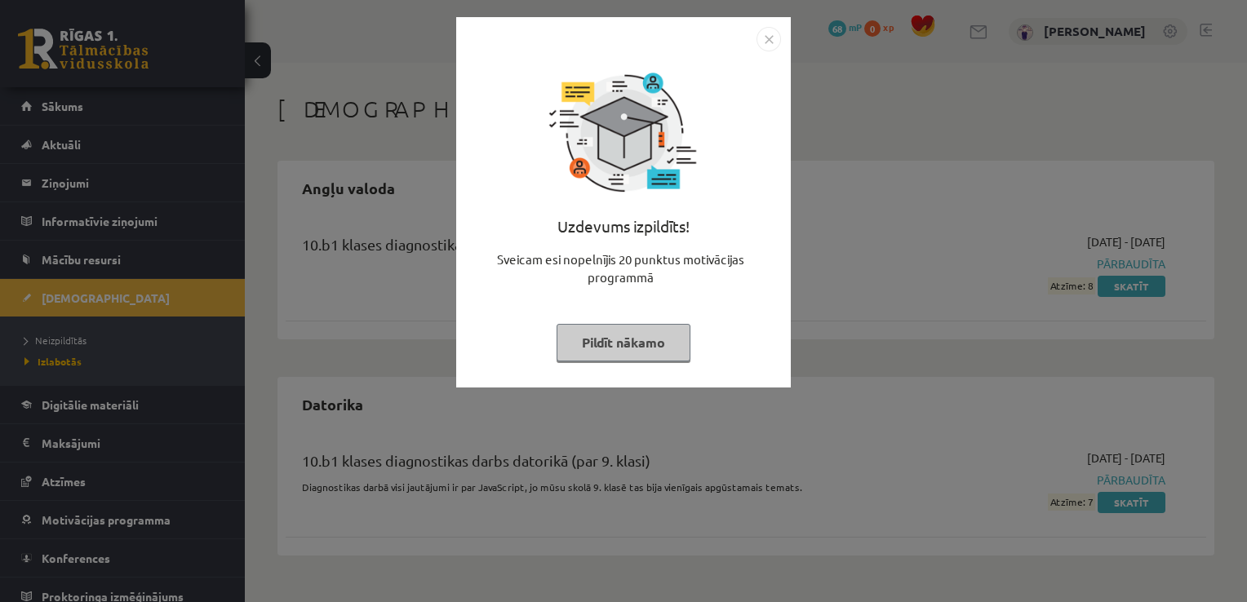
click at [775, 28] on img "Close" at bounding box center [768, 39] width 24 height 24
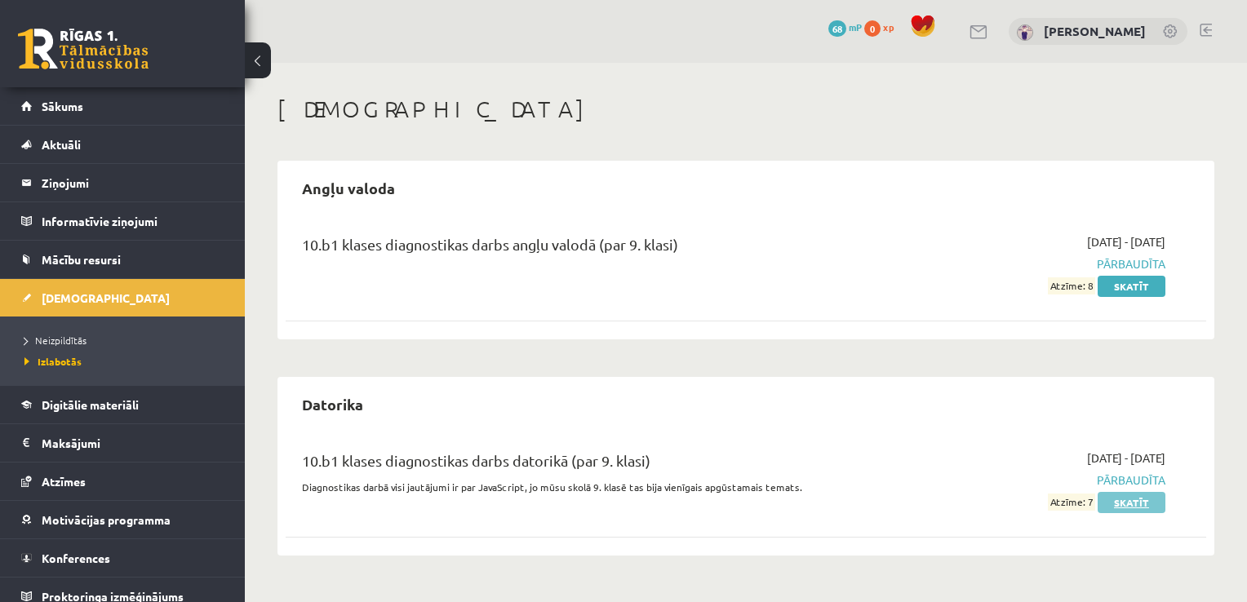
click at [1139, 500] on link "Skatīt" at bounding box center [1131, 502] width 68 height 21
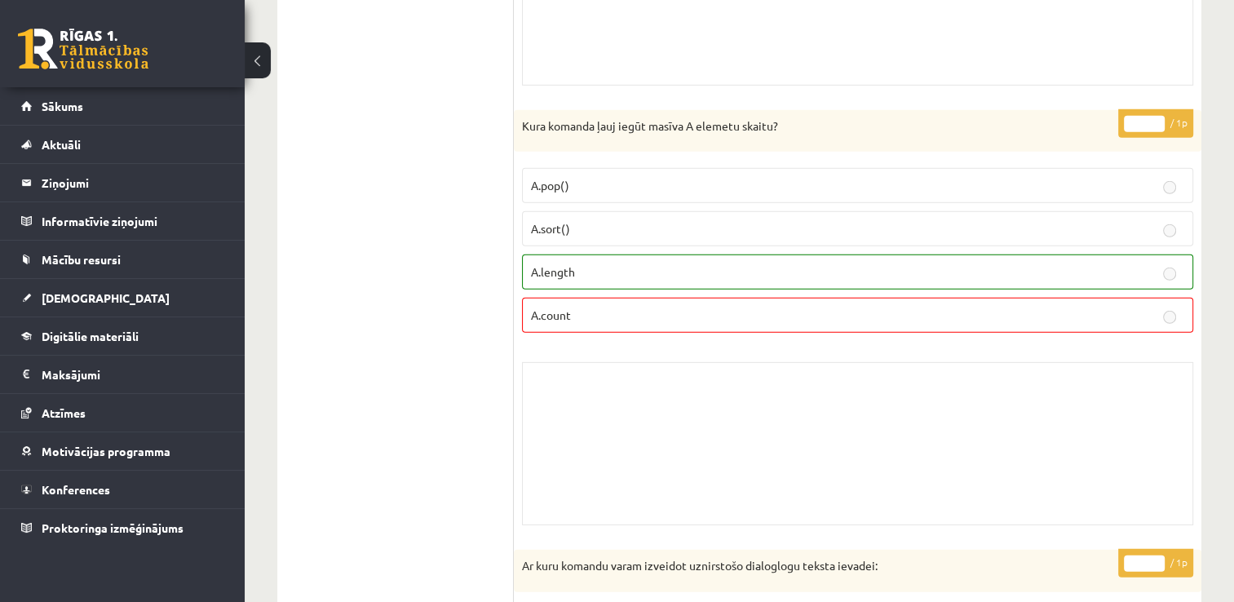
scroll to position [11022, 0]
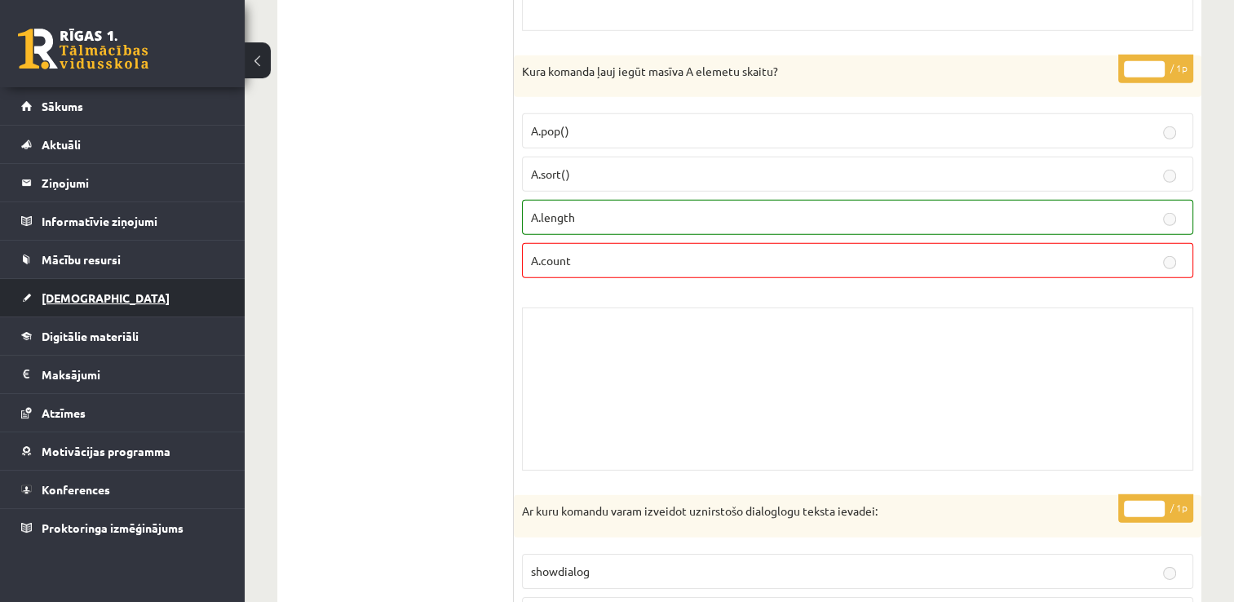
click at [108, 301] on link "[DEMOGRAPHIC_DATA]" at bounding box center [122, 298] width 203 height 38
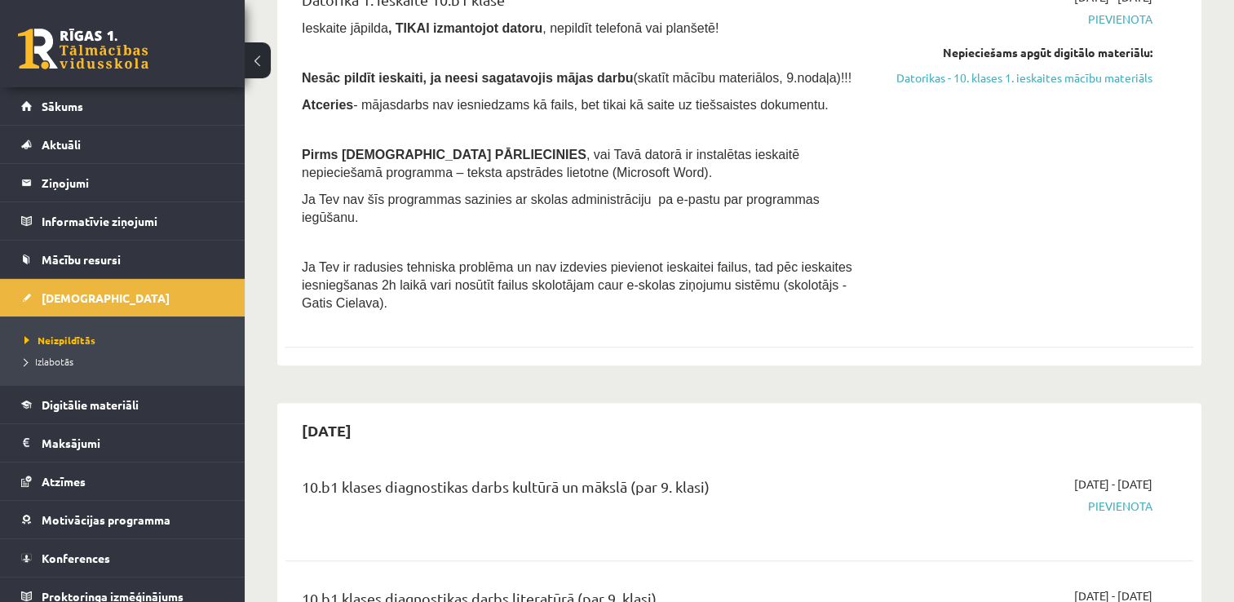
scroll to position [436, 0]
click at [191, 94] on link "Sākums" at bounding box center [122, 106] width 203 height 38
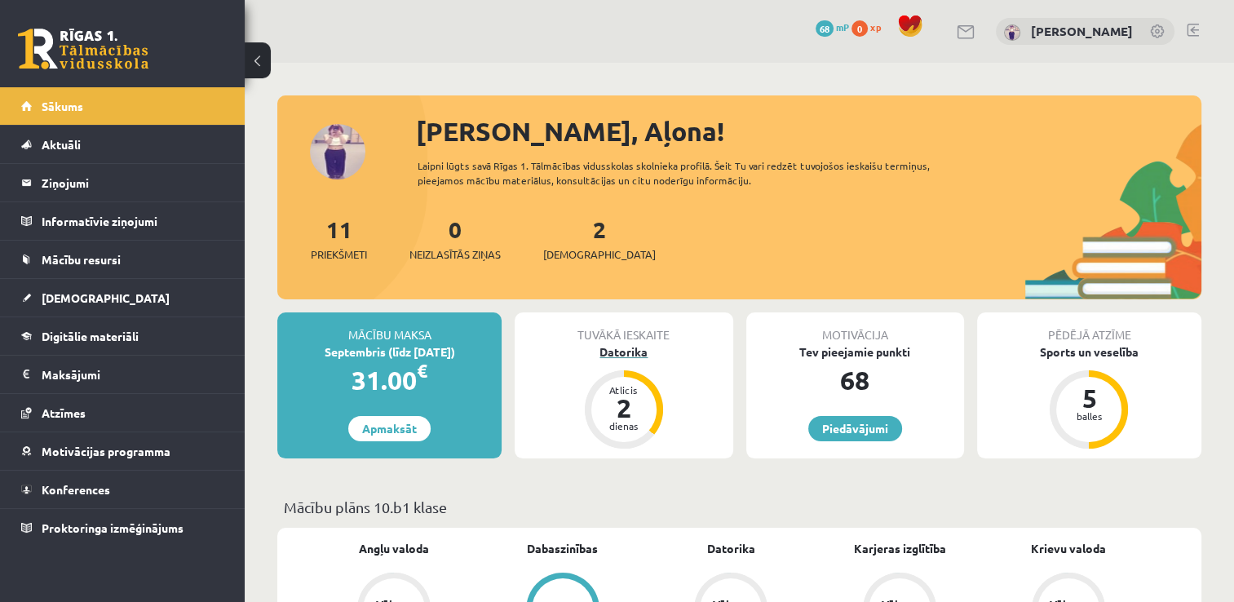
click at [628, 349] on div "Datorika" at bounding box center [624, 351] width 218 height 17
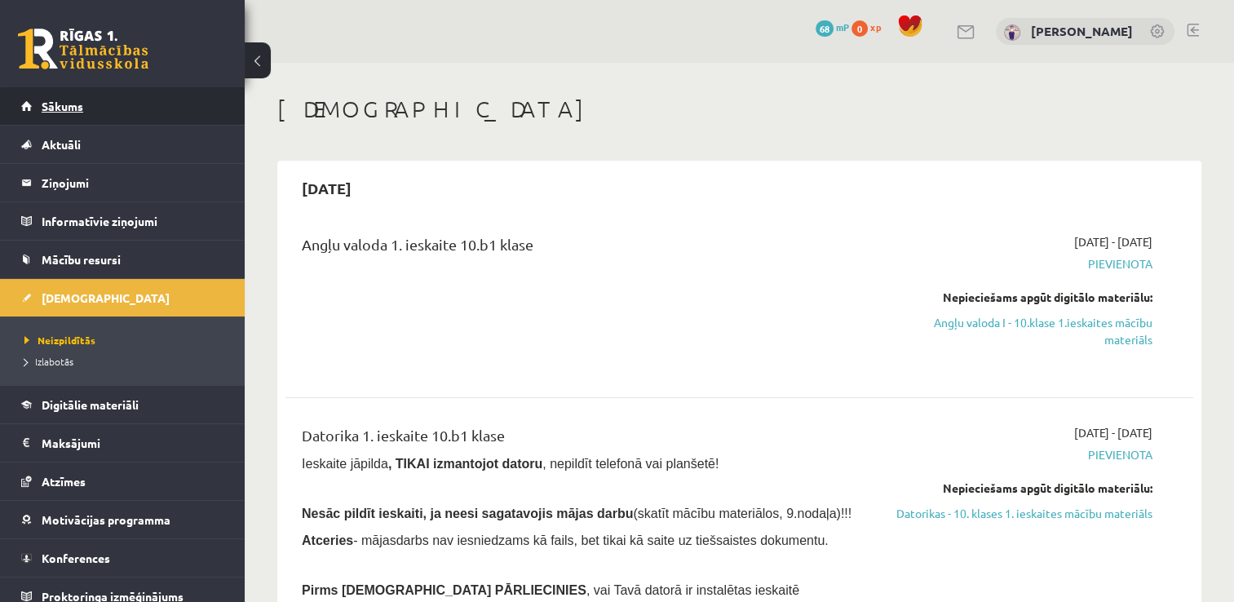
click at [117, 101] on link "Sākums" at bounding box center [122, 106] width 203 height 38
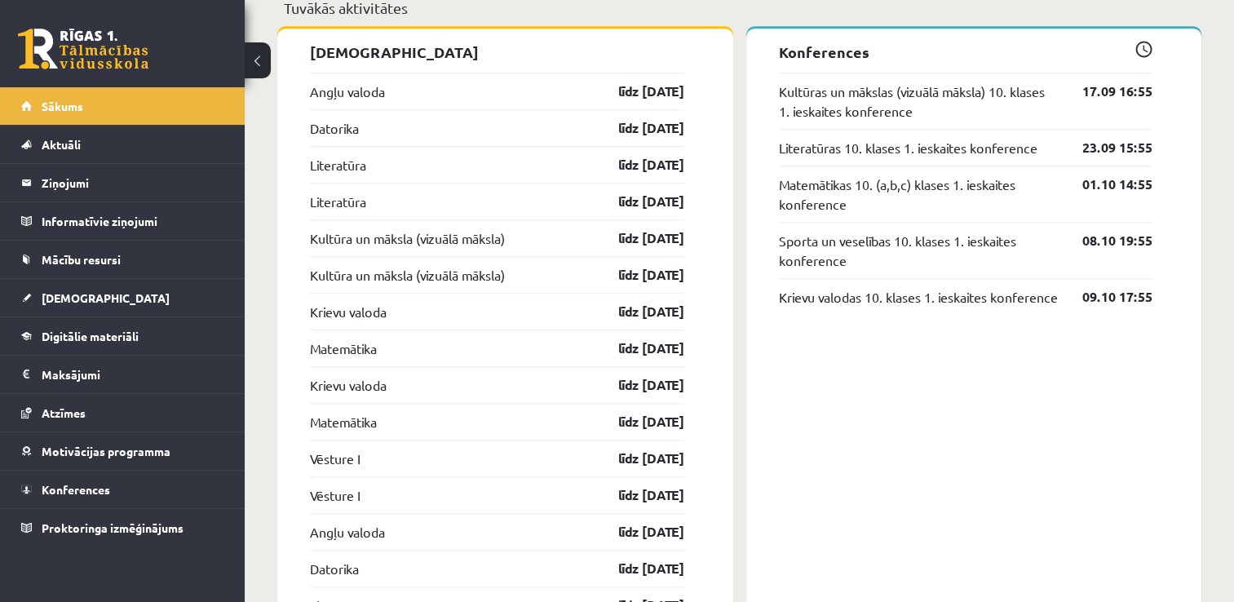
scroll to position [1478, 0]
click at [656, 100] on link "līdz [DATE]" at bounding box center [637, 91] width 95 height 20
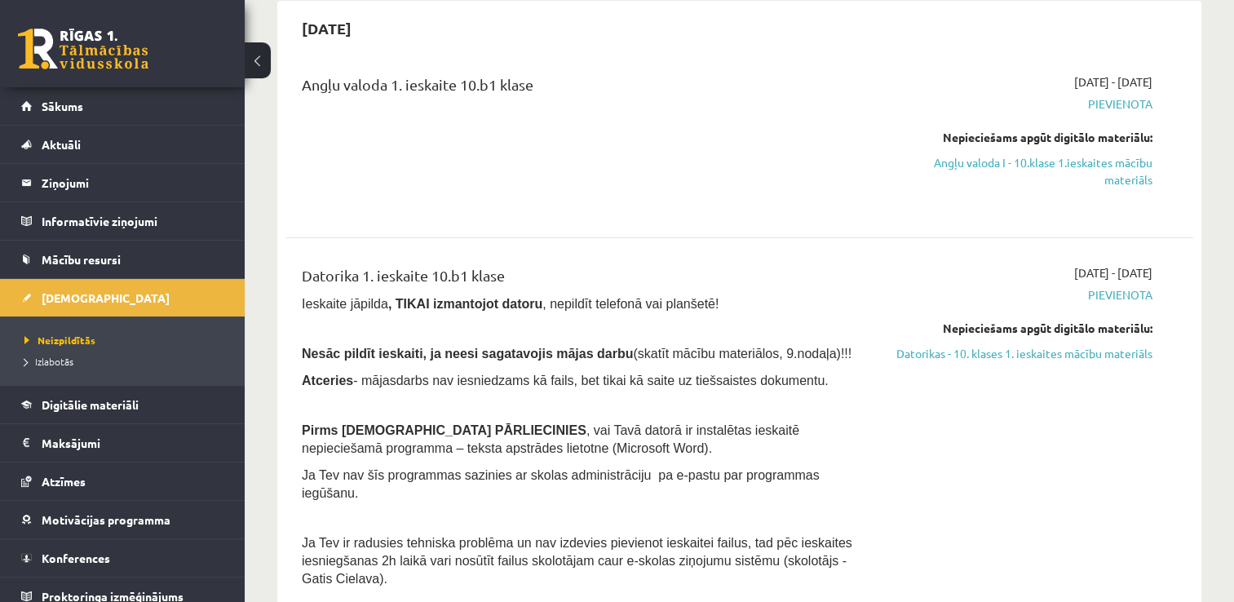
scroll to position [163, 0]
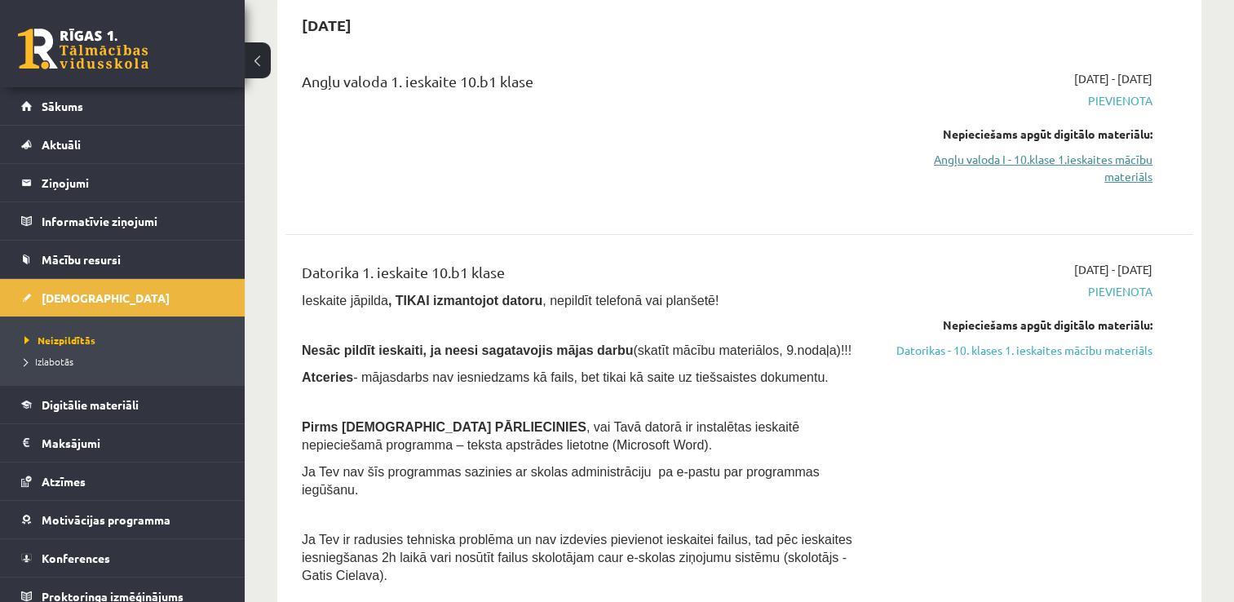
click at [1070, 162] on link "Angļu valoda I - 10.klase 1.ieskaites mācību materiāls" at bounding box center [1019, 168] width 268 height 34
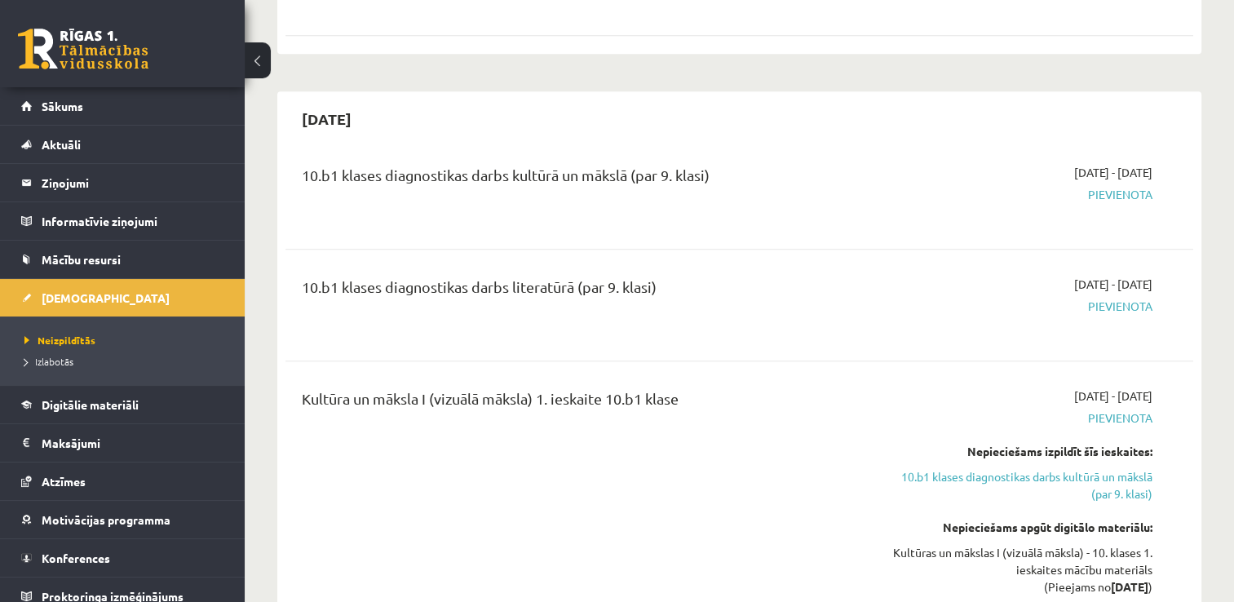
scroll to position [746, 0]
click at [124, 93] on link "Sākums" at bounding box center [122, 106] width 203 height 38
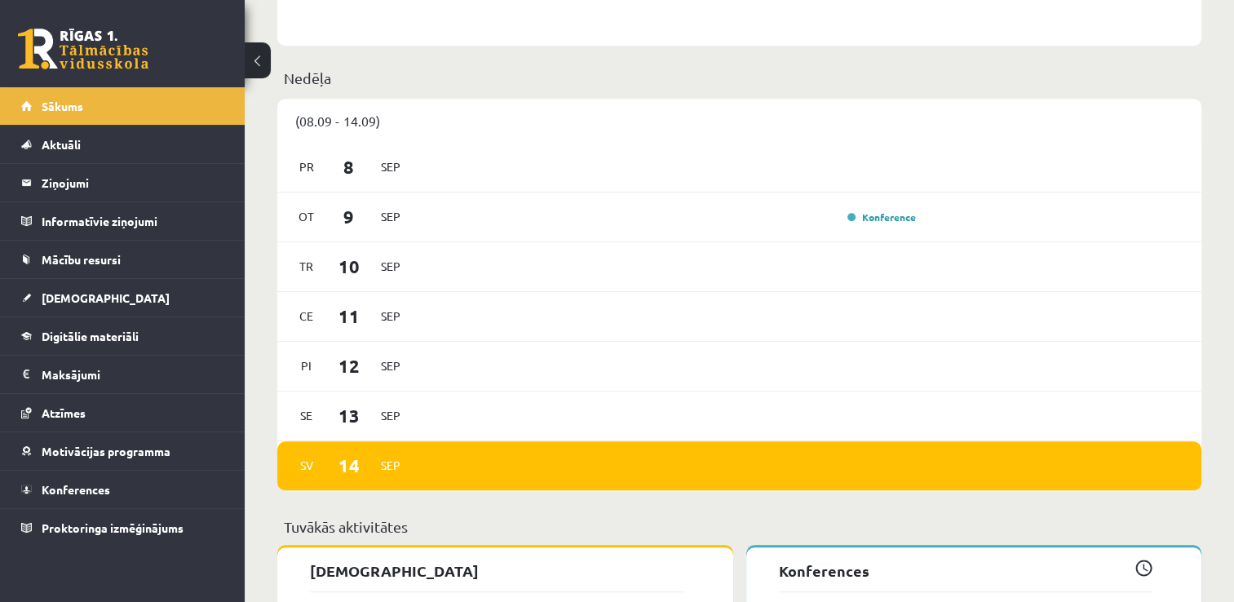
scroll to position [961, 0]
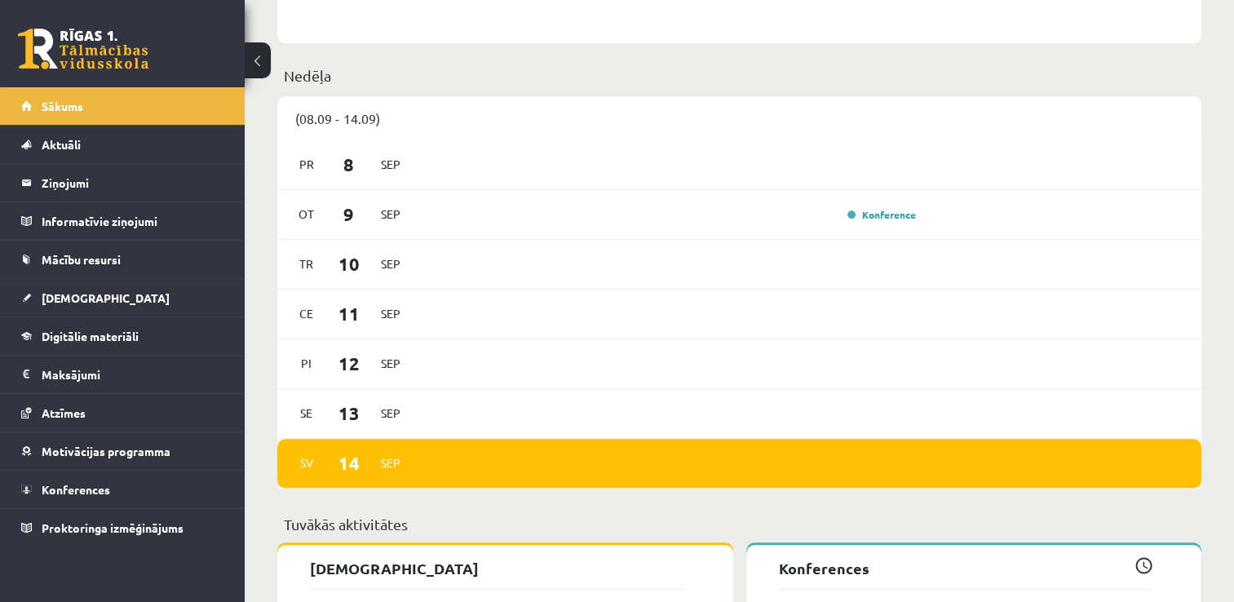
click at [435, 463] on div "[DATE]" at bounding box center [739, 464] width 924 height 50
click at [897, 214] on link "Konference" at bounding box center [882, 214] width 69 height 13
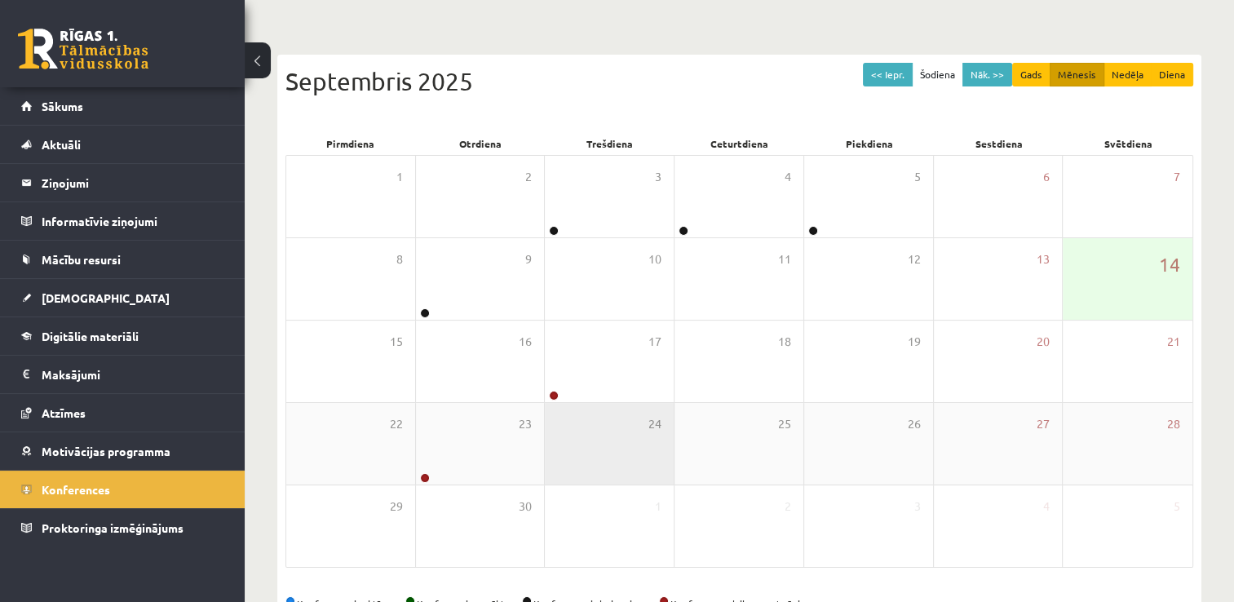
scroll to position [176, 0]
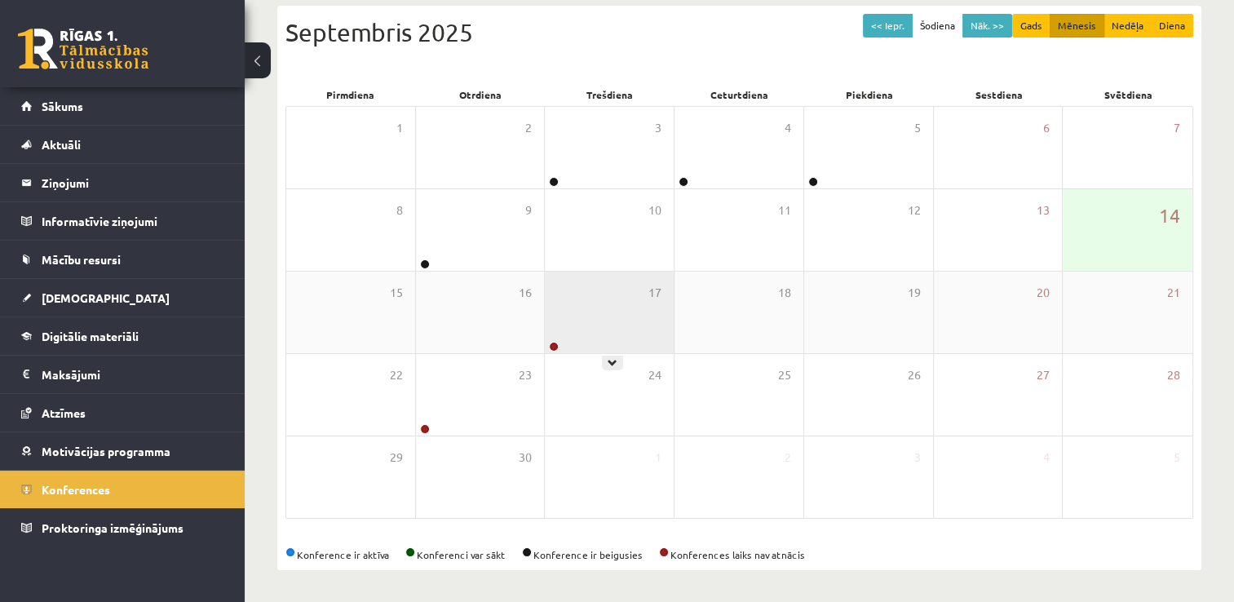
click at [587, 343] on div "17" at bounding box center [609, 313] width 129 height 82
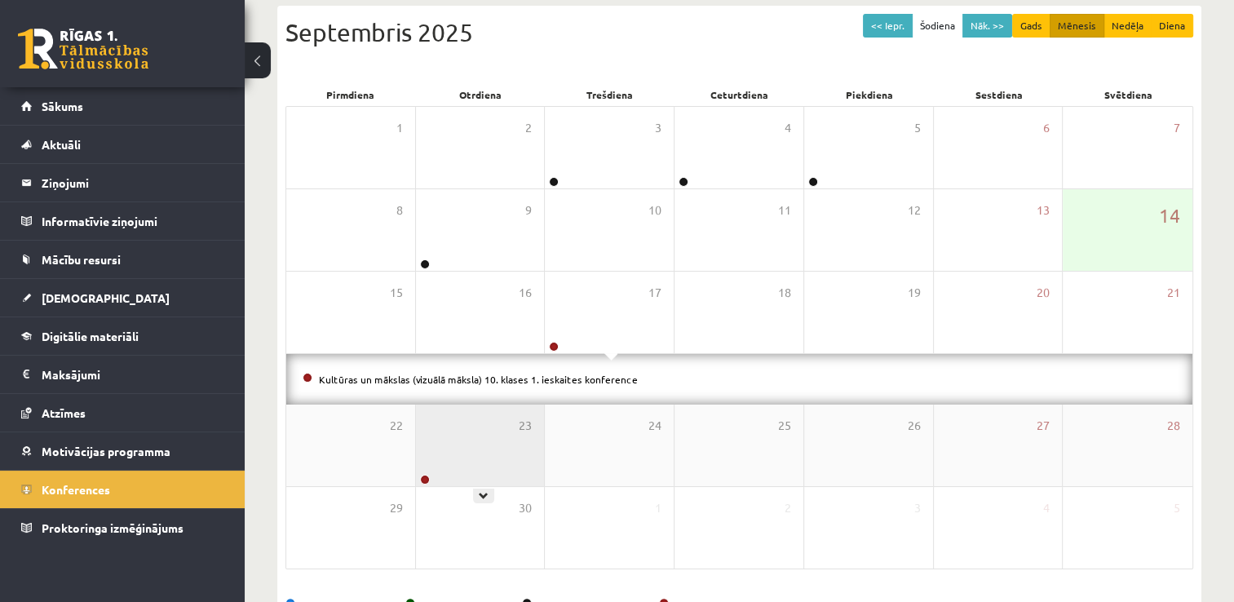
click at [461, 468] on div "23" at bounding box center [480, 446] width 129 height 82
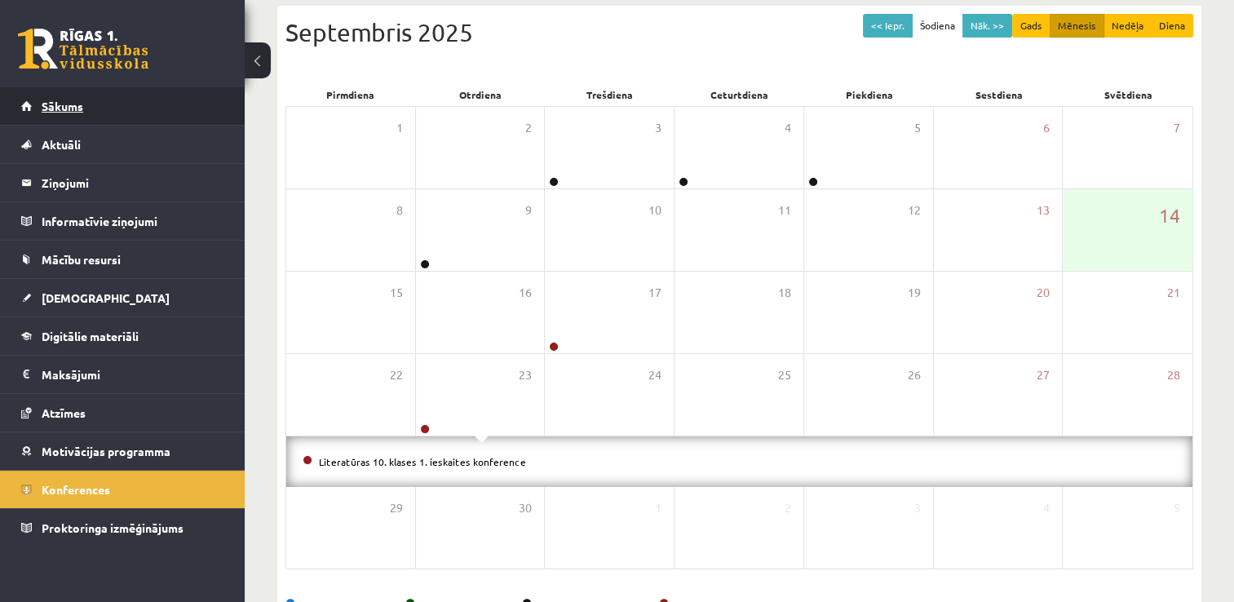
click at [86, 108] on link "Sākums" at bounding box center [122, 106] width 203 height 38
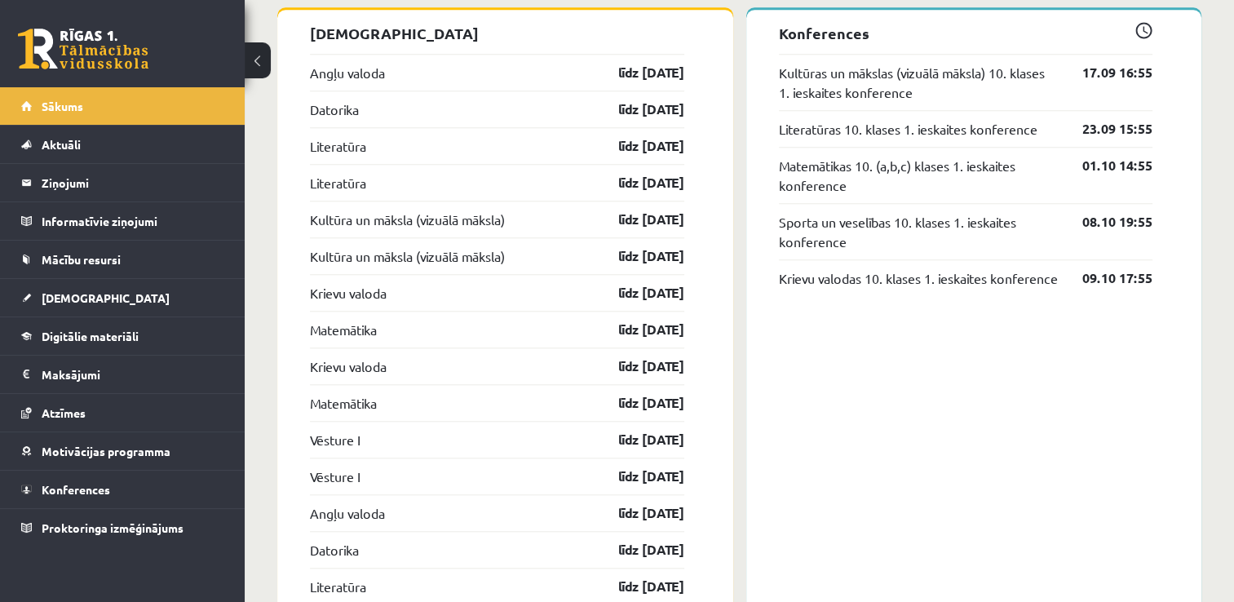
scroll to position [1498, 0]
click at [656, 70] on link "līdz [DATE]" at bounding box center [637, 71] width 95 height 20
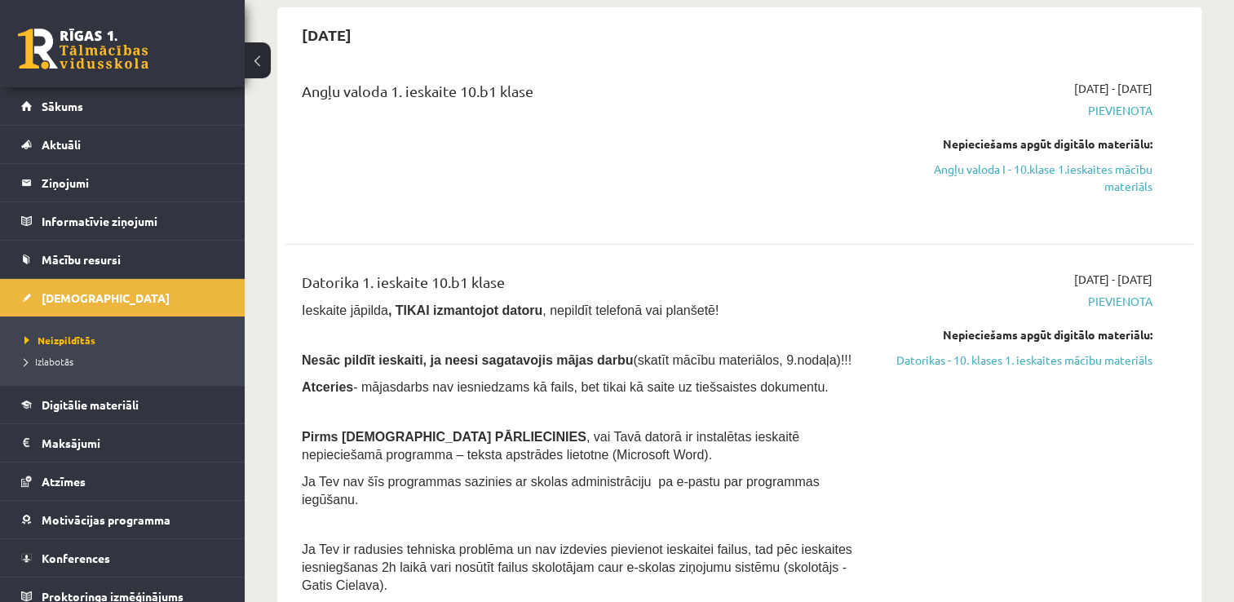
scroll to position [152, 0]
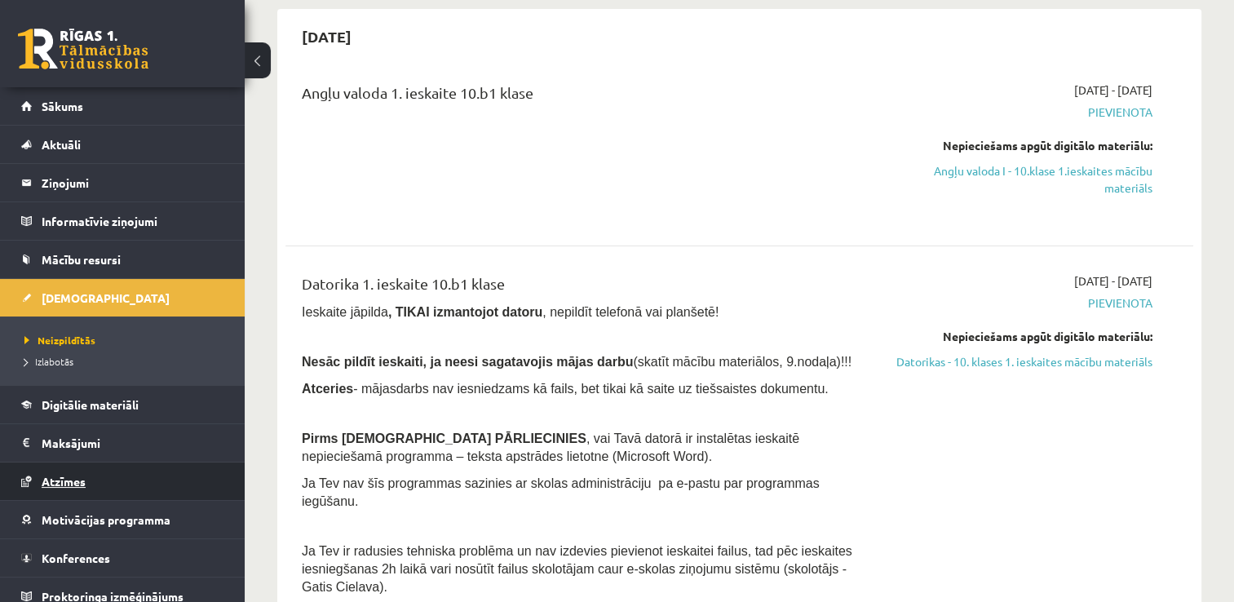
click at [170, 485] on link "Atzīmes" at bounding box center [122, 482] width 203 height 38
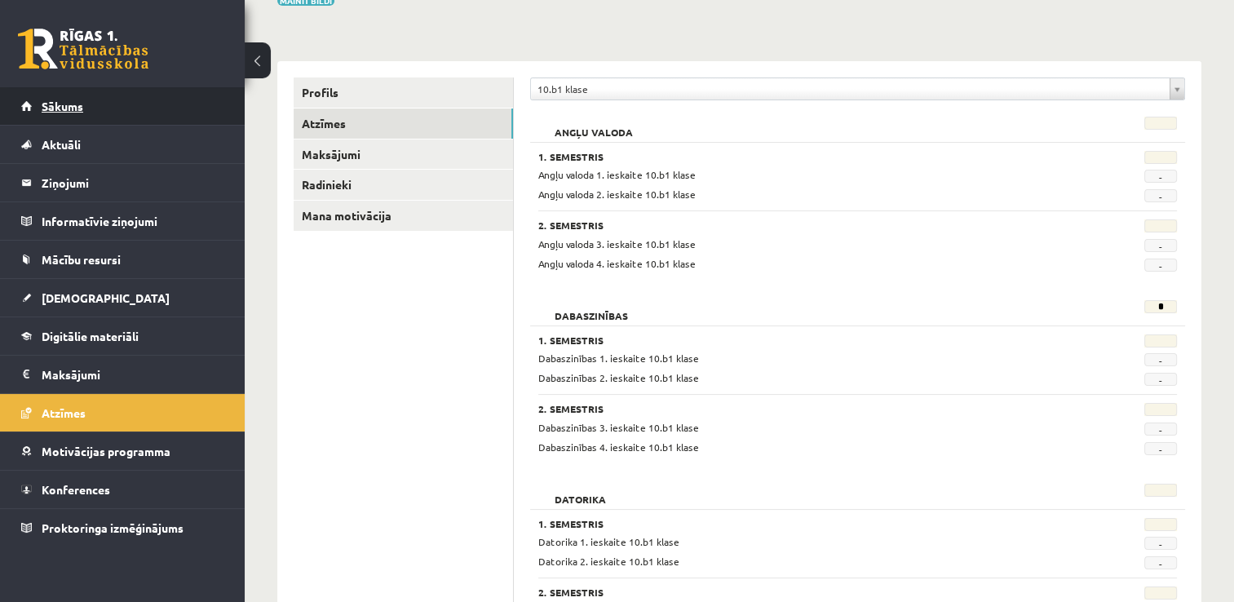
click at [161, 100] on link "Sākums" at bounding box center [122, 106] width 203 height 38
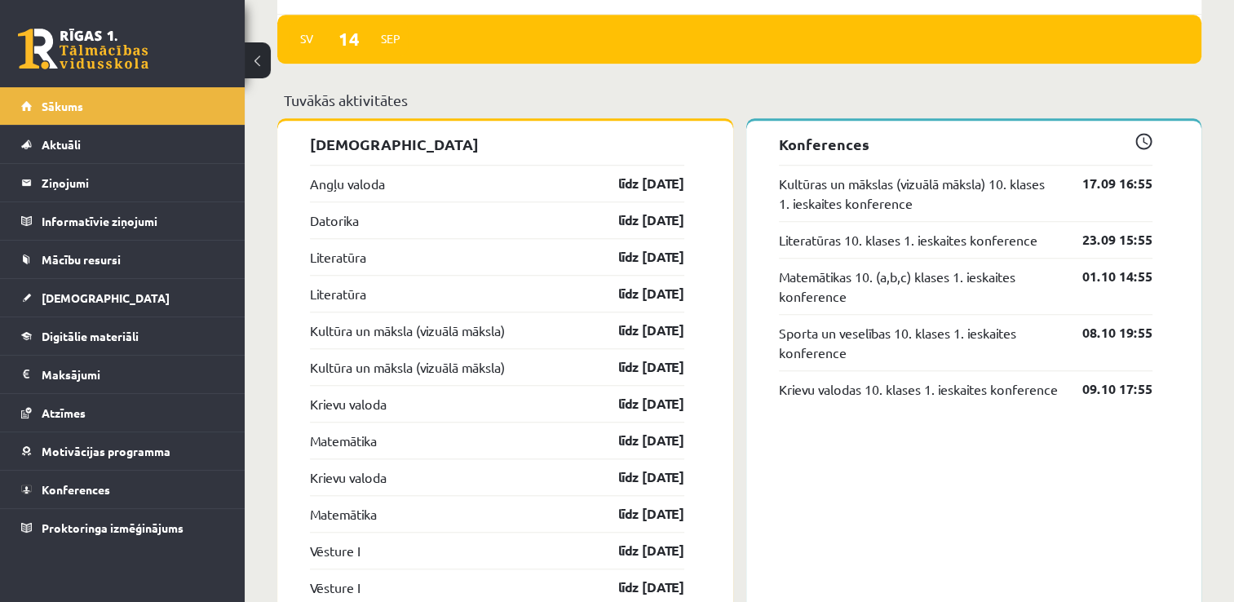
scroll to position [1386, 0]
